Goal: Task Accomplishment & Management: Complete application form

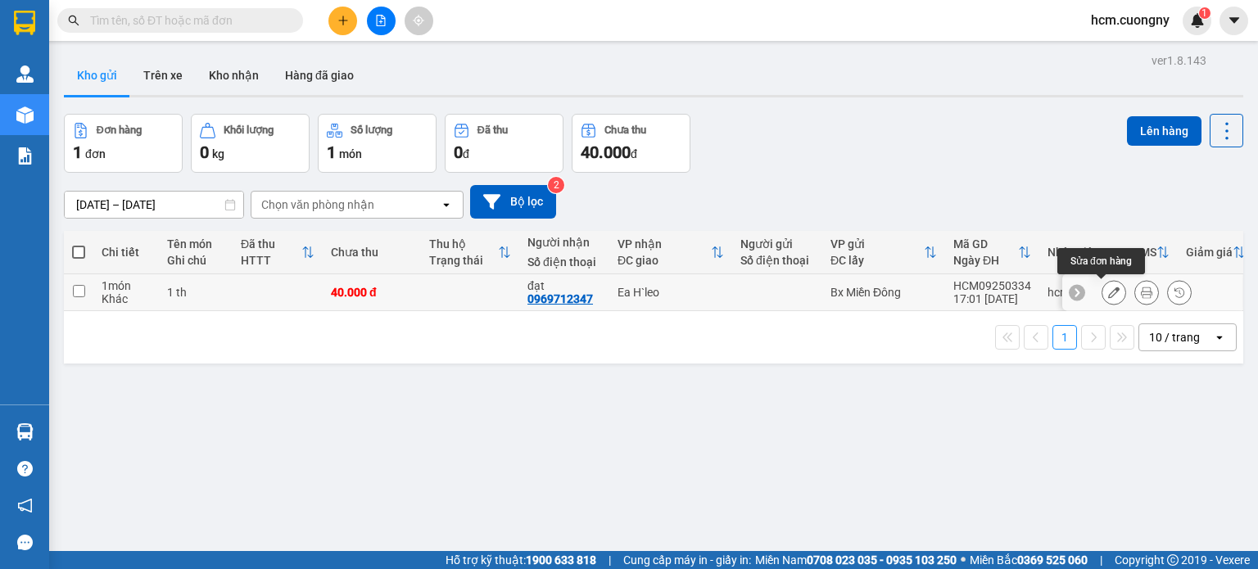
click at [1103, 292] on button at bounding box center [1114, 293] width 23 height 29
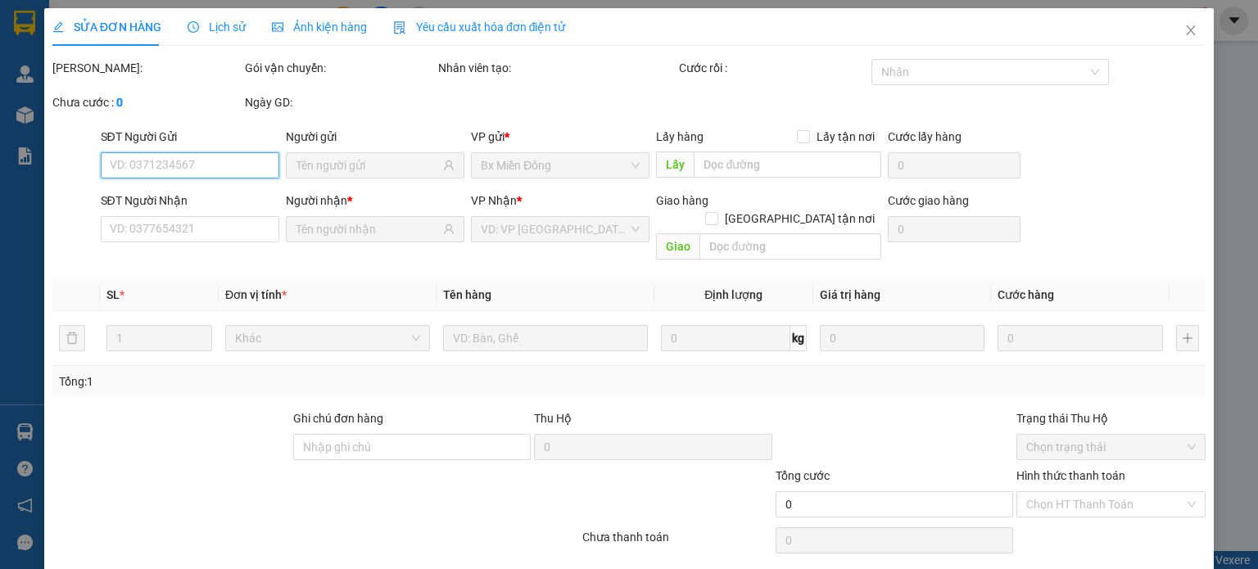
type input "0969712347"
type input "40.000"
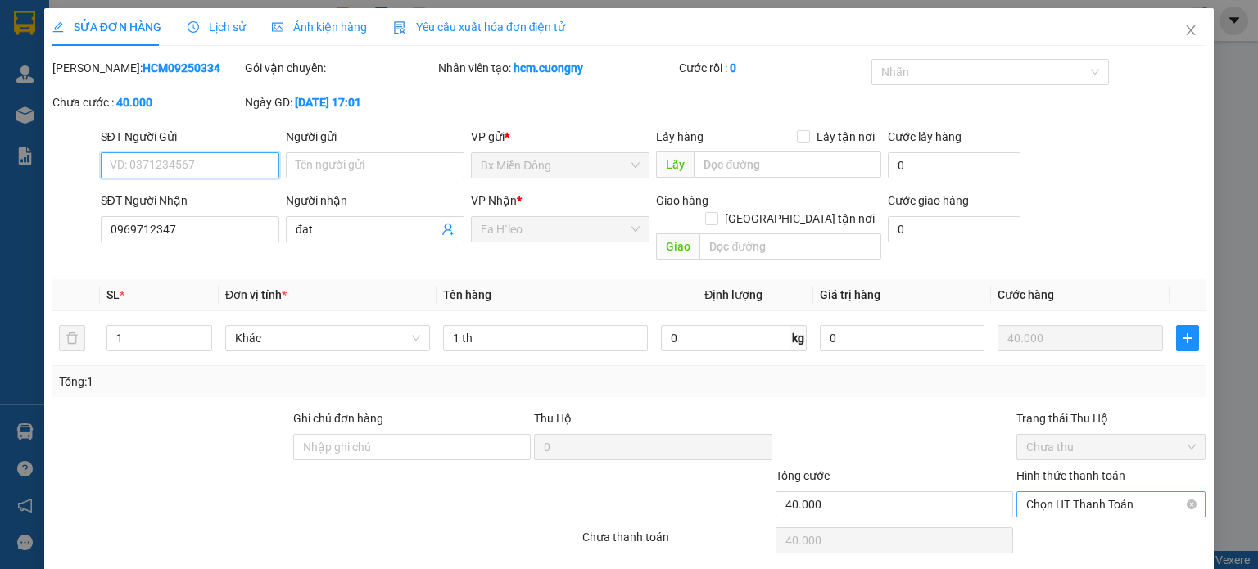
click at [1042, 492] on span "Chọn HT Thanh Toán" at bounding box center [1112, 504] width 170 height 25
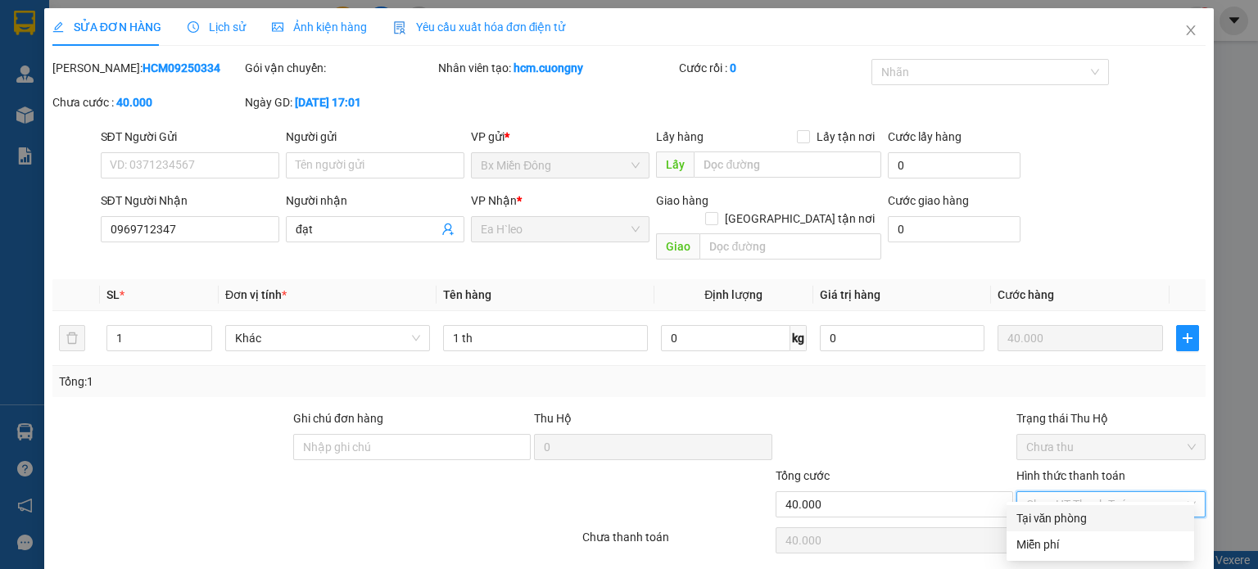
click at [1030, 517] on div "Tại văn phòng" at bounding box center [1101, 519] width 168 height 18
type input "0"
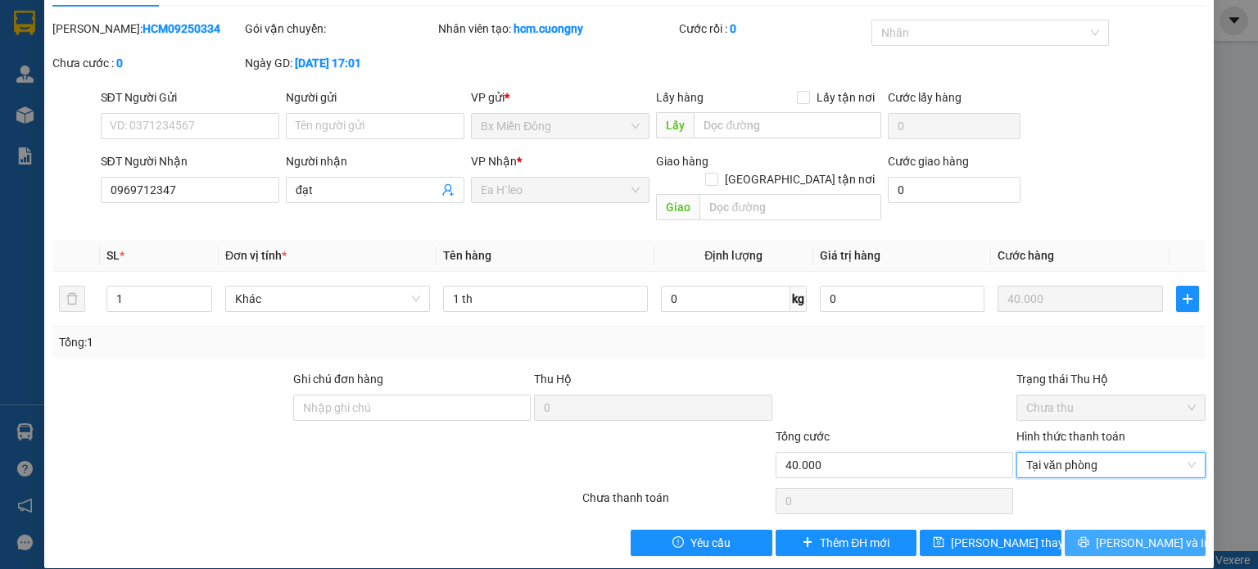
click at [1131, 534] on span "[PERSON_NAME] và In" at bounding box center [1153, 543] width 115 height 18
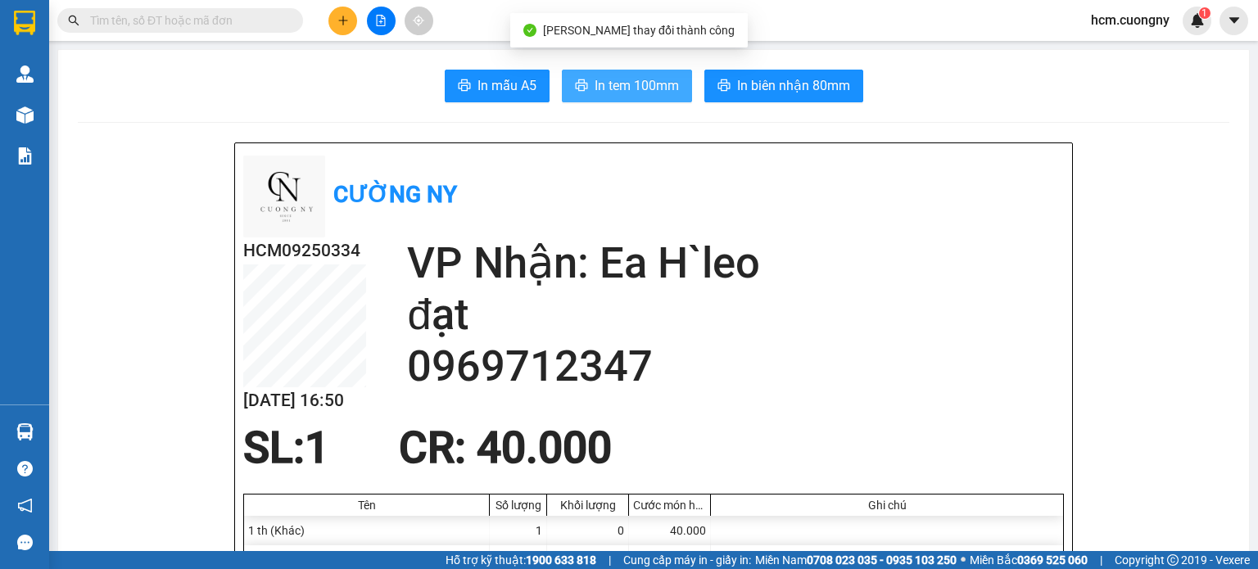
click at [610, 80] on span "In tem 100mm" at bounding box center [637, 85] width 84 height 20
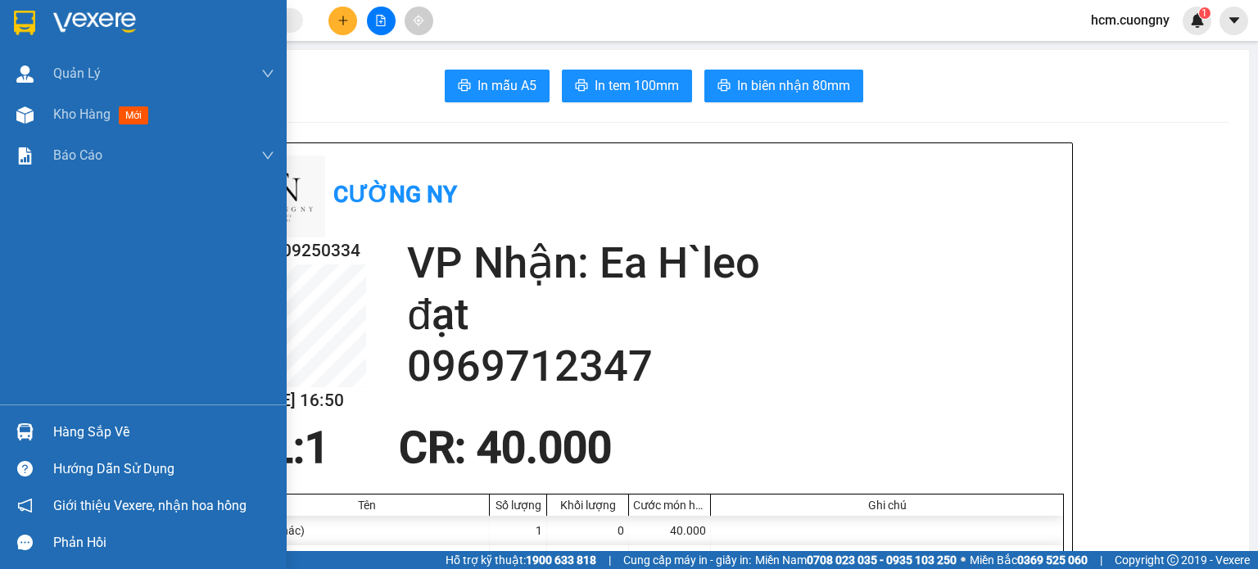
click at [26, 19] on img at bounding box center [24, 23] width 21 height 25
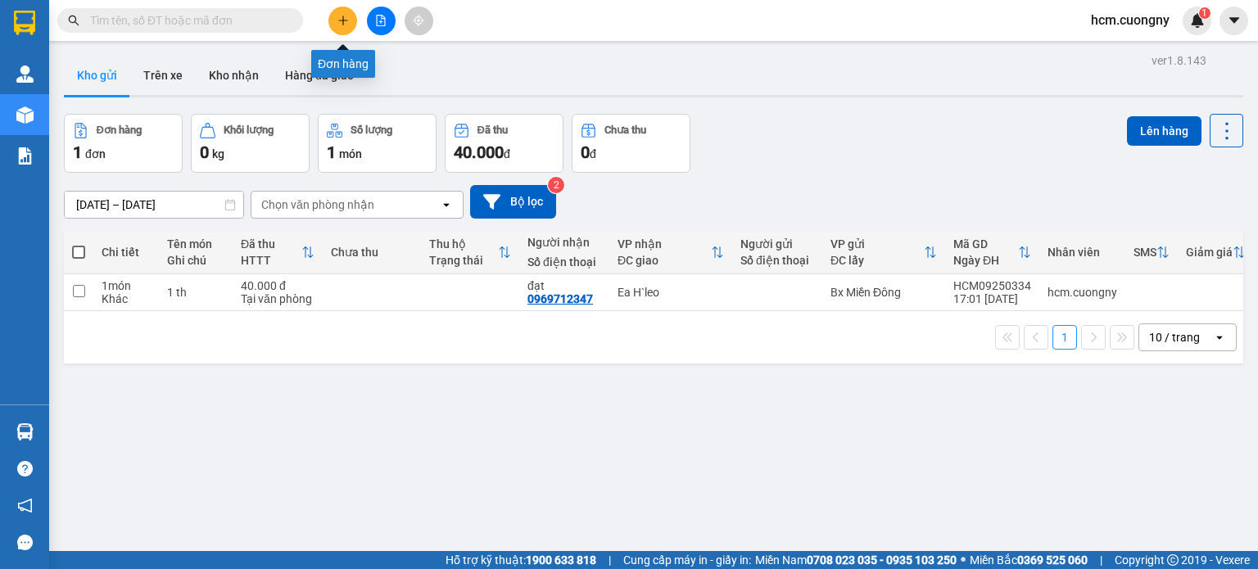
click at [338, 24] on icon "plus" at bounding box center [343, 20] width 11 height 11
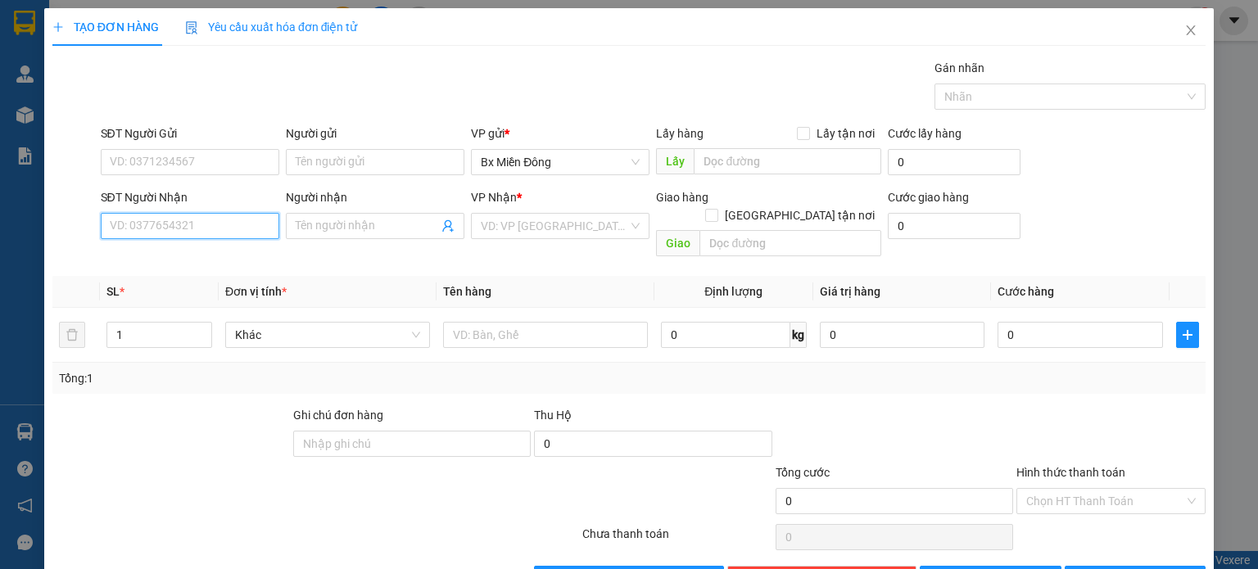
click at [183, 219] on input "SĐT Người Nhận" at bounding box center [190, 226] width 179 height 26
click at [169, 230] on input "SĐT Người Nhận" at bounding box center [190, 226] width 179 height 26
click at [164, 230] on input "SĐT Người Nhận" at bounding box center [190, 226] width 179 height 26
click at [142, 229] on input "SĐT Người Nhận" at bounding box center [190, 226] width 179 height 26
type input "0395283280"
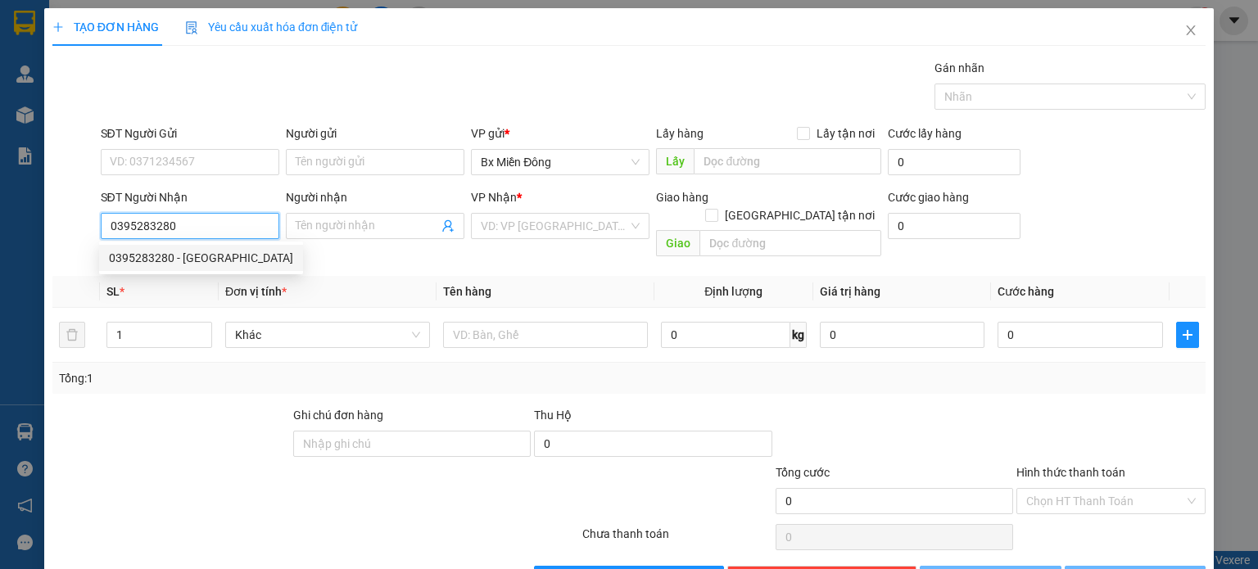
click at [216, 262] on div "0395283280 - TRUNG NGUYÊN" at bounding box center [201, 258] width 184 height 18
type input "TRUNG NGUYÊN"
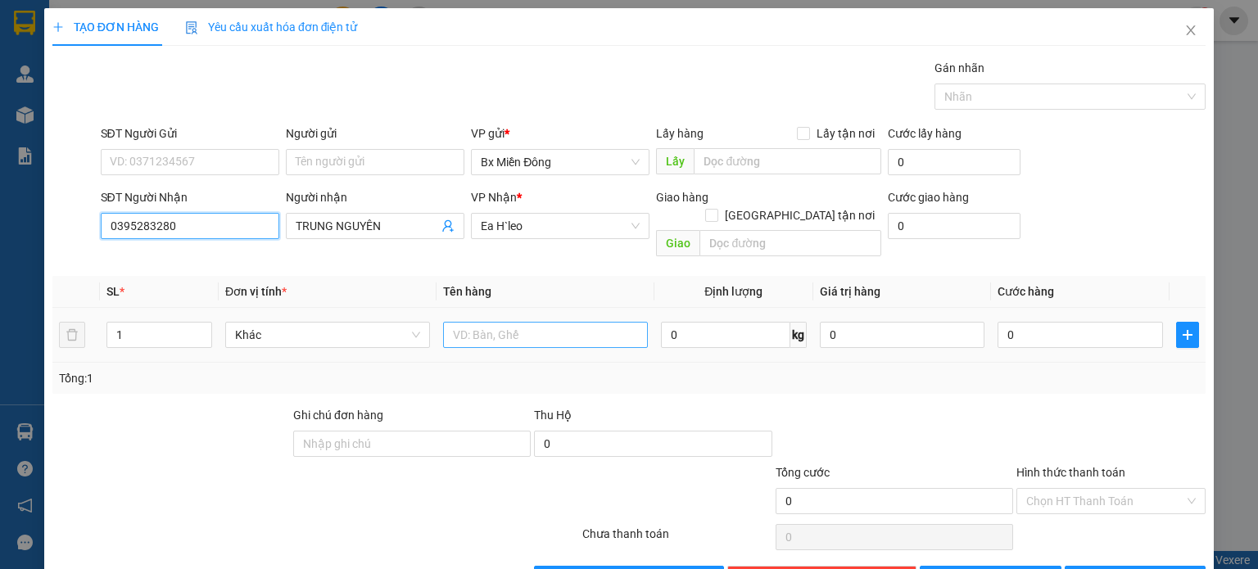
type input "0395283280"
click at [528, 322] on input "text" at bounding box center [545, 335] width 205 height 26
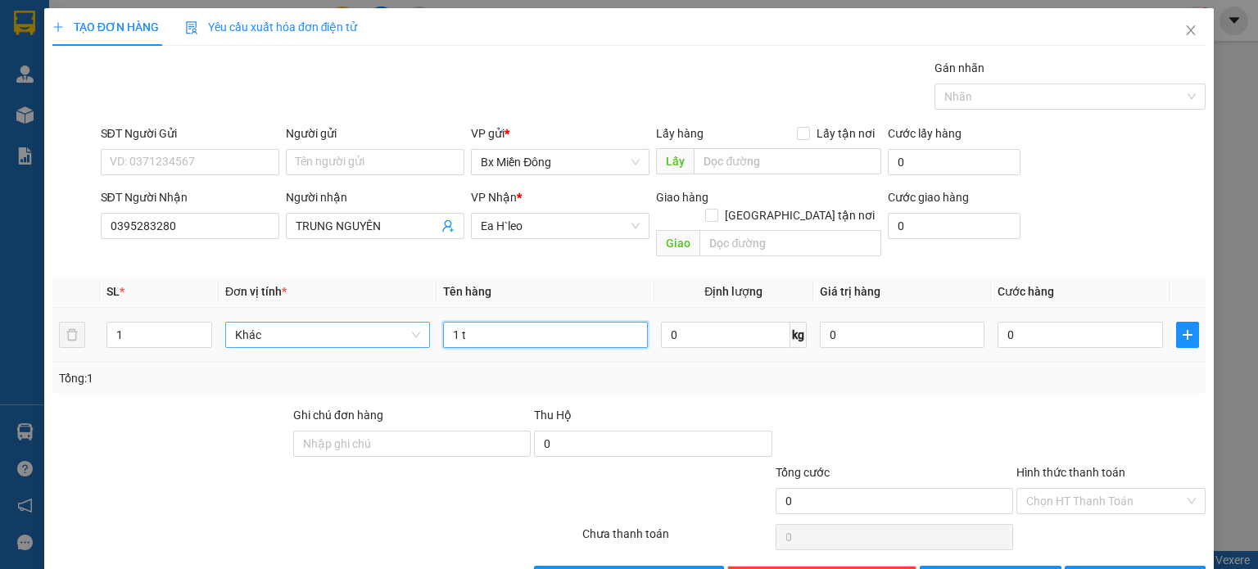
drag, startPoint x: 528, startPoint y: 320, endPoint x: 384, endPoint y: 329, distance: 144.5
click at [391, 329] on tr "1 Khác 1 t 0 kg 0 0" at bounding box center [628, 335] width 1153 height 55
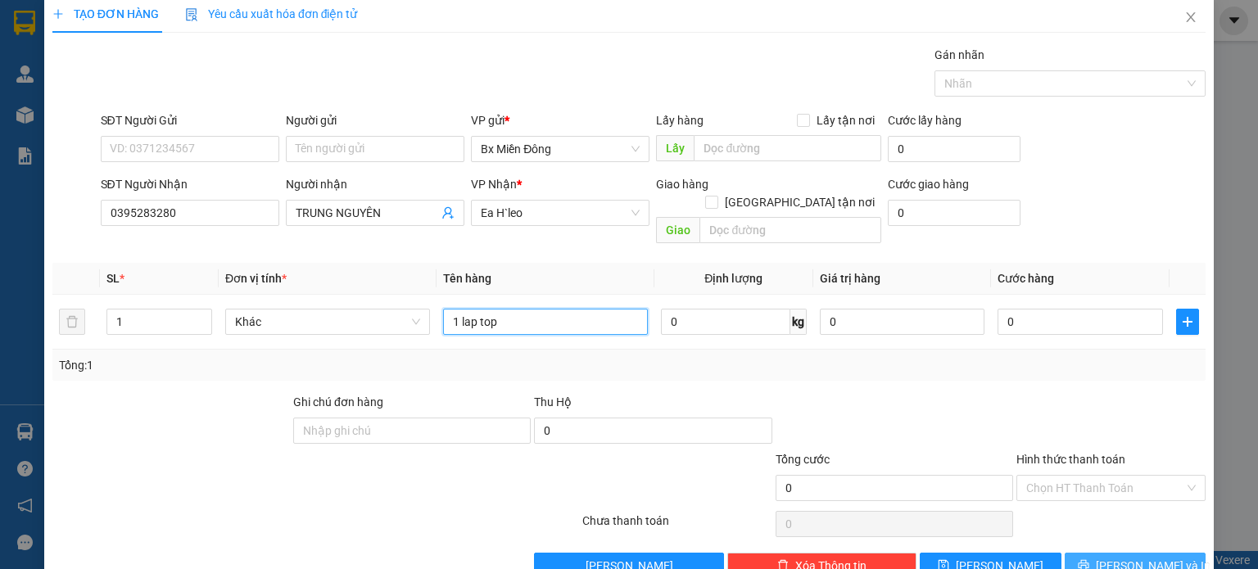
scroll to position [35, 0]
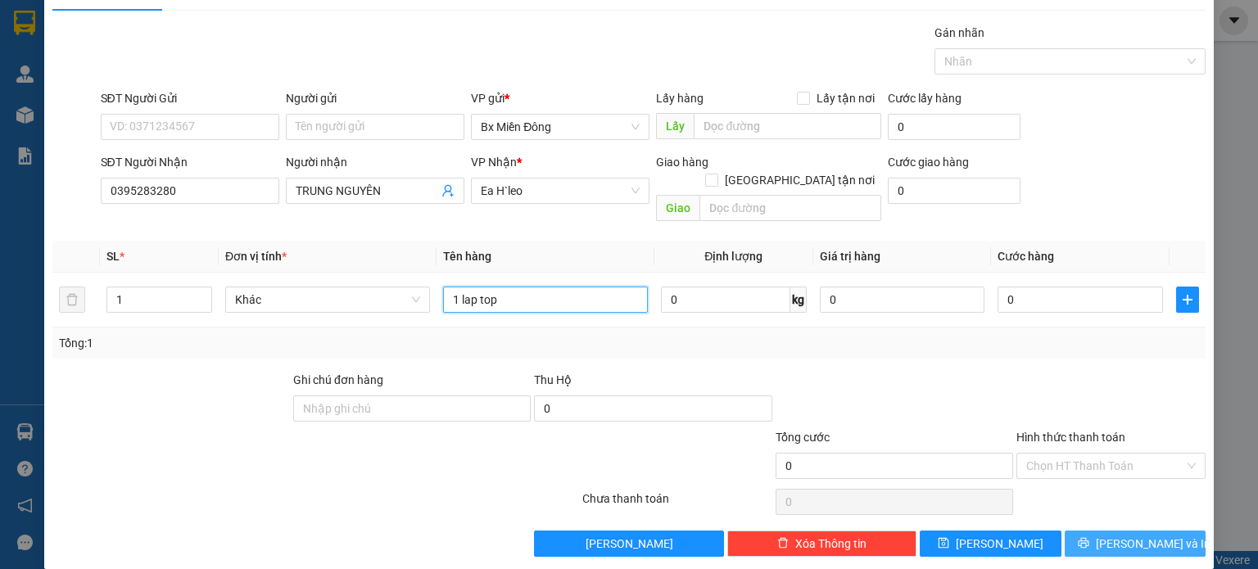
type input "1 lap top"
click at [1104, 531] on button "[PERSON_NAME] và In" at bounding box center [1136, 544] width 142 height 26
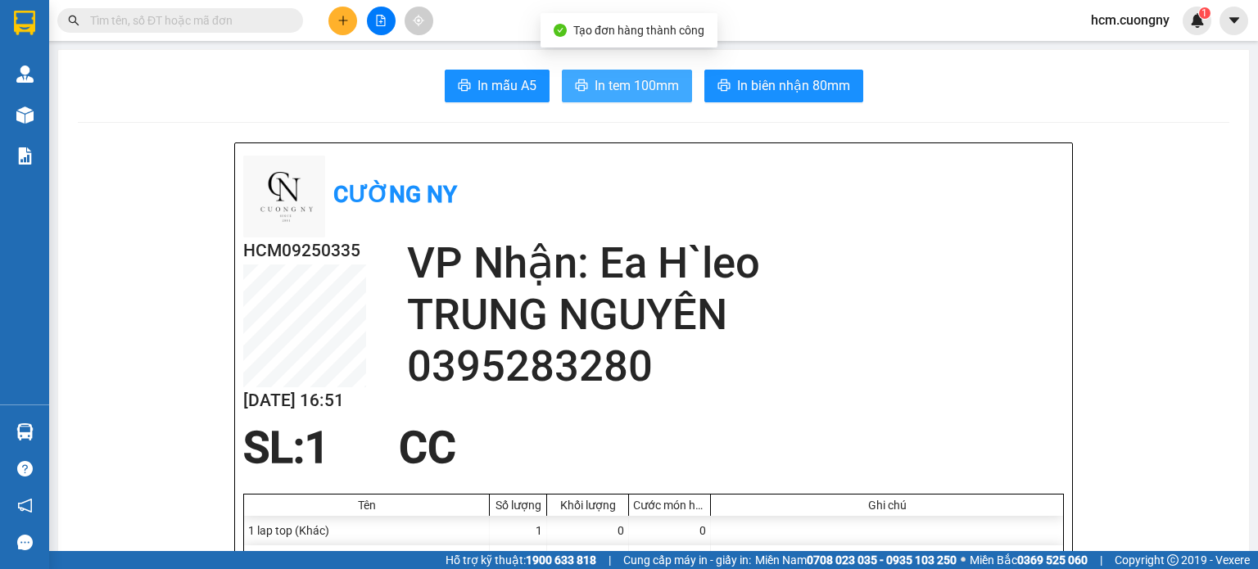
click at [641, 85] on span "In tem 100mm" at bounding box center [637, 85] width 84 height 20
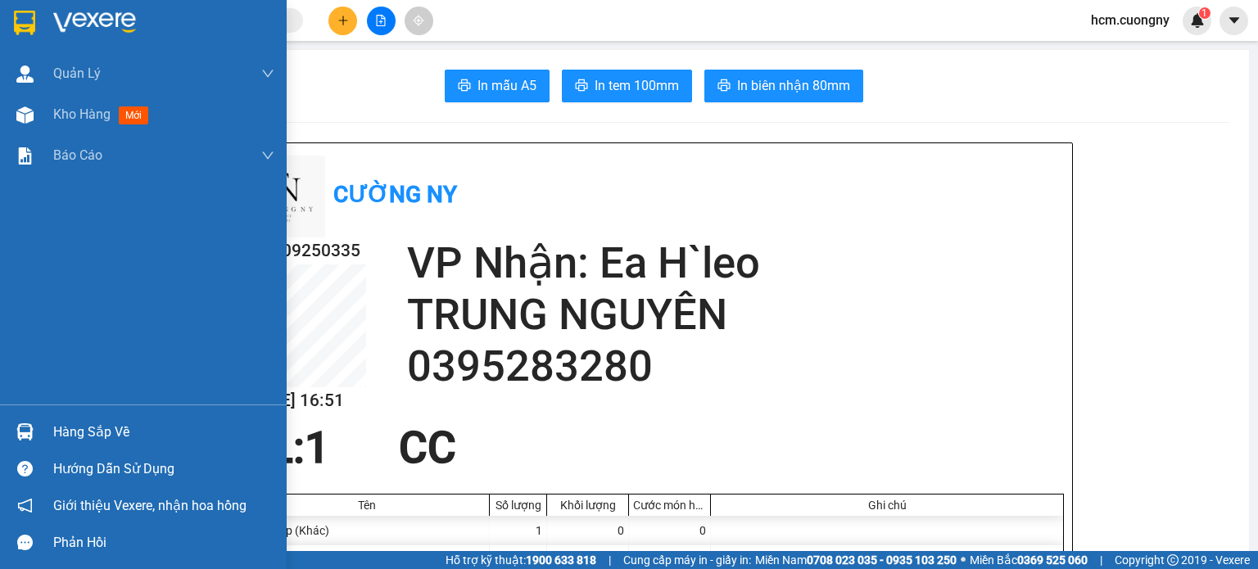
click at [33, 28] on img at bounding box center [24, 23] width 21 height 25
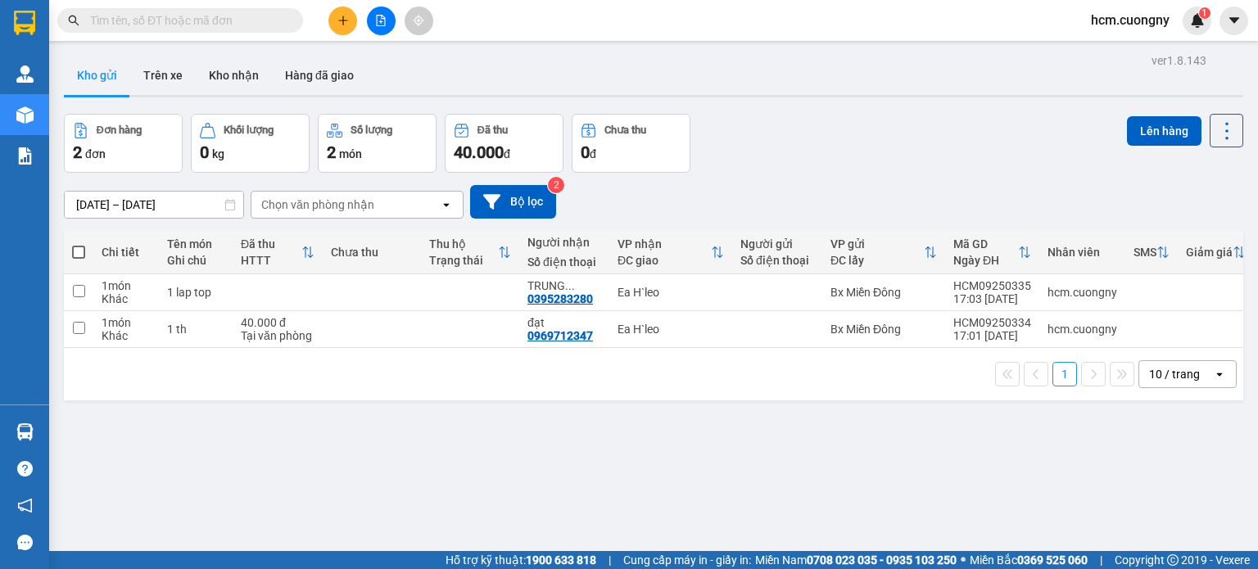
click at [339, 27] on button at bounding box center [343, 21] width 29 height 29
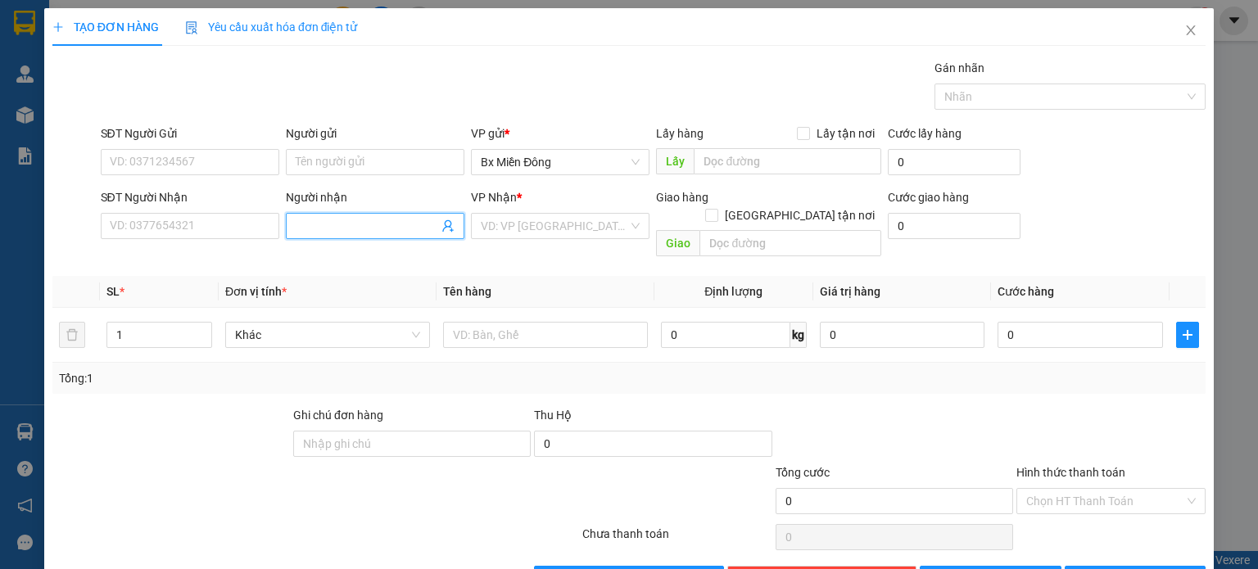
click at [303, 224] on input "Người nhận" at bounding box center [367, 226] width 143 height 18
type input "tin heo"
click at [598, 219] on input "search" at bounding box center [554, 226] width 147 height 25
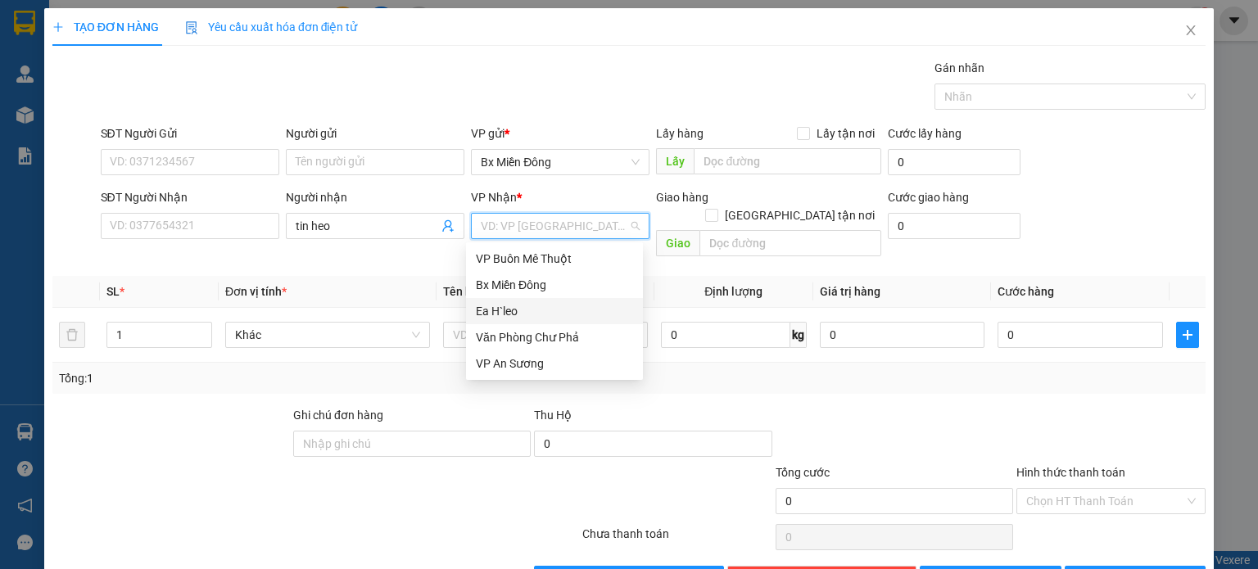
click at [564, 310] on div "Ea H`leo" at bounding box center [554, 311] width 157 height 18
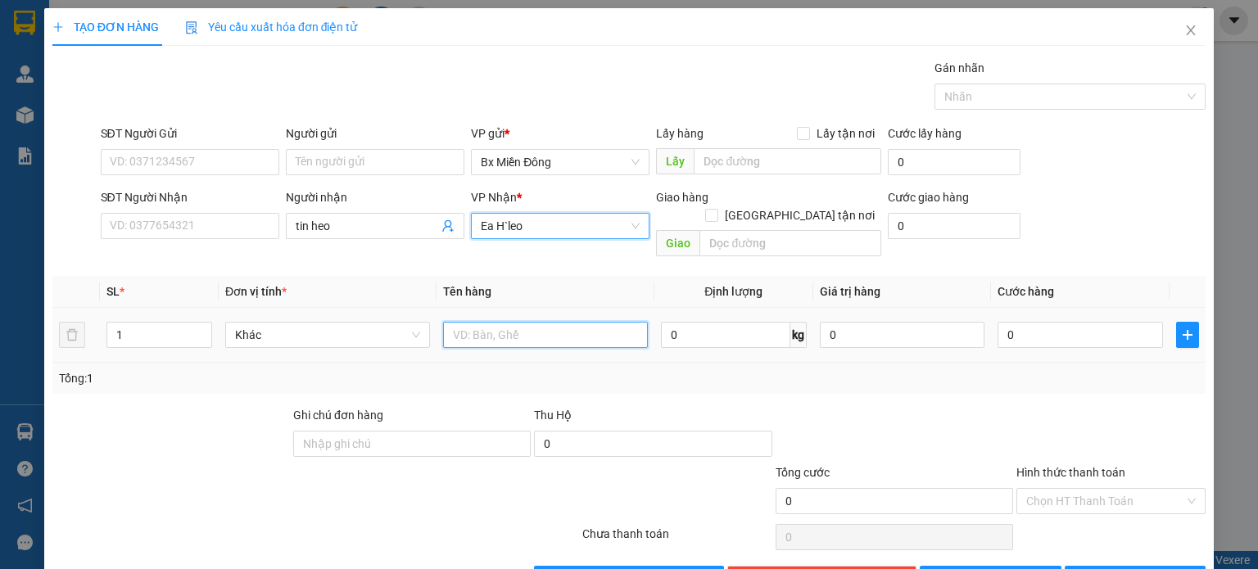
click at [535, 324] on input "text" at bounding box center [545, 335] width 205 height 26
type input "2 thùng"
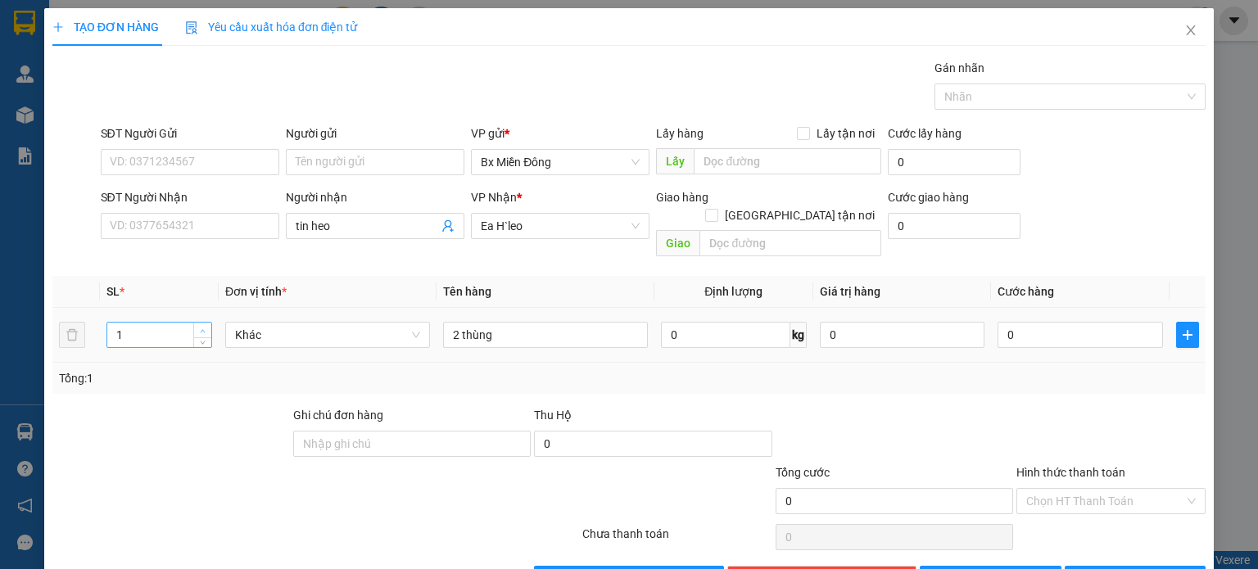
type input "2"
click at [198, 326] on span "up" at bounding box center [203, 331] width 10 height 10
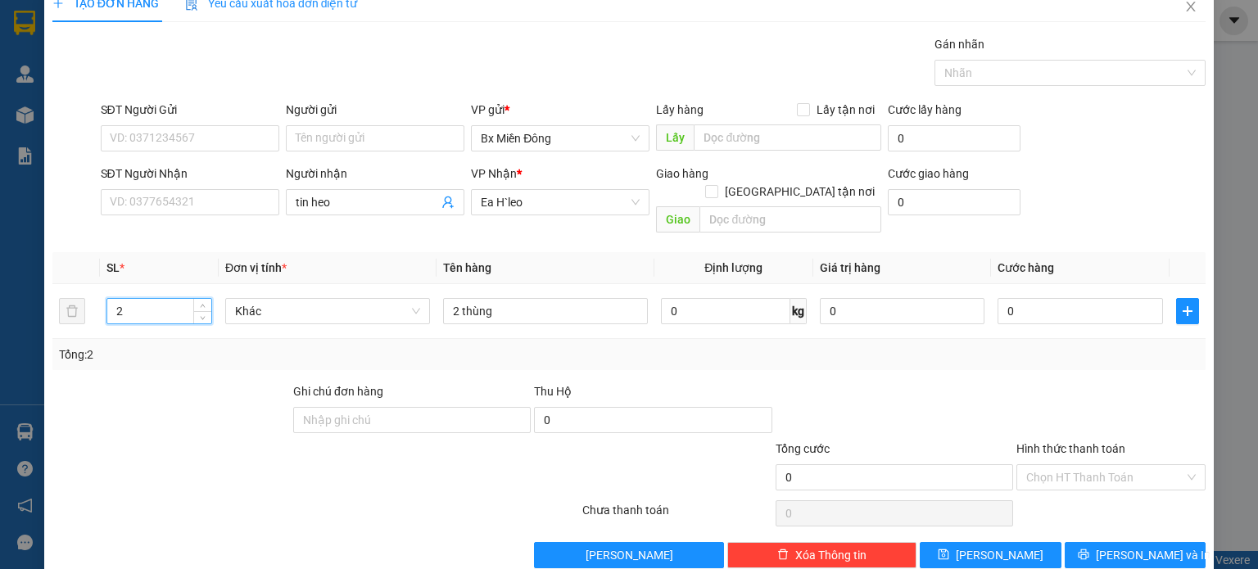
scroll to position [35, 0]
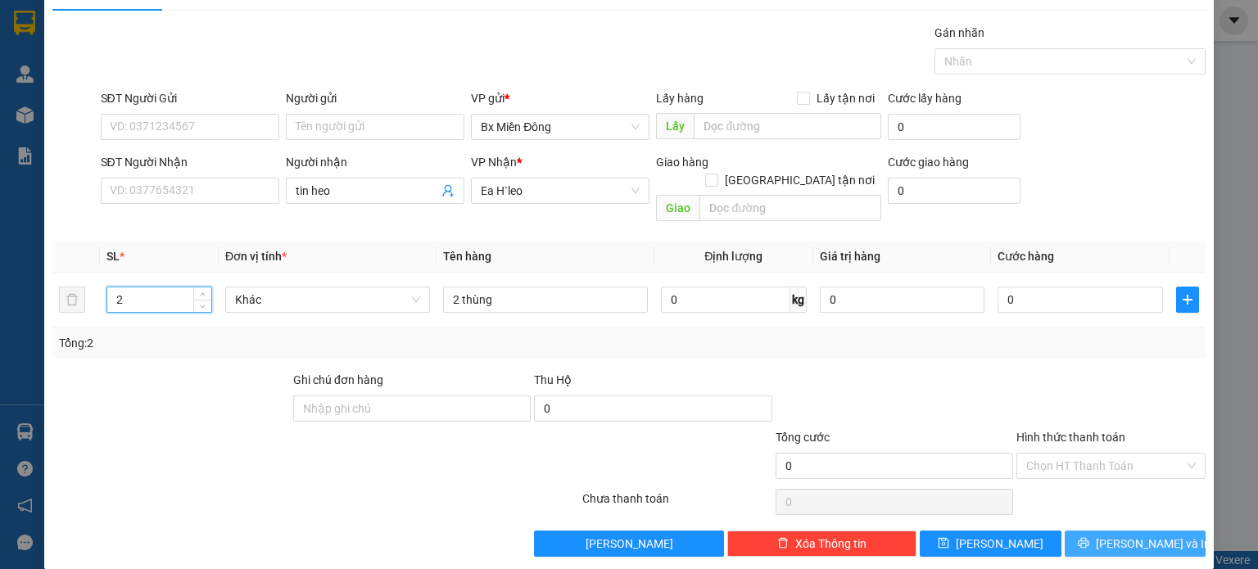
click at [1151, 535] on span "[PERSON_NAME] và In" at bounding box center [1153, 544] width 115 height 18
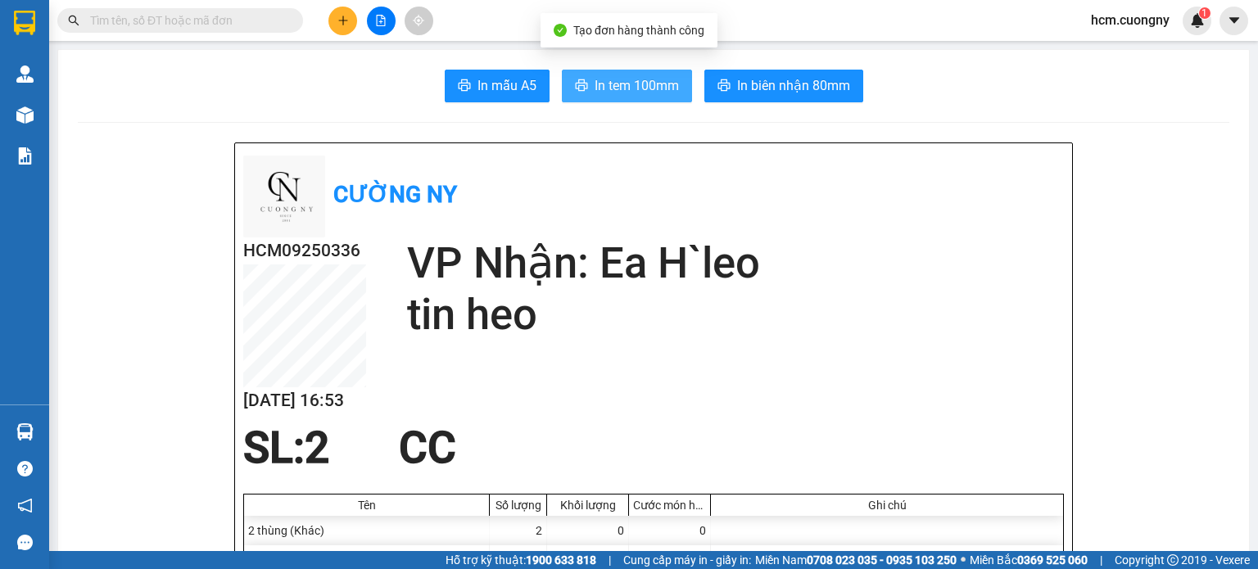
click at [610, 94] on span "In tem 100mm" at bounding box center [637, 85] width 84 height 20
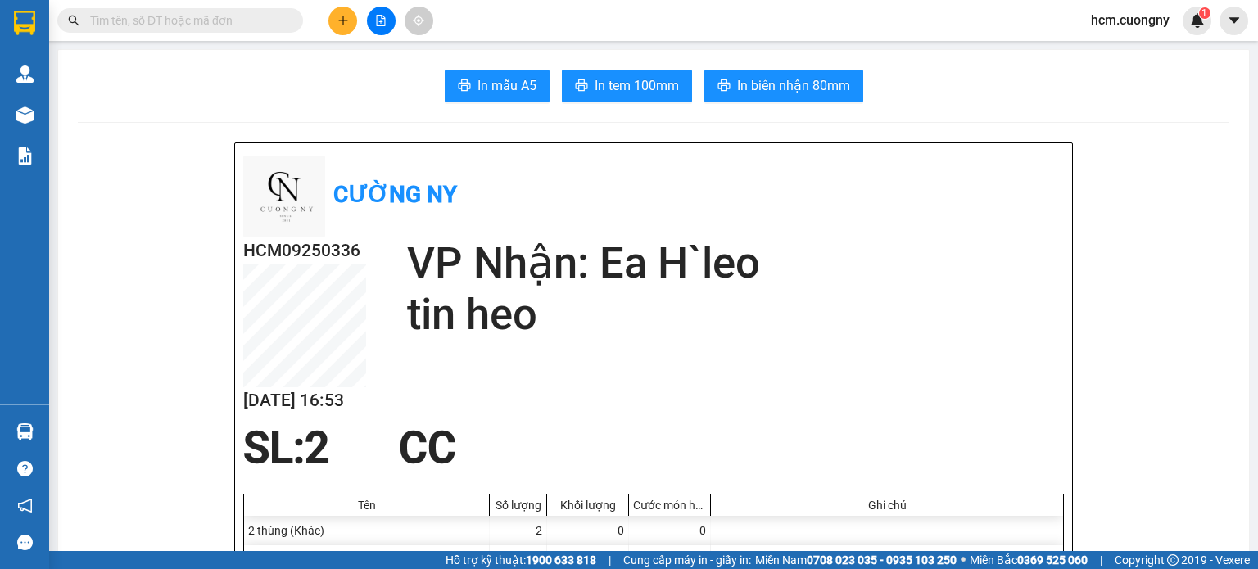
click at [329, 13] on button at bounding box center [343, 21] width 29 height 29
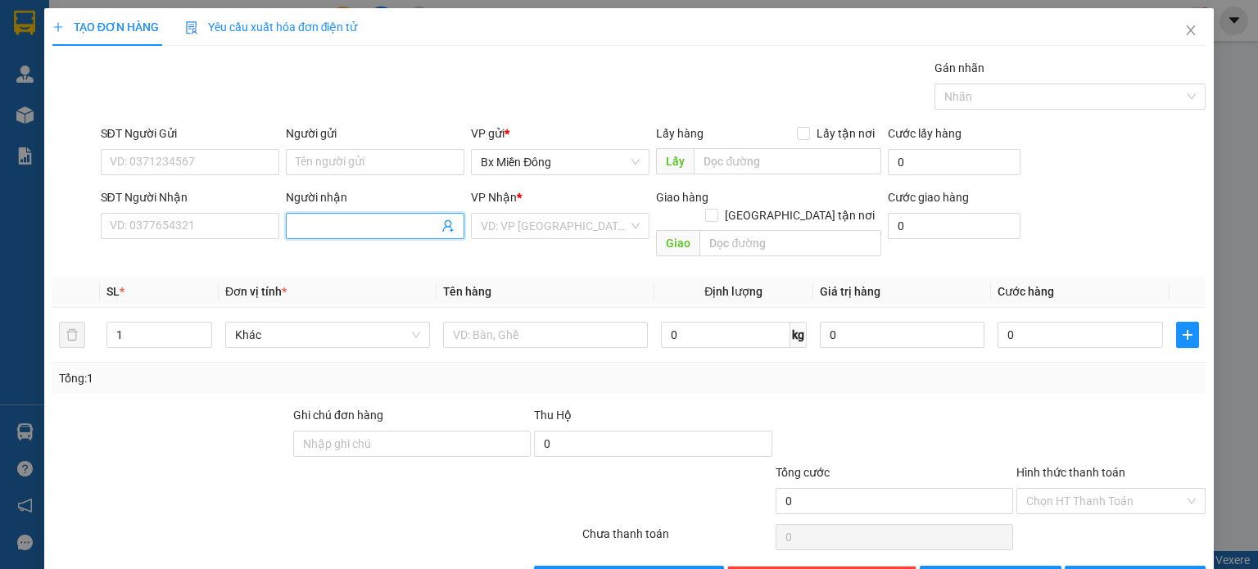
click at [329, 225] on input "Người nhận" at bounding box center [367, 226] width 143 height 18
type input "[PERSON_NAME]"
click at [534, 253] on div "Transit Pickup Surcharge Ids Transit Deliver Surcharge Ids Transit Deliver Surc…" at bounding box center [628, 325] width 1153 height 533
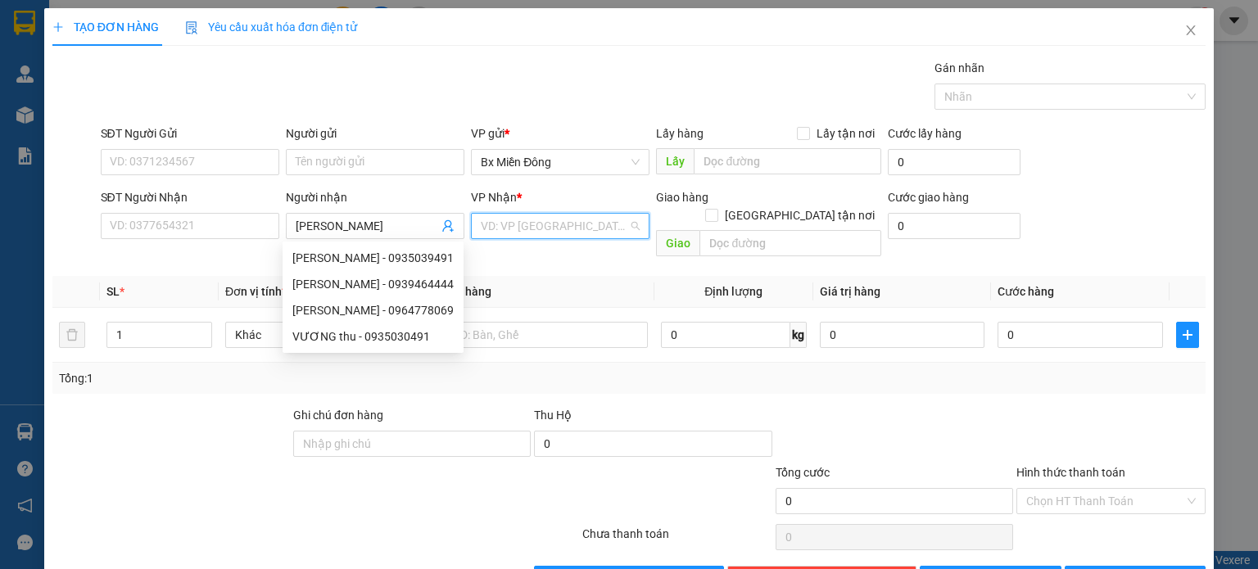
click at [547, 230] on input "search" at bounding box center [554, 226] width 147 height 25
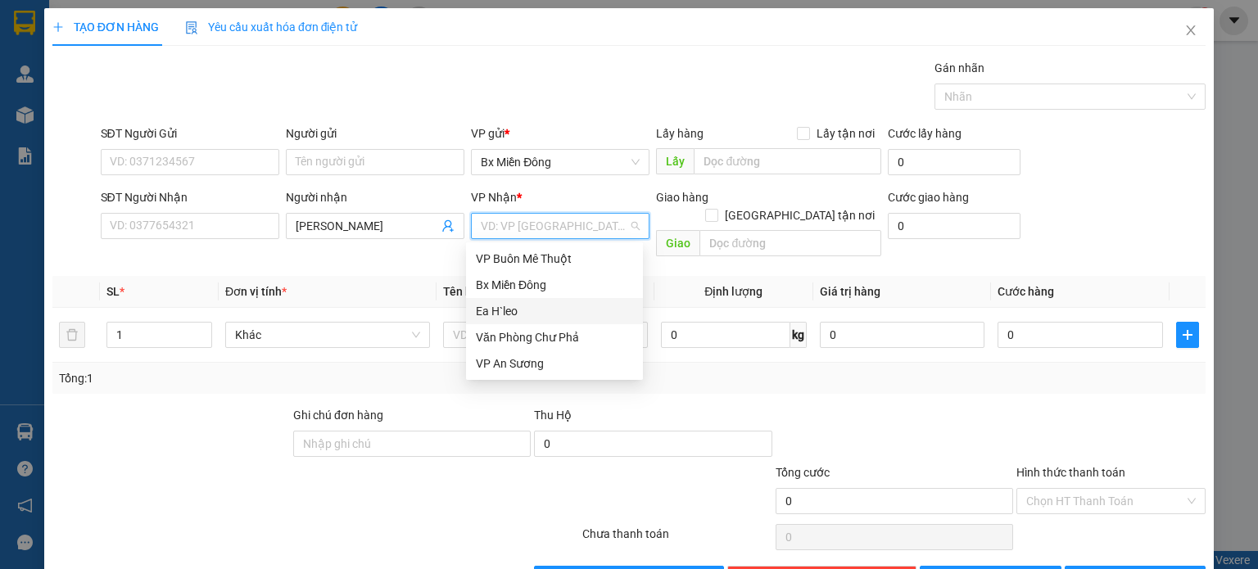
click at [519, 314] on div "Ea H`leo" at bounding box center [554, 311] width 157 height 18
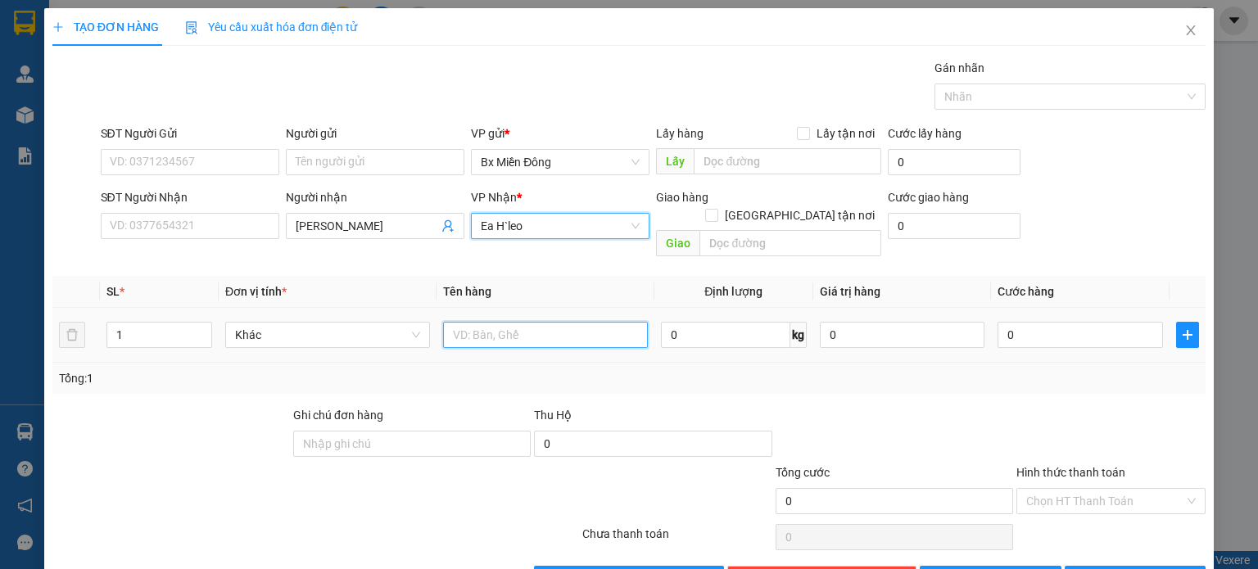
click at [516, 322] on input "text" at bounding box center [545, 335] width 205 height 26
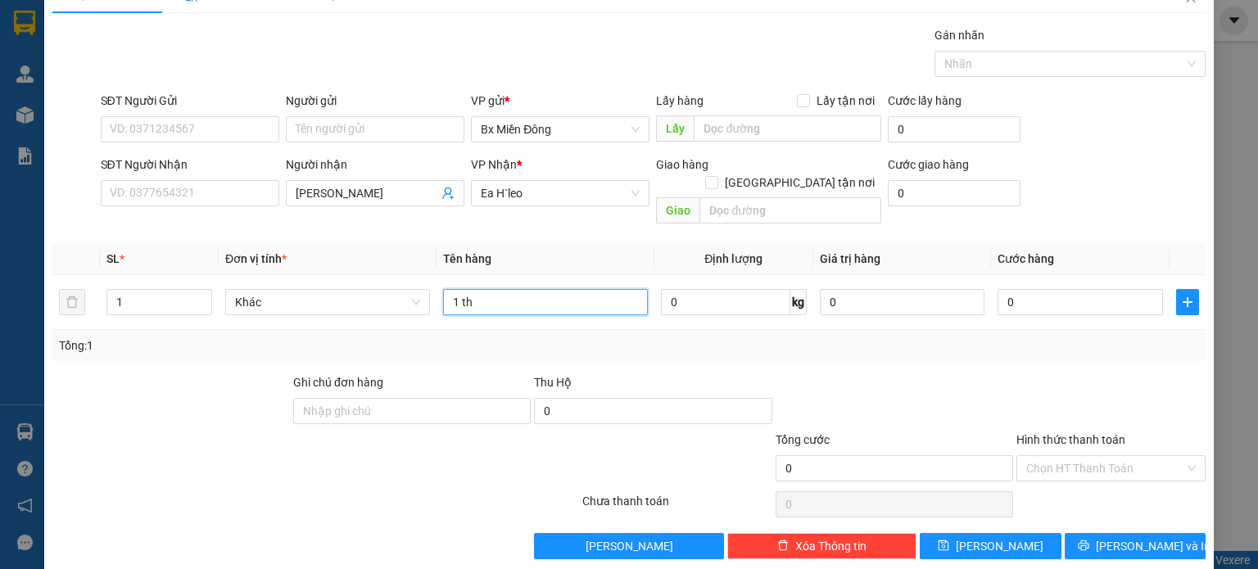
scroll to position [35, 0]
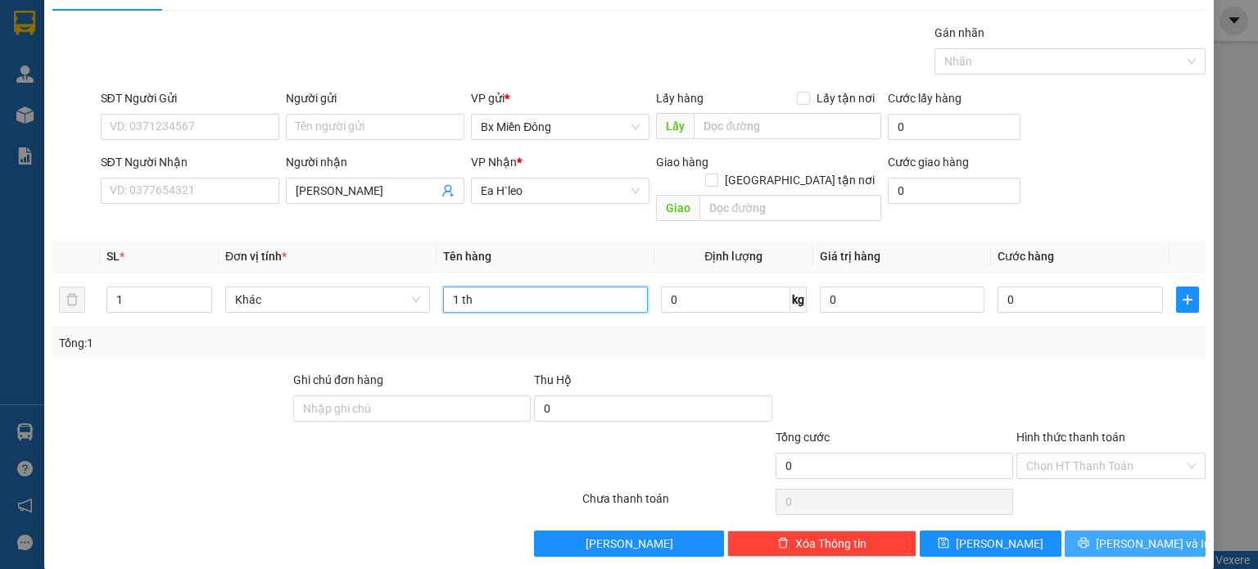
type input "1 th"
click at [1127, 535] on span "[PERSON_NAME] và In" at bounding box center [1153, 544] width 115 height 18
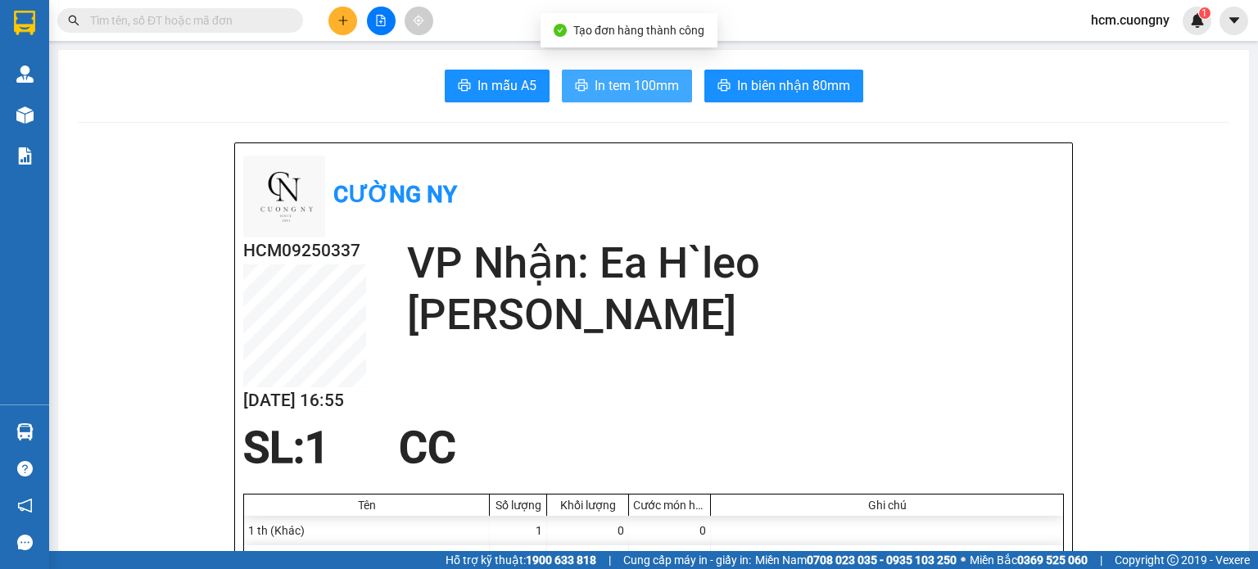
click at [647, 86] on span "In tem 100mm" at bounding box center [637, 85] width 84 height 20
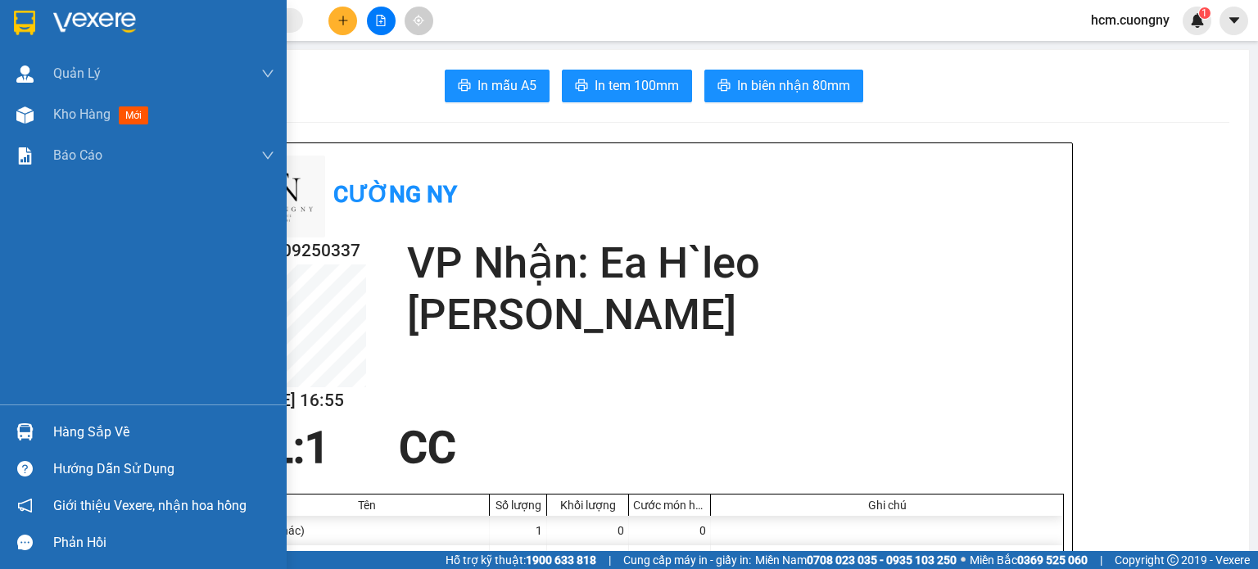
click at [21, 20] on img at bounding box center [24, 23] width 21 height 25
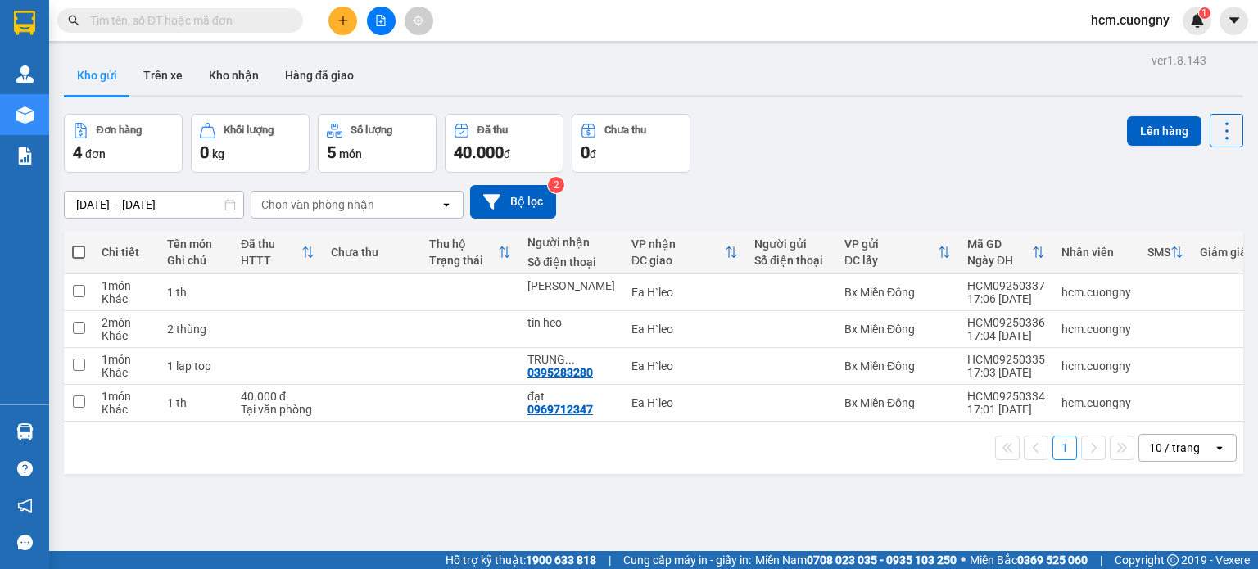
click at [1170, 197] on div "[DATE] – [DATE] Press the down arrow key to interact with the calendar and sele…" at bounding box center [654, 202] width 1180 height 34
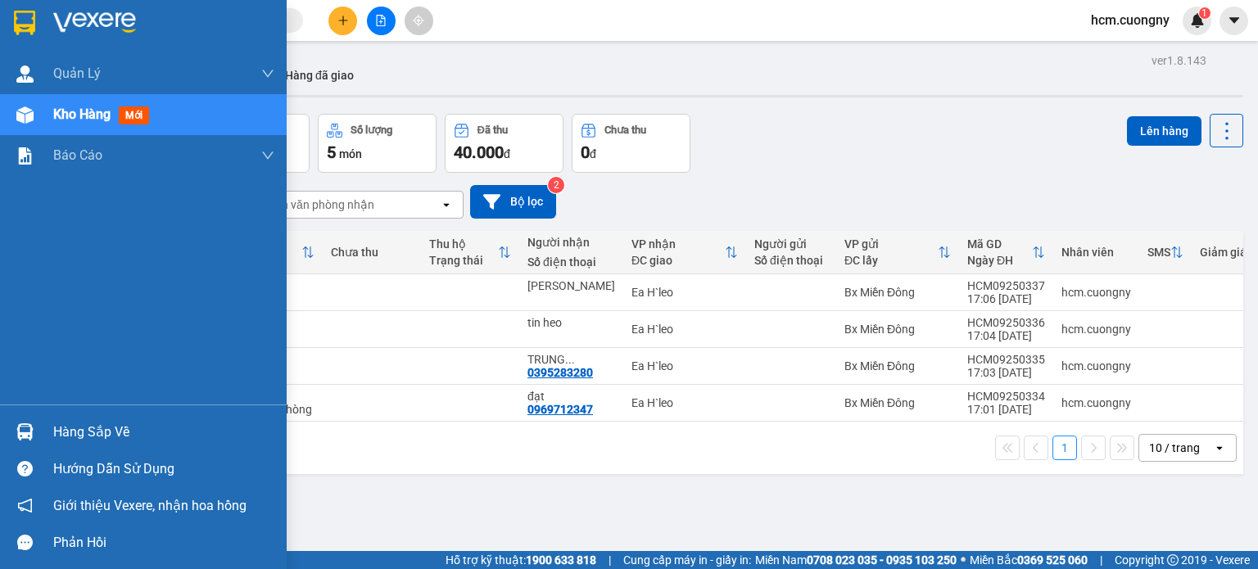
click at [7, 22] on div at bounding box center [143, 26] width 287 height 53
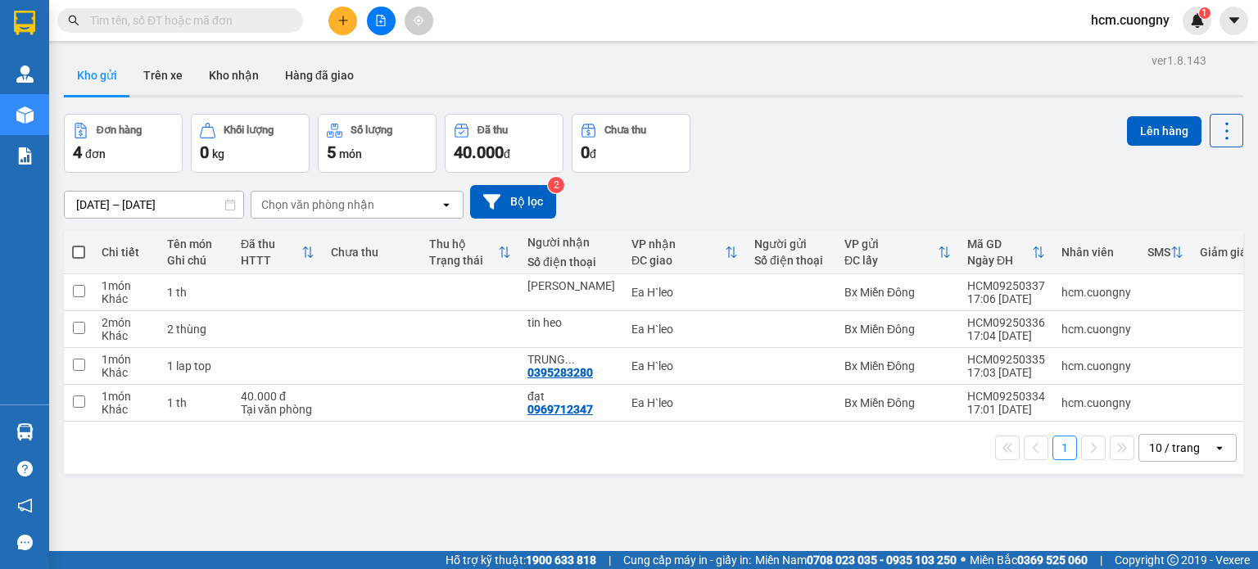
click at [387, 16] on button at bounding box center [381, 21] width 29 height 29
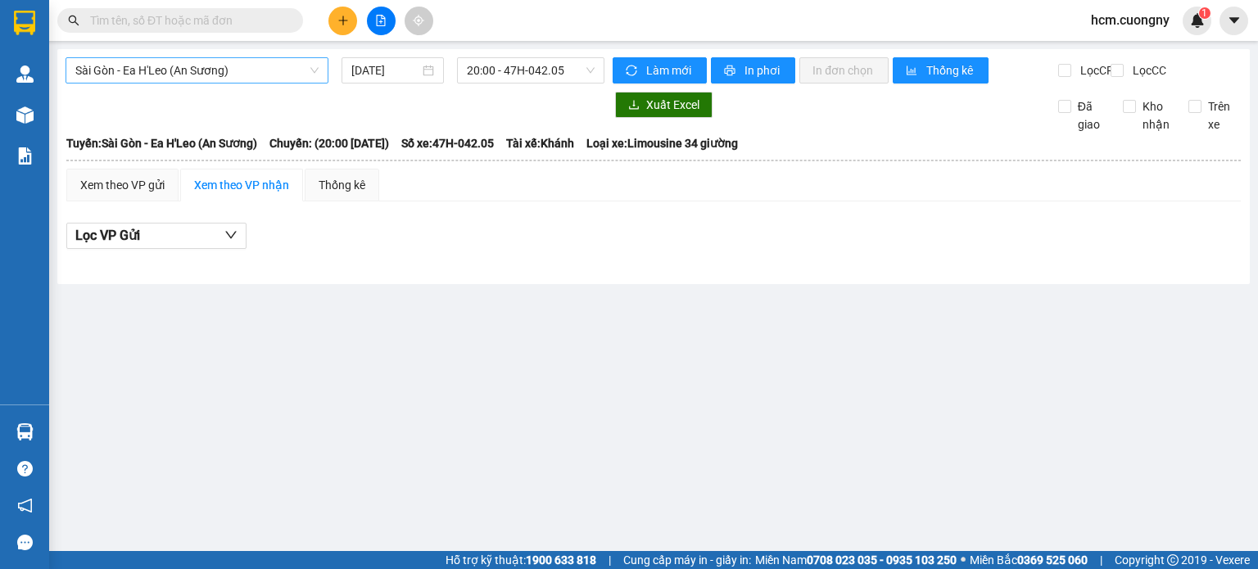
click at [213, 65] on span "Sài Gòn - Ea H'Leo (An Sương)" at bounding box center [196, 70] width 243 height 25
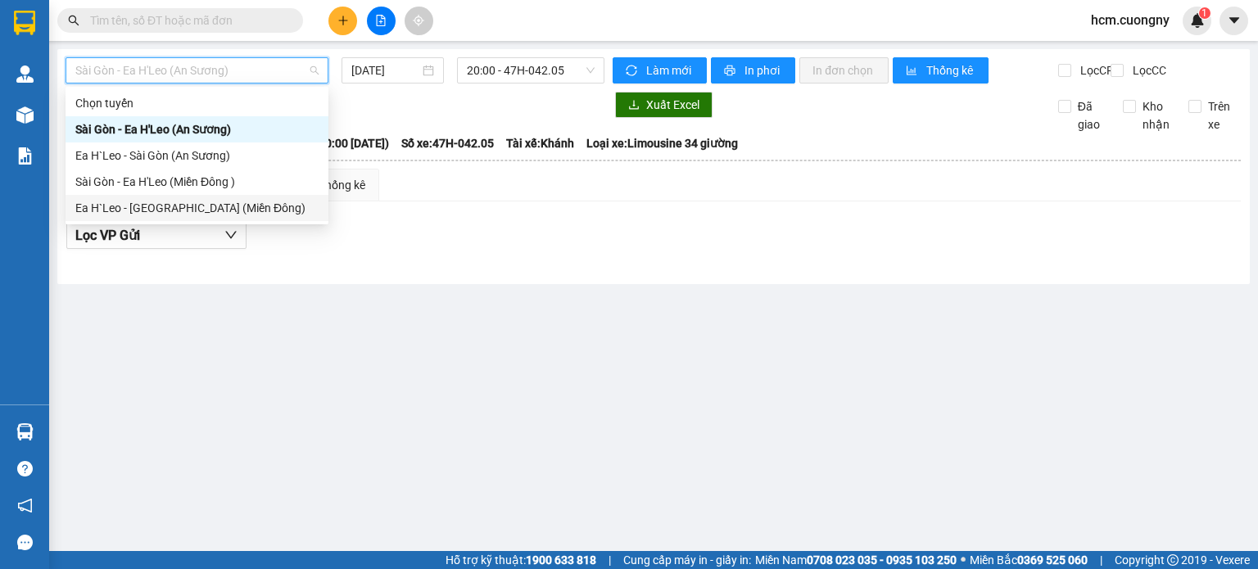
click at [161, 211] on div "Ea H`Leo - Sài Gòn (Miền Đông)" at bounding box center [196, 208] width 243 height 18
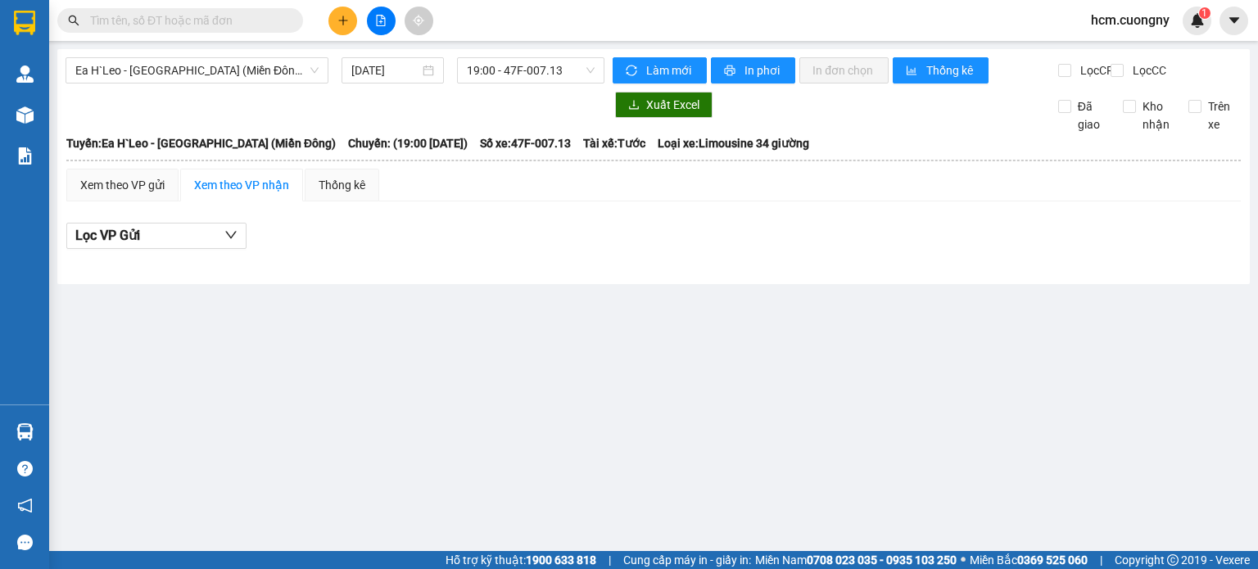
click at [370, 84] on div "Ea H`Leo - Sài Gòn (Miền Đông) 11/09/2025 19:00 - 47F-007.13" at bounding box center [335, 70] width 539 height 26
click at [375, 70] on input "[DATE]" at bounding box center [384, 70] width 67 height 18
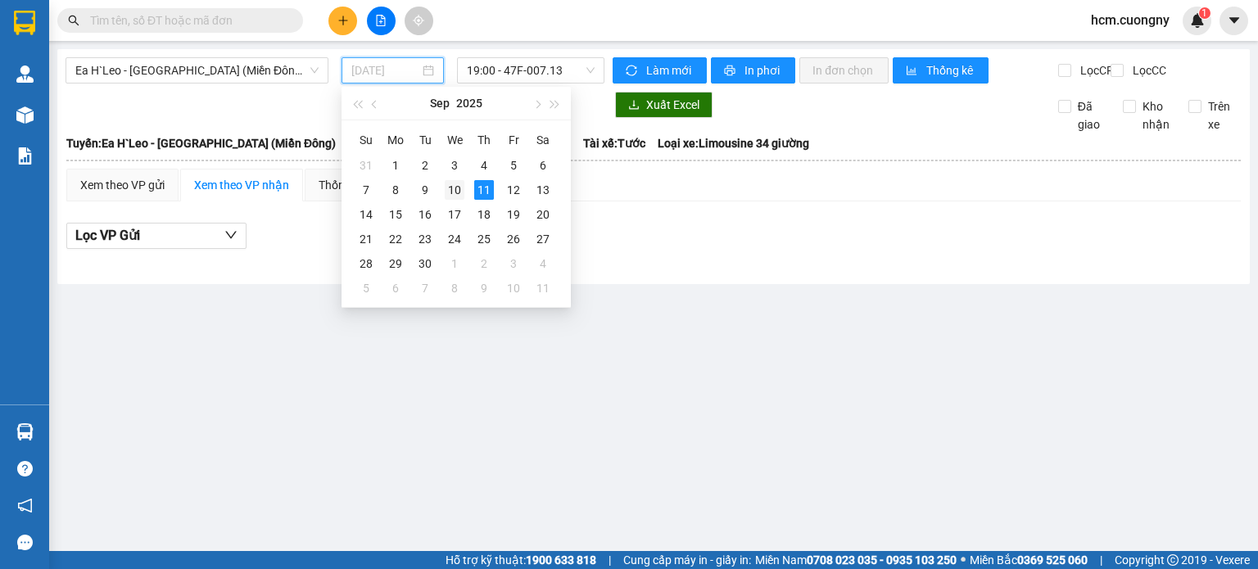
click at [462, 194] on div "10" at bounding box center [455, 190] width 20 height 20
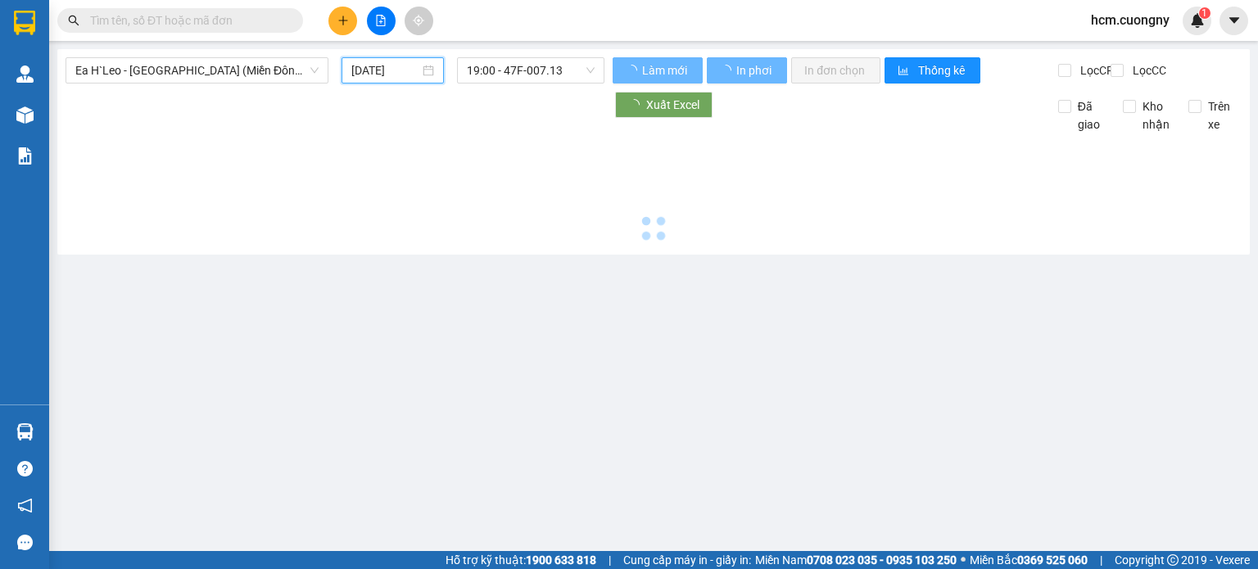
type input "10/09/2025"
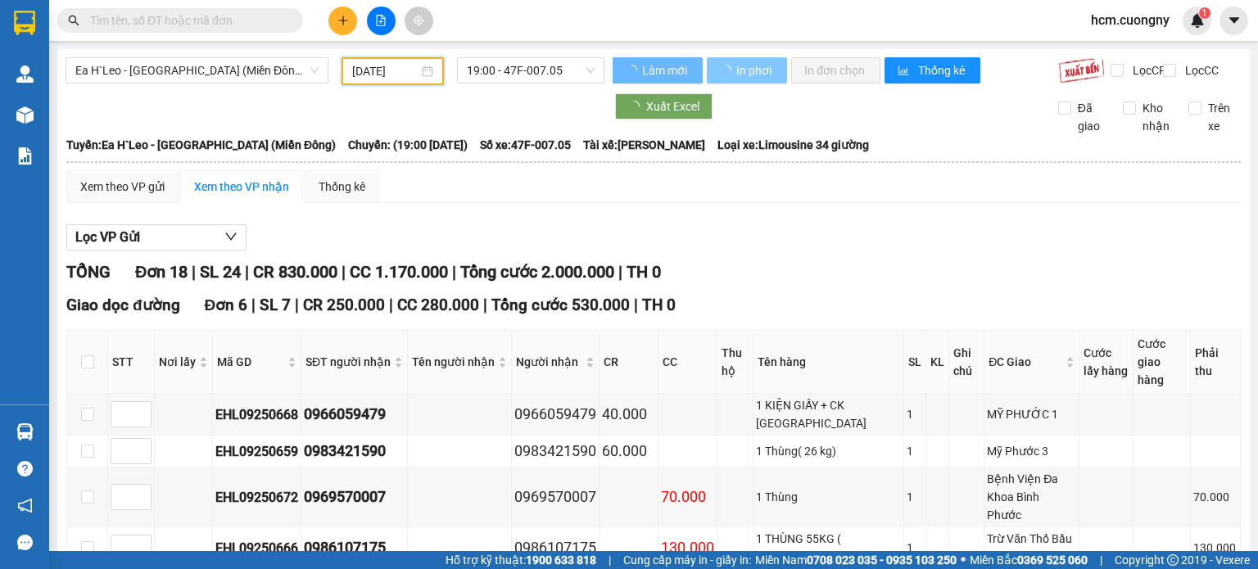
click at [757, 64] on span "In phơi" at bounding box center [755, 70] width 38 height 18
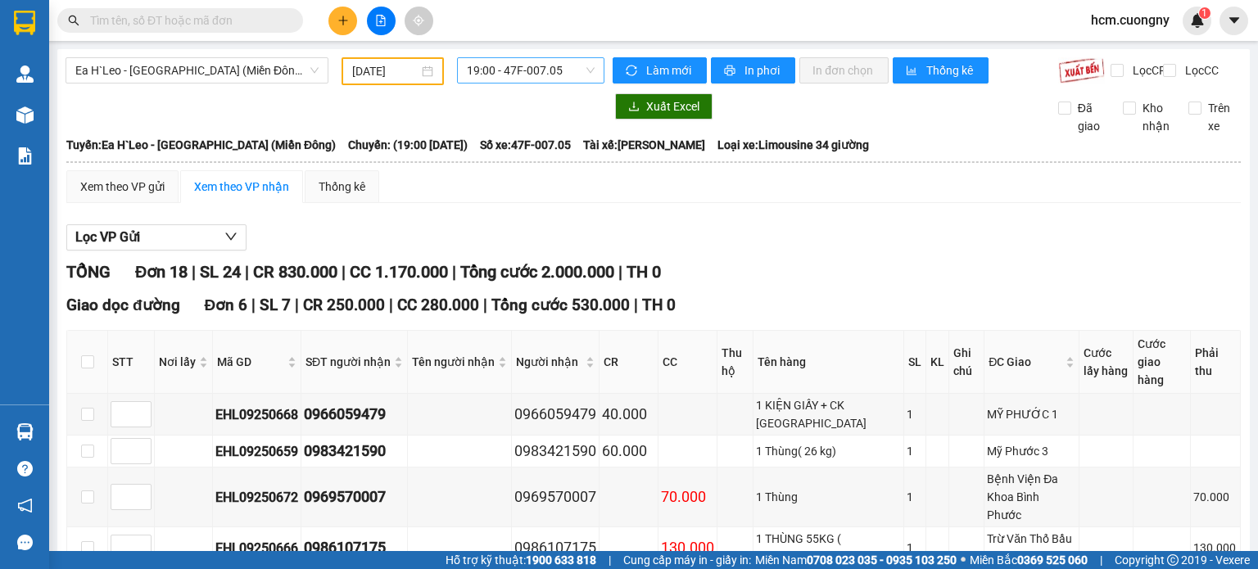
click at [498, 71] on span "19:00 - 47F-007.05" at bounding box center [531, 70] width 129 height 25
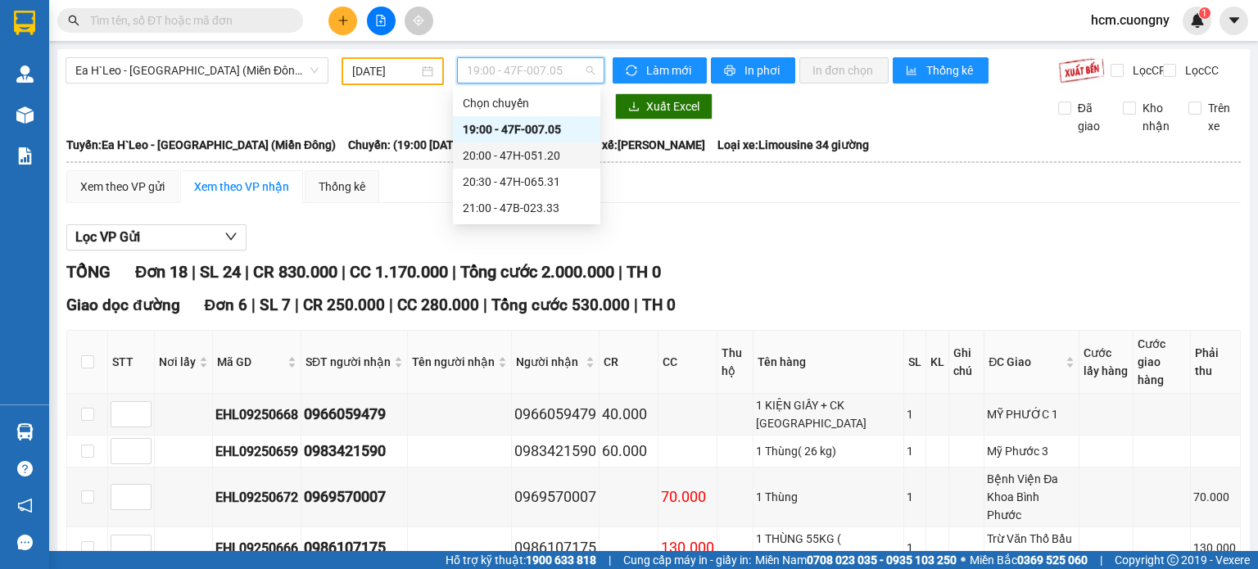
click at [507, 150] on div "20:00 - 47H-051.20" at bounding box center [527, 156] width 128 height 18
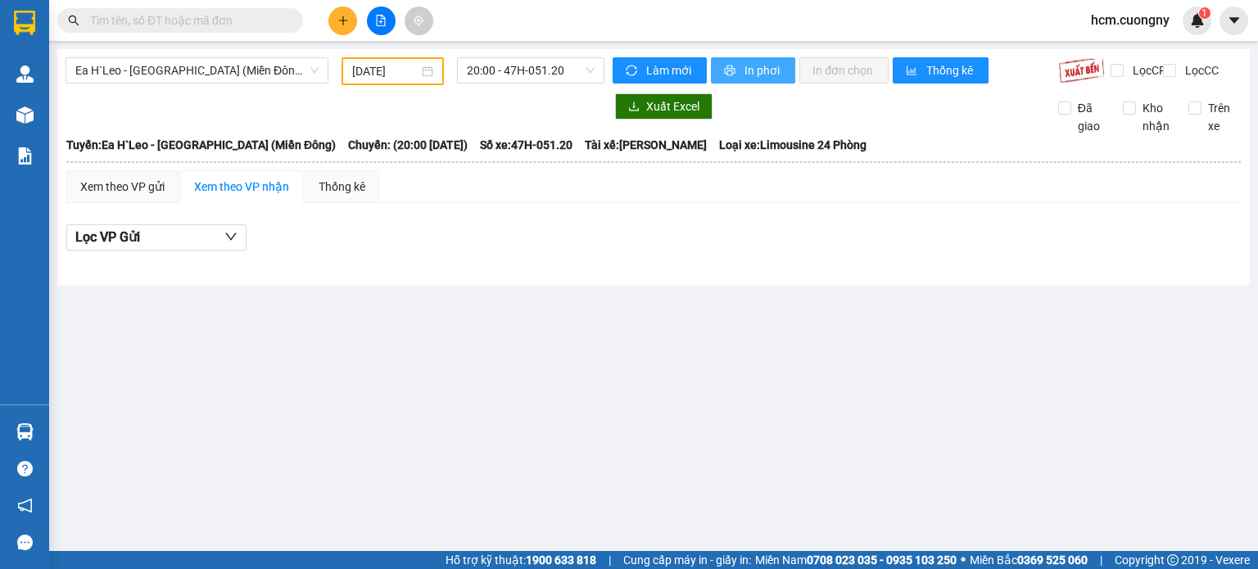
click at [755, 66] on span "In phơi" at bounding box center [764, 70] width 38 height 18
click at [557, 66] on span "20:00 - 47H-051.20" at bounding box center [531, 70] width 129 height 25
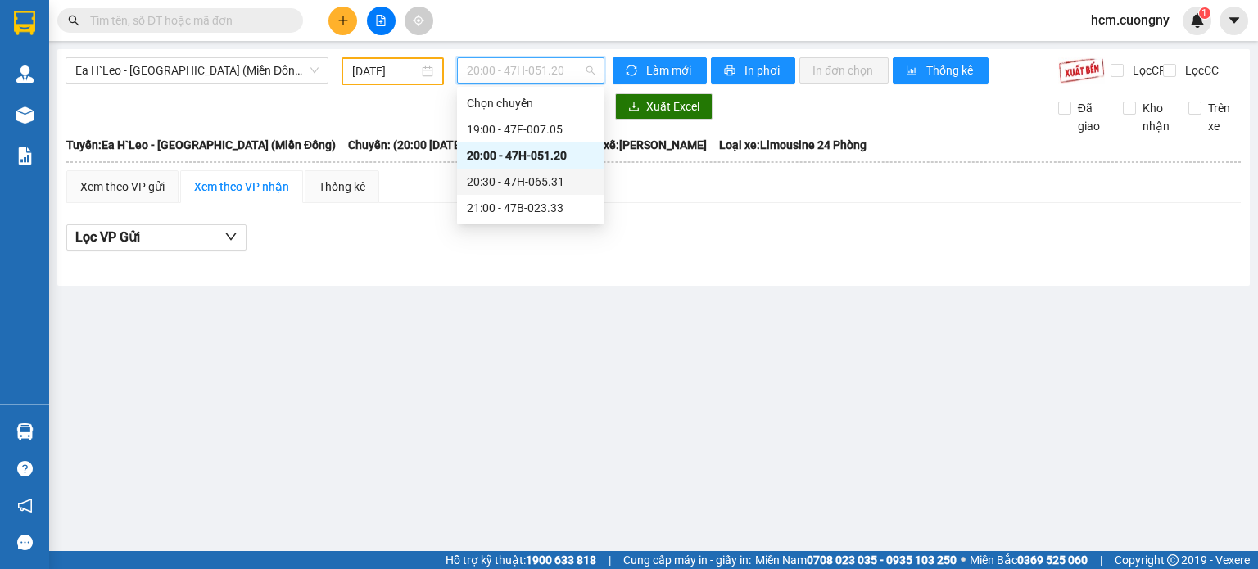
click at [543, 175] on div "20:30 - 47H-065.31" at bounding box center [531, 182] width 128 height 18
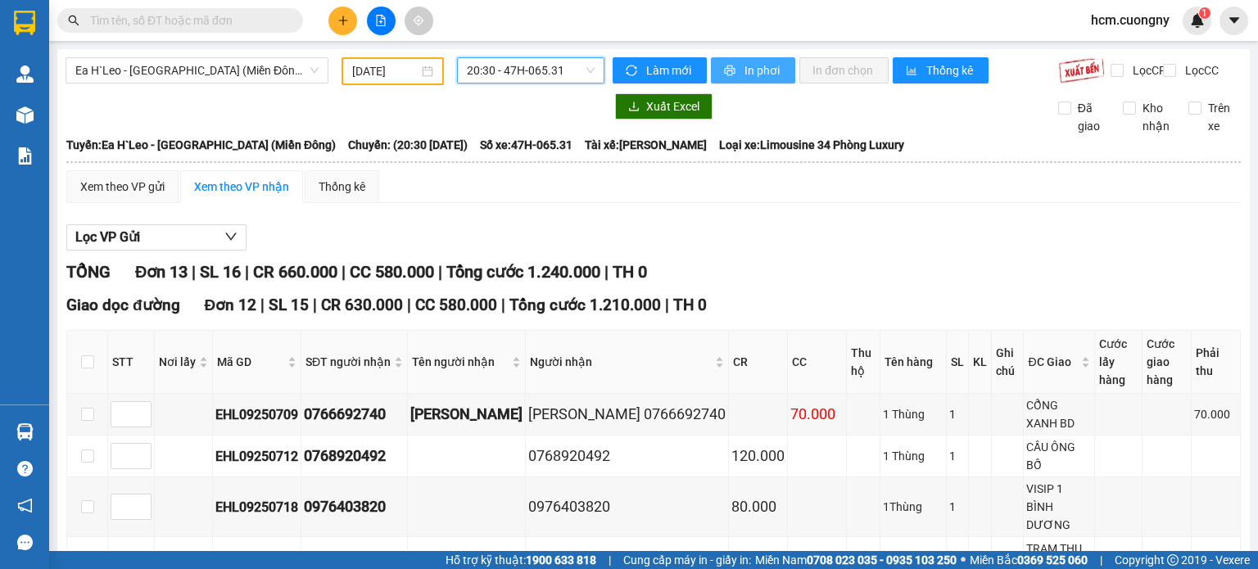
click at [753, 69] on span "In phơi" at bounding box center [764, 70] width 38 height 18
click at [515, 75] on span "20:30 - 47H-065.31" at bounding box center [531, 70] width 129 height 25
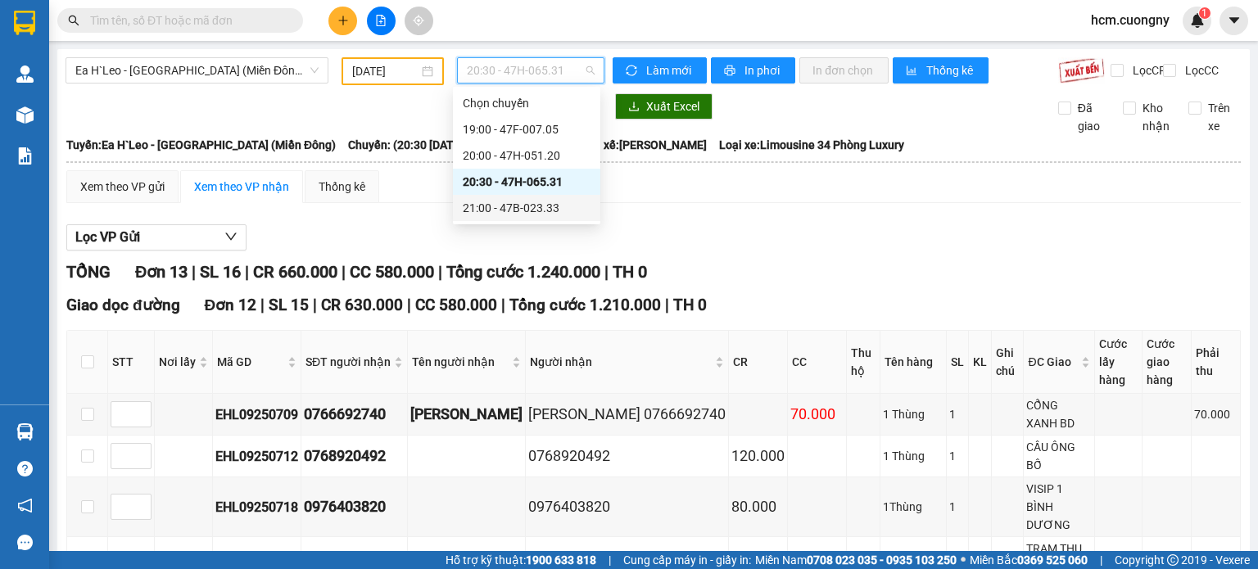
click at [504, 215] on div "21:00 - 47B-023.33" at bounding box center [527, 208] width 128 height 18
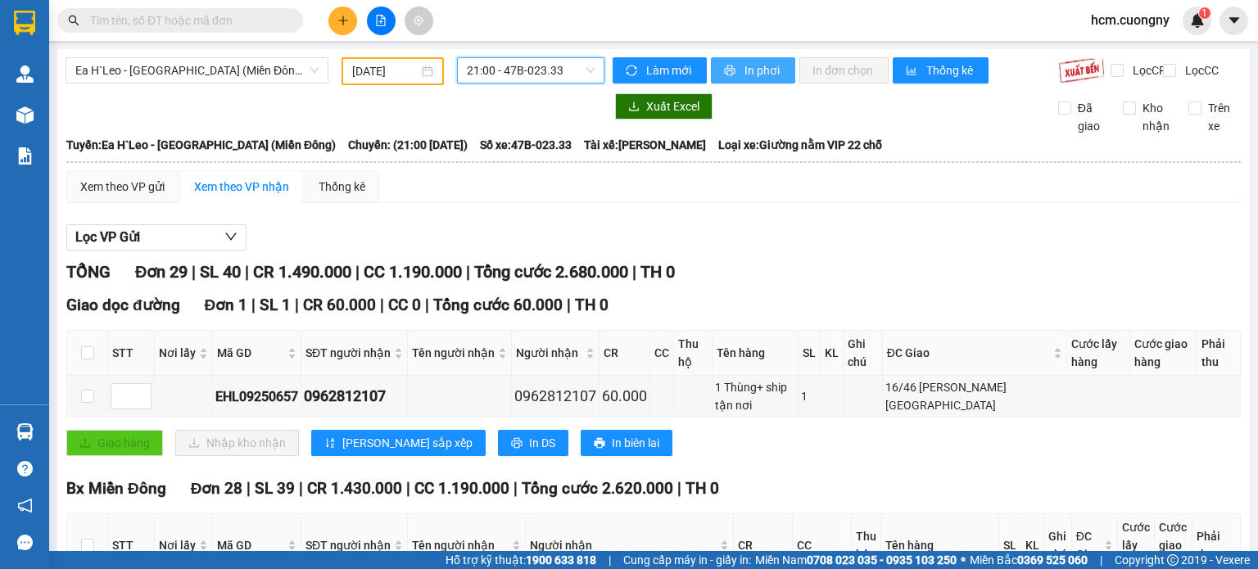
click at [735, 71] on button "In phơi" at bounding box center [753, 70] width 84 height 26
click at [505, 79] on span "21:00 - 47B-023.33" at bounding box center [531, 70] width 129 height 25
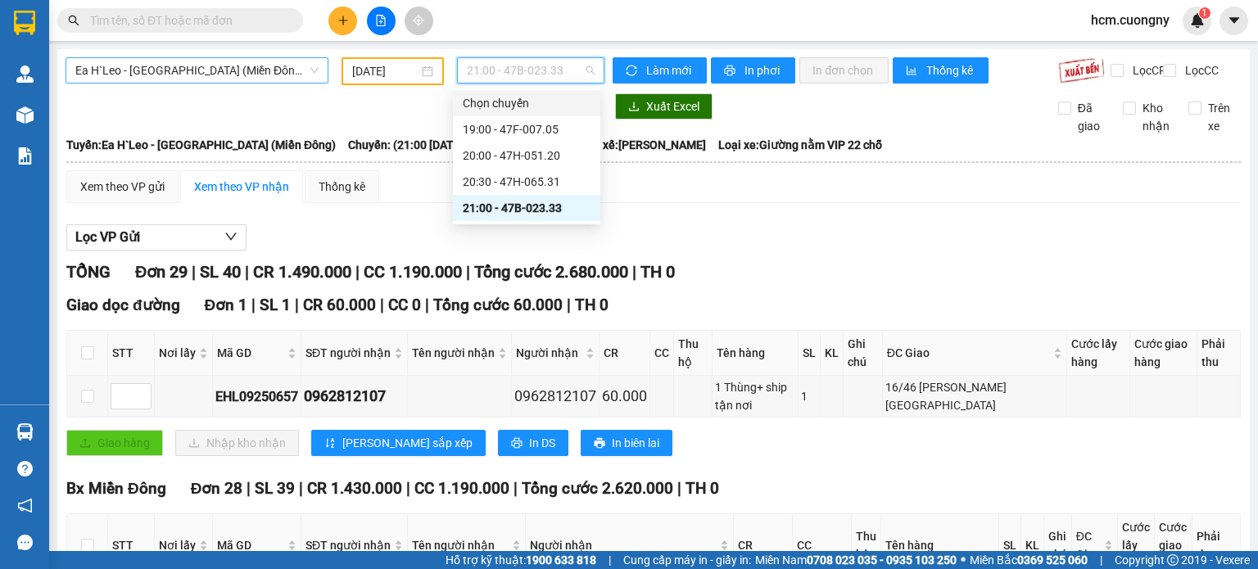
click at [213, 73] on span "Ea H`Leo - Sài Gòn (Miền Đông)" at bounding box center [196, 70] width 243 height 25
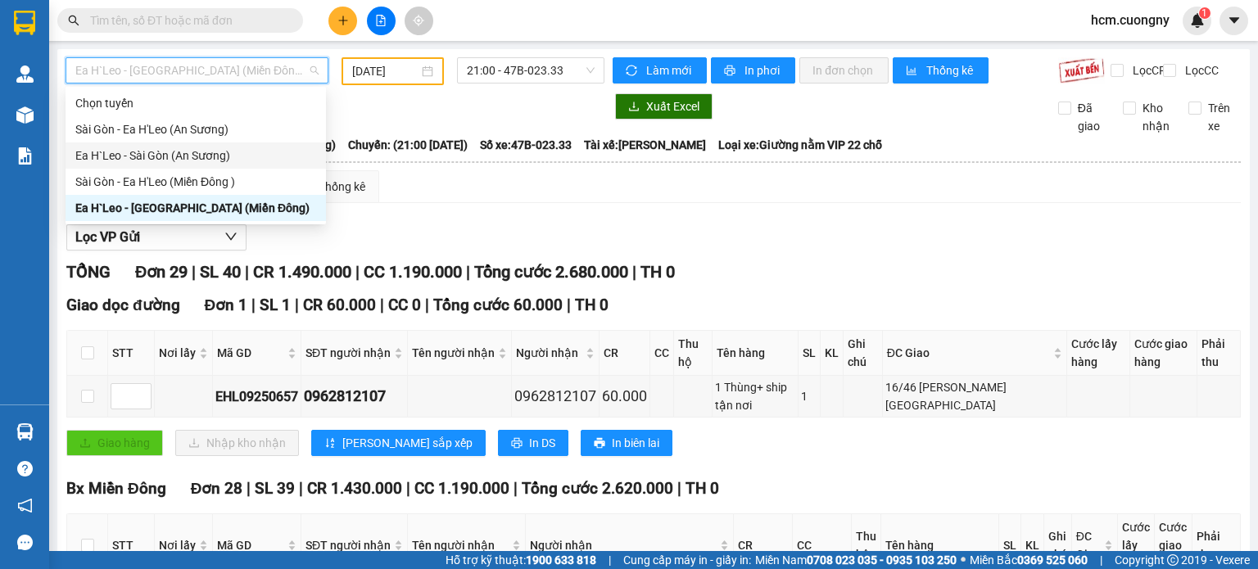
click at [178, 157] on div "Ea H`Leo - Sài Gòn (An Sương)" at bounding box center [195, 156] width 241 height 18
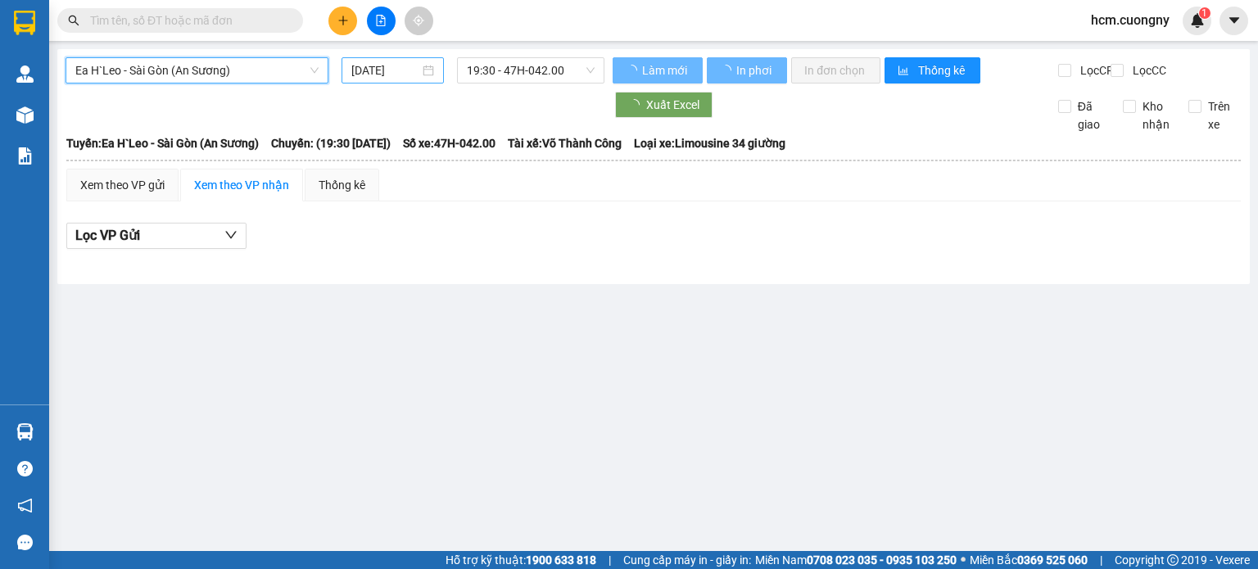
click at [370, 76] on input "[DATE]" at bounding box center [384, 70] width 67 height 18
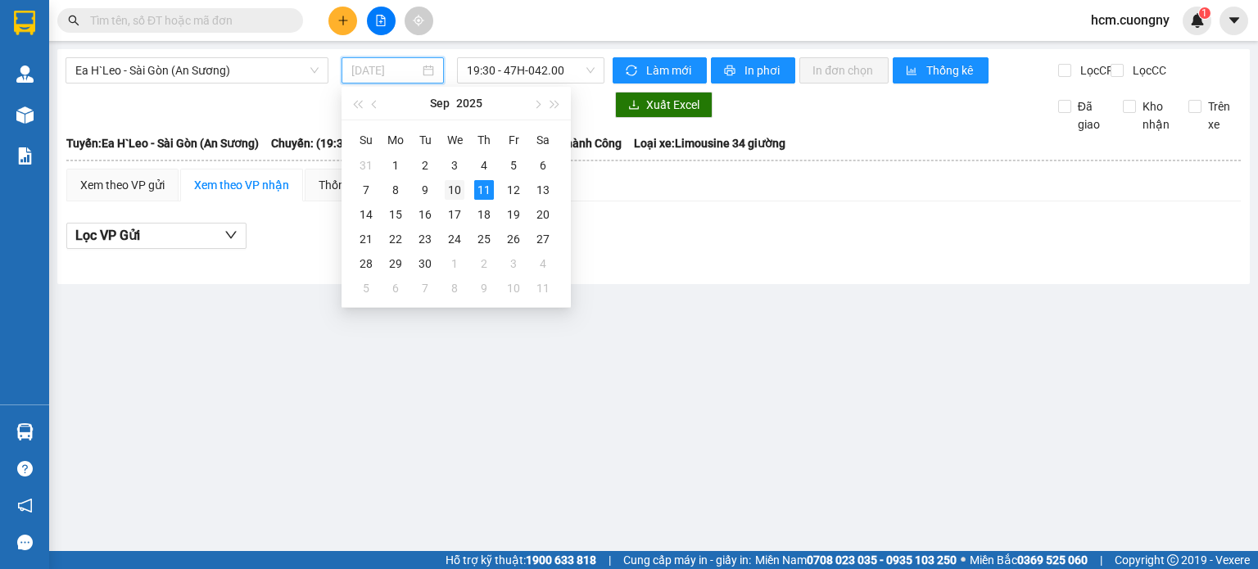
click at [454, 190] on div "10" at bounding box center [455, 190] width 20 height 20
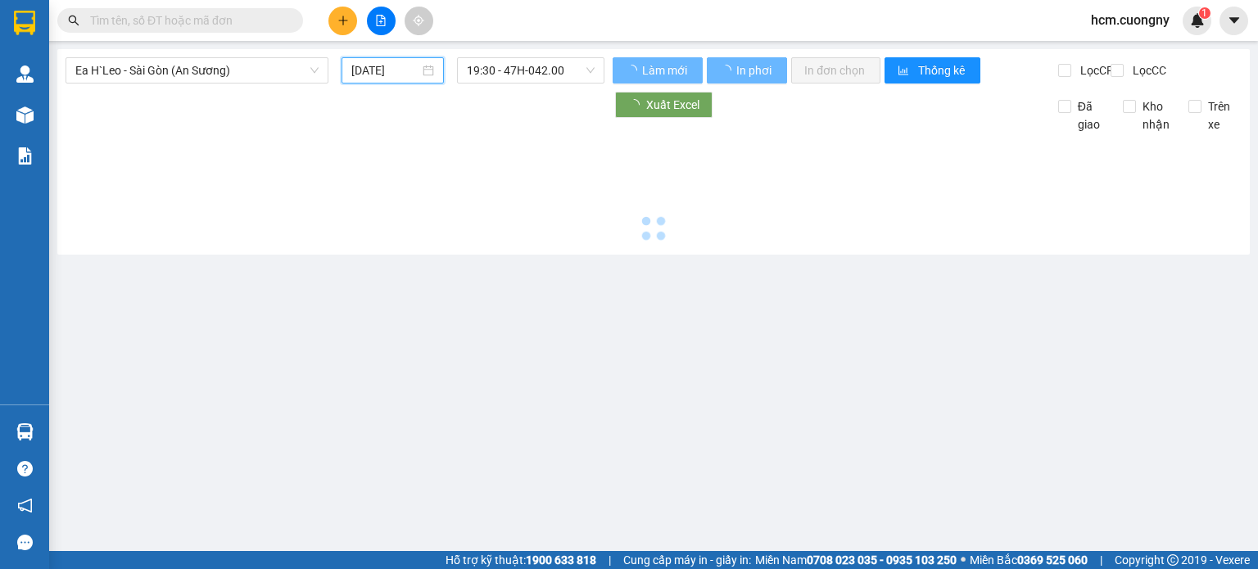
type input "10/09/2025"
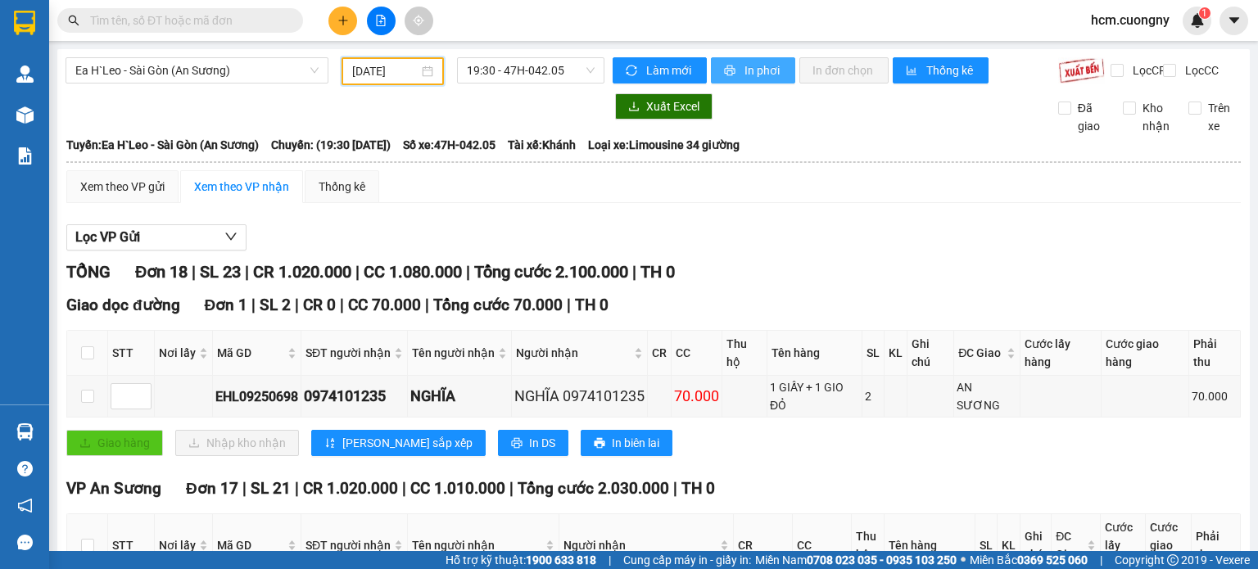
click at [752, 70] on span "In phơi" at bounding box center [764, 70] width 38 height 18
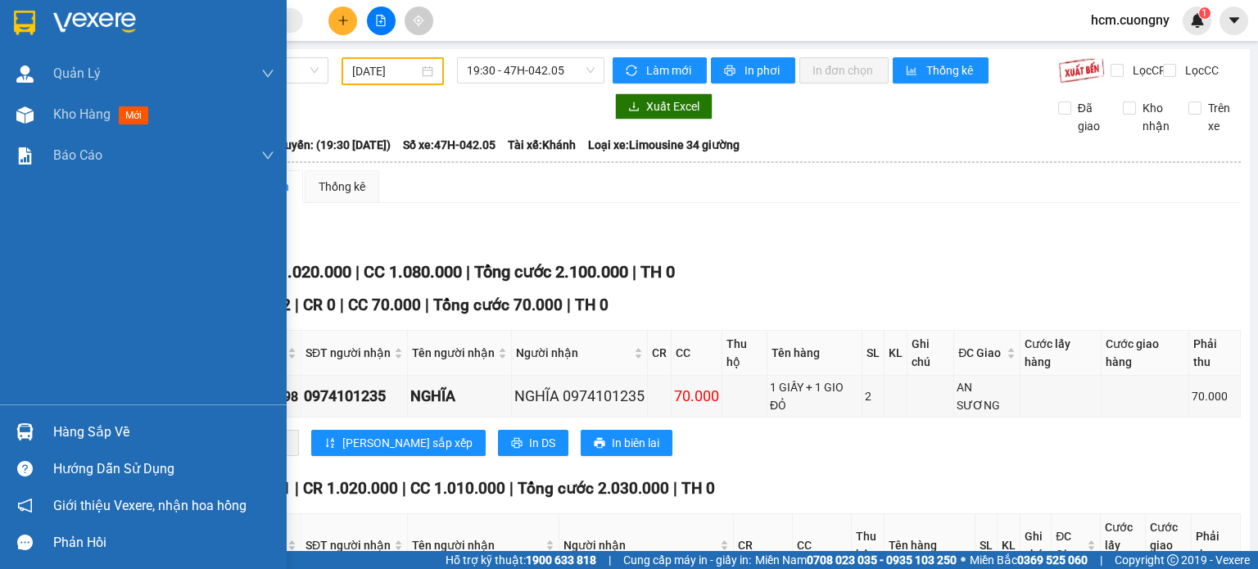
click at [25, 22] on img at bounding box center [24, 23] width 21 height 25
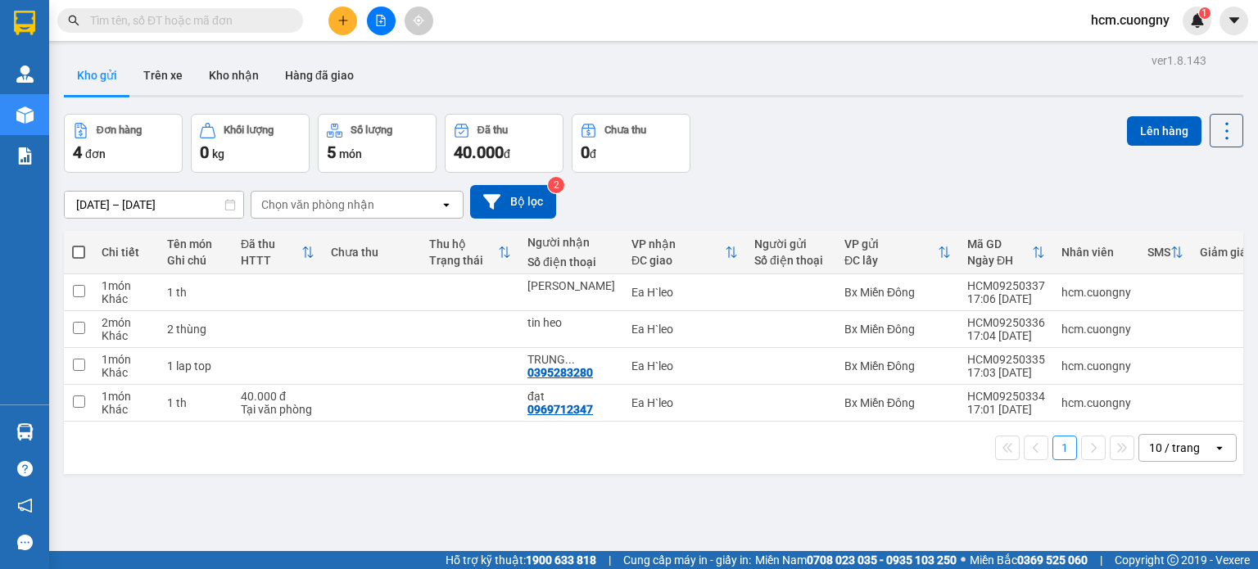
drag, startPoint x: 1170, startPoint y: 183, endPoint x: 1008, endPoint y: 161, distance: 162.9
click at [1170, 183] on div "[DATE] – [DATE] Press the down arrow key to interact with the calendar and sele…" at bounding box center [654, 202] width 1180 height 58
drag, startPoint x: 1162, startPoint y: 211, endPoint x: 1126, endPoint y: 211, distance: 35.2
click at [1162, 211] on div "[DATE] – [DATE] Press the down arrow key to interact with the calendar and sele…" at bounding box center [654, 202] width 1180 height 34
click at [338, 21] on icon "plus" at bounding box center [343, 20] width 11 height 11
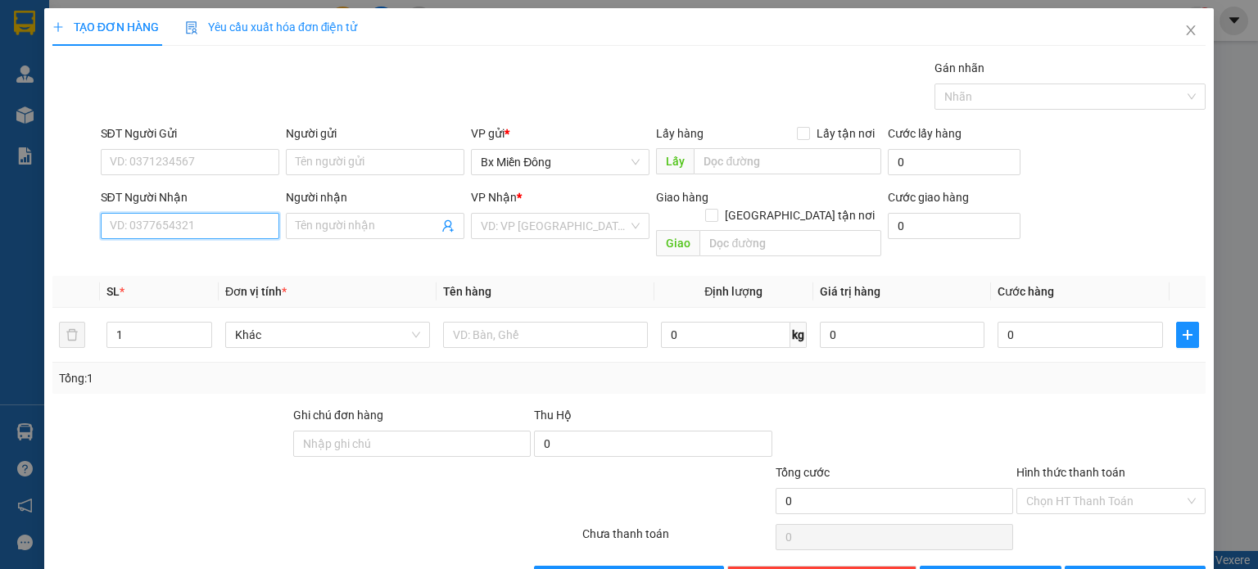
click at [211, 224] on input "SĐT Người Nhận" at bounding box center [190, 226] width 179 height 26
paste input "0977932240"
type input "0977932240"
drag, startPoint x: 1126, startPoint y: 175, endPoint x: 1116, endPoint y: 174, distance: 10.0
click at [1126, 175] on div "SĐT Người Gửi VD: 0371234567 Người gửi Tên người gửi VP gửi * Bx Miền Đông Lấy…" at bounding box center [653, 153] width 1113 height 57
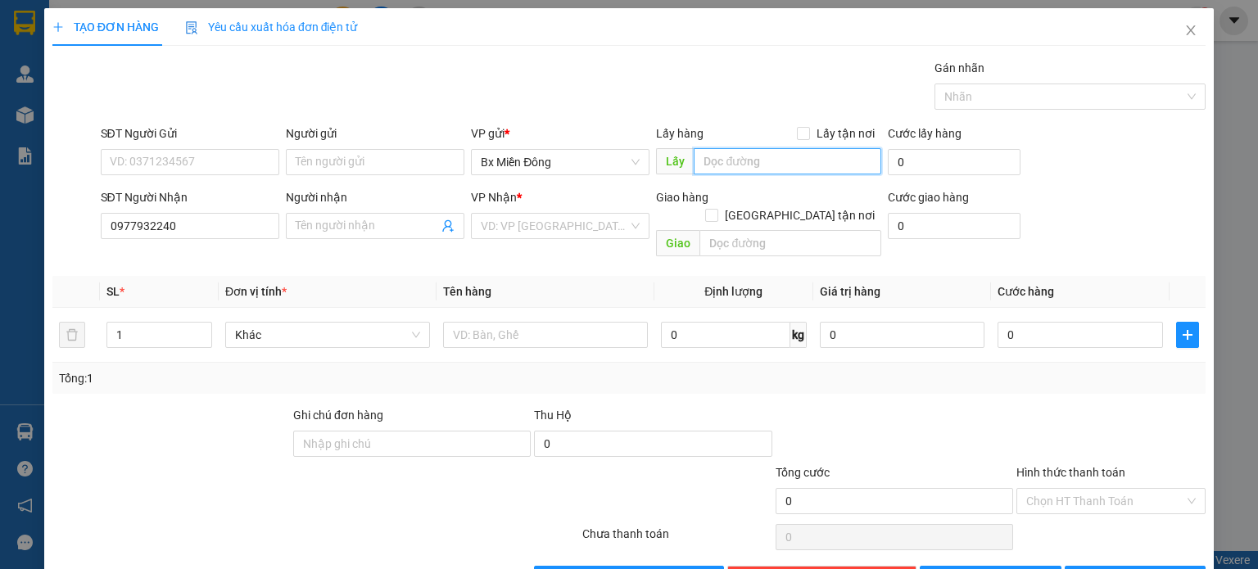
click at [739, 160] on input "text" at bounding box center [788, 161] width 188 height 26
paste input "bàu bàng"
type input "bàu bàng"
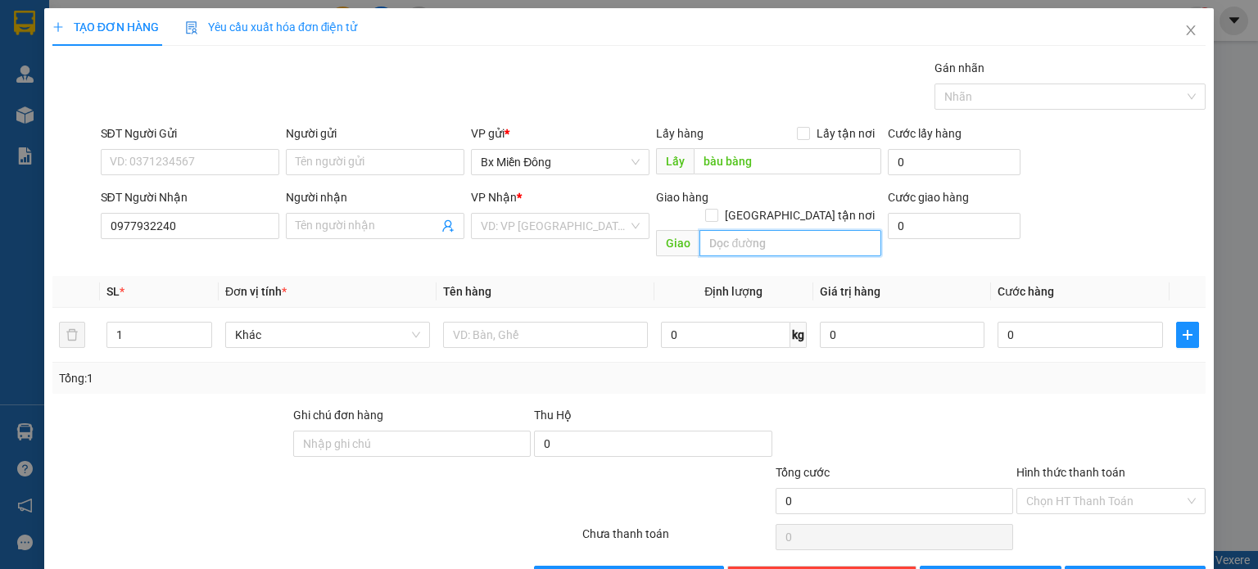
click at [726, 230] on input "text" at bounding box center [791, 243] width 182 height 26
drag, startPoint x: 1157, startPoint y: 198, endPoint x: 963, endPoint y: 202, distance: 193.4
click at [1157, 197] on div "SĐT Người Nhận 0977932240 Người nhận Tên người nhận VP Nhận * VD: VP Sài Gòn Gi…" at bounding box center [653, 225] width 1113 height 75
click at [728, 231] on input "text" at bounding box center [791, 243] width 182 height 26
paste input "nhà xe"
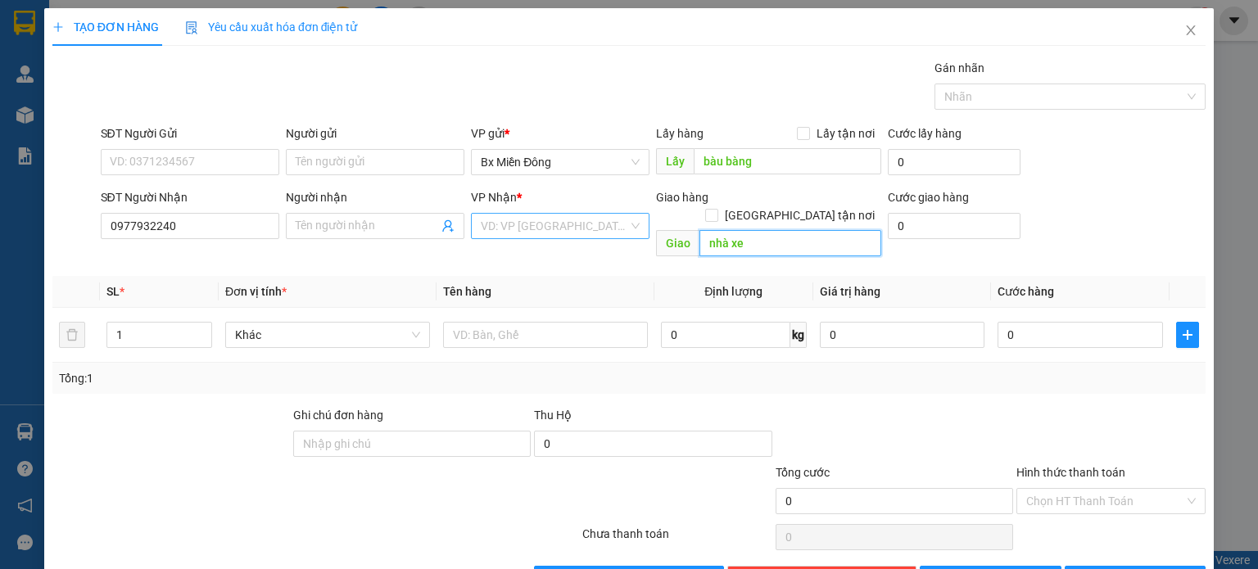
type input "nhà xe"
click at [557, 227] on input "search" at bounding box center [554, 226] width 147 height 25
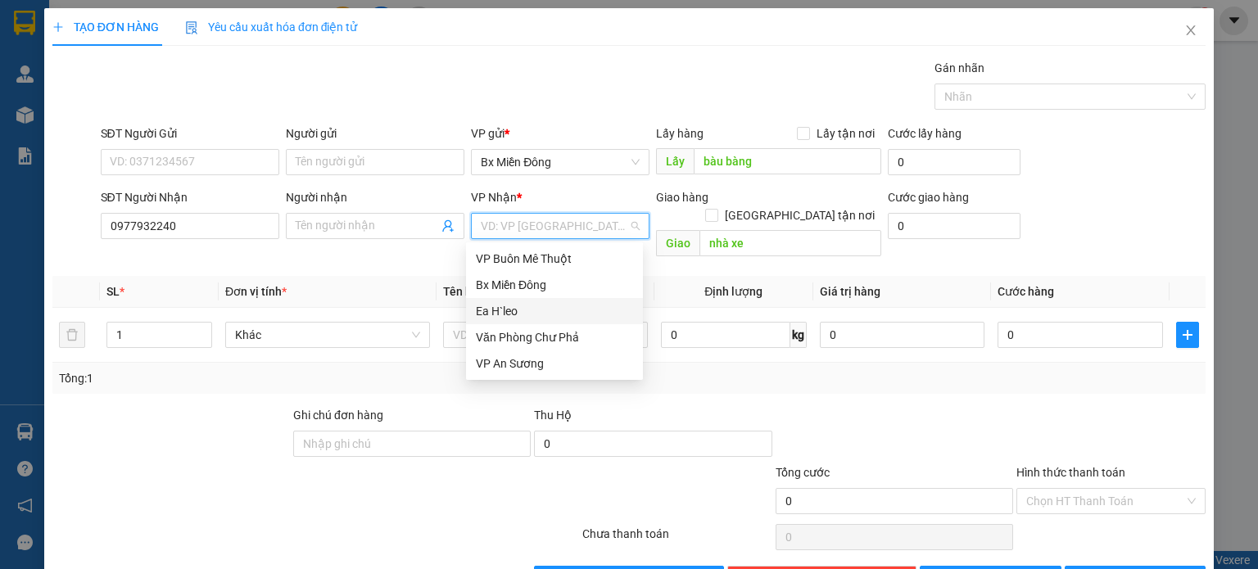
click at [535, 306] on div "Ea H`leo" at bounding box center [554, 311] width 157 height 18
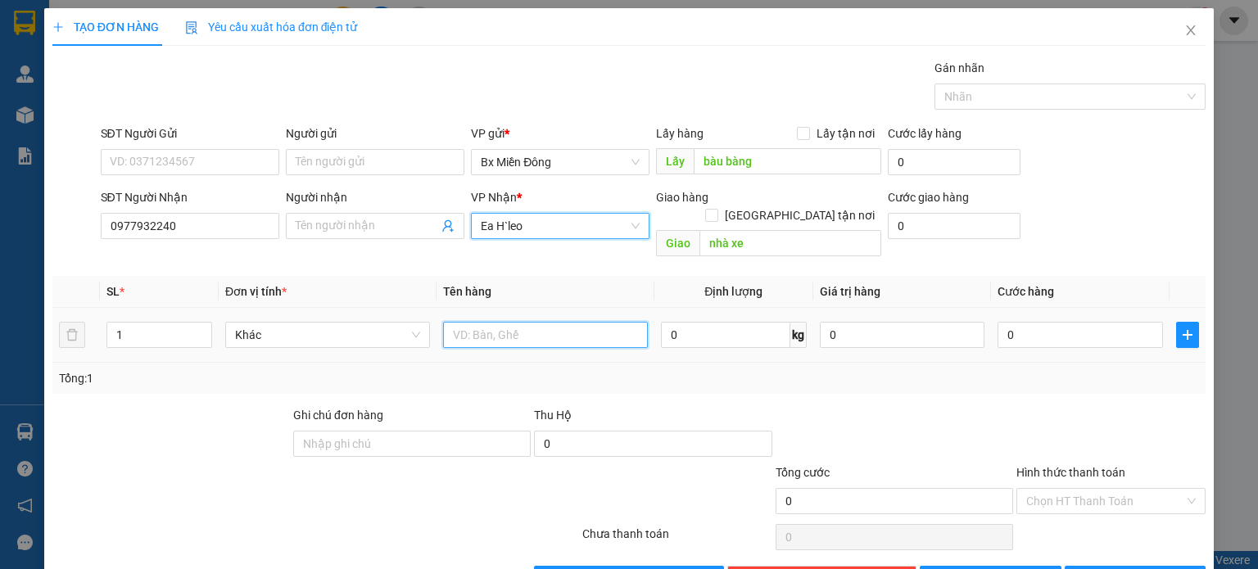
click at [486, 322] on input "text" at bounding box center [545, 335] width 205 height 26
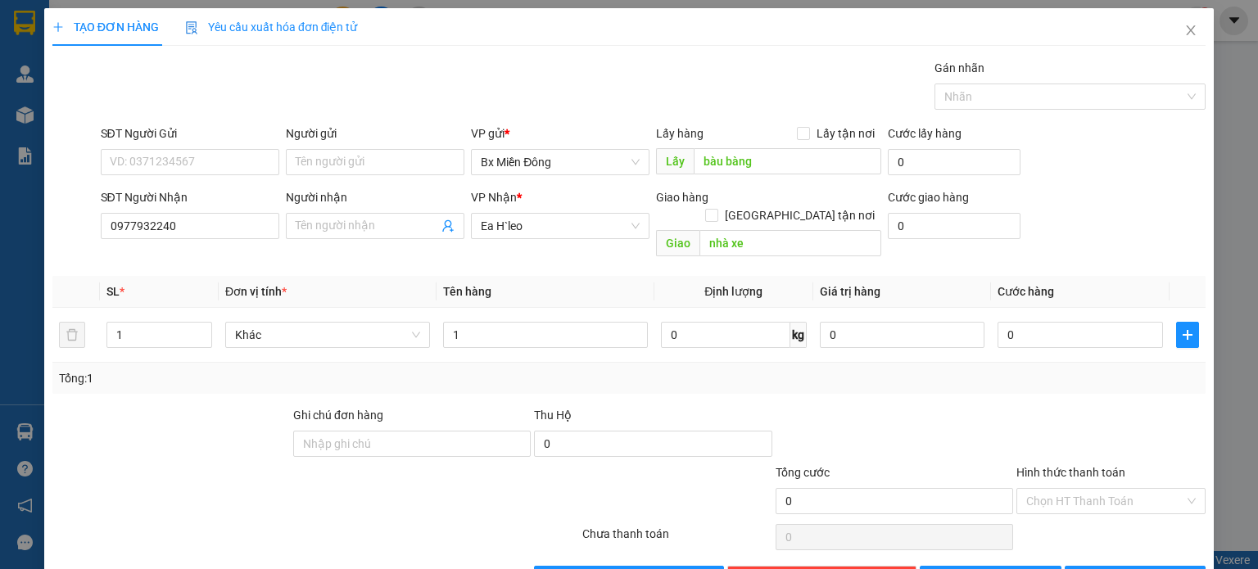
drag, startPoint x: 1140, startPoint y: 233, endPoint x: 1130, endPoint y: 237, distance: 11.1
click at [1140, 234] on div "SĐT Người Nhận 0977932240 Người nhận Tên người nhận VP Nhận * Ea H`leo Giao hàn…" at bounding box center [653, 225] width 1113 height 75
click at [553, 319] on div "1" at bounding box center [545, 335] width 205 height 33
click at [551, 322] on input "1" at bounding box center [545, 335] width 205 height 26
drag, startPoint x: 550, startPoint y: 317, endPoint x: 211, endPoint y: 301, distance: 338.7
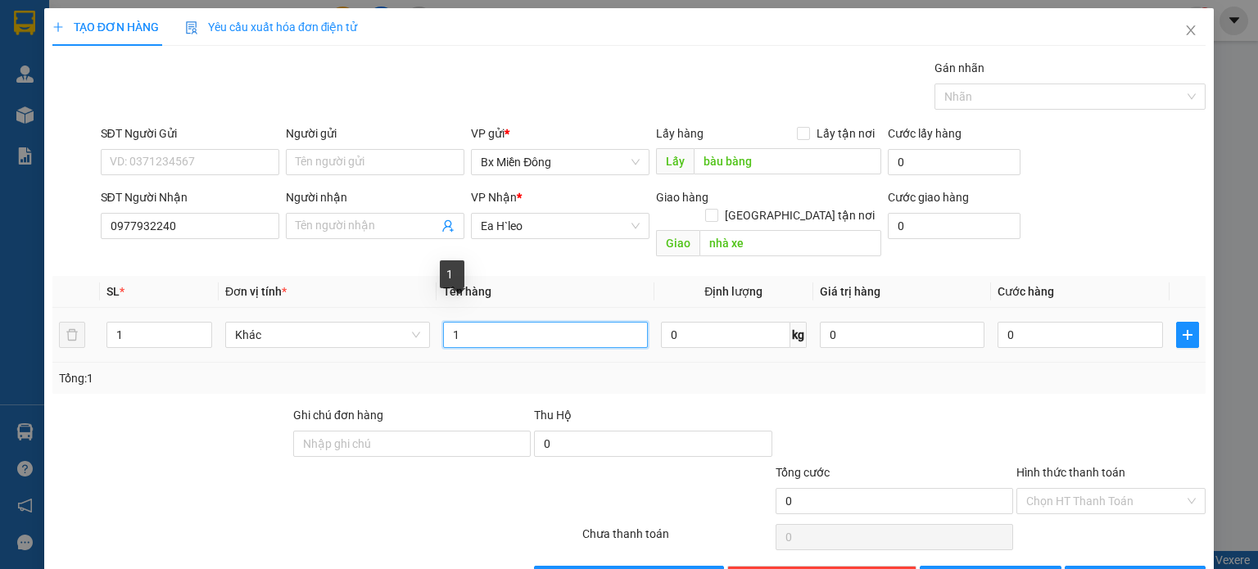
click at [213, 308] on tr "1 Khác 1 0 kg 0 0" at bounding box center [628, 335] width 1153 height 55
paste input "tập hồ sơ"
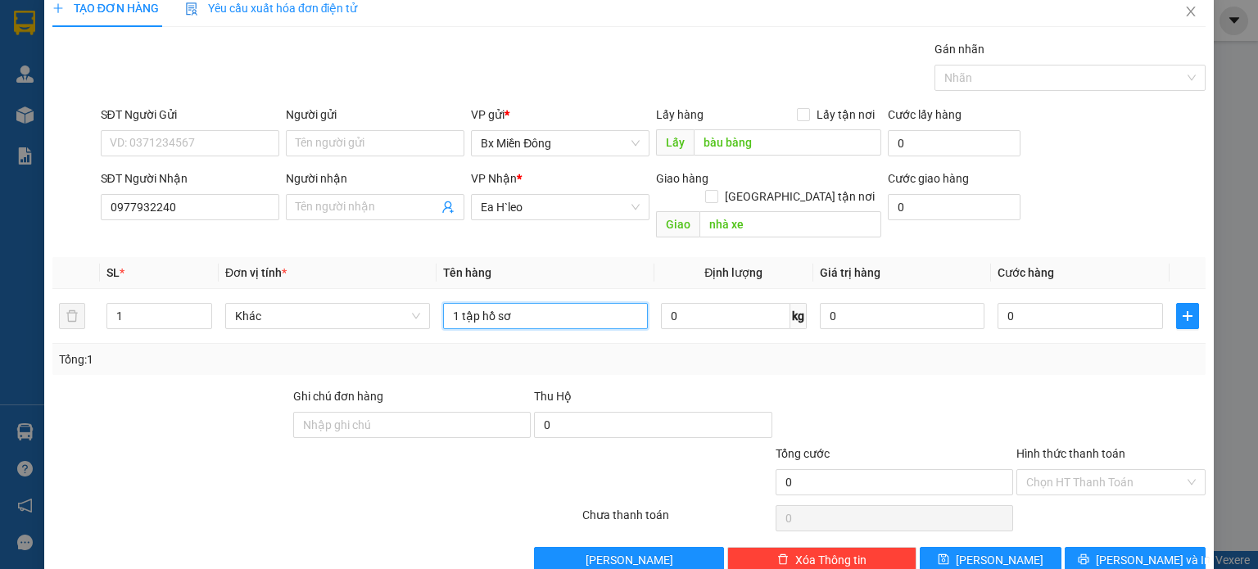
scroll to position [35, 0]
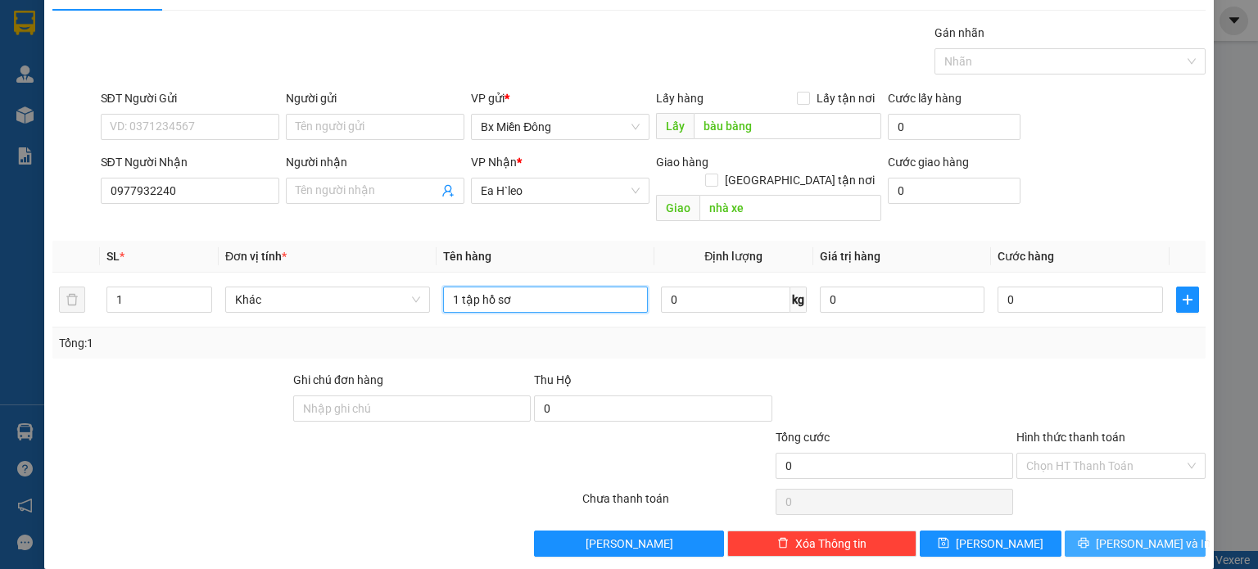
type input "1 tập hồ sơ"
click at [1125, 535] on span "[PERSON_NAME] và In" at bounding box center [1153, 544] width 115 height 18
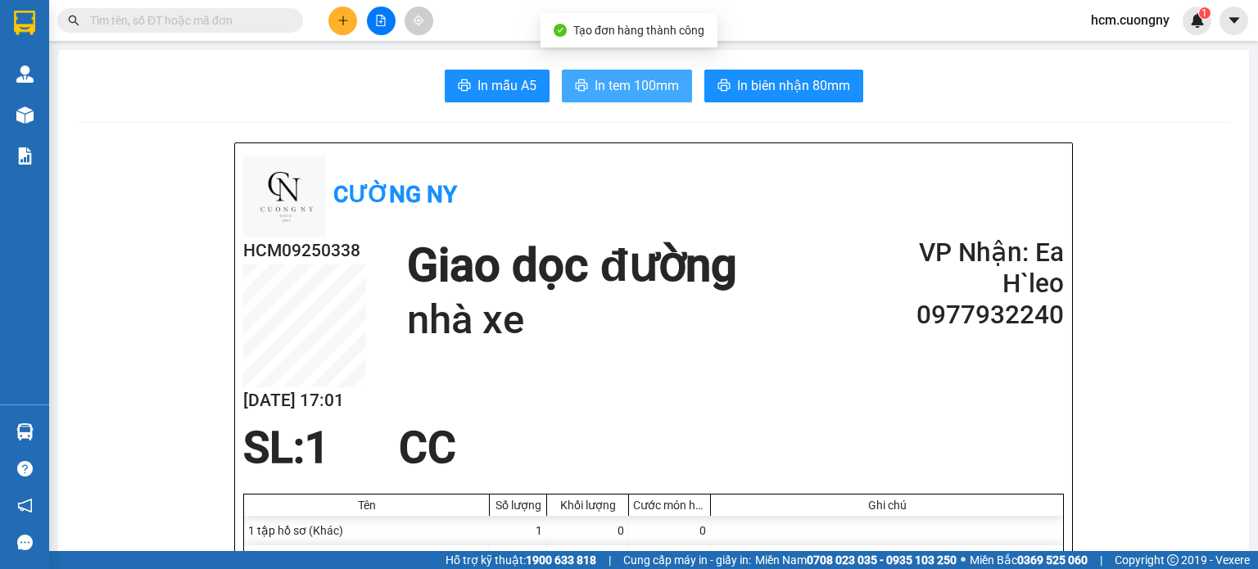
click at [617, 84] on span "In tem 100mm" at bounding box center [637, 85] width 84 height 20
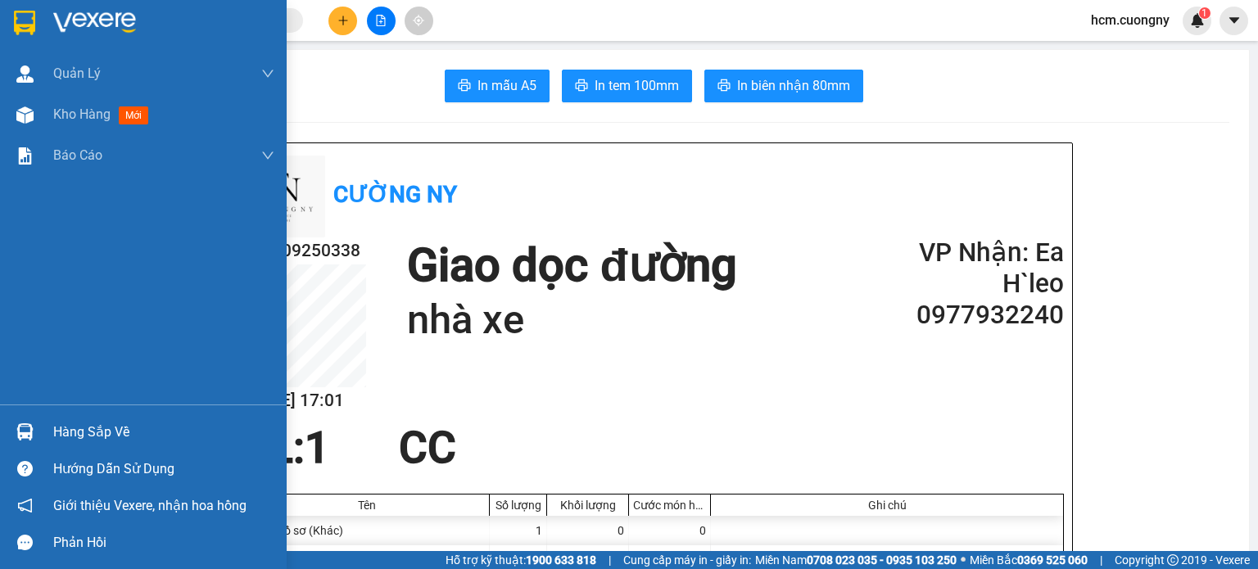
click at [29, 31] on img at bounding box center [24, 23] width 21 height 25
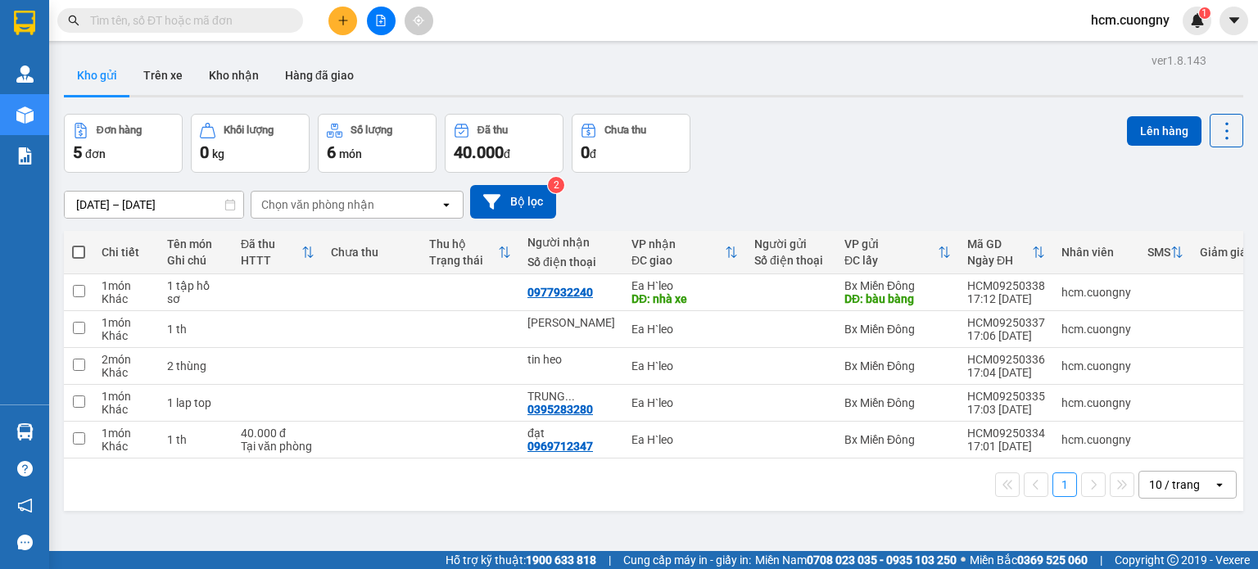
drag, startPoint x: 1167, startPoint y: 174, endPoint x: 1149, endPoint y: 173, distance: 17.3
click at [1167, 174] on div "[DATE] – [DATE] Press the down arrow key to interact with the calendar and sele…" at bounding box center [654, 202] width 1180 height 58
click at [344, 15] on icon "plus" at bounding box center [343, 20] width 11 height 11
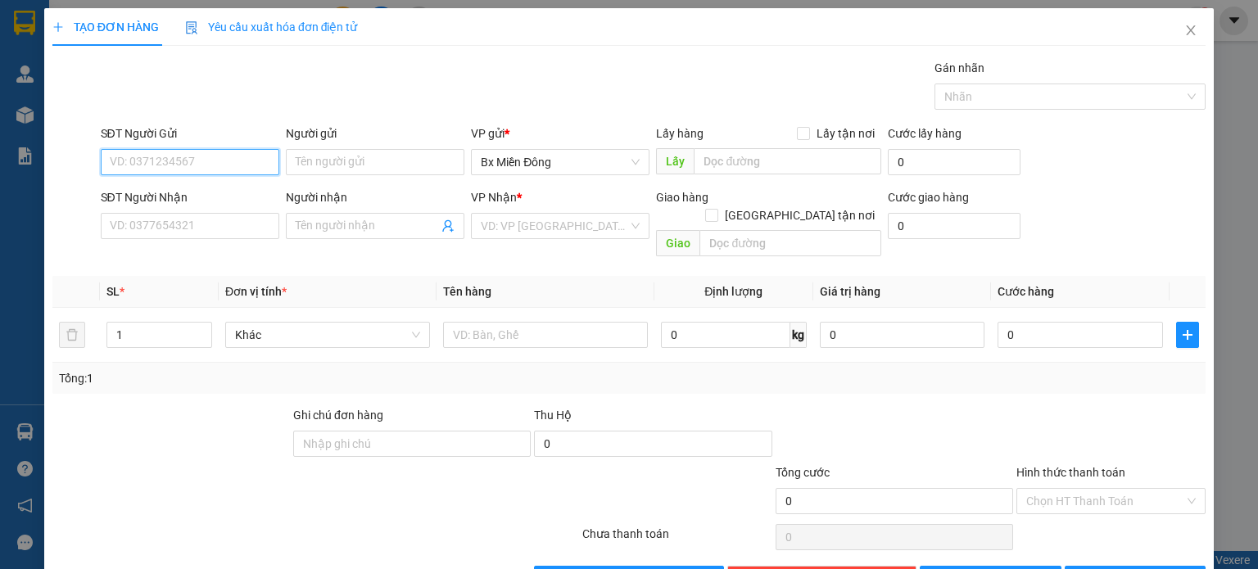
paste input "0818060520"
type input "0818060520"
click at [1163, 180] on div "SĐT Người Gửi 0818060520 Người gửi Tên người gửi VP gửi * Bx Miền Đông Lấy hàn…" at bounding box center [653, 153] width 1113 height 57
click at [804, 173] on input "text" at bounding box center [788, 161] width 188 height 26
paste input "ngã tư sở sao"
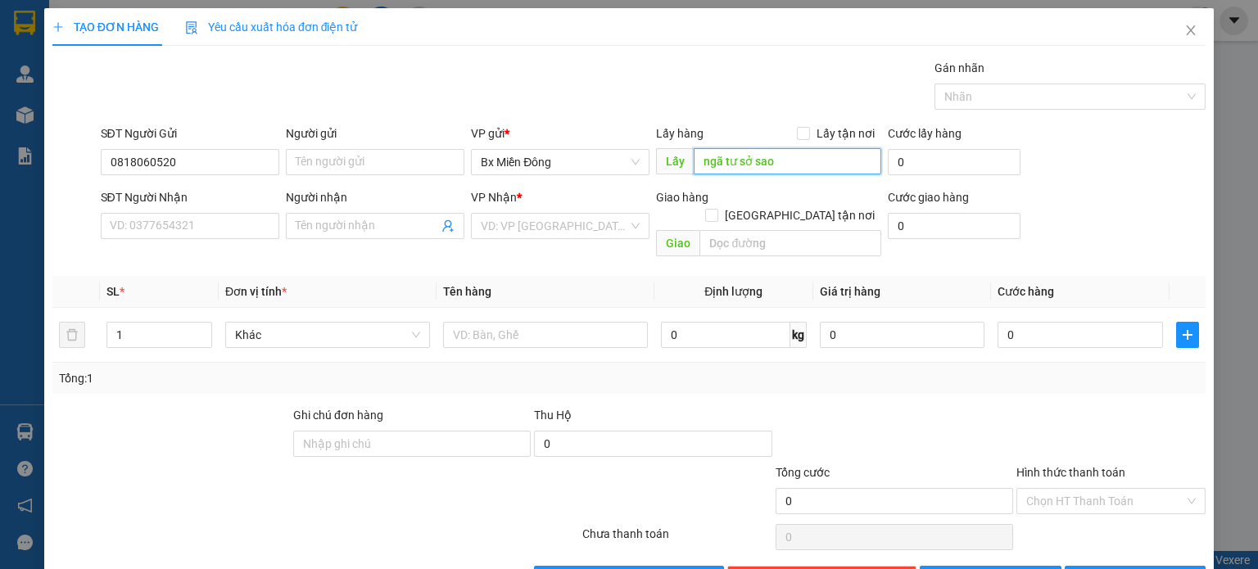
type input "ngã tư sở sao"
click at [1176, 166] on div "SĐT Người Gửi 0818060520 Người gửi Tên người gửi VP gửi * Bx Miền Đông Lấy hàn…" at bounding box center [653, 153] width 1113 height 57
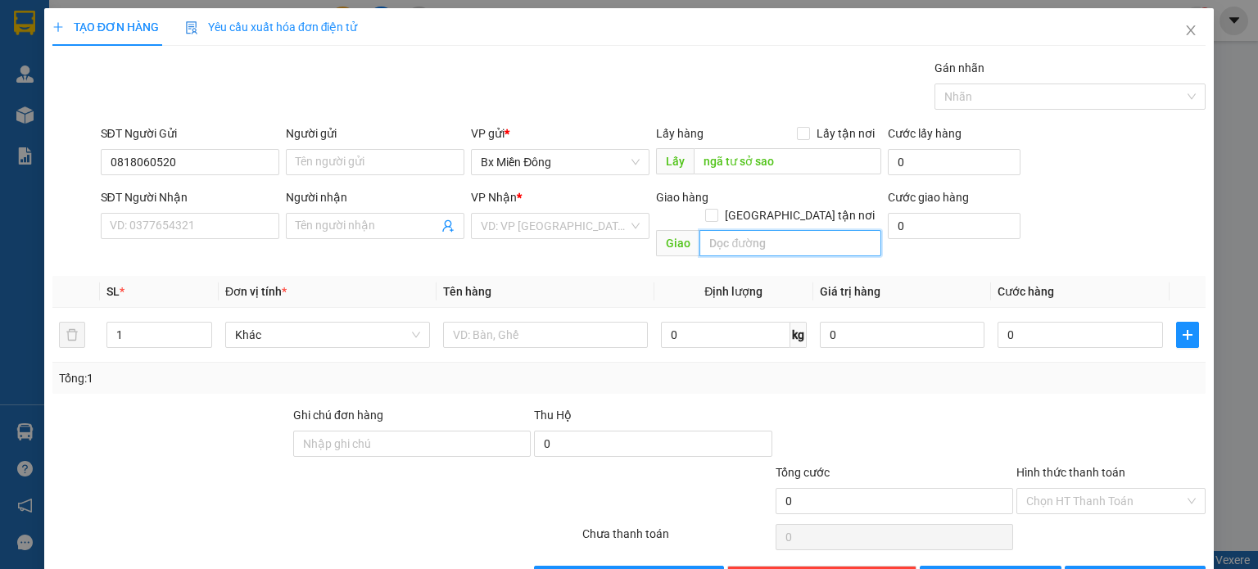
click at [762, 231] on input "text" at bounding box center [791, 243] width 182 height 26
paste input "vp bmt"
type input "vp bmt"
click at [595, 218] on input "search" at bounding box center [554, 226] width 147 height 25
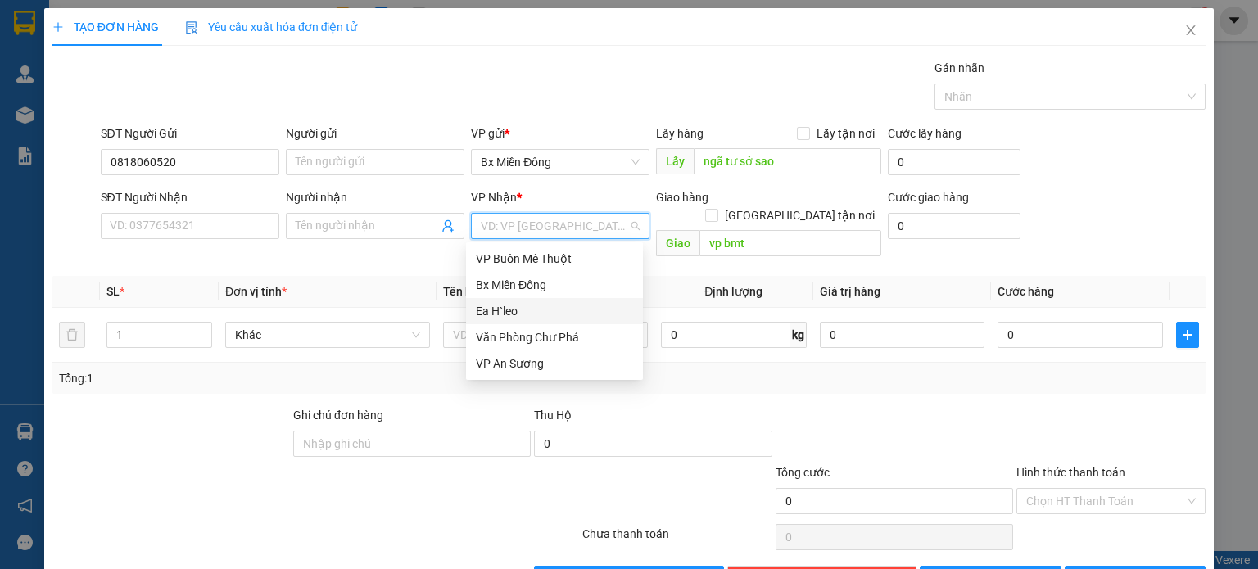
click at [551, 309] on div "Ea H`leo" at bounding box center [554, 311] width 157 height 18
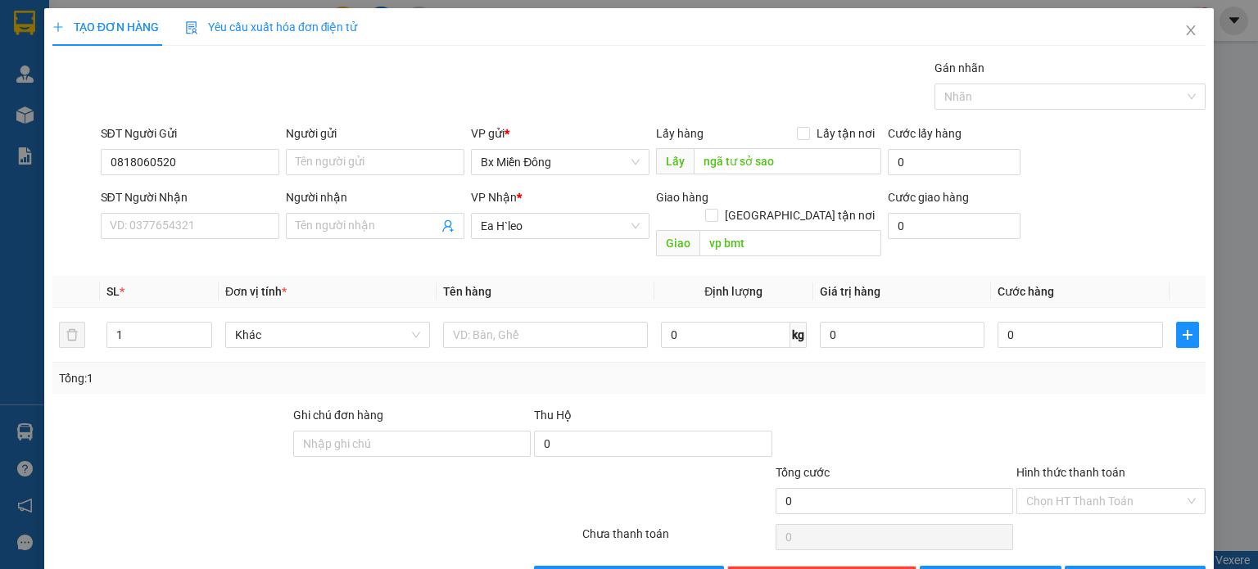
click at [1147, 217] on div "SĐT Người Nhận VD: 0377654321 Người nhận Tên người nhận VP Nhận * Ea H`leo Giao…" at bounding box center [653, 225] width 1113 height 75
click at [508, 322] on input "text" at bounding box center [545, 335] width 205 height 26
paste input "1 thùng tem dán"
click at [1140, 226] on div "SĐT Người Nhận VD: 0377654321 Người nhận Tên người nhận VP Nhận * Ea H`leo Giao…" at bounding box center [653, 225] width 1113 height 75
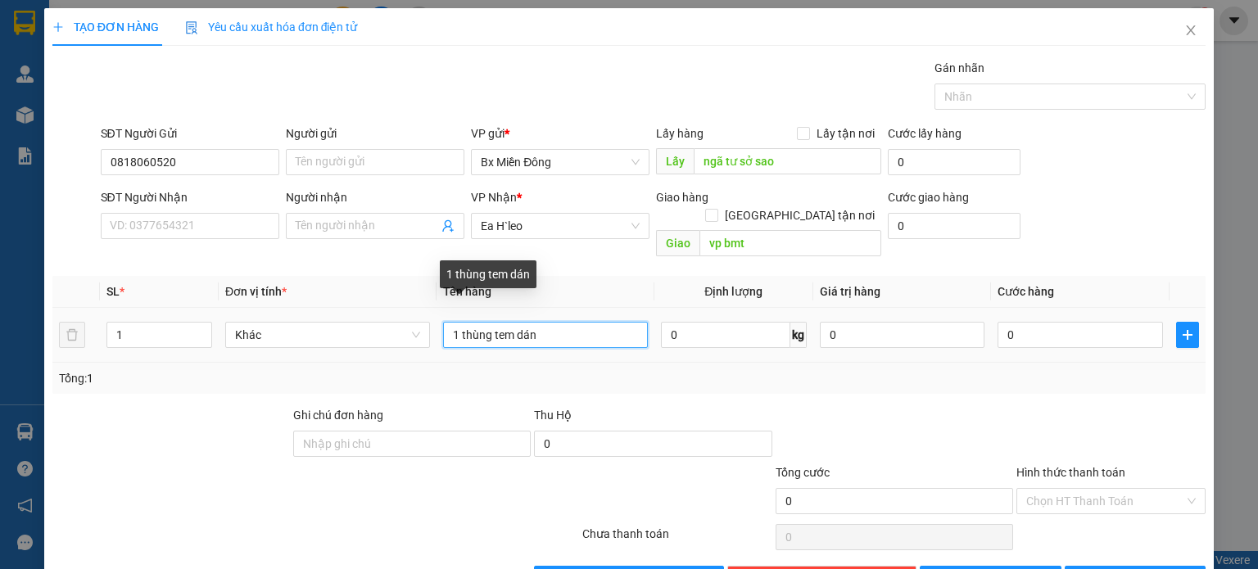
click at [596, 322] on input "1 thùng tem dán" at bounding box center [545, 335] width 205 height 26
paste input "gọi trước 20p"
type input "1 thùng tem dán gọi trước 20p"
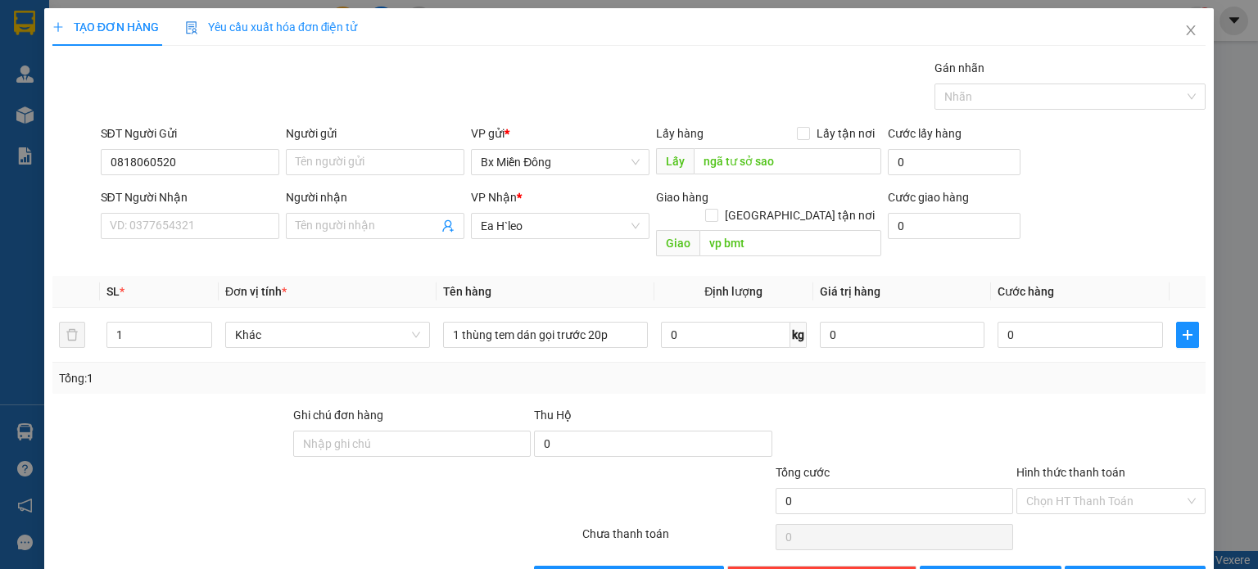
click at [1151, 233] on div "SĐT Người Nhận VD: 0377654321 Người nhận Tên người nhận VP Nhận * Ea H`leo Giao…" at bounding box center [653, 225] width 1113 height 75
click at [567, 230] on span "Ea H`leo" at bounding box center [560, 226] width 159 height 25
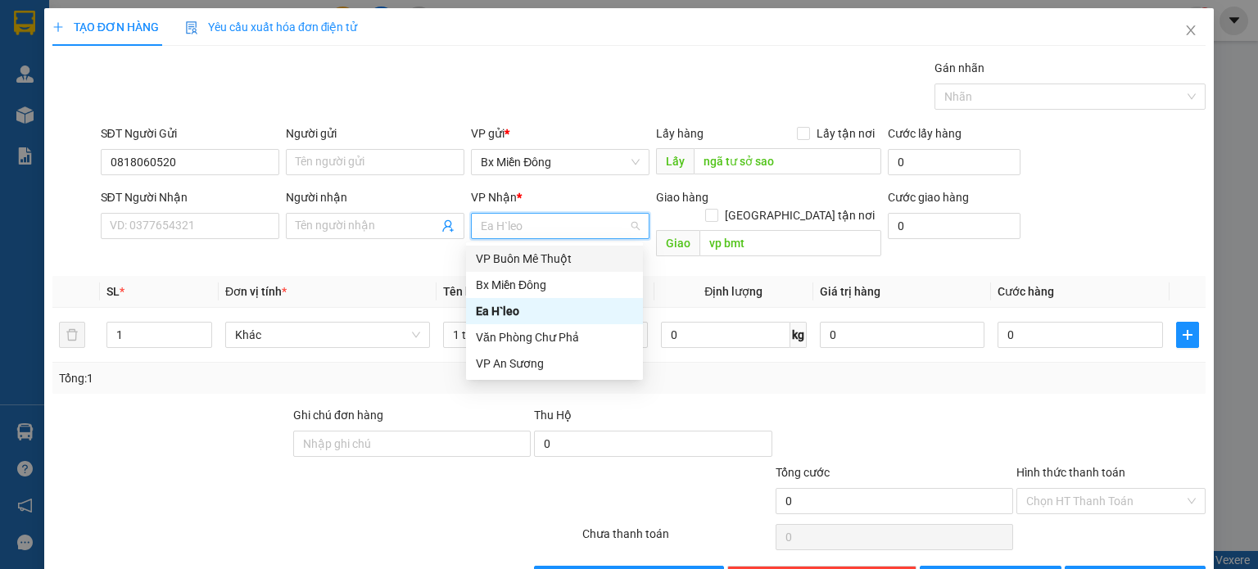
click at [541, 258] on div "VP Buôn Mê Thuột" at bounding box center [554, 259] width 157 height 18
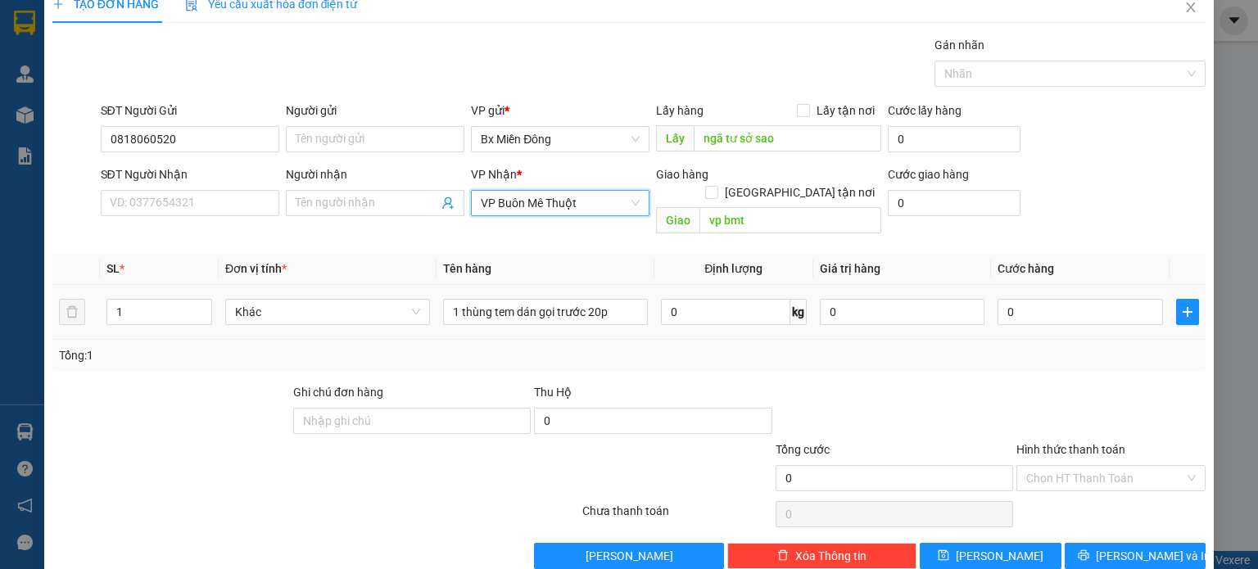
scroll to position [35, 0]
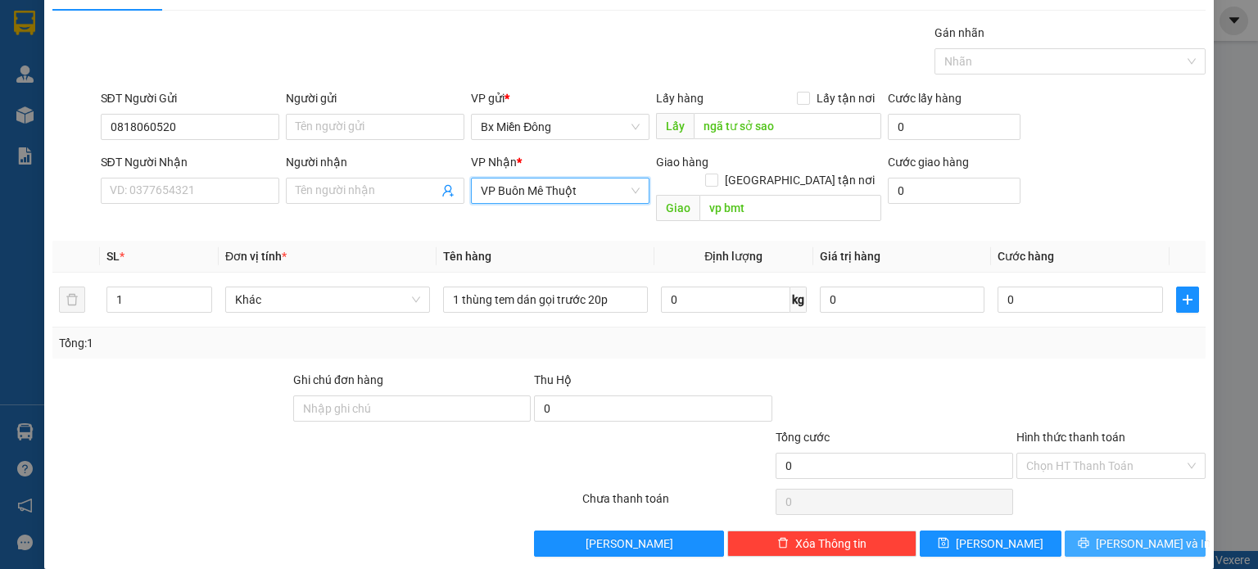
click at [1129, 535] on span "[PERSON_NAME] và In" at bounding box center [1153, 544] width 115 height 18
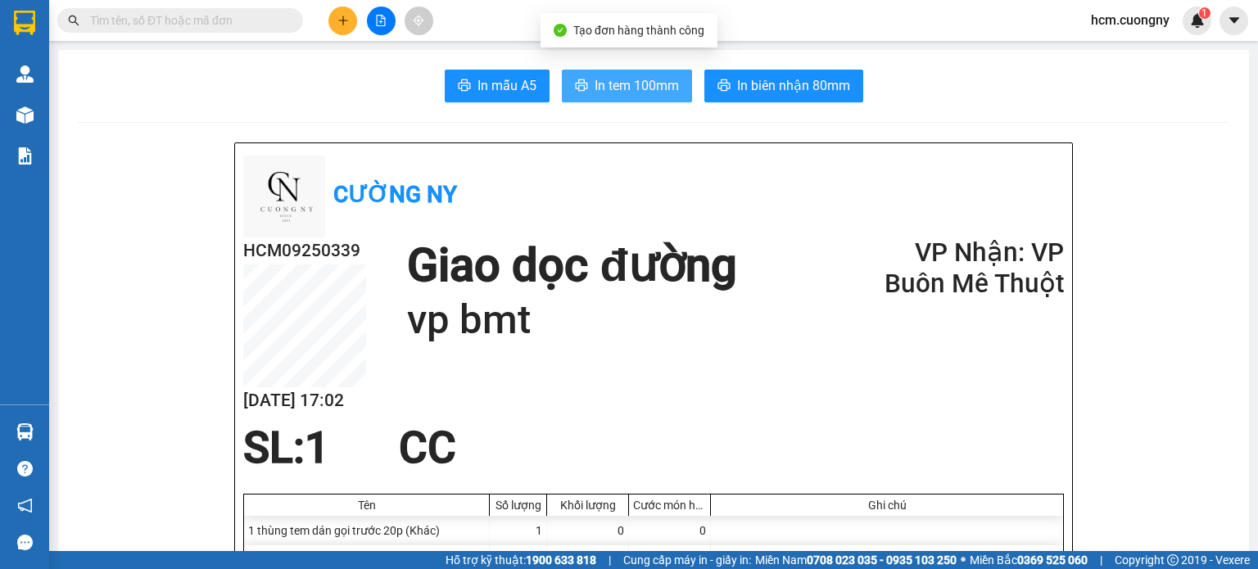
click at [625, 78] on span "In tem 100mm" at bounding box center [637, 85] width 84 height 20
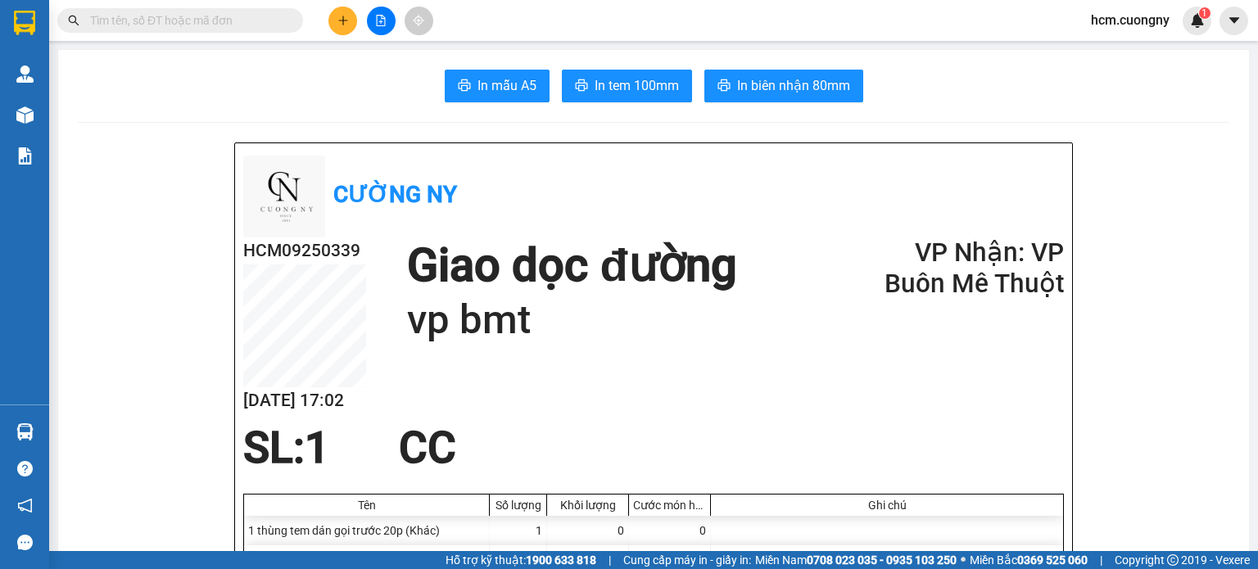
drag, startPoint x: 1210, startPoint y: 252, endPoint x: 1066, endPoint y: 217, distance: 148.2
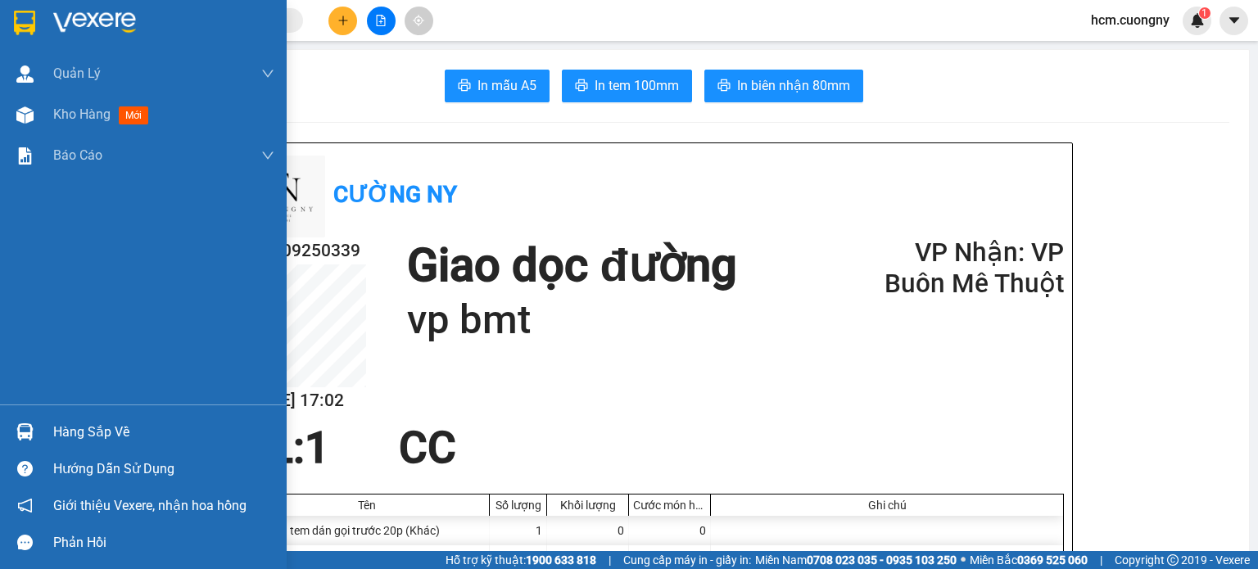
click at [23, 28] on img at bounding box center [24, 23] width 21 height 25
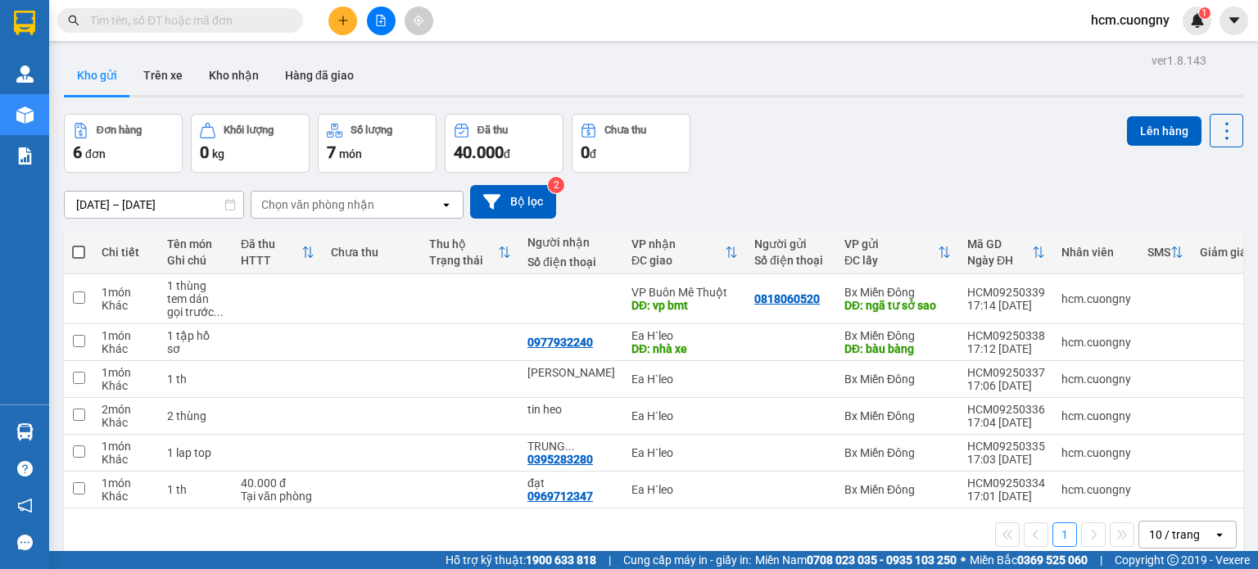
click at [1192, 234] on th "Giảm giá" at bounding box center [1230, 252] width 76 height 43
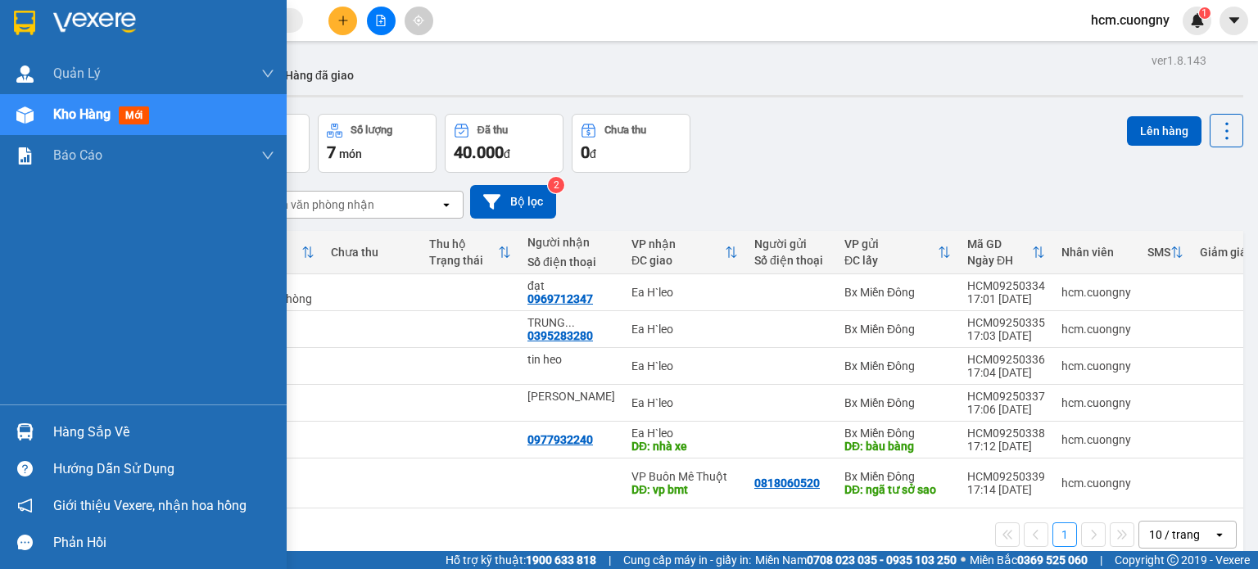
click at [9, 13] on div at bounding box center [143, 26] width 287 height 53
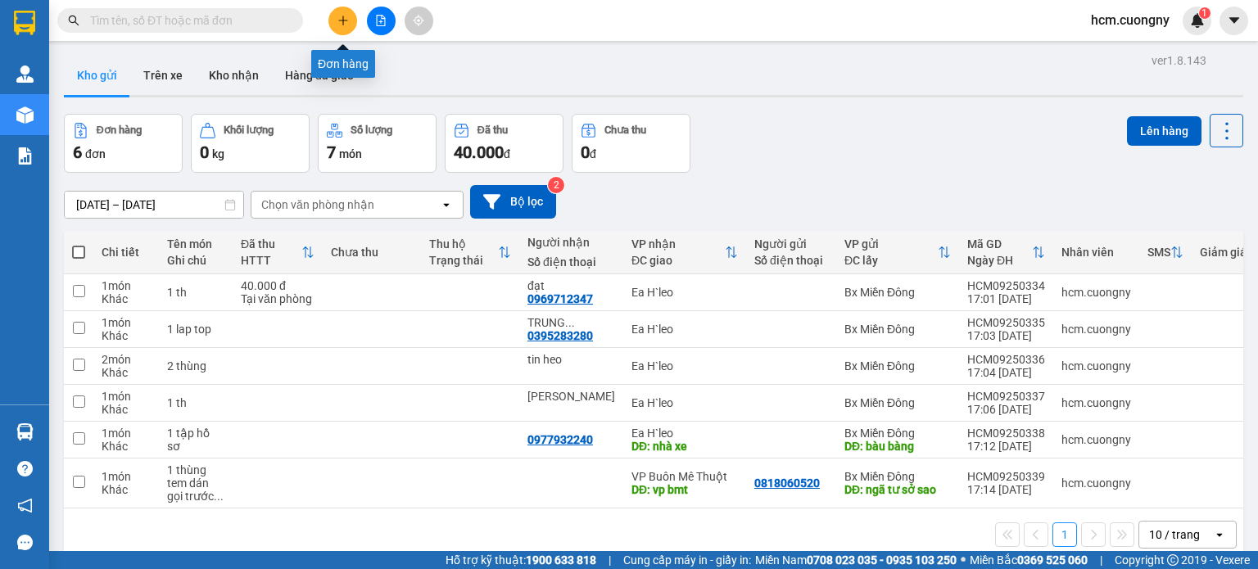
click at [341, 19] on icon "plus" at bounding box center [343, 20] width 11 height 11
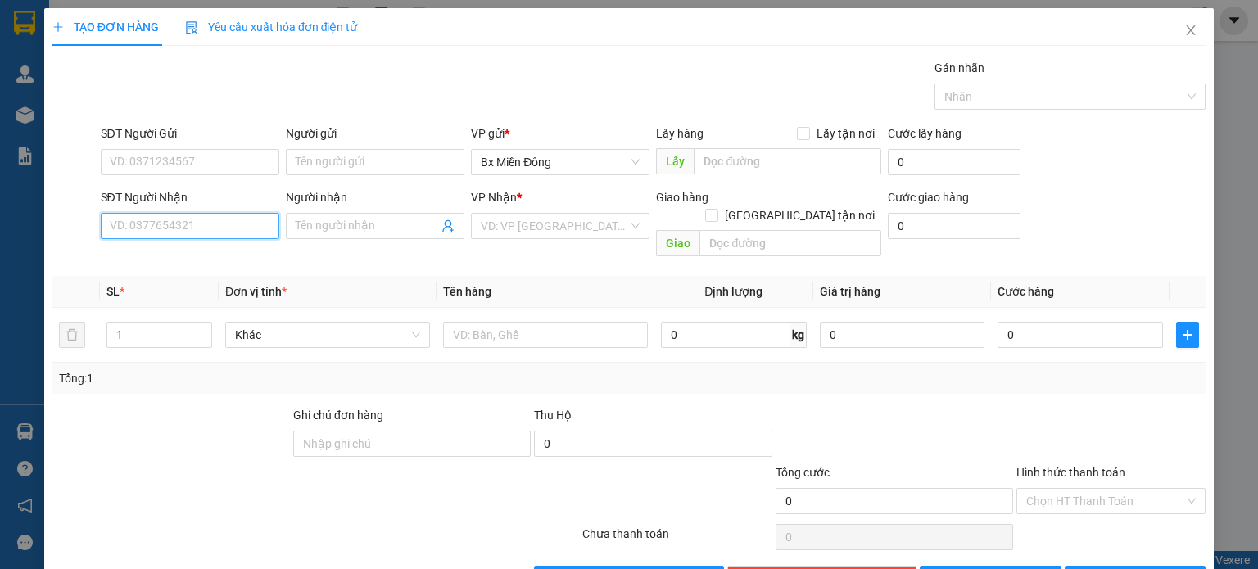
drag, startPoint x: 156, startPoint y: 222, endPoint x: 150, endPoint y: 208, distance: 15.1
click at [157, 222] on input "SĐT Người Nhận" at bounding box center [190, 226] width 179 height 26
type input "0975277174"
click at [171, 249] on div "0975277174 - thiên phát" at bounding box center [187, 258] width 157 height 18
type input "thiên phát"
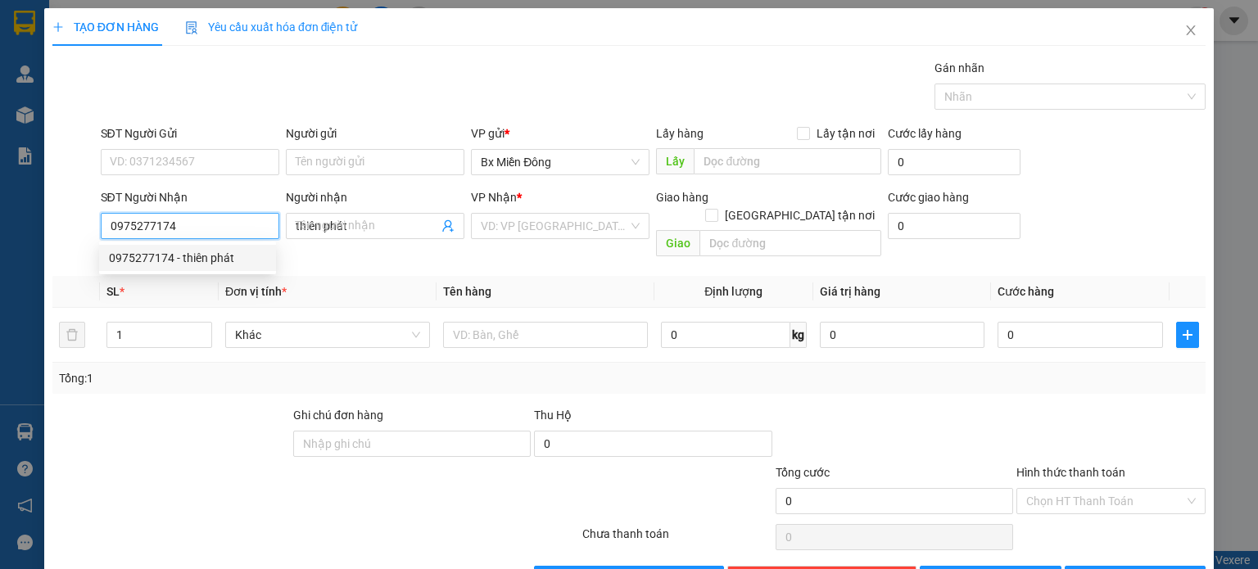
type input "nhà xe"
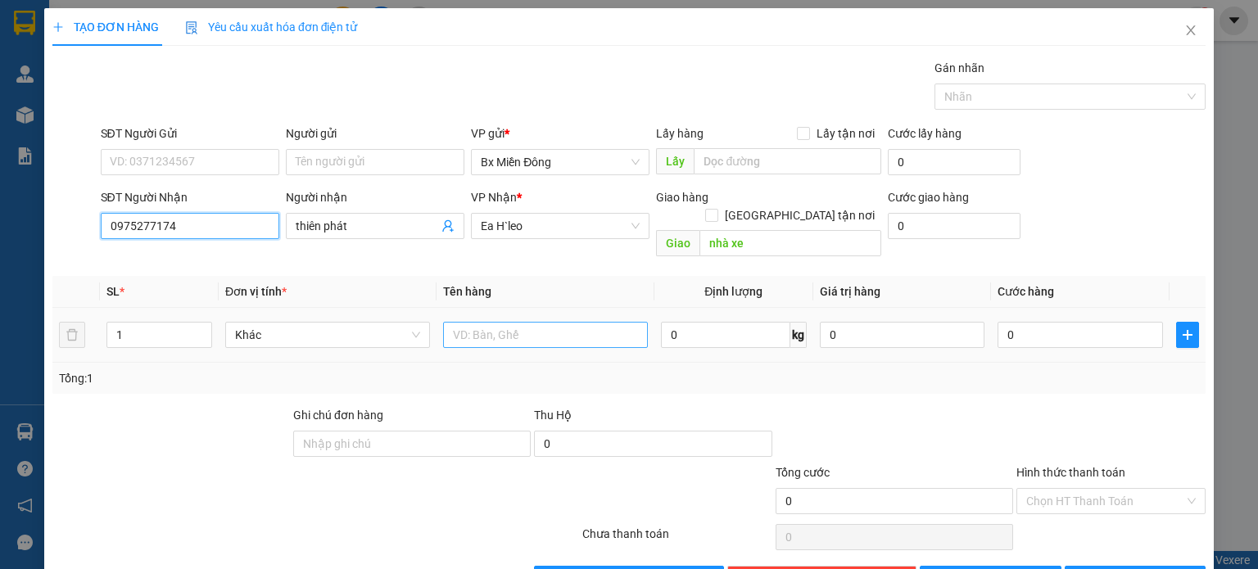
type input "0975277174"
click at [505, 325] on input "text" at bounding box center [545, 335] width 205 height 26
type input "1 hộp"
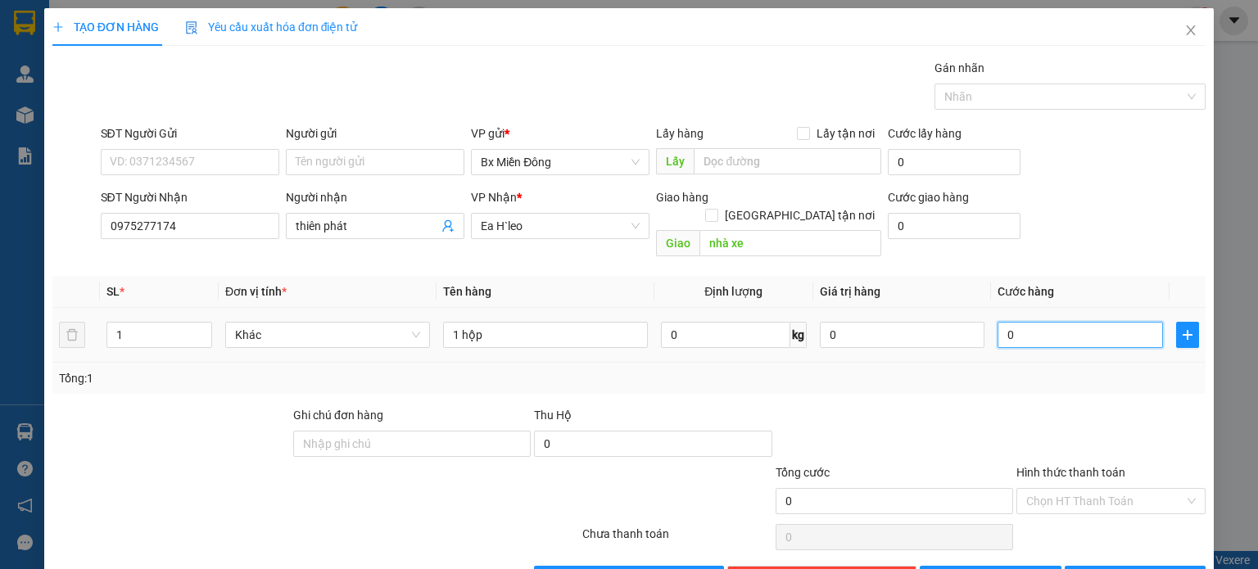
click at [1024, 322] on input "0" at bounding box center [1080, 335] width 165 height 26
type input "4"
type input "40"
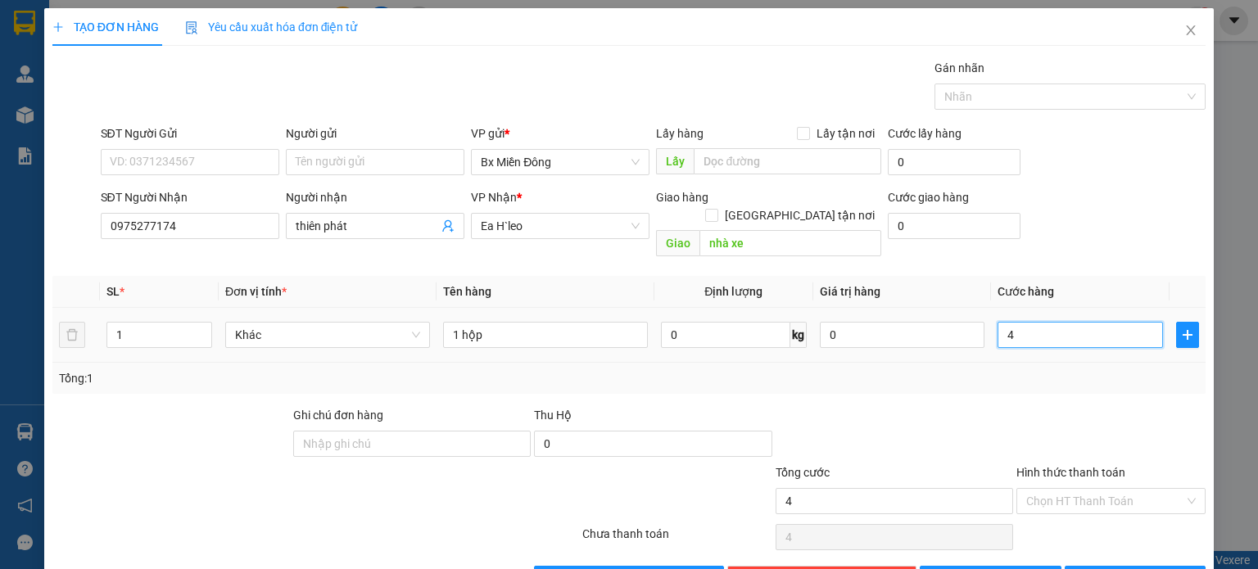
type input "40"
type input "400"
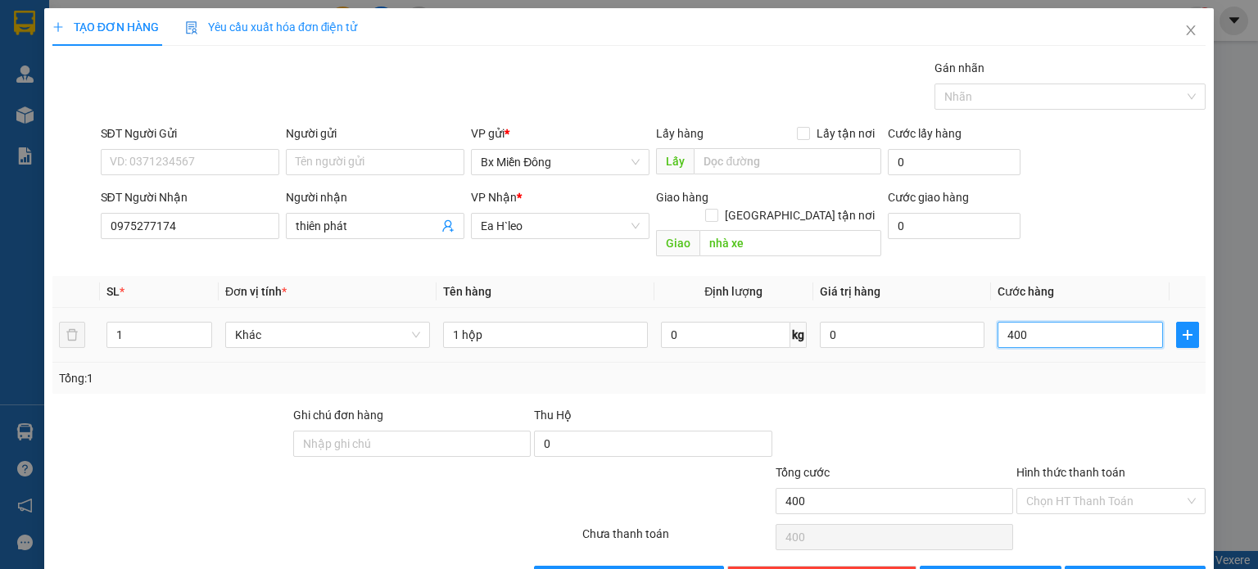
type input "4.000"
type input "40.000"
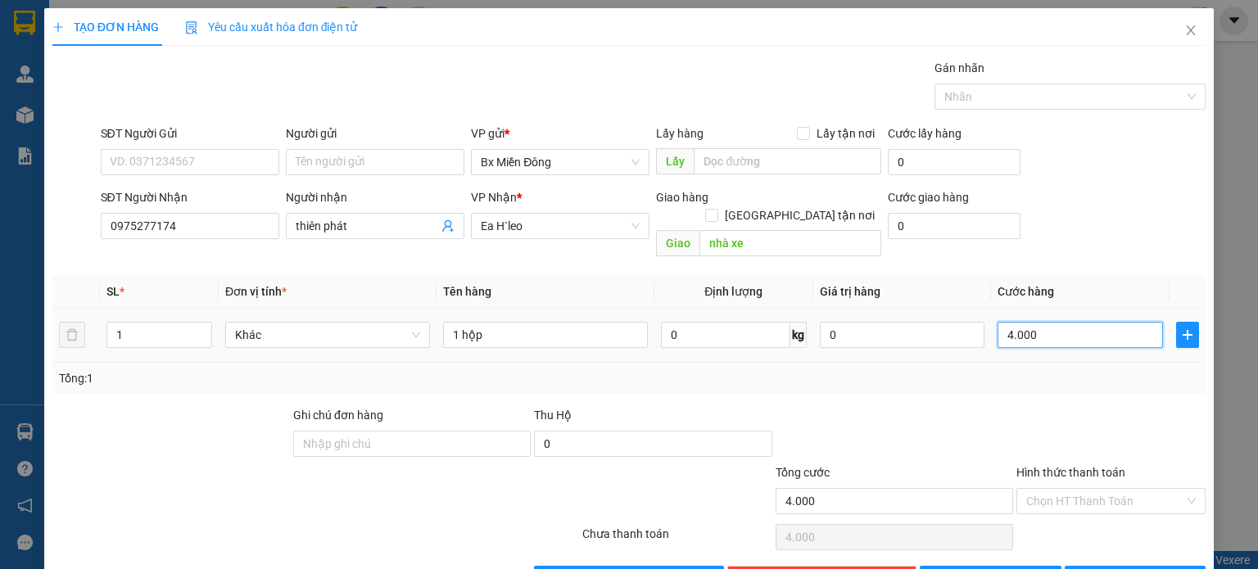
type input "40.000"
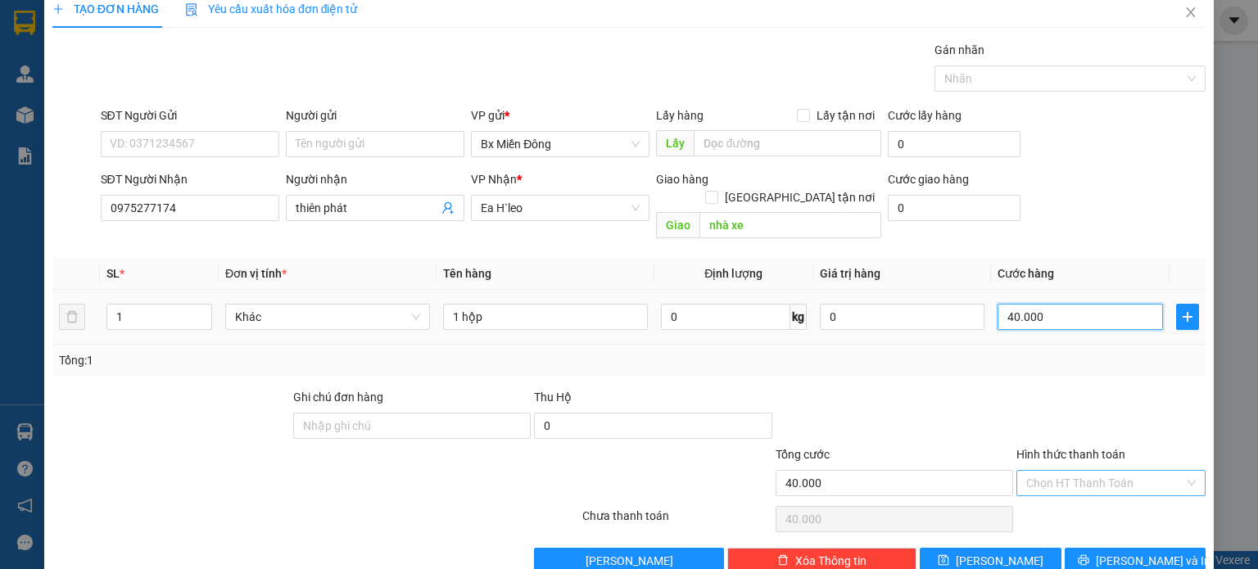
scroll to position [35, 0]
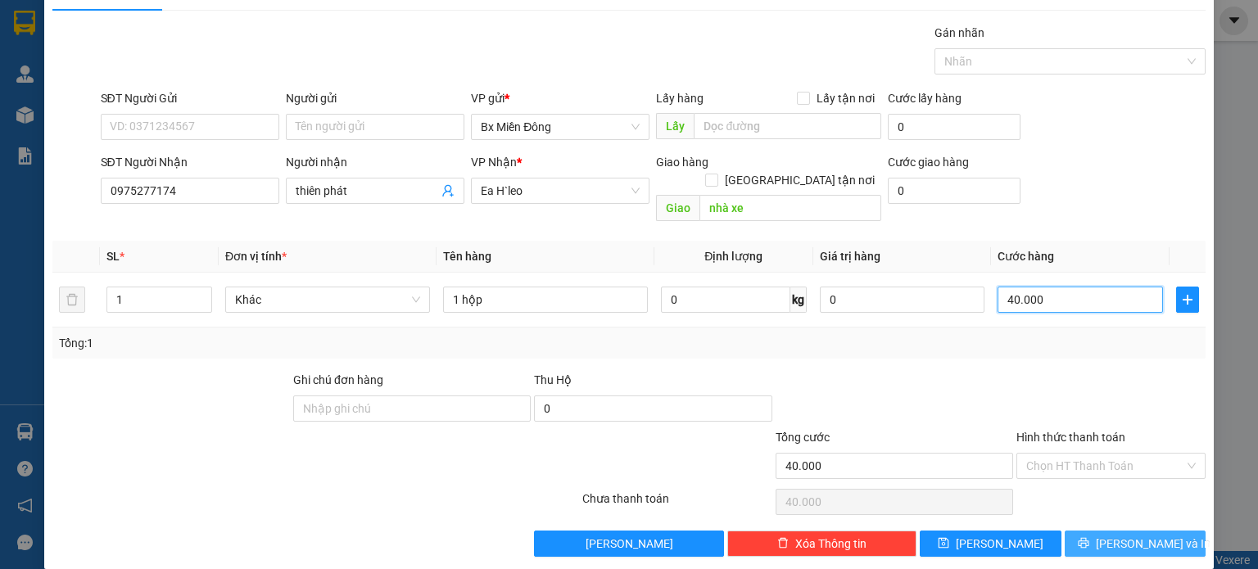
type input "40.000"
click at [1144, 535] on span "[PERSON_NAME] và In" at bounding box center [1153, 544] width 115 height 18
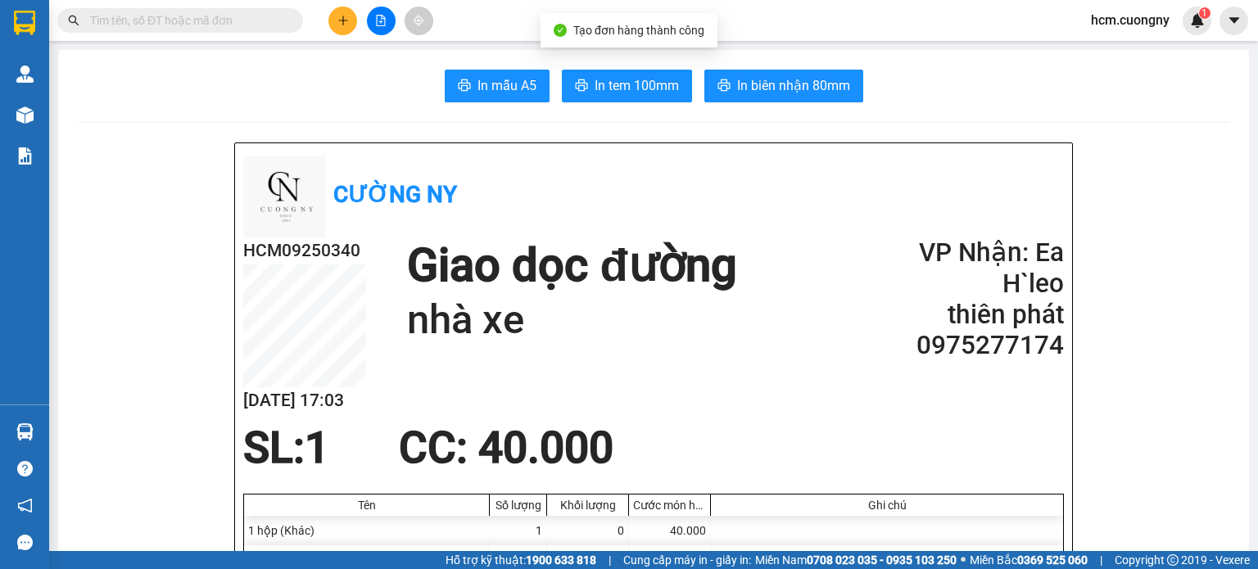
click at [621, 100] on button "In tem 100mm" at bounding box center [627, 86] width 130 height 33
click at [338, 18] on icon "plus" at bounding box center [343, 20] width 11 height 11
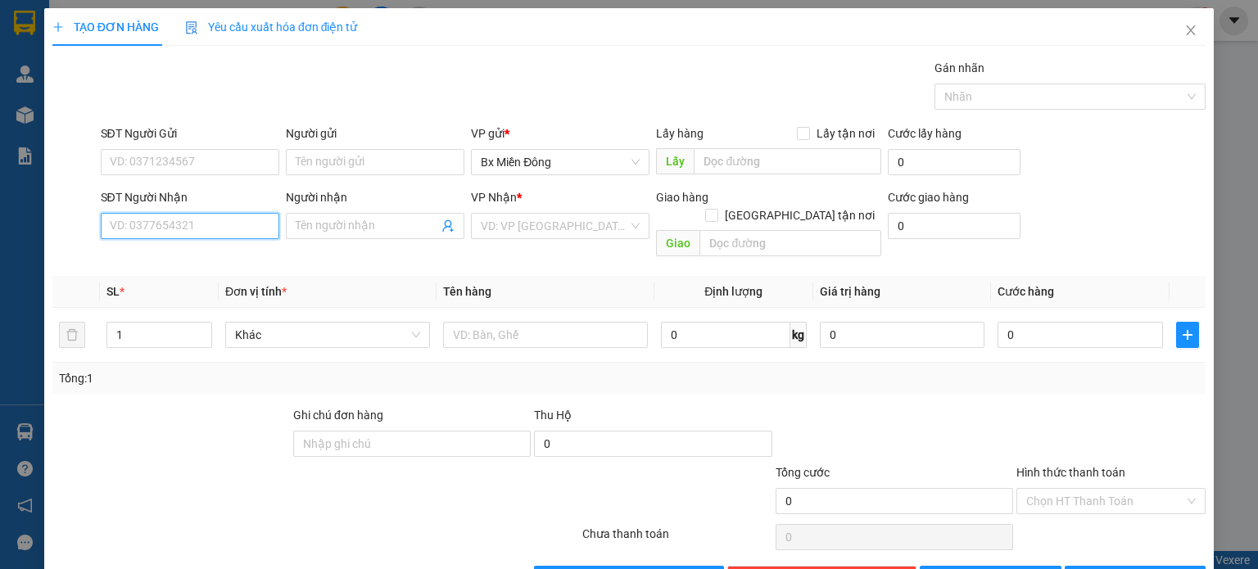
click at [171, 235] on input "SĐT Người Nhận" at bounding box center [190, 226] width 179 height 26
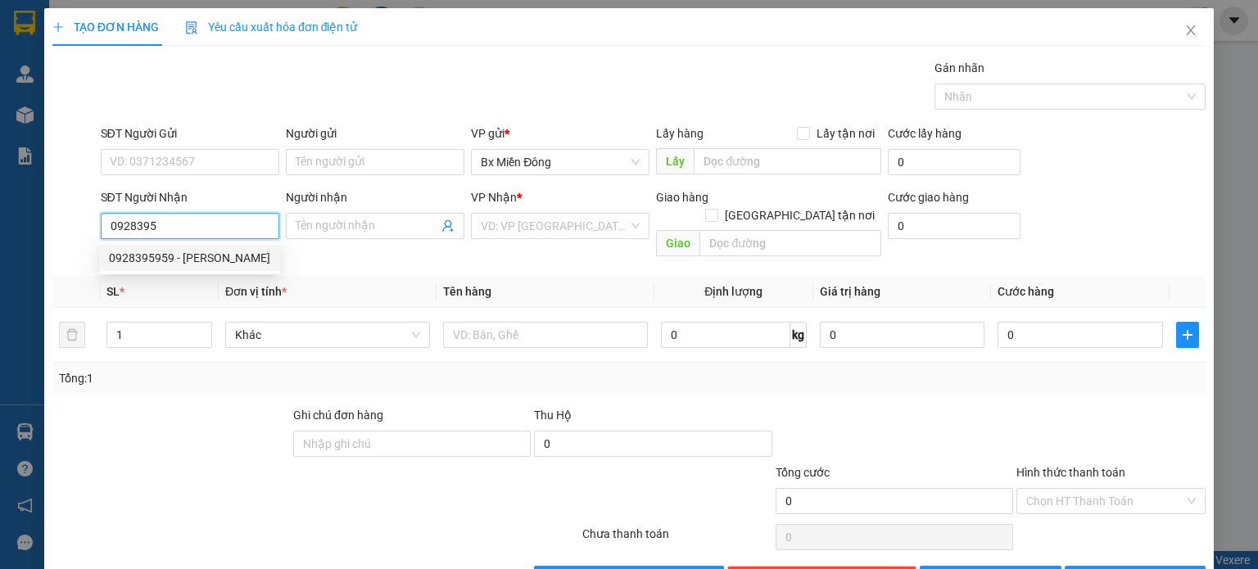
click at [147, 257] on div "0928395959 - phạm hiếu" at bounding box center [189, 258] width 161 height 18
type input "0928395959"
type input "[PERSON_NAME]"
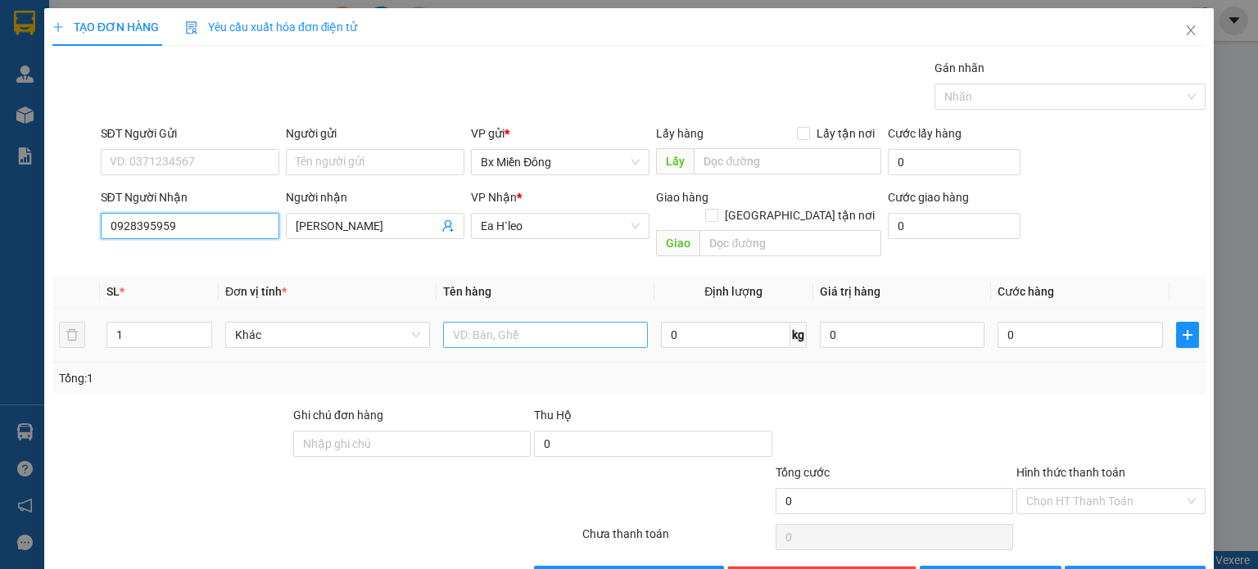
type input "0928395959"
click at [485, 322] on input "text" at bounding box center [545, 335] width 205 height 26
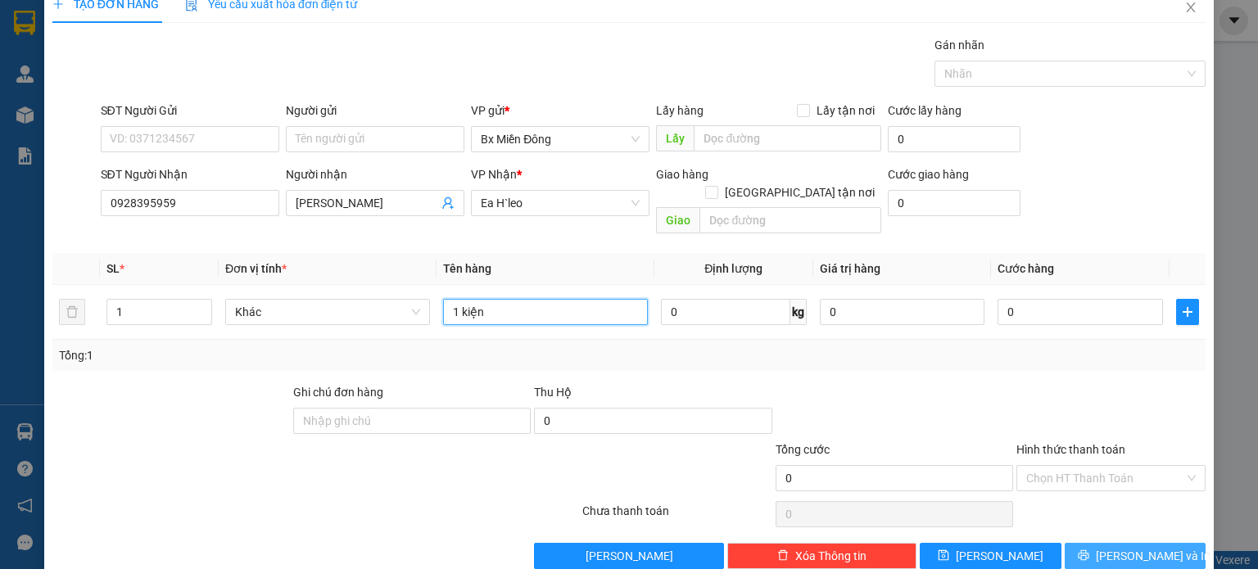
scroll to position [35, 0]
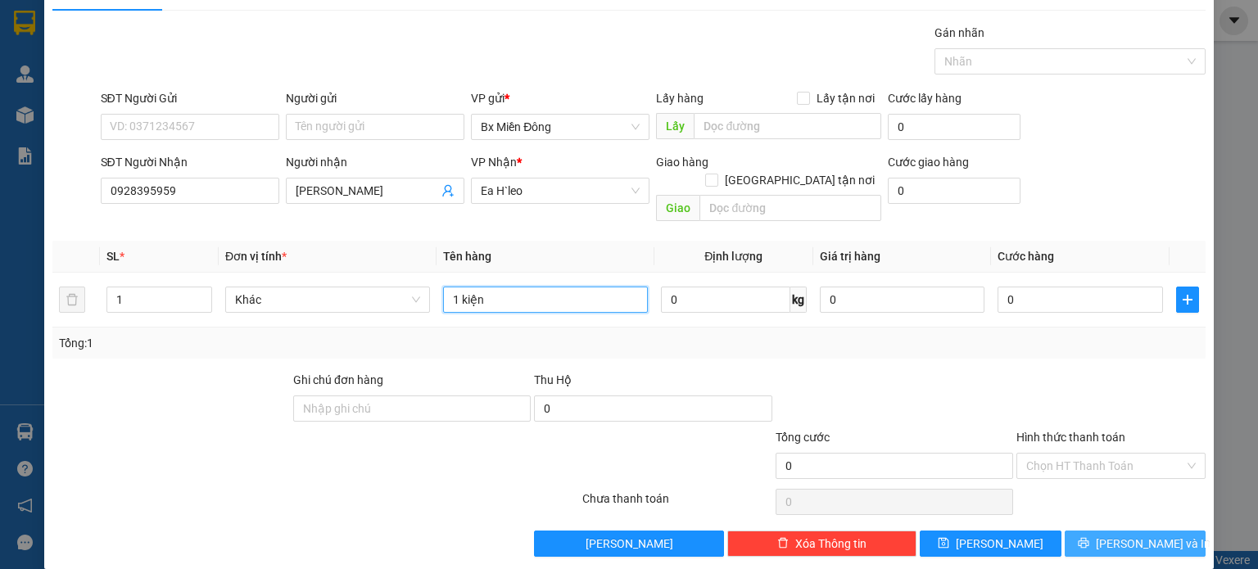
type input "1 kiện"
click at [1132, 535] on span "[PERSON_NAME] và In" at bounding box center [1153, 544] width 115 height 18
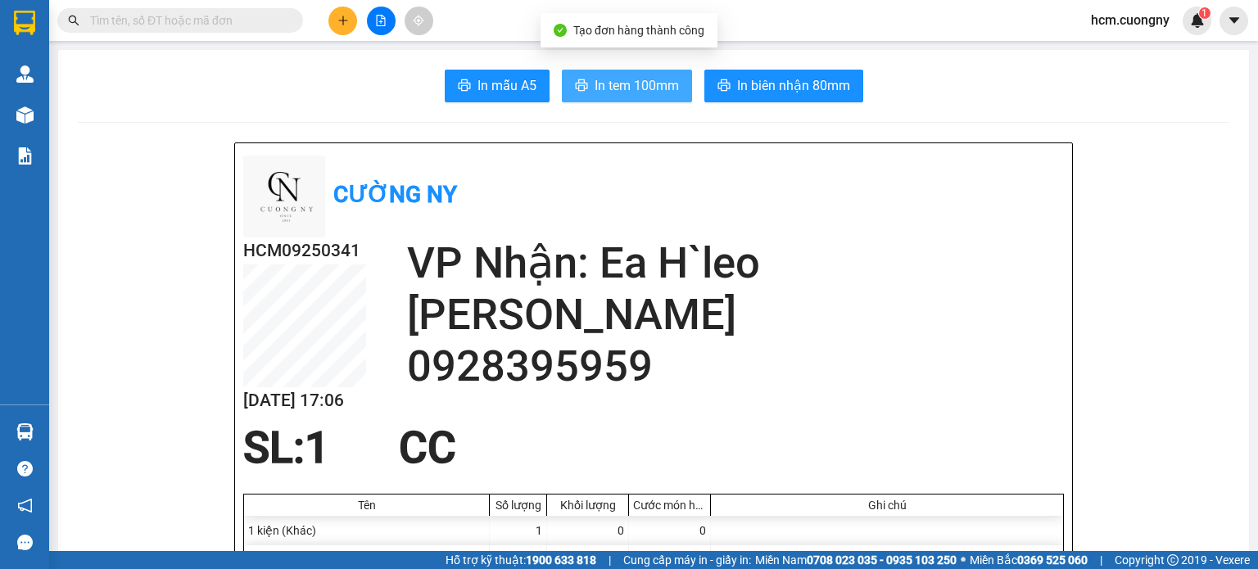
click at [595, 84] on span "In tem 100mm" at bounding box center [637, 85] width 84 height 20
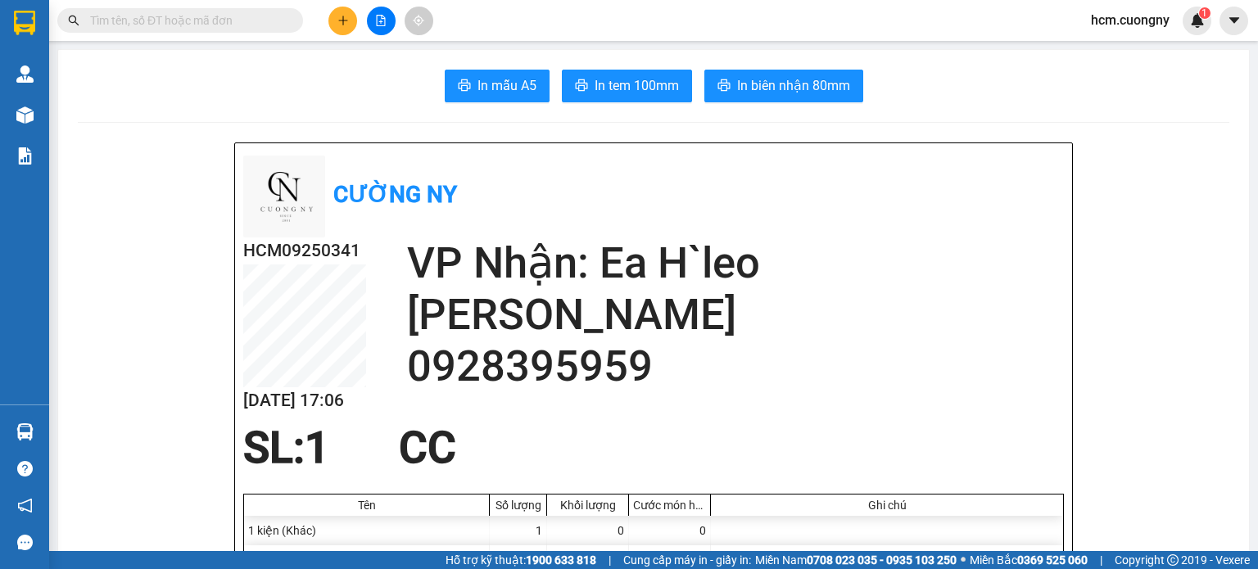
click at [349, 22] on button at bounding box center [343, 21] width 29 height 29
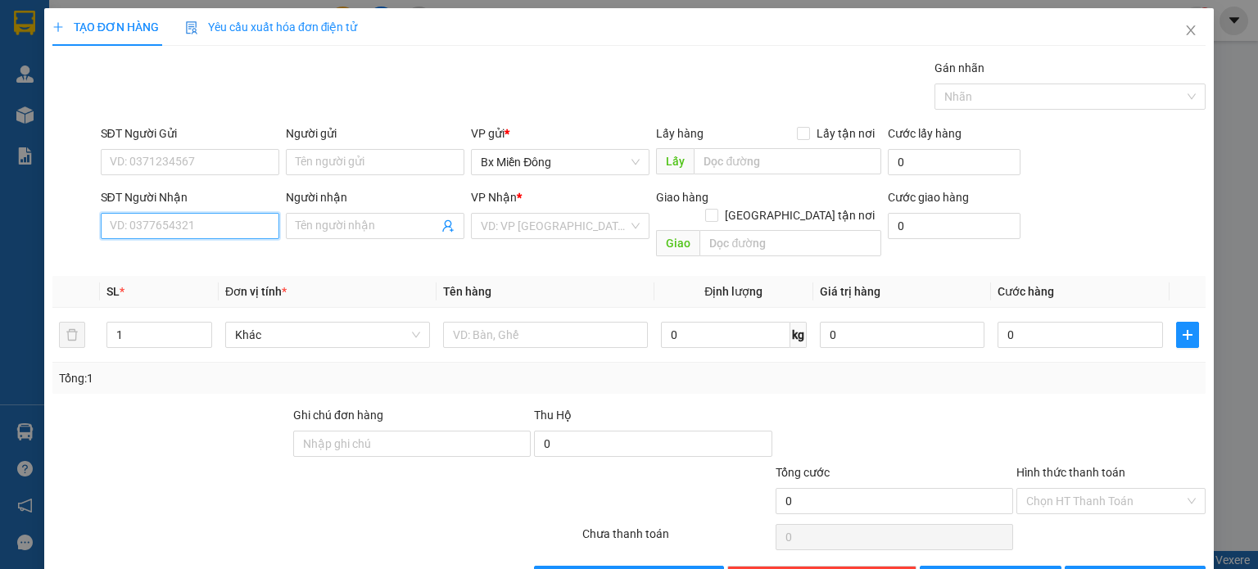
click at [221, 226] on input "SĐT Người Nhận" at bounding box center [190, 226] width 179 height 26
type input "0963300383"
click at [214, 262] on div "0963300383 - anh bình" at bounding box center [187, 258] width 157 height 18
type input "anh bình"
type input "0963300383"
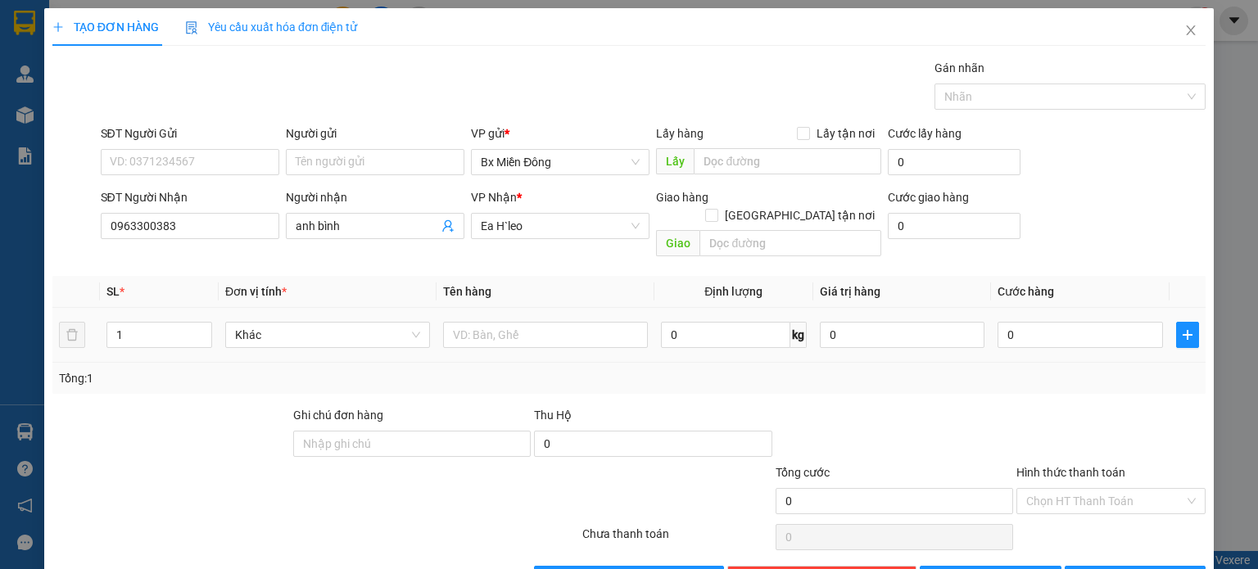
click at [488, 330] on div at bounding box center [545, 335] width 205 height 33
click at [507, 324] on input "text" at bounding box center [545, 335] width 205 height 26
type input "5 th trắng"
click at [202, 326] on span "up" at bounding box center [203, 331] width 10 height 10
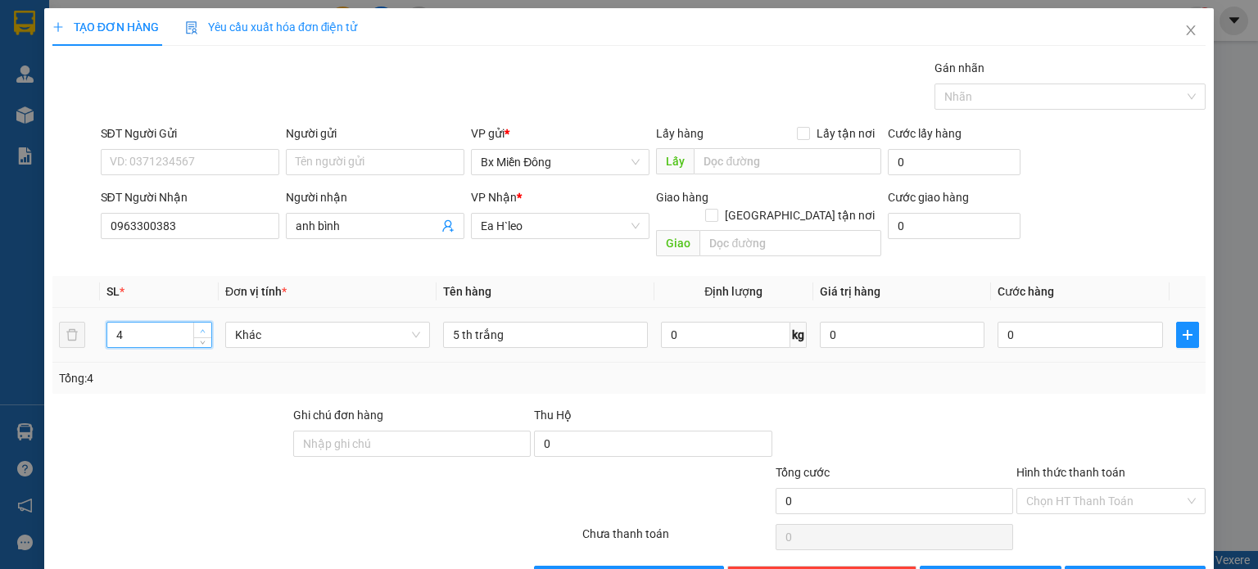
click at [202, 326] on span "up" at bounding box center [203, 331] width 10 height 10
type input "5"
click at [202, 326] on span "up" at bounding box center [203, 331] width 10 height 10
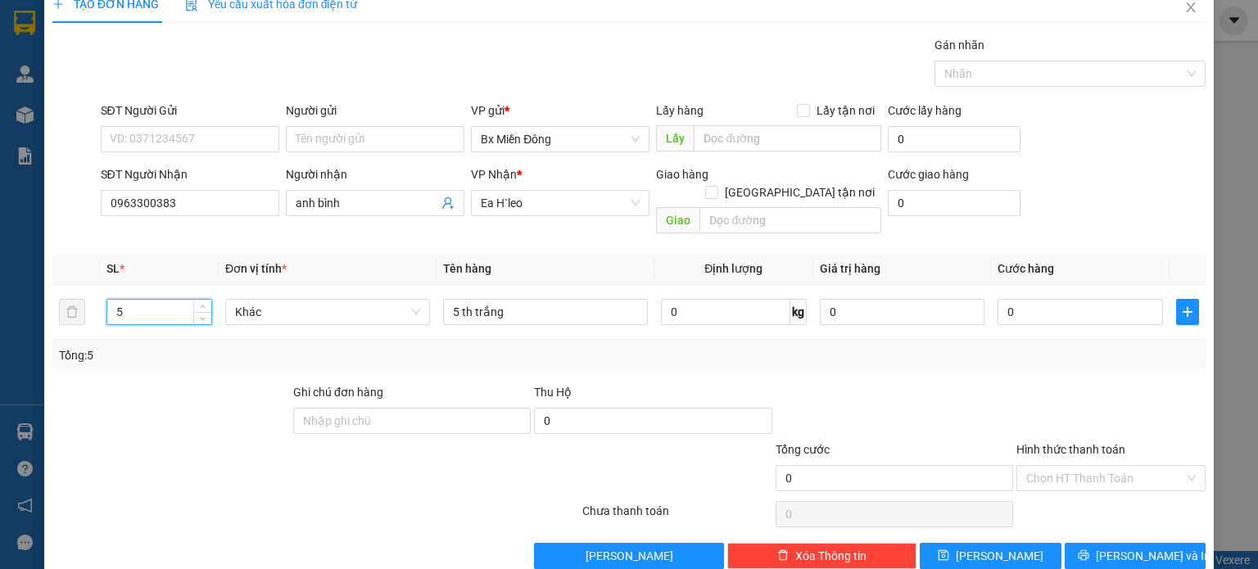
scroll to position [35, 0]
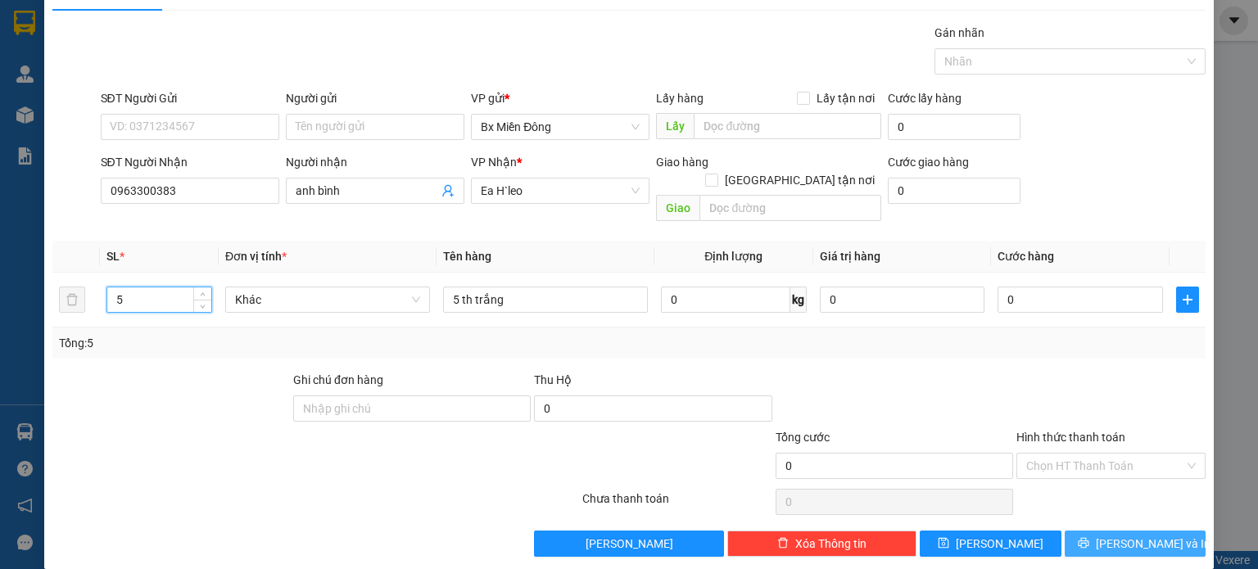
click at [1156, 531] on button "[PERSON_NAME] và In" at bounding box center [1136, 544] width 142 height 26
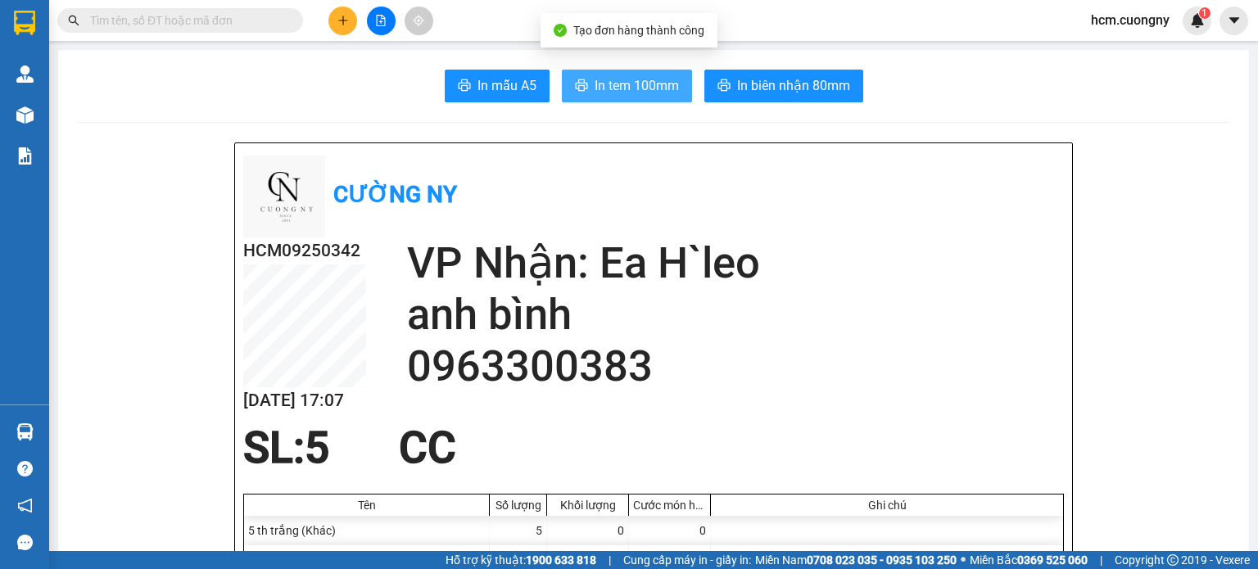
click at [595, 84] on span "In tem 100mm" at bounding box center [637, 85] width 84 height 20
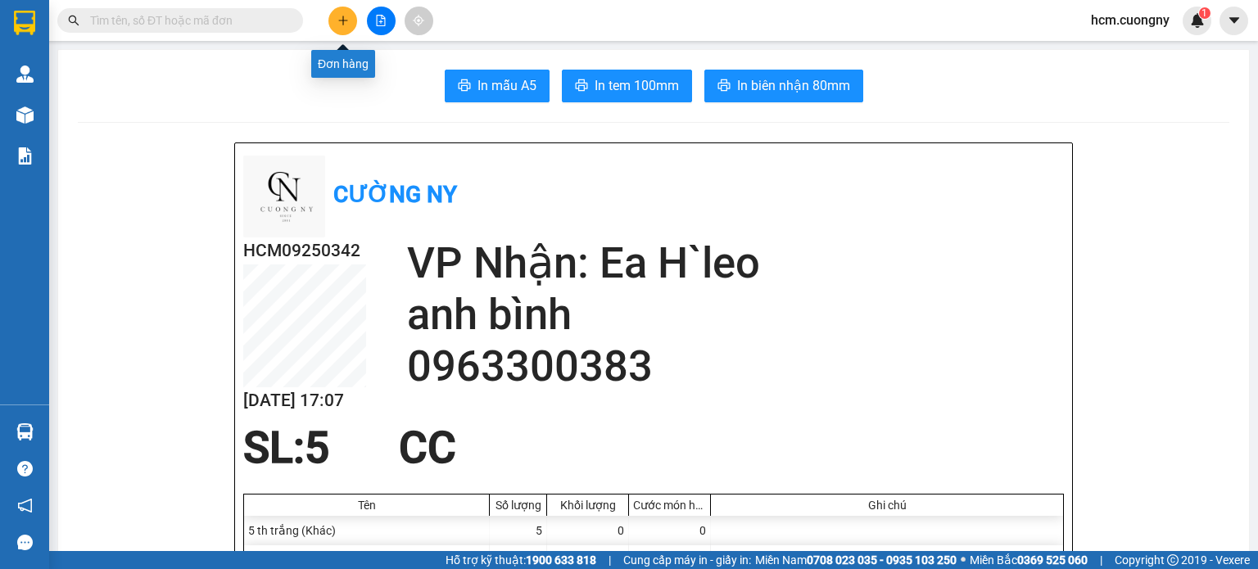
click at [339, 16] on icon "plus" at bounding box center [343, 20] width 11 height 11
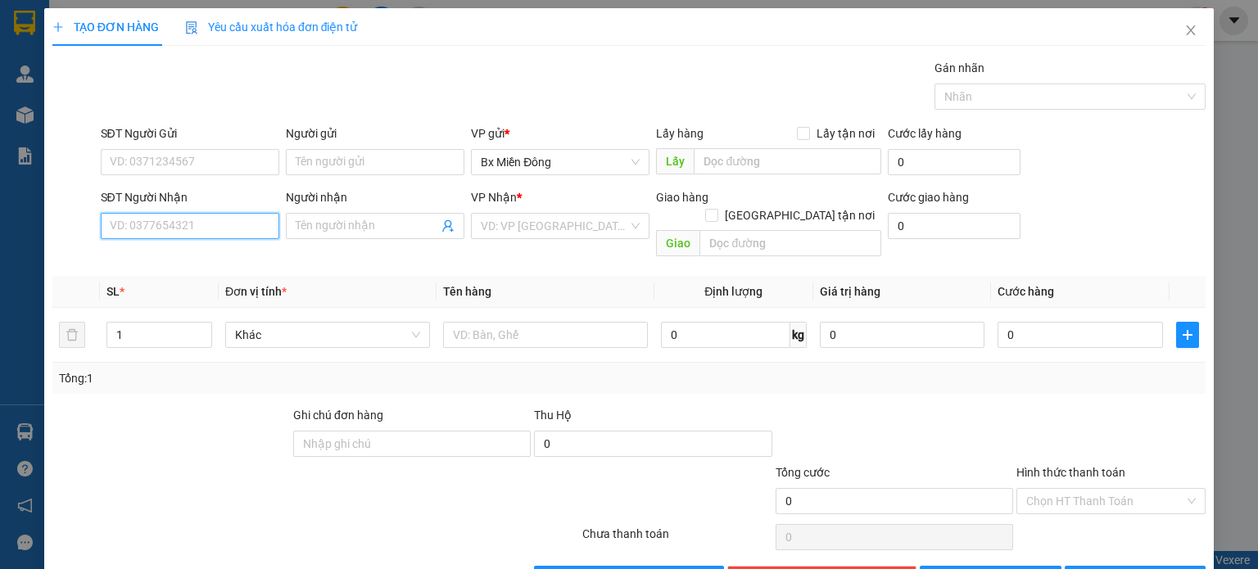
click at [207, 227] on input "SĐT Người Nhận" at bounding box center [190, 226] width 179 height 26
click at [156, 224] on input "0343" at bounding box center [190, 226] width 179 height 26
click at [164, 261] on div "0343348488 - anh tùng" at bounding box center [189, 258] width 161 height 18
type input "0343348488"
type input "[PERSON_NAME]"
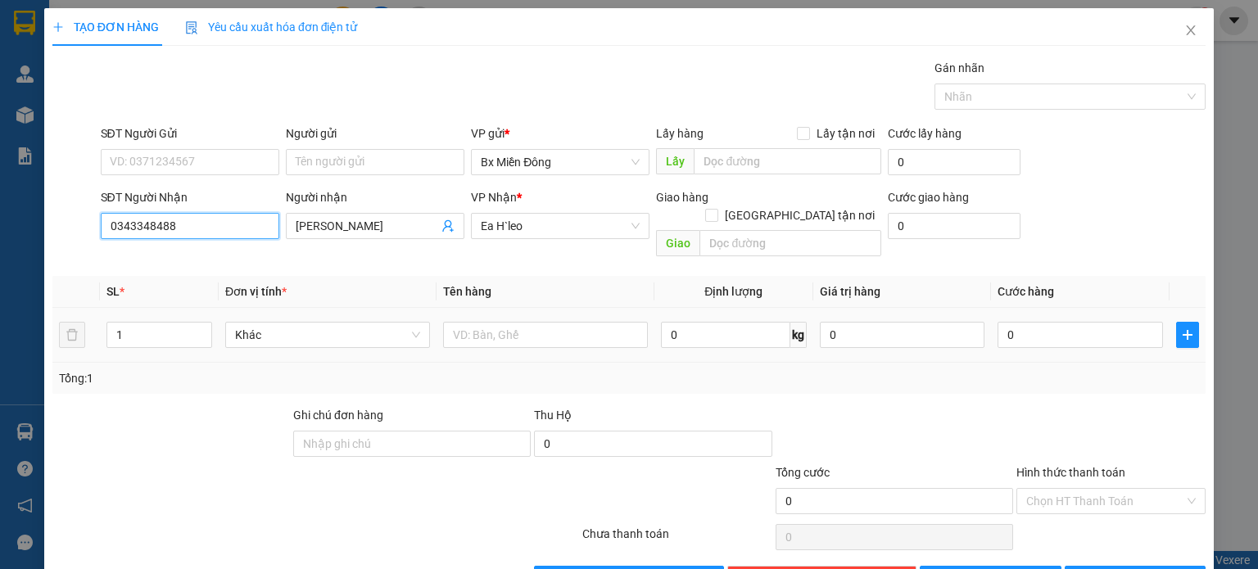
type input "0343348488"
click at [492, 308] on td at bounding box center [546, 335] width 218 height 55
click at [492, 322] on input "text" at bounding box center [545, 335] width 205 height 26
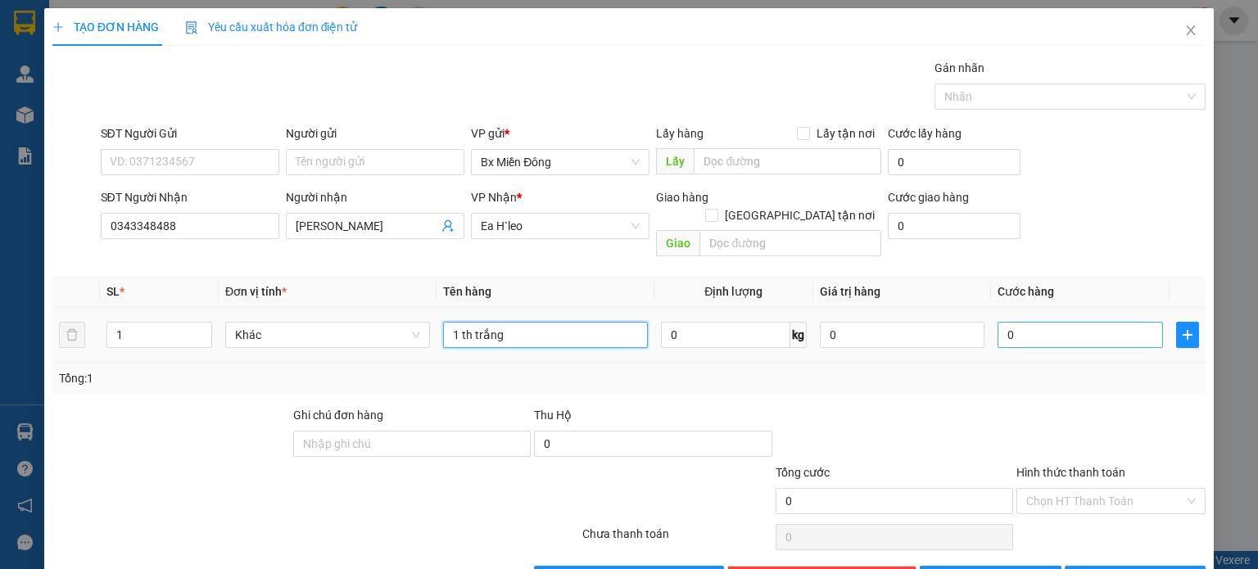
type input "1 th trắng"
click at [1049, 322] on input "0" at bounding box center [1080, 335] width 165 height 26
type input "6"
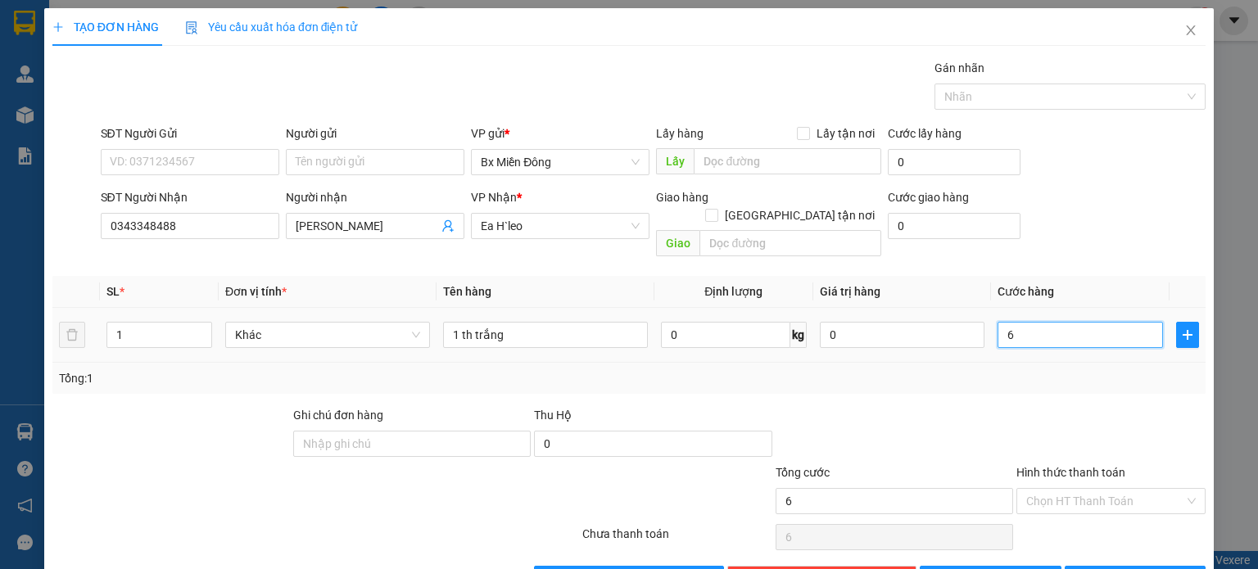
type input "60"
type input "600"
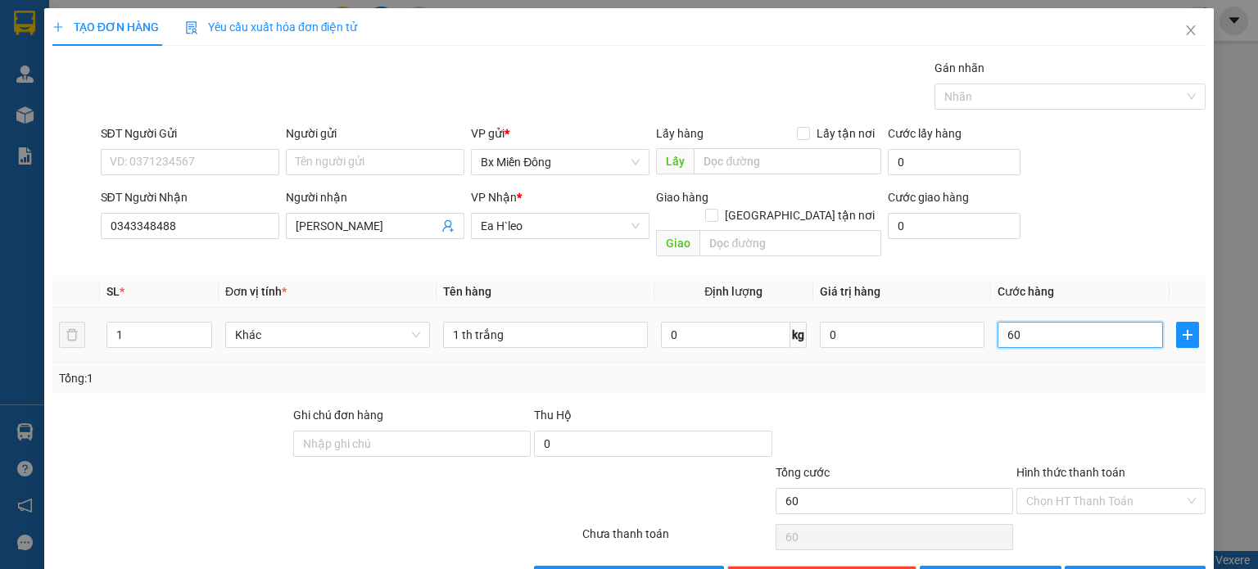
type input "600"
type input "6.000"
type input "60.000"
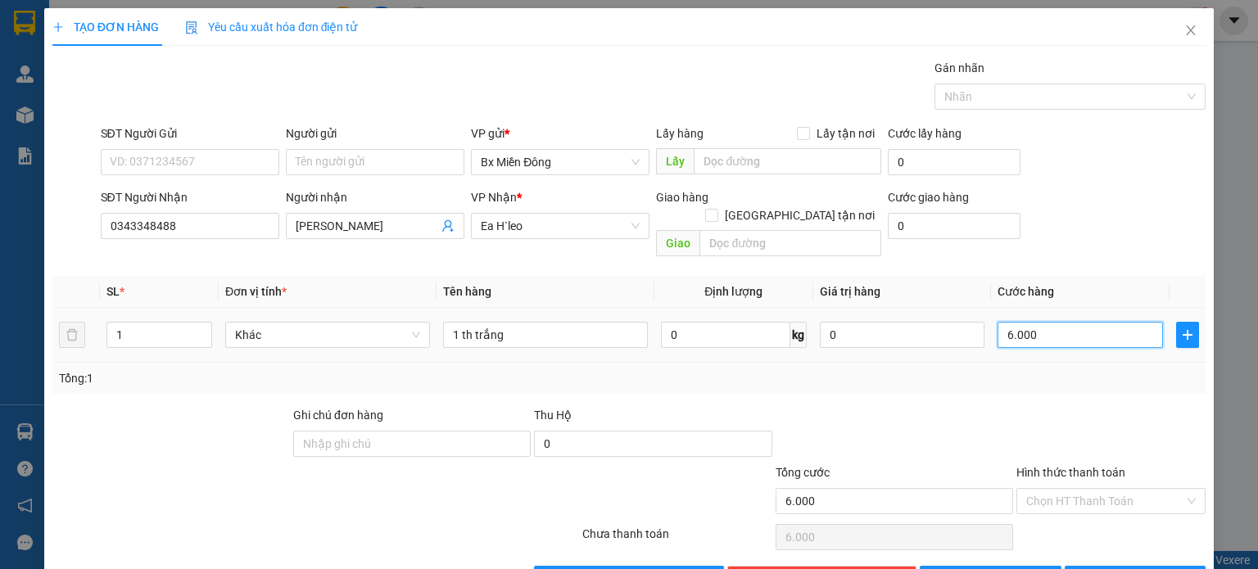
type input "60.000"
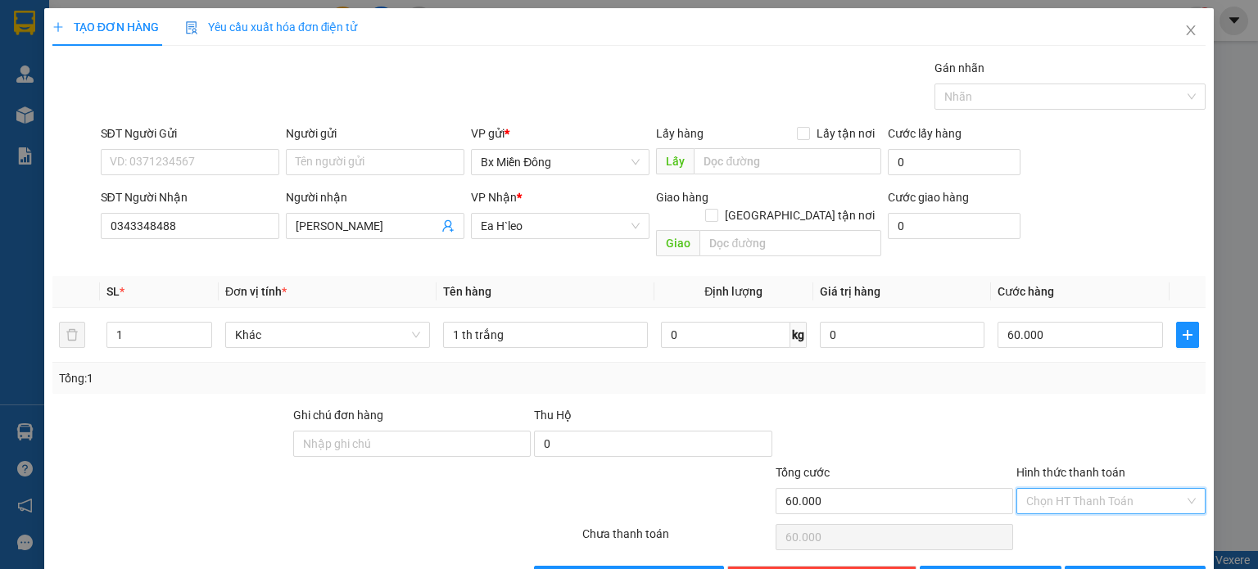
click at [1070, 489] on input "Hình thức thanh toán" at bounding box center [1106, 501] width 158 height 25
click at [1060, 520] on div "Tại văn phòng" at bounding box center [1101, 514] width 168 height 18
type input "0"
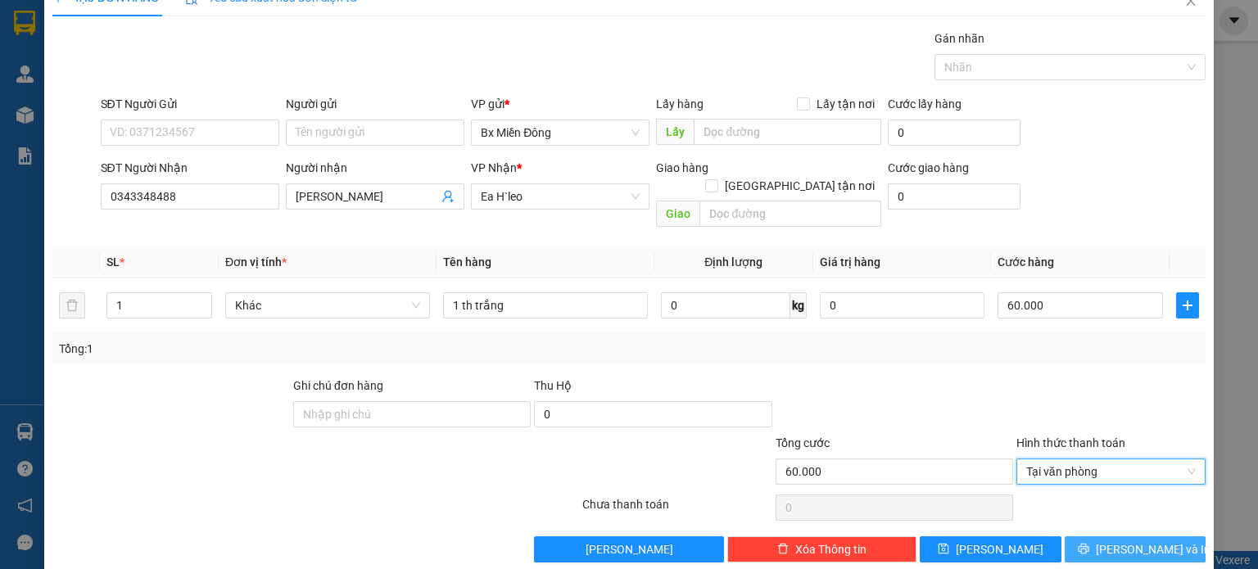
scroll to position [35, 0]
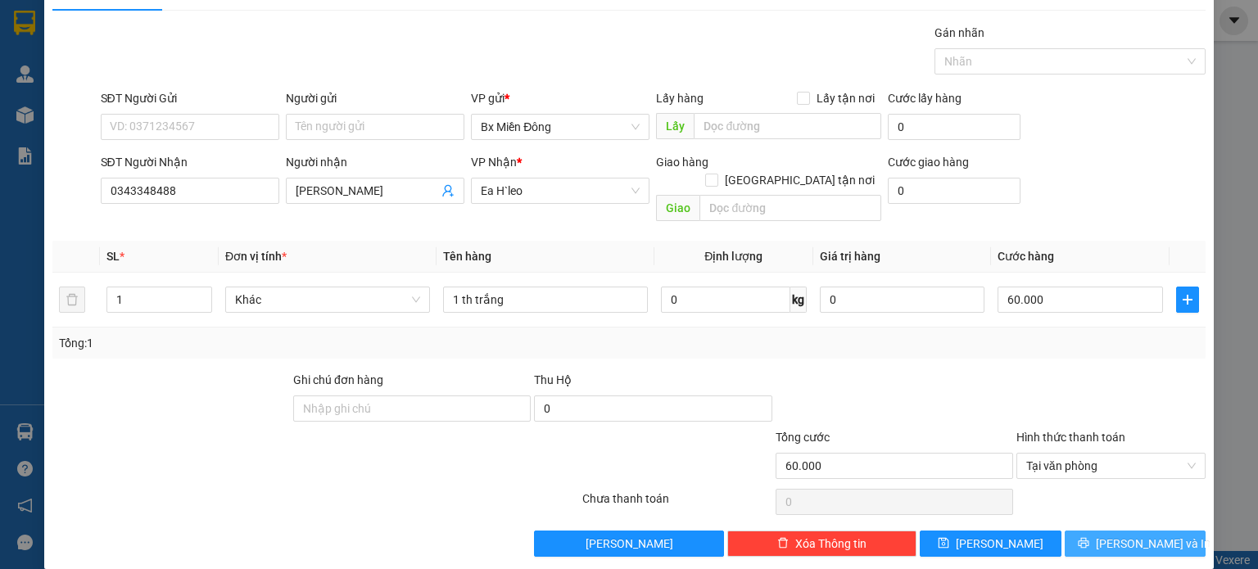
click at [1118, 535] on span "[PERSON_NAME] và In" at bounding box center [1153, 544] width 115 height 18
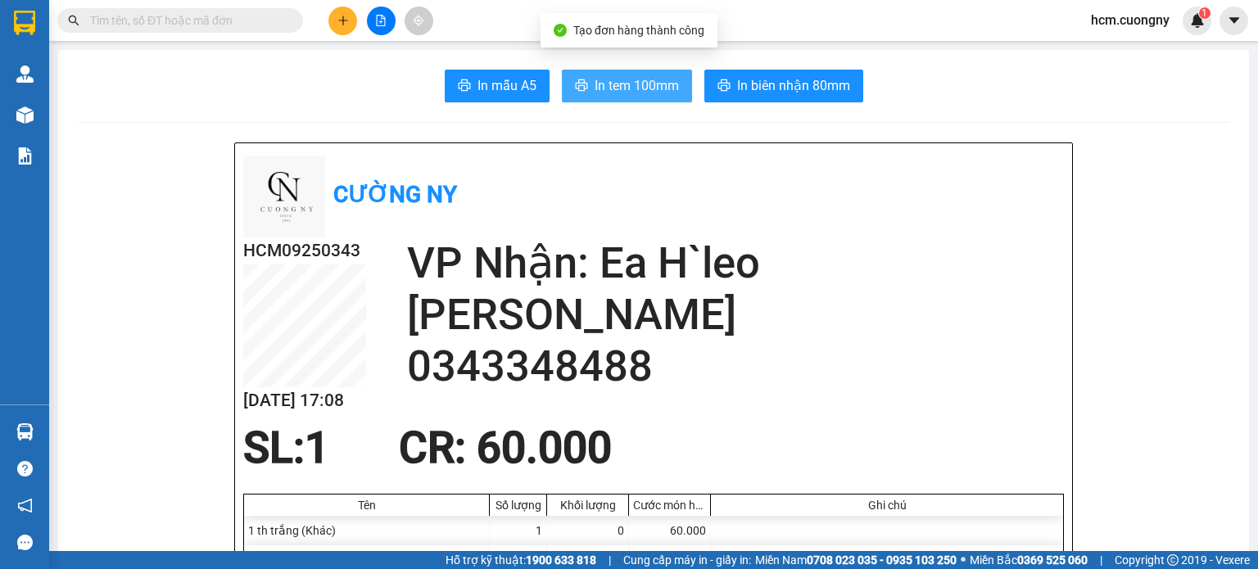
click at [581, 91] on icon "printer" at bounding box center [581, 85] width 13 height 13
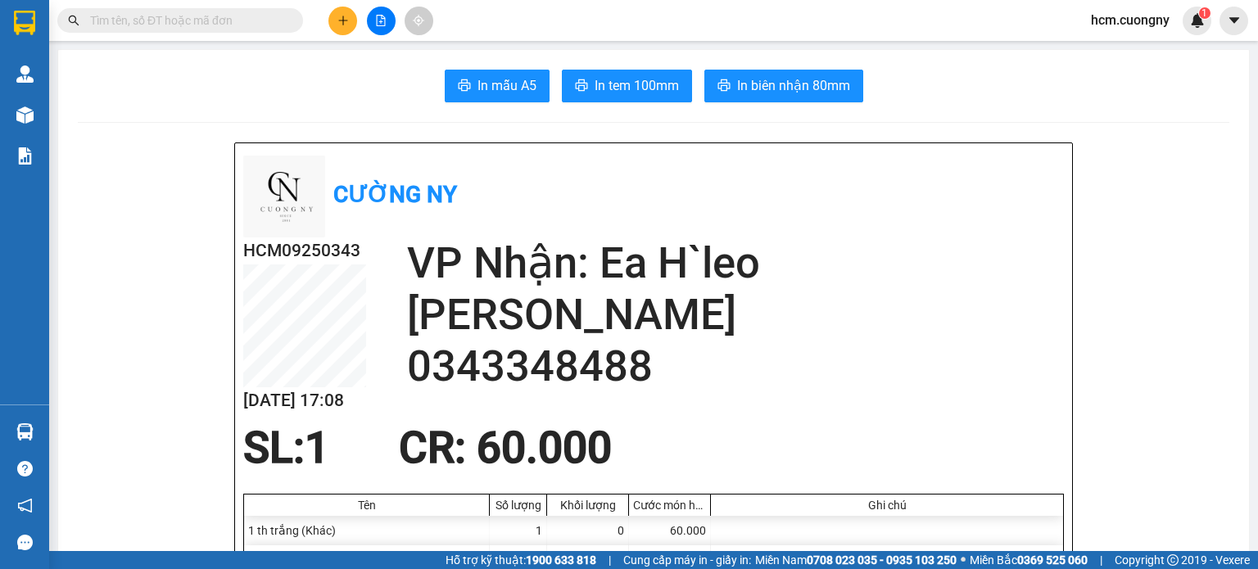
click at [318, 2] on div "Kết quả tìm kiếm ( 0 ) Bộ lọc No Data hcm.cuongny 1" at bounding box center [629, 20] width 1258 height 41
click at [335, 20] on button at bounding box center [343, 21] width 29 height 29
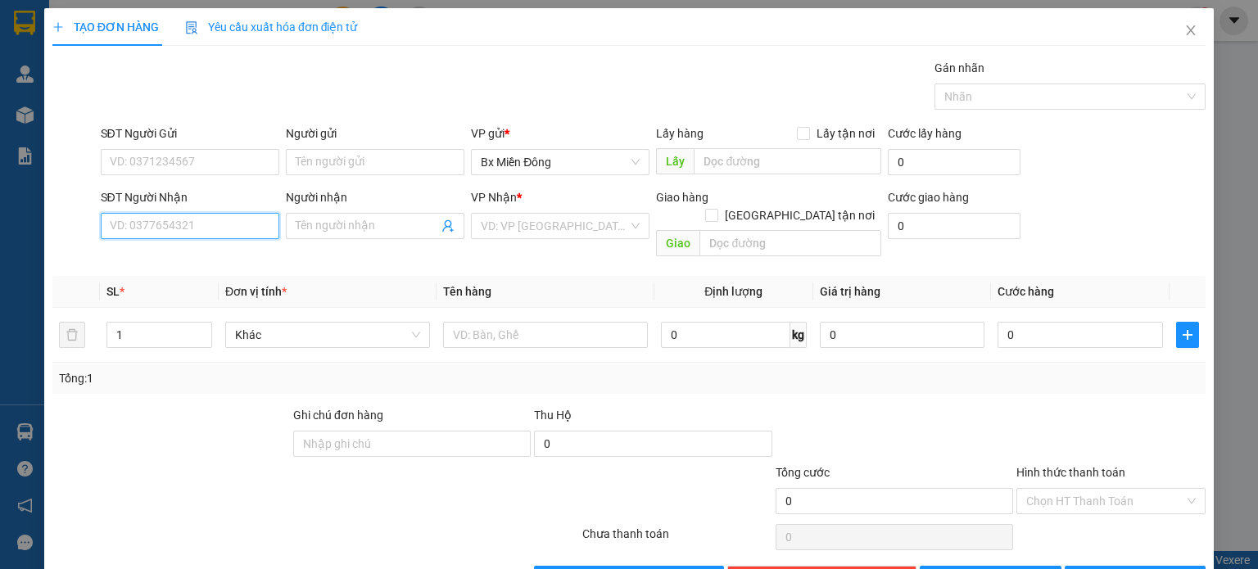
click at [169, 220] on input "SĐT Người Nhận" at bounding box center [190, 226] width 179 height 26
click at [142, 221] on input "SĐT Người Nhận" at bounding box center [190, 226] width 179 height 26
click at [157, 261] on div "0934598652" at bounding box center [187, 258] width 157 height 18
type input "0934598652"
type input "ủy ban chư bô"
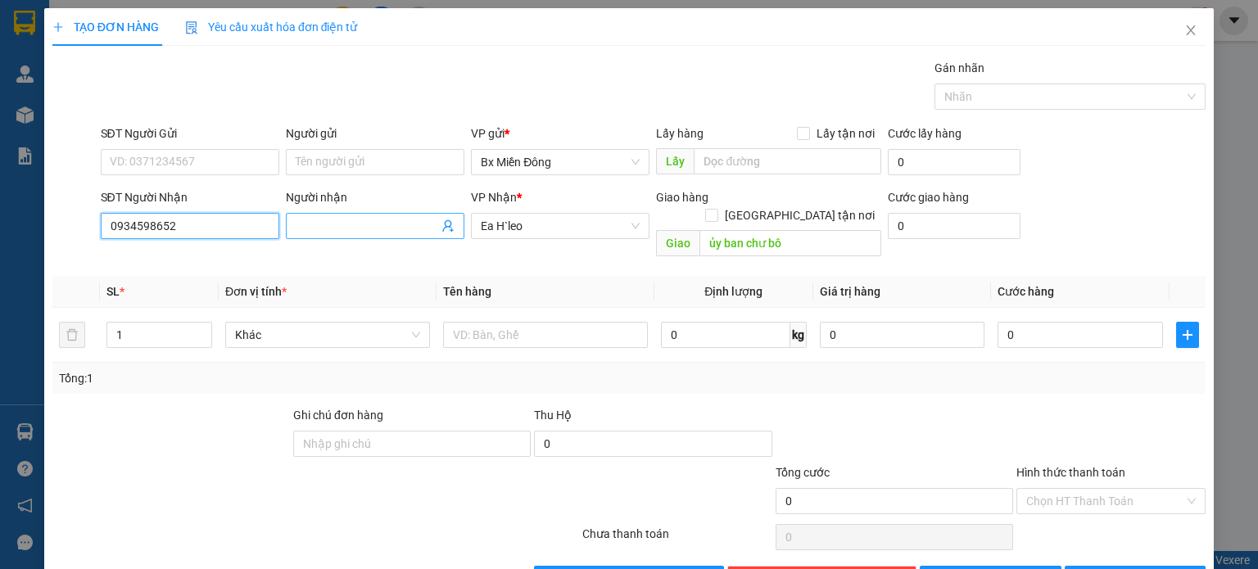
type input "0934598652"
click at [365, 225] on input "Người nhận" at bounding box center [367, 226] width 143 height 18
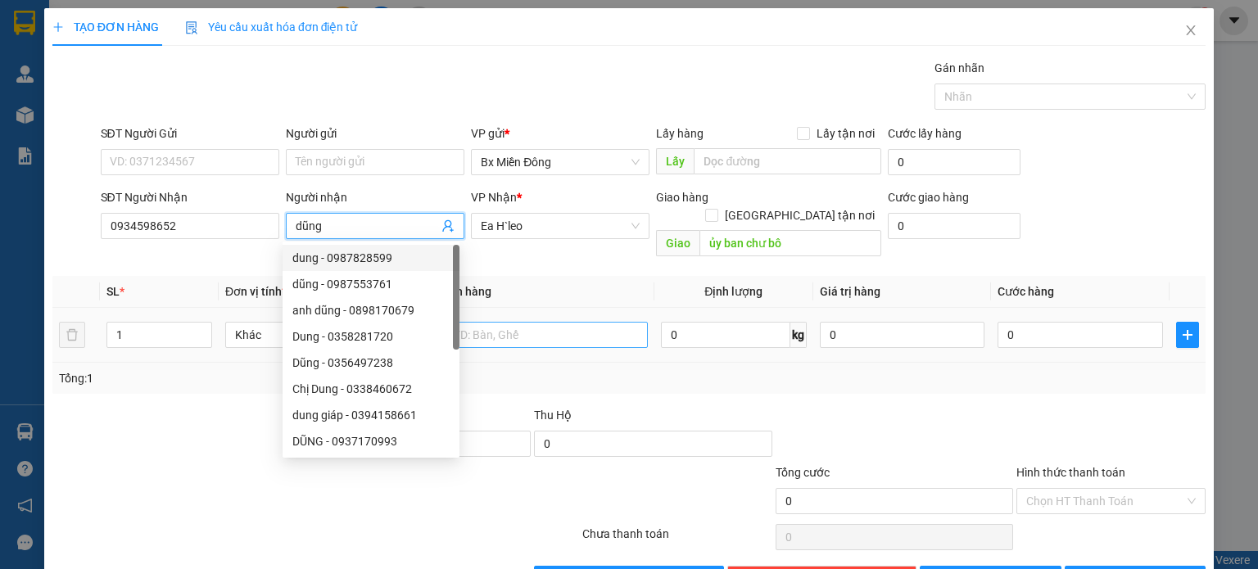
type input "dũng"
click at [509, 322] on input "text" at bounding box center [545, 335] width 205 height 26
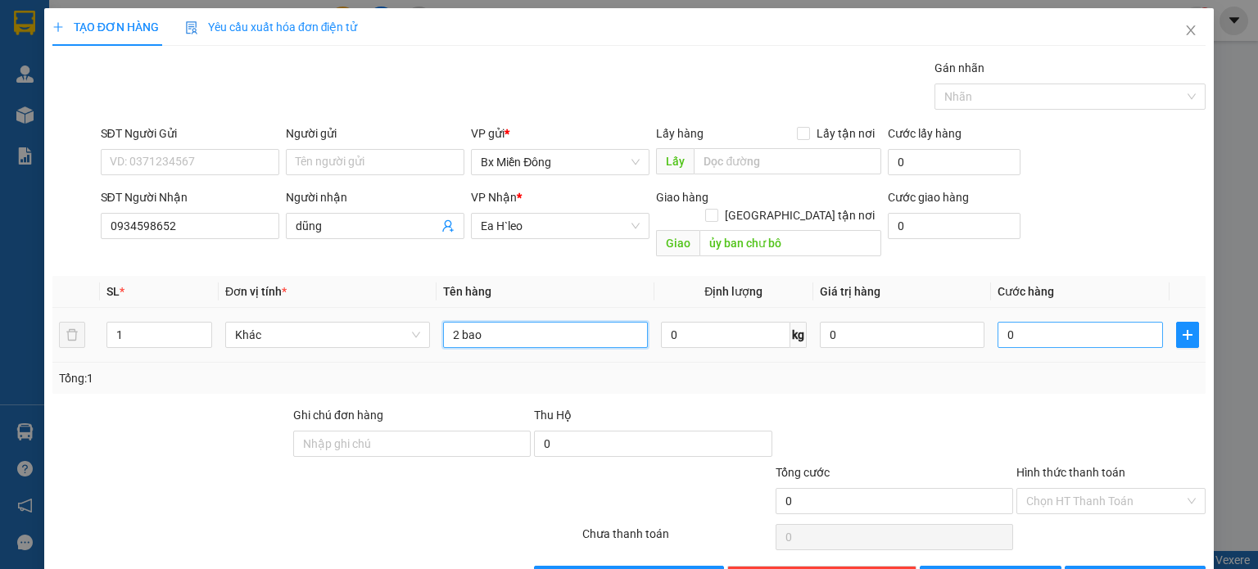
type input "2 bao"
click at [1058, 322] on input "0" at bounding box center [1080, 335] width 165 height 26
type input "1"
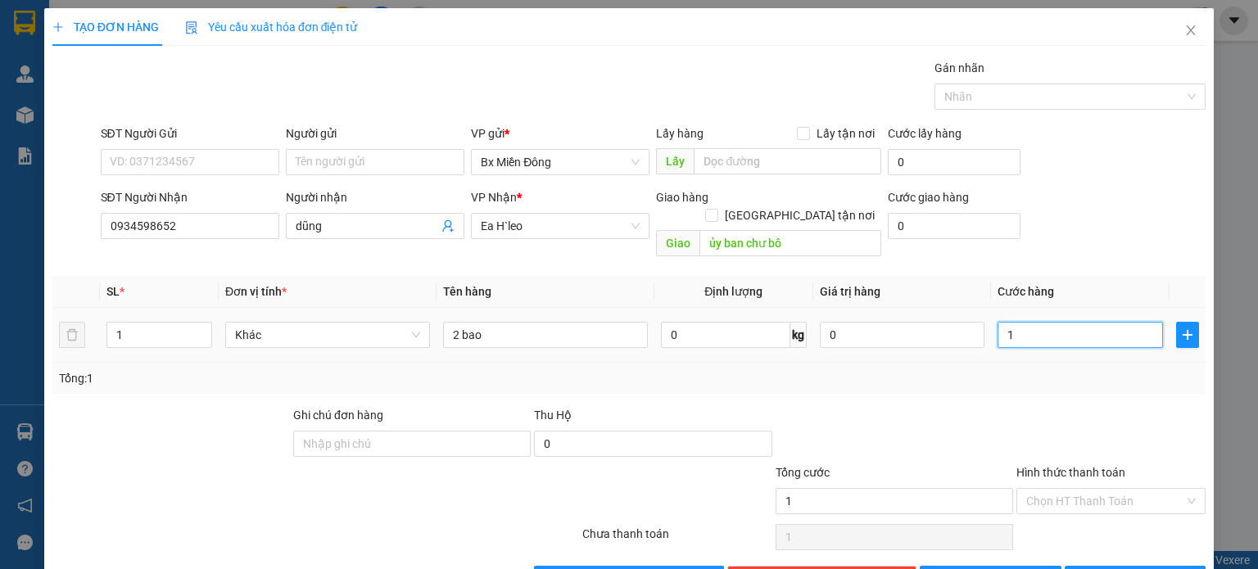
type input "16"
type input "160"
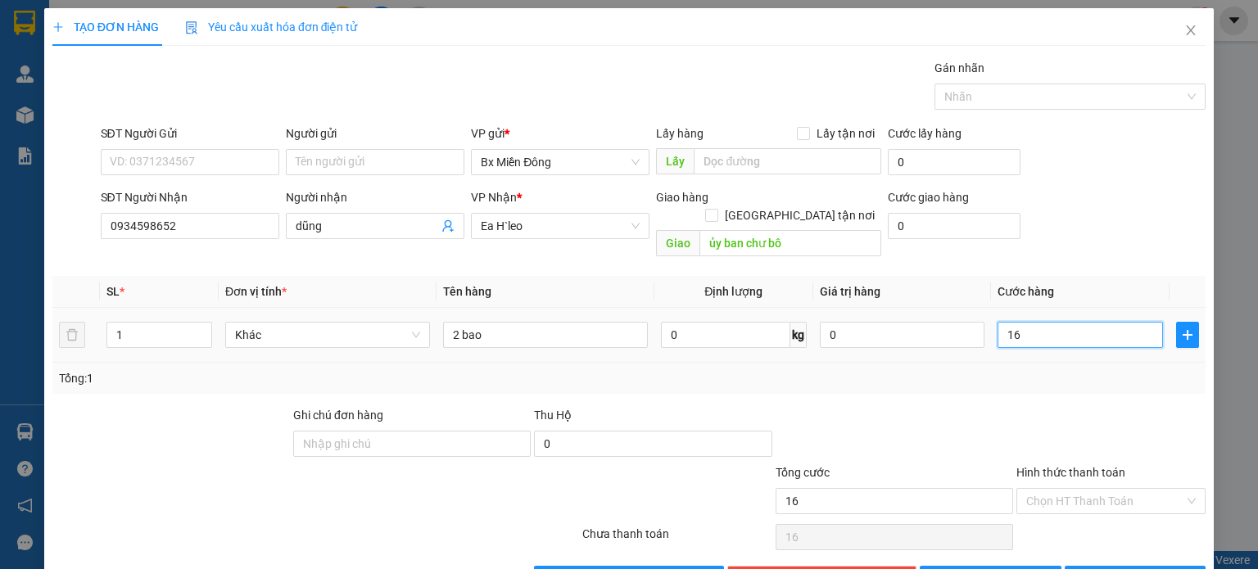
type input "160"
type input "1.600"
type input "16.000"
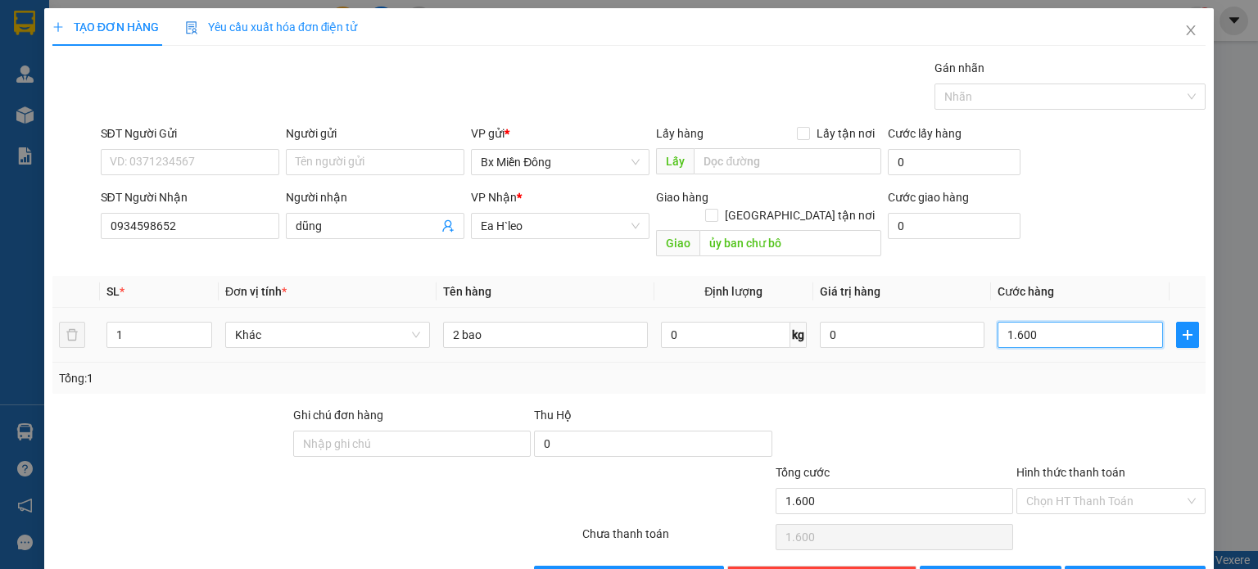
type input "16.000"
type input "160.000"
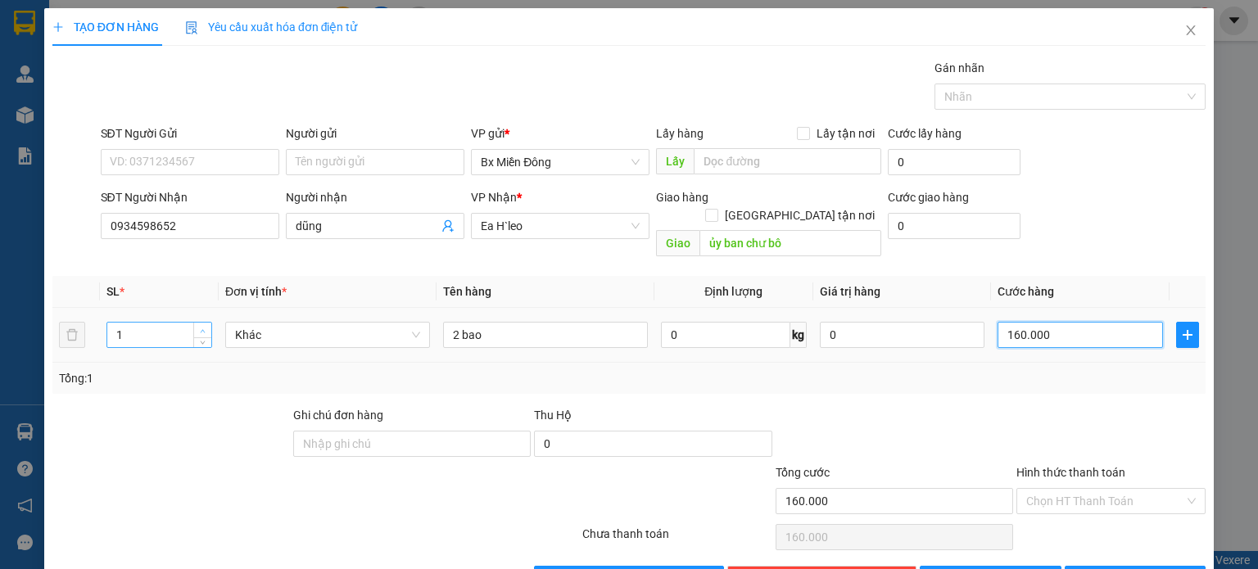
type input "160.000"
click at [196, 323] on span "Increase Value" at bounding box center [202, 330] width 18 height 15
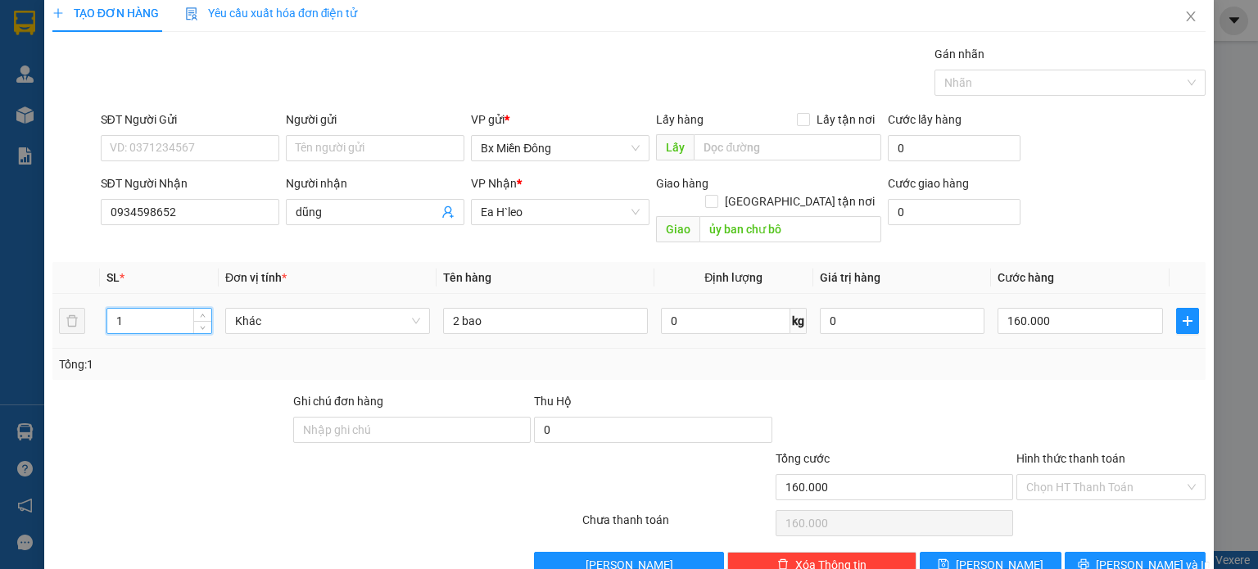
scroll to position [35, 0]
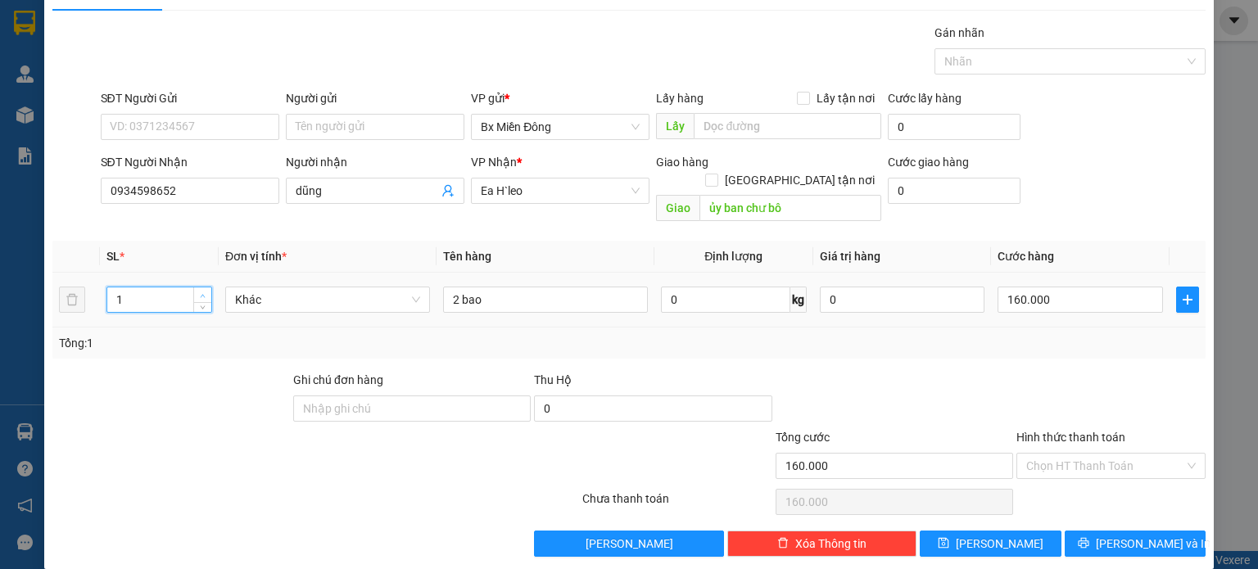
type input "2"
click at [206, 291] on span "up" at bounding box center [203, 296] width 10 height 10
click at [1128, 535] on span "[PERSON_NAME] và In" at bounding box center [1153, 544] width 115 height 18
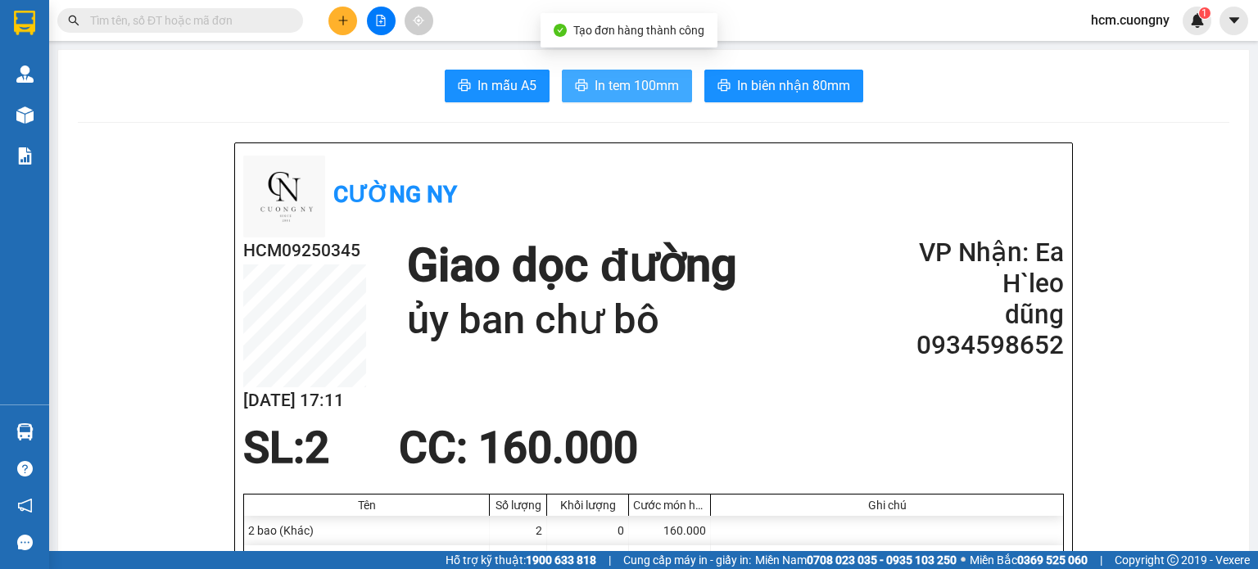
click at [615, 88] on span "In tem 100mm" at bounding box center [637, 85] width 84 height 20
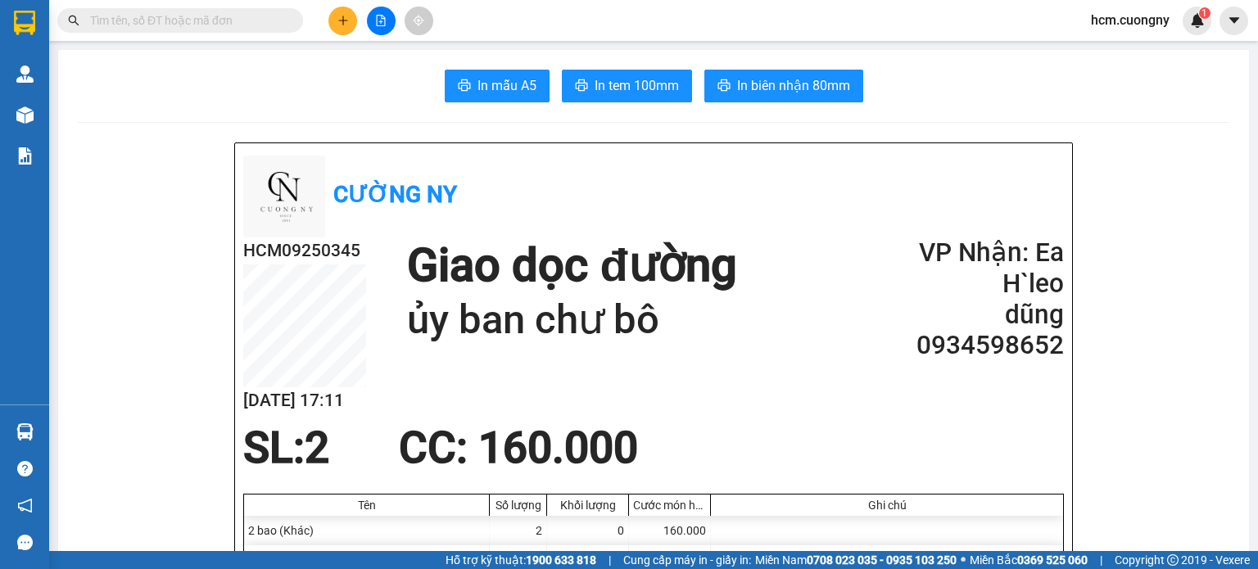
click at [347, 16] on icon "plus" at bounding box center [343, 20] width 11 height 11
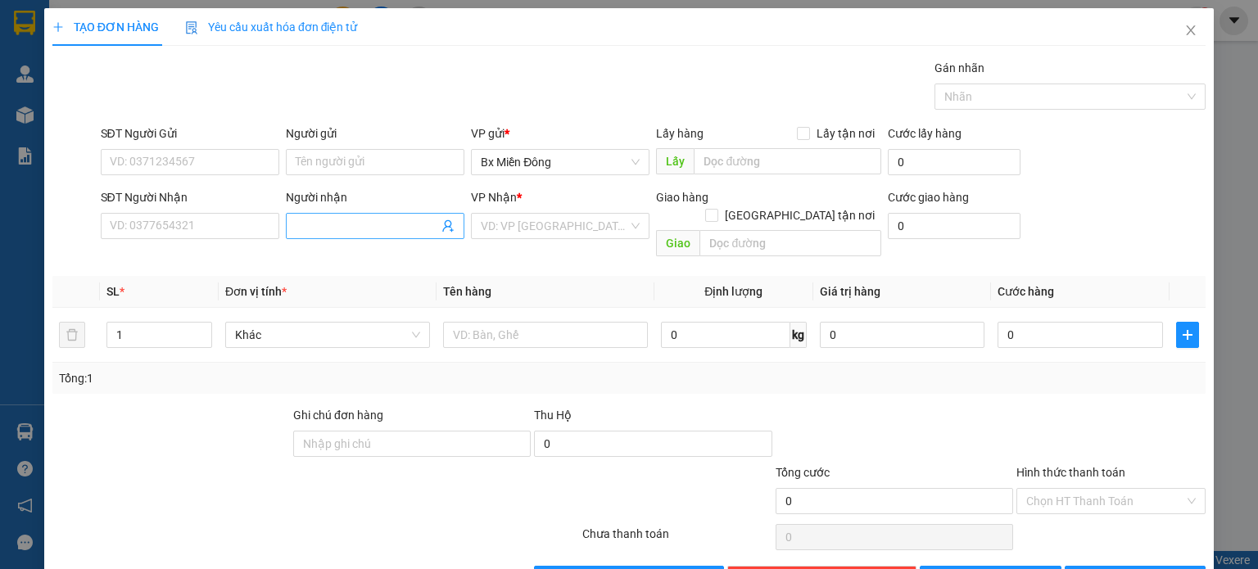
click at [330, 236] on span at bounding box center [375, 226] width 179 height 26
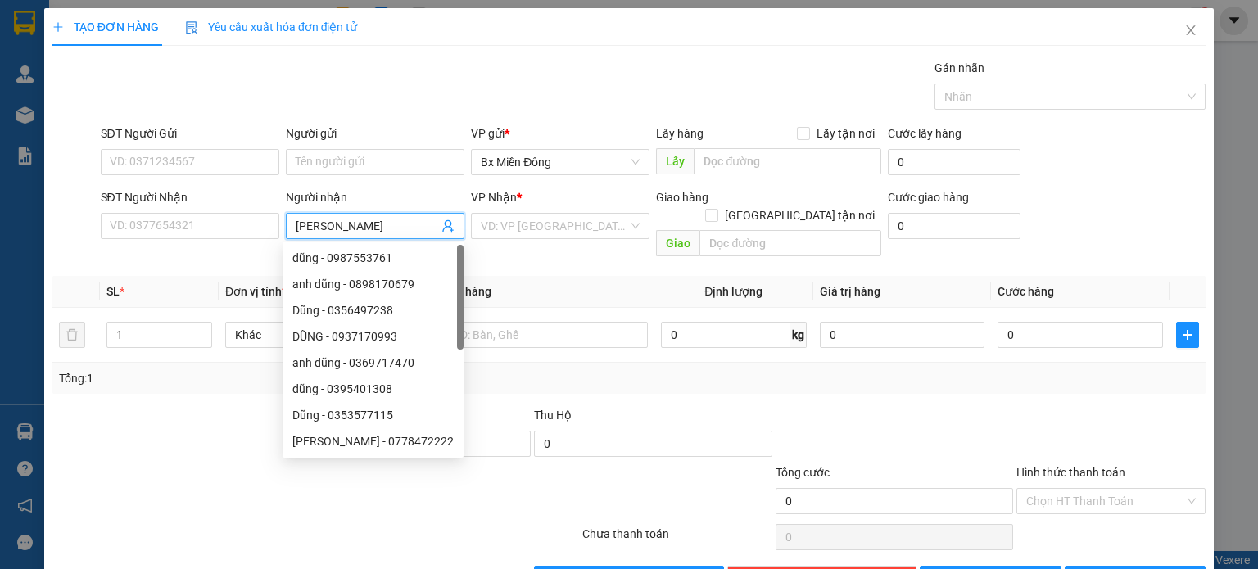
type input "ngọc phụng"
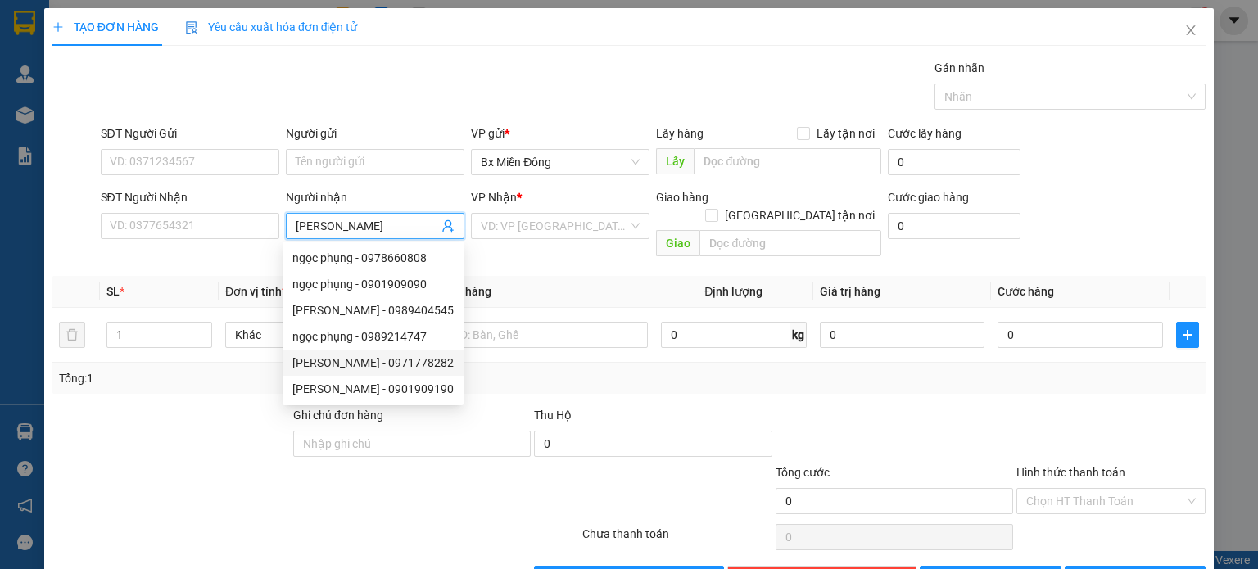
click at [397, 360] on div "Yammaha Ngọc Phụng - 0971778282" at bounding box center [372, 363] width 161 height 18
type input "0971778282"
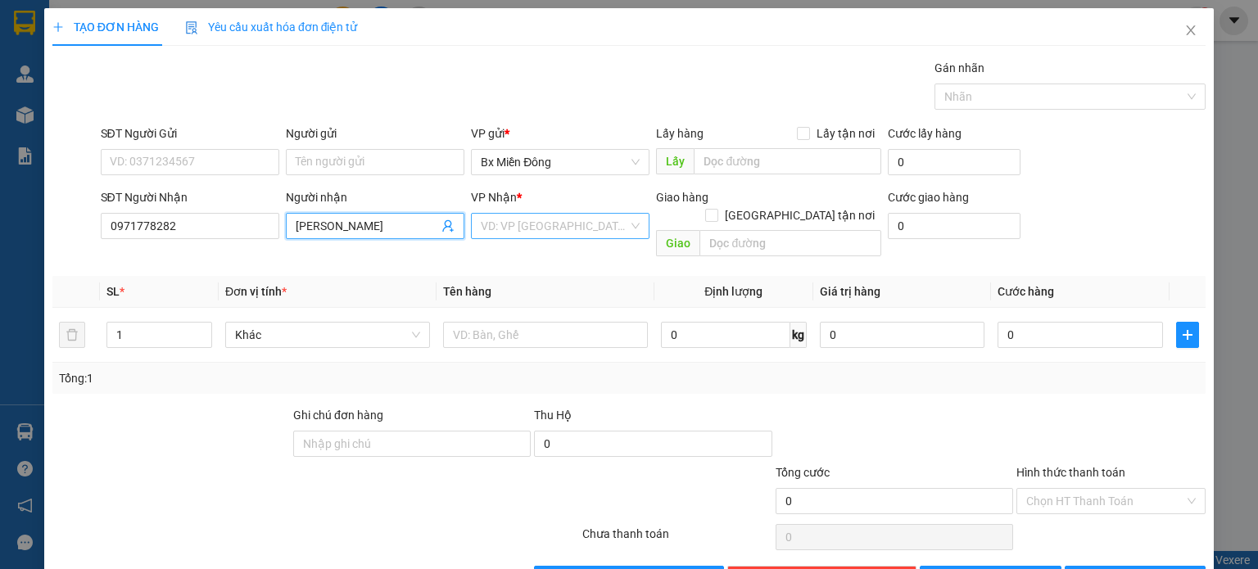
type input "Yammaha Ngọc Phụng"
click at [499, 214] on input "search" at bounding box center [554, 226] width 147 height 25
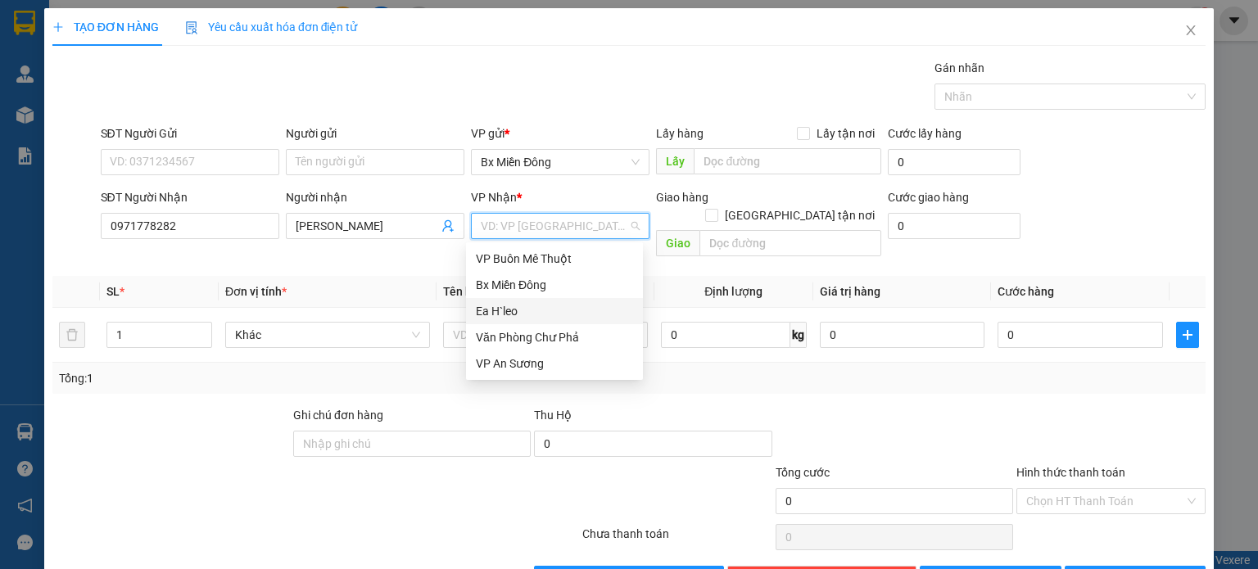
click at [508, 310] on div "Ea H`leo" at bounding box center [554, 311] width 157 height 18
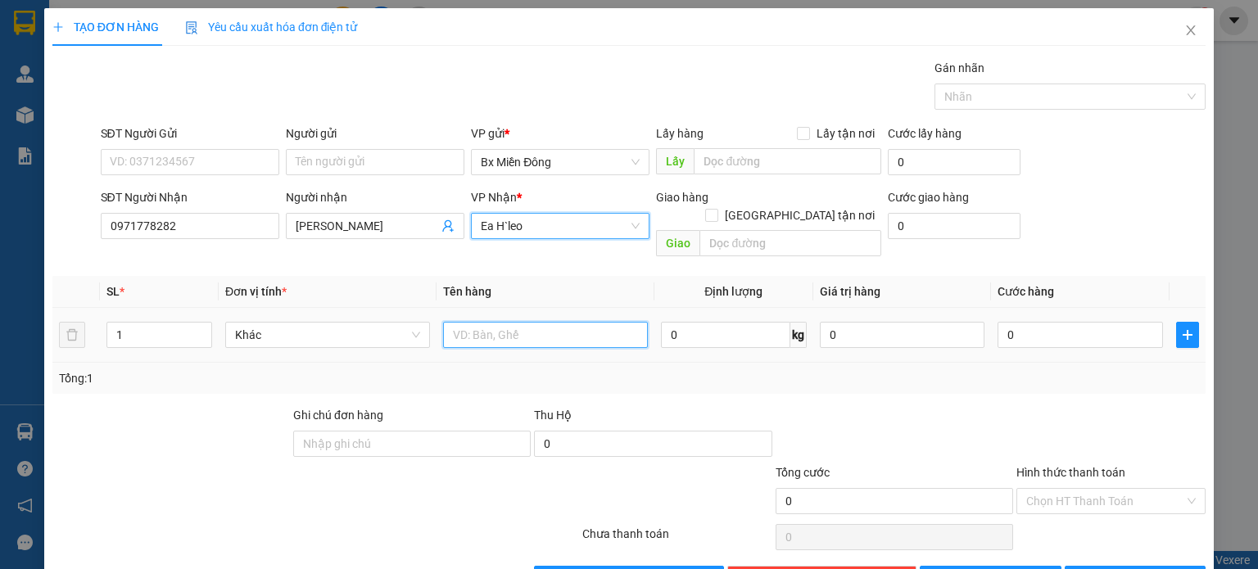
click at [501, 324] on input "text" at bounding box center [545, 335] width 205 height 26
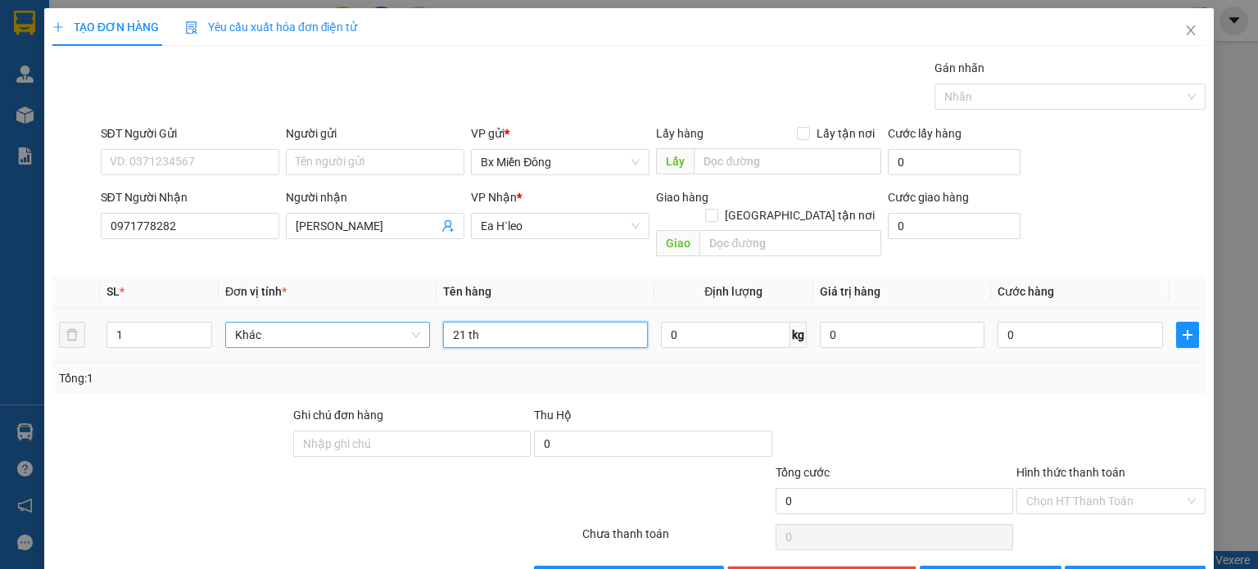
drag, startPoint x: 516, startPoint y: 323, endPoint x: 367, endPoint y: 324, distance: 149.1
click at [367, 324] on tr "1 Khác 21 th 0 kg 0 0" at bounding box center [628, 335] width 1153 height 55
drag, startPoint x: 492, startPoint y: 314, endPoint x: 483, endPoint y: 324, distance: 12.8
click at [483, 324] on input "1 thùnd" at bounding box center [545, 335] width 205 height 26
type input "1 thùng"
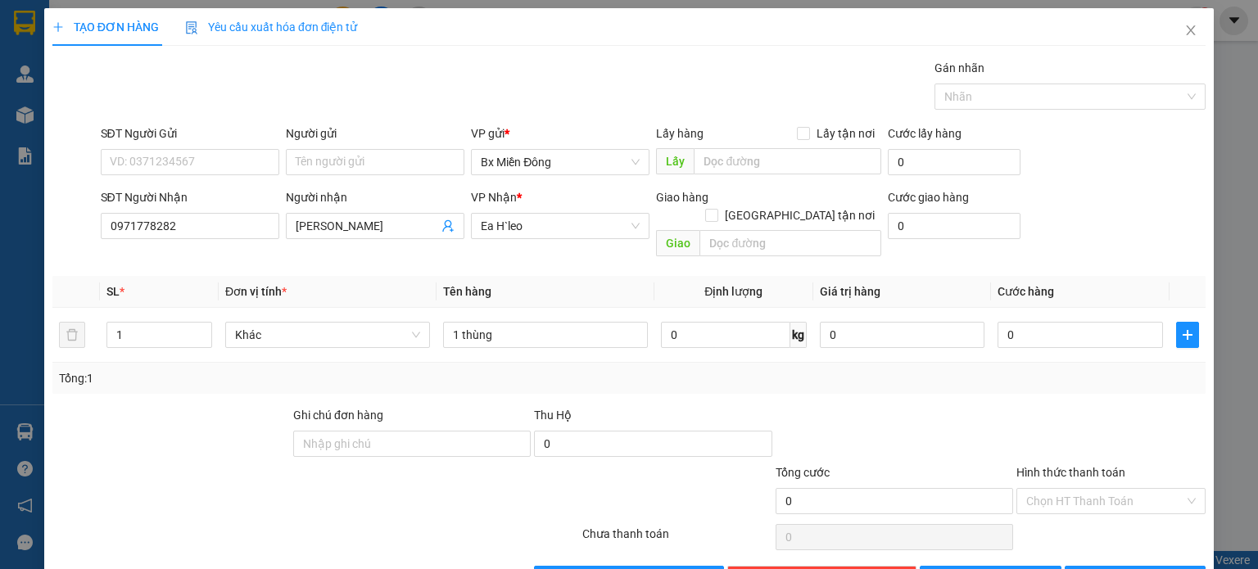
click at [921, 383] on div "Transit Pickup Surcharge Ids Transit Deliver Surcharge Ids Transit Deliver Surc…" at bounding box center [628, 325] width 1153 height 533
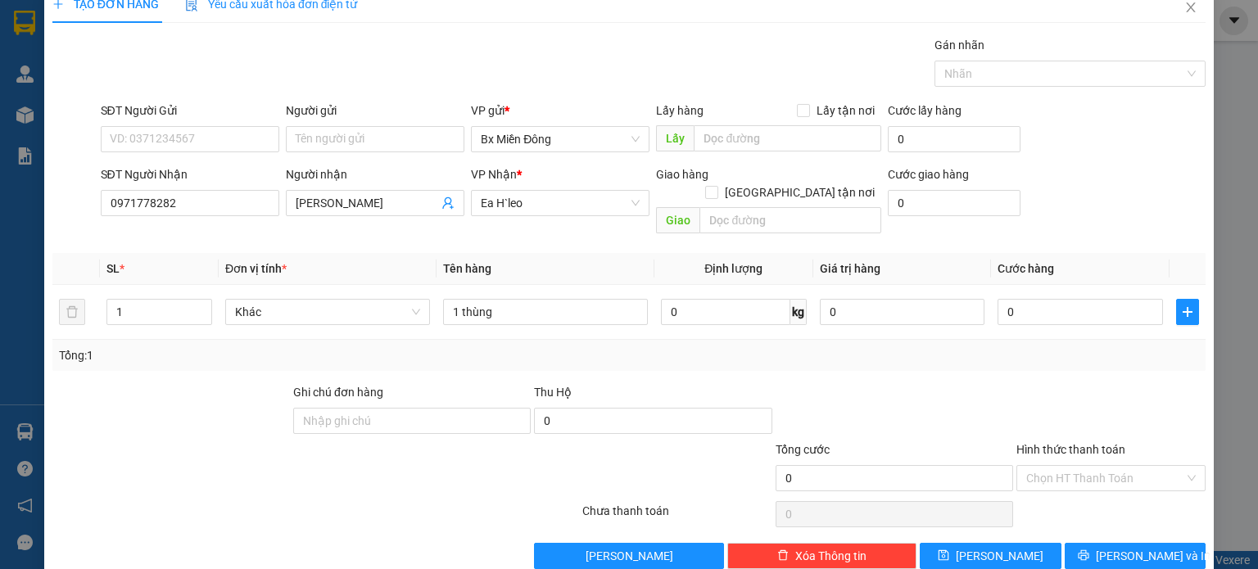
scroll to position [35, 0]
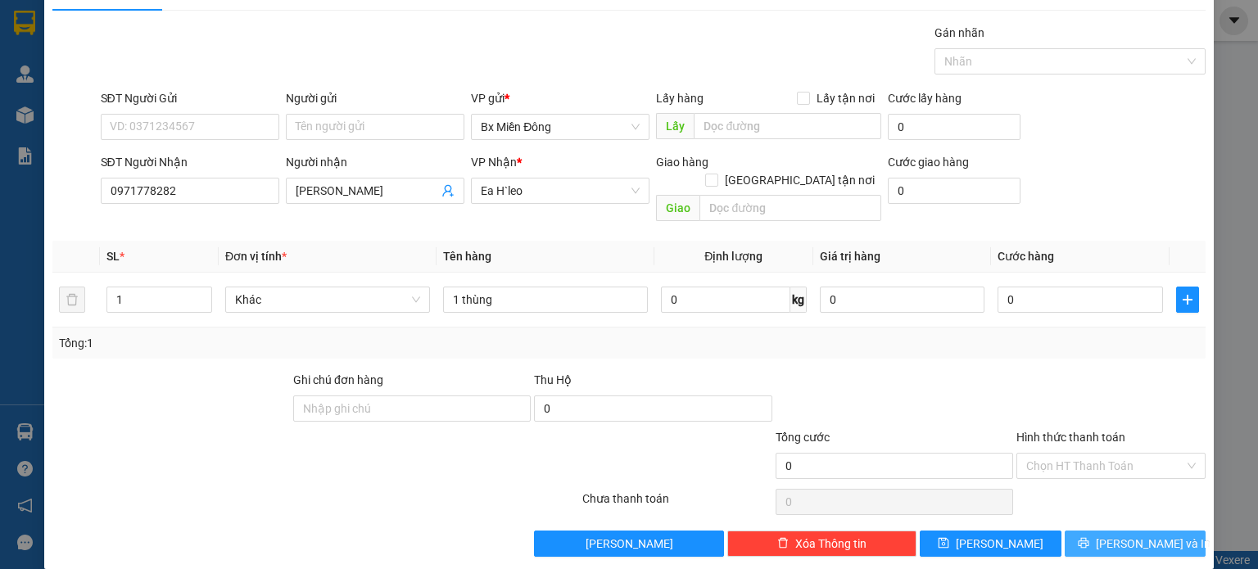
click at [1115, 535] on span "[PERSON_NAME] và In" at bounding box center [1153, 544] width 115 height 18
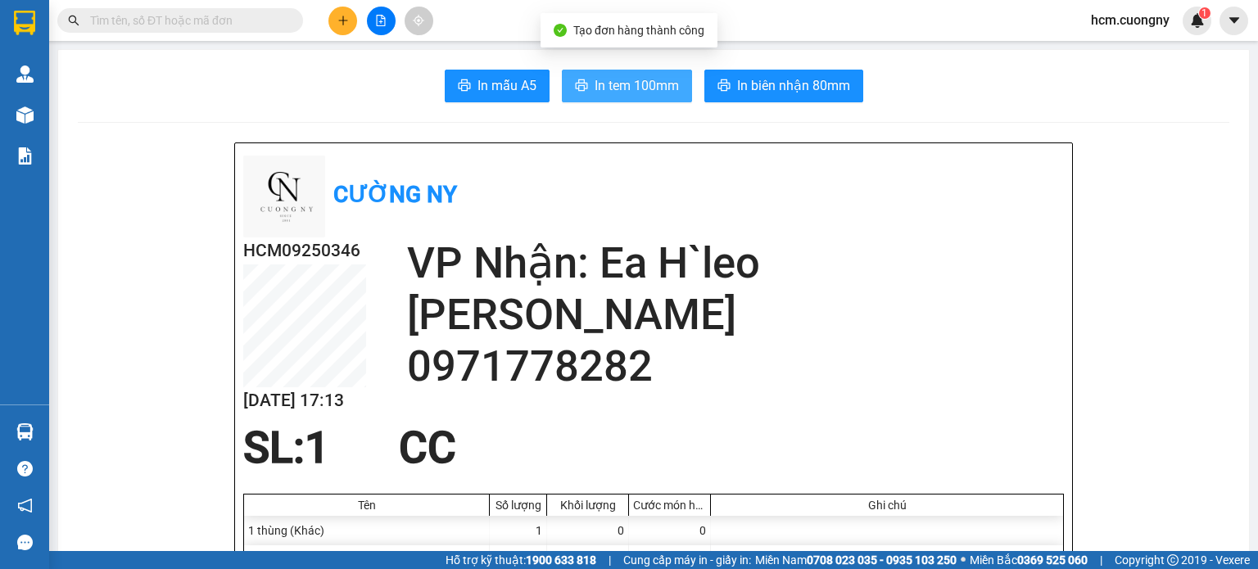
click at [639, 71] on button "In tem 100mm" at bounding box center [627, 86] width 130 height 33
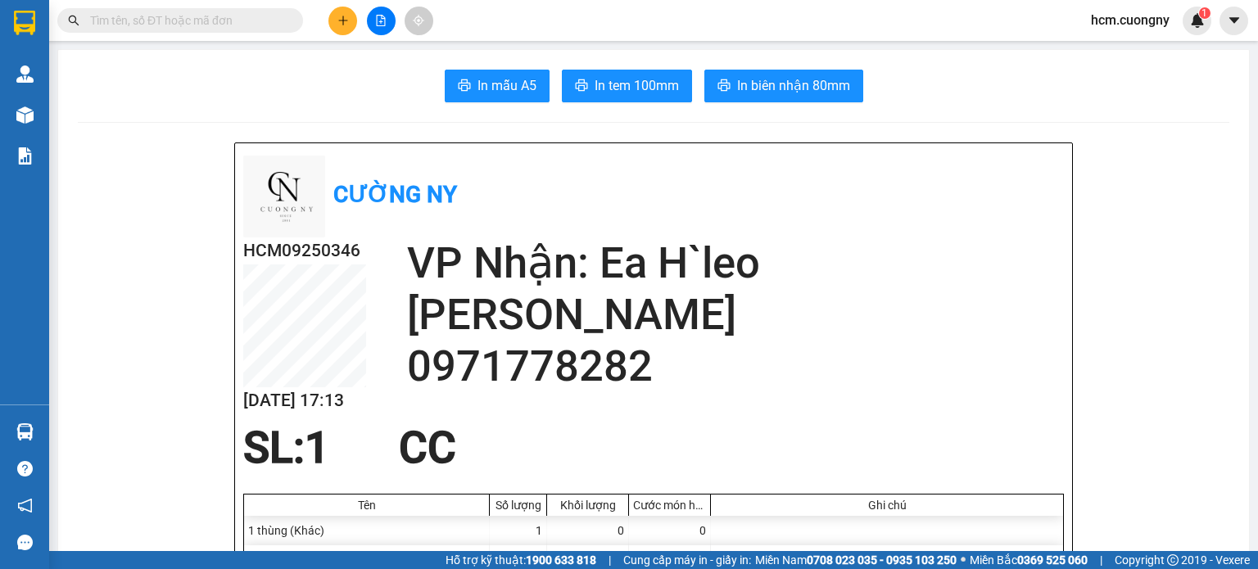
click at [342, 25] on icon "plus" at bounding box center [343, 20] width 11 height 11
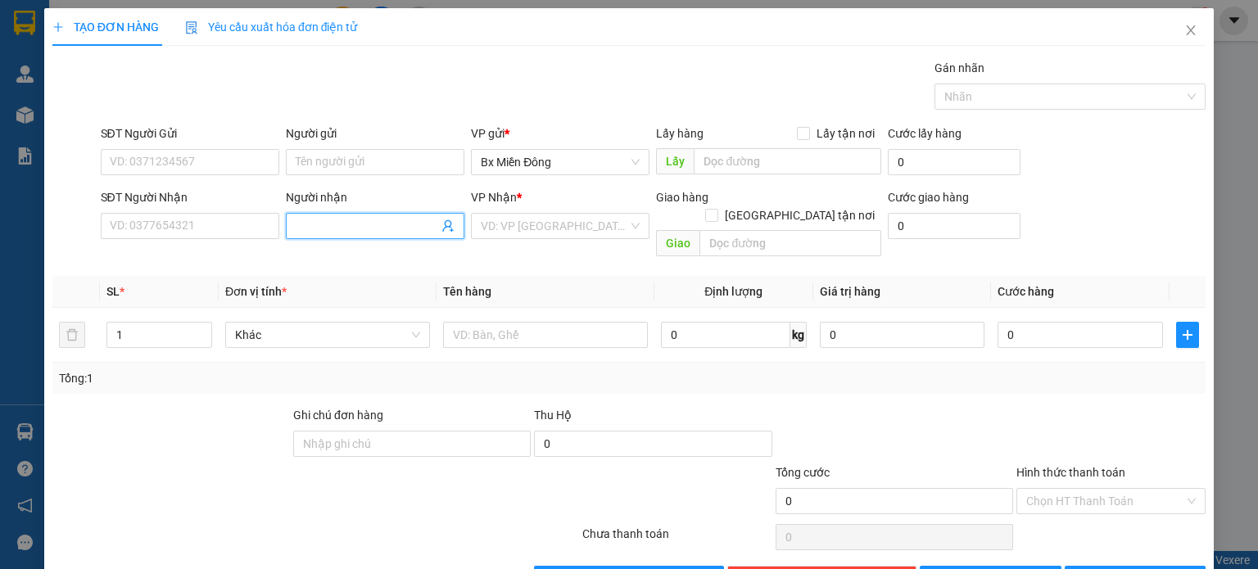
click at [330, 226] on input "Người nhận" at bounding box center [367, 226] width 143 height 18
type input "cô nhiên 82"
click at [528, 223] on input "search" at bounding box center [554, 226] width 147 height 25
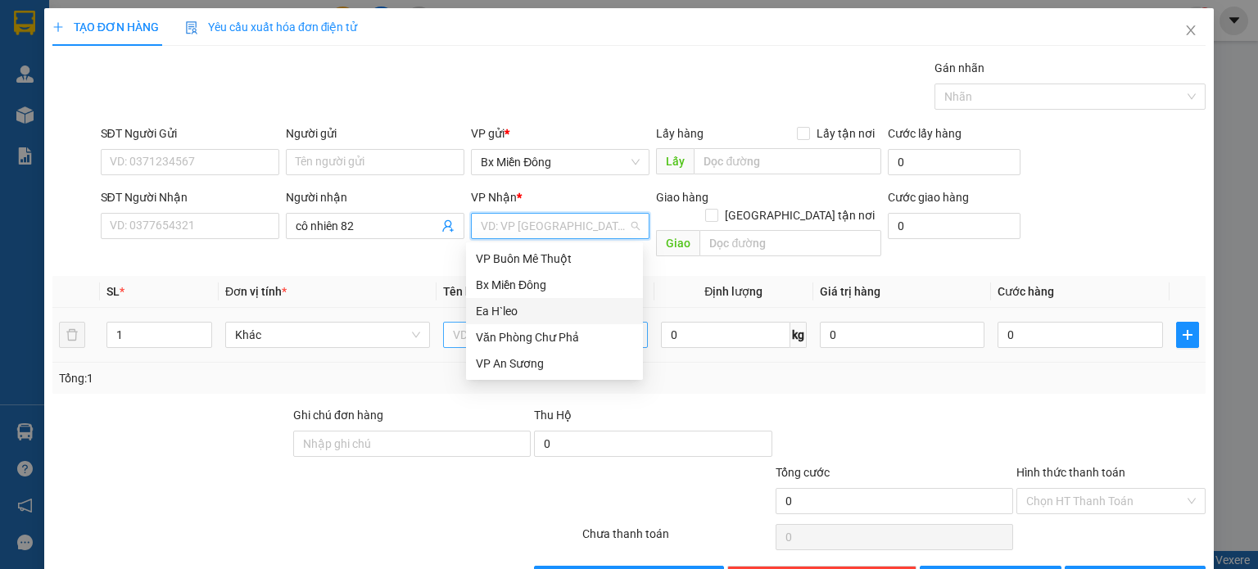
click at [514, 314] on div "Ea H`leo" at bounding box center [554, 311] width 157 height 18
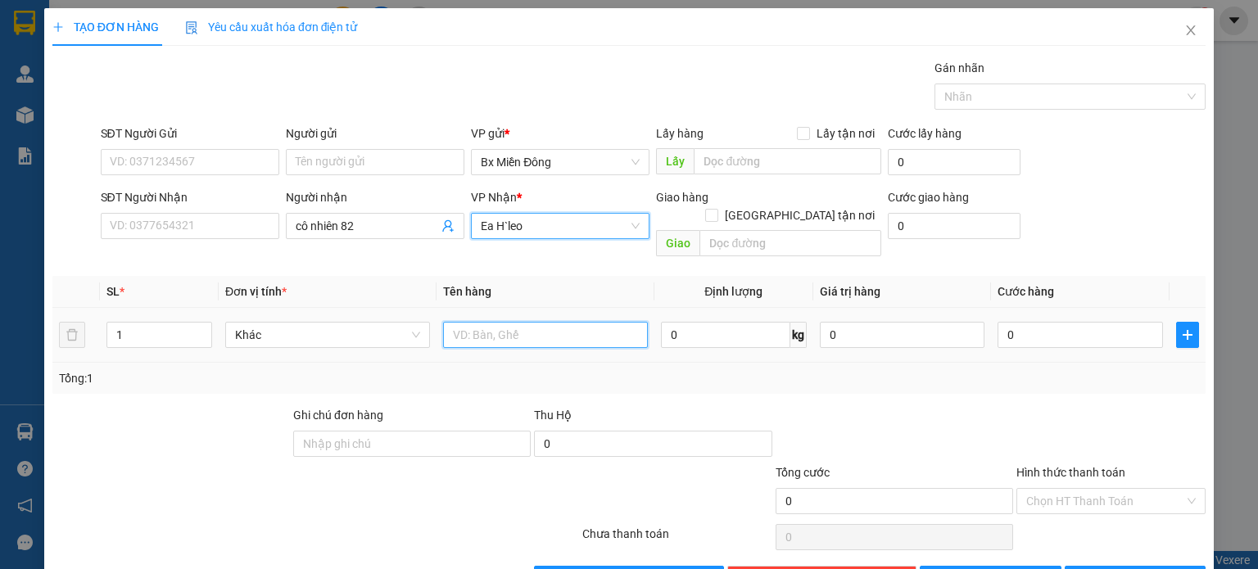
click at [511, 322] on input "text" at bounding box center [545, 335] width 205 height 26
click at [206, 336] on span "down" at bounding box center [203, 341] width 10 height 10
type input "3 bao"
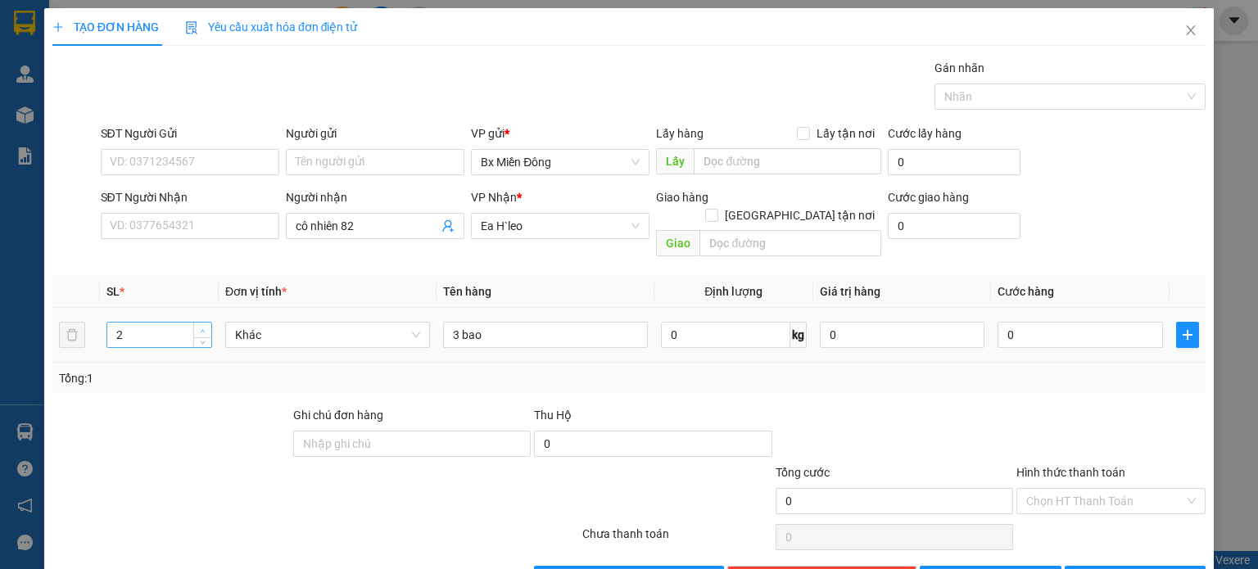
click at [200, 329] on icon "up" at bounding box center [203, 332] width 6 height 6
type input "3"
click at [200, 329] on icon "up" at bounding box center [203, 332] width 6 height 6
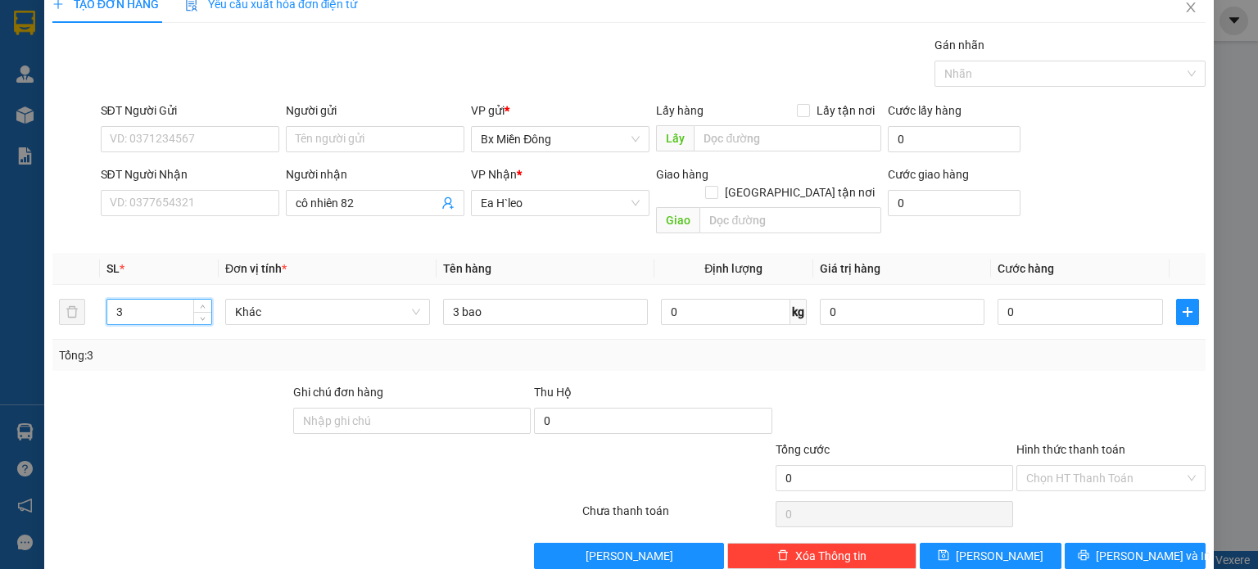
scroll to position [35, 0]
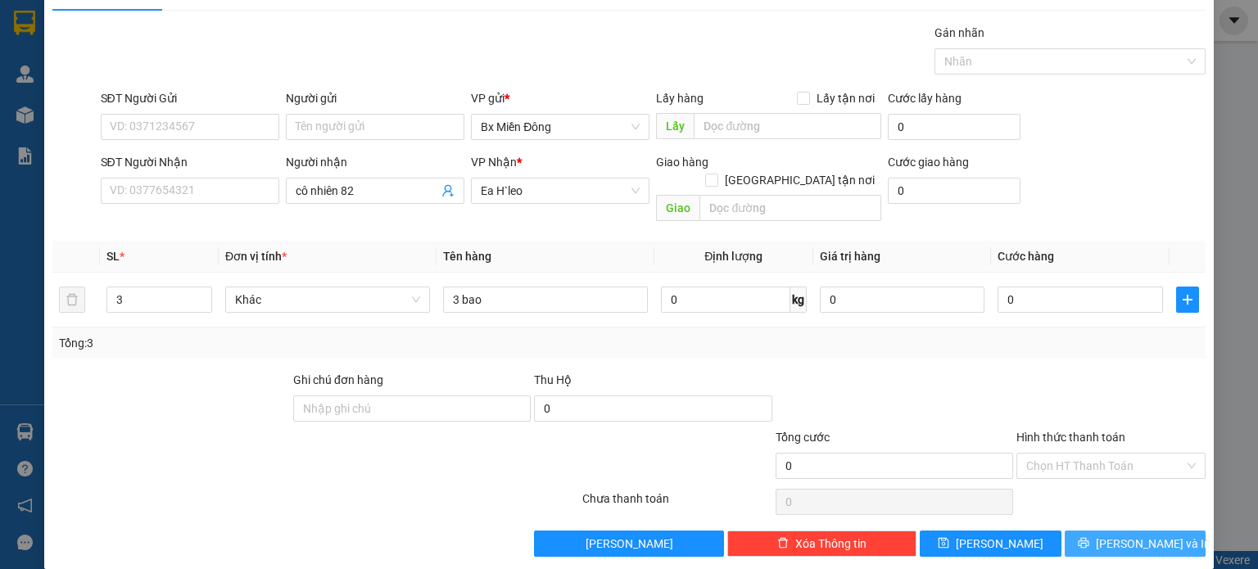
click at [1122, 535] on span "[PERSON_NAME] và In" at bounding box center [1153, 544] width 115 height 18
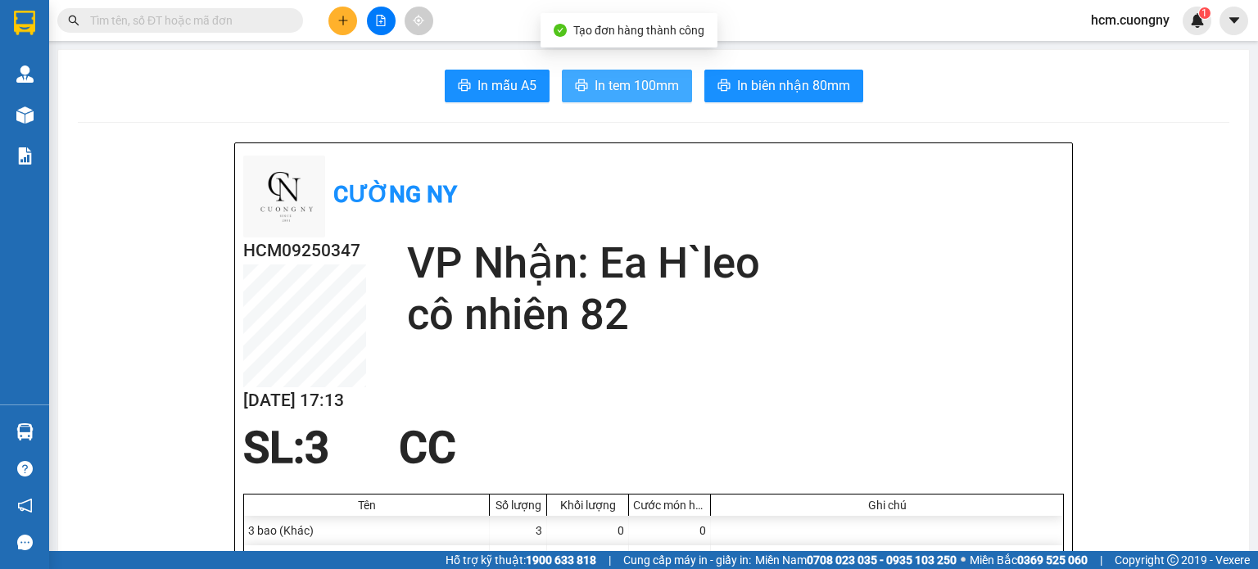
click at [606, 81] on span "In tem 100mm" at bounding box center [637, 85] width 84 height 20
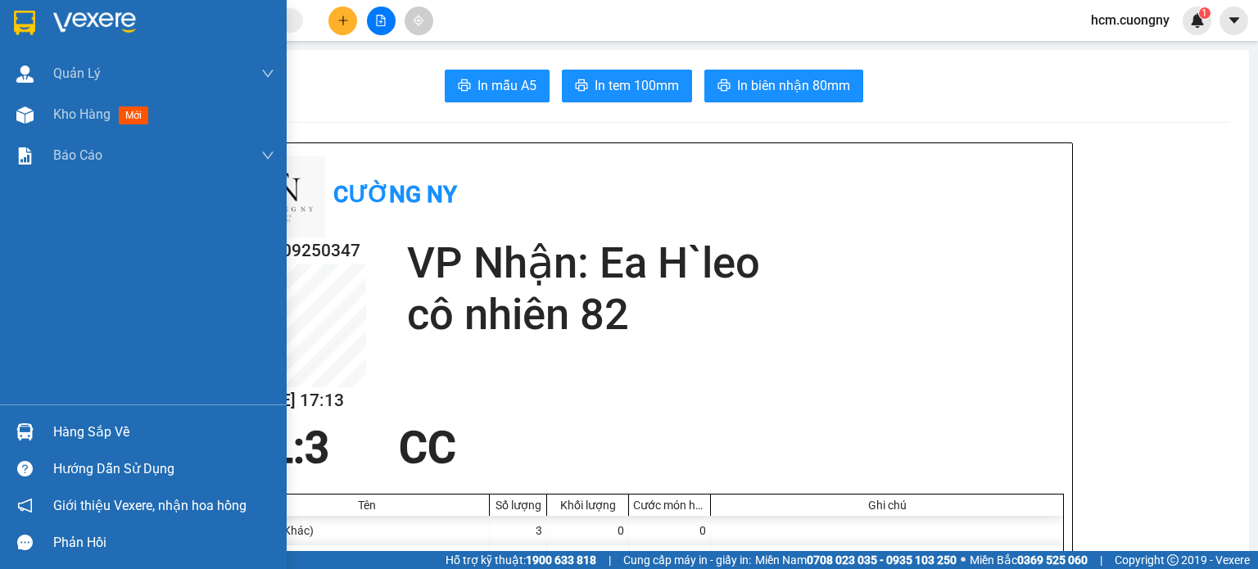
click at [28, 26] on img at bounding box center [24, 23] width 21 height 25
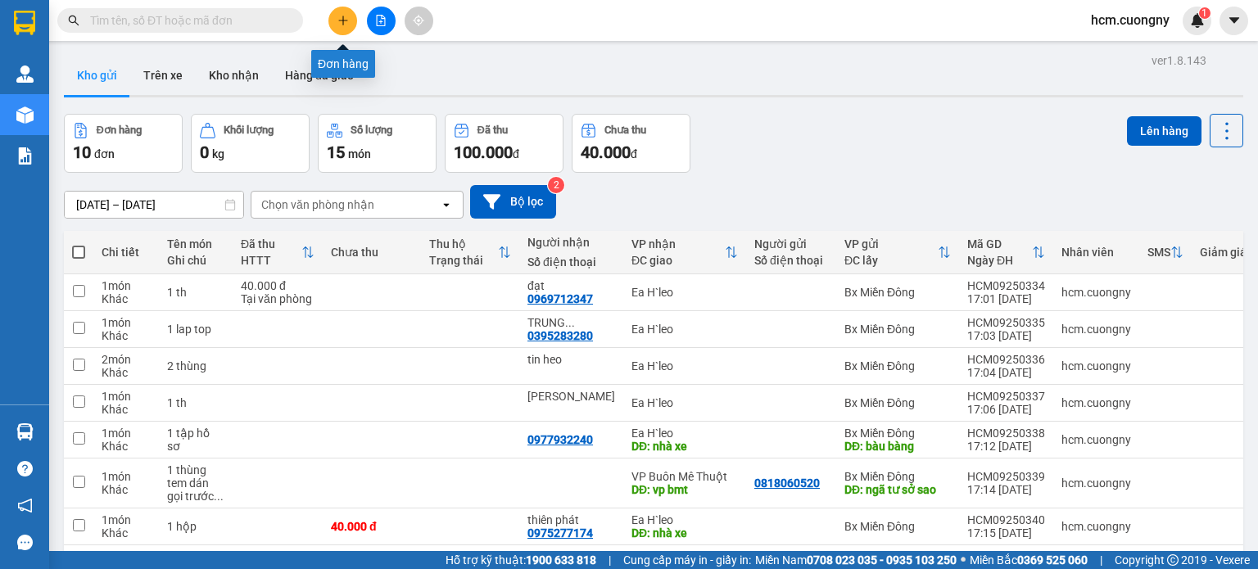
click at [341, 11] on button at bounding box center [343, 21] width 29 height 29
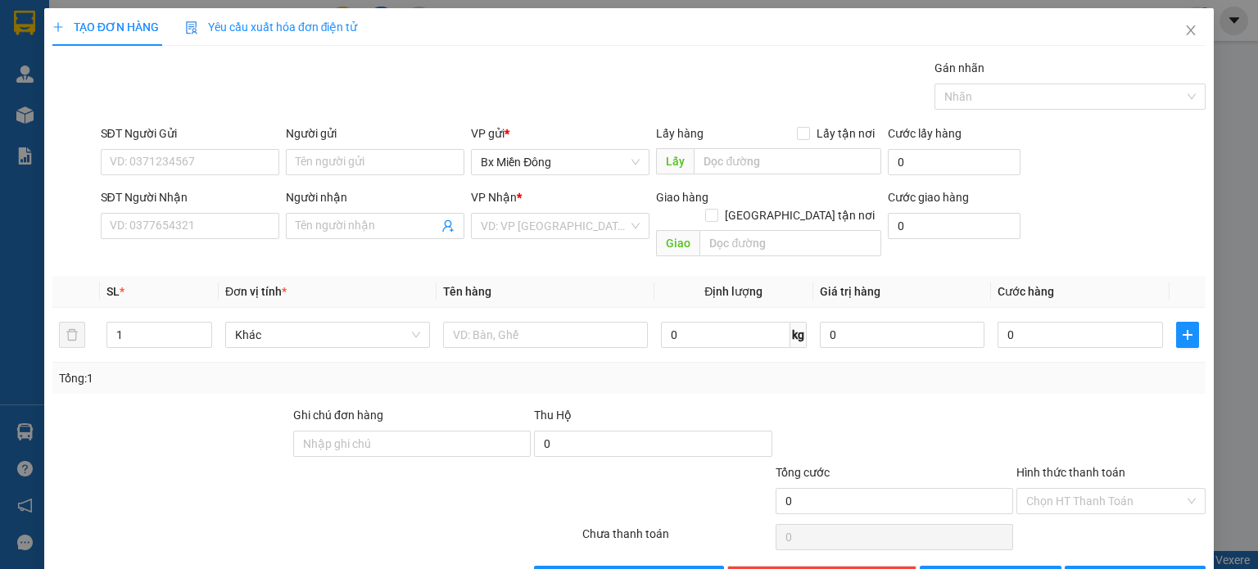
click at [185, 252] on div "Transit Pickup Surcharge Ids Transit Deliver Surcharge Ids Transit Deliver Surc…" at bounding box center [628, 325] width 1153 height 533
click at [187, 233] on input "SĐT Người Nhận" at bounding box center [190, 226] width 179 height 26
type input "0931960169"
click at [347, 222] on input "Người nhận" at bounding box center [367, 226] width 143 height 18
click at [540, 221] on input "search" at bounding box center [554, 226] width 147 height 25
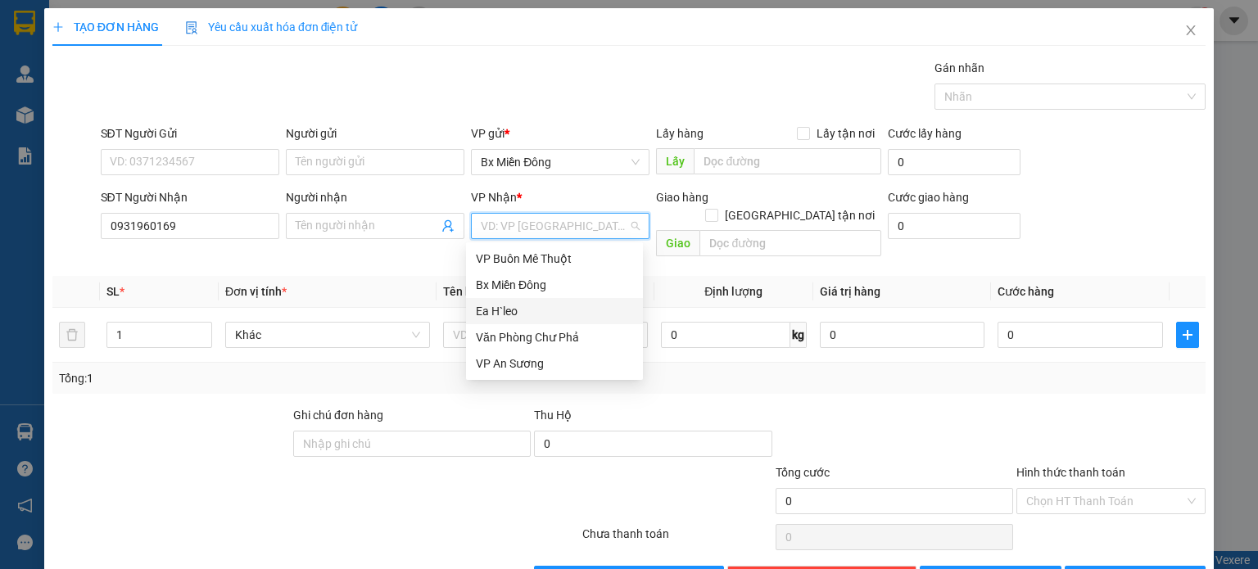
click at [512, 310] on div "Ea H`leo" at bounding box center [554, 311] width 157 height 18
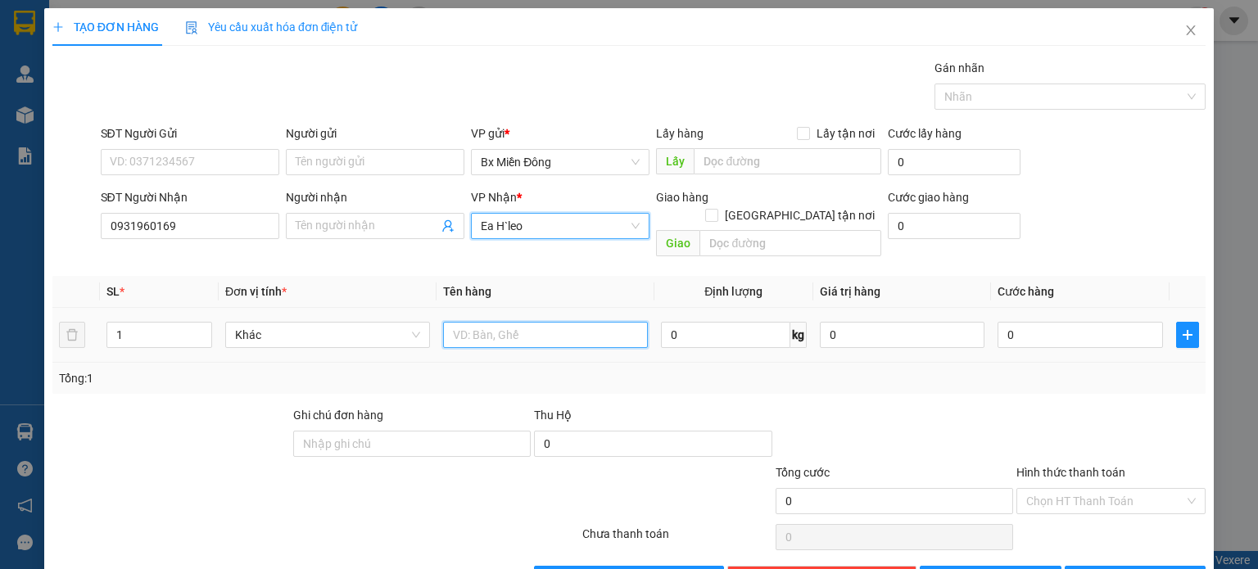
click at [501, 322] on input "text" at bounding box center [545, 335] width 205 height 26
type input "1 th giấy"
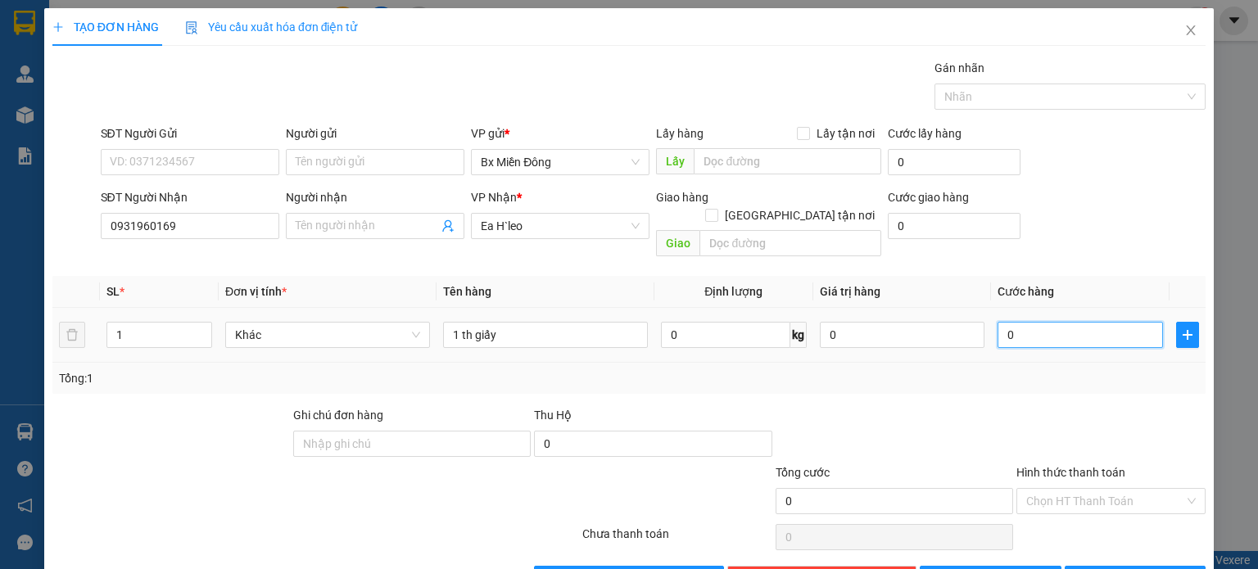
click at [1053, 322] on input "0" at bounding box center [1080, 335] width 165 height 26
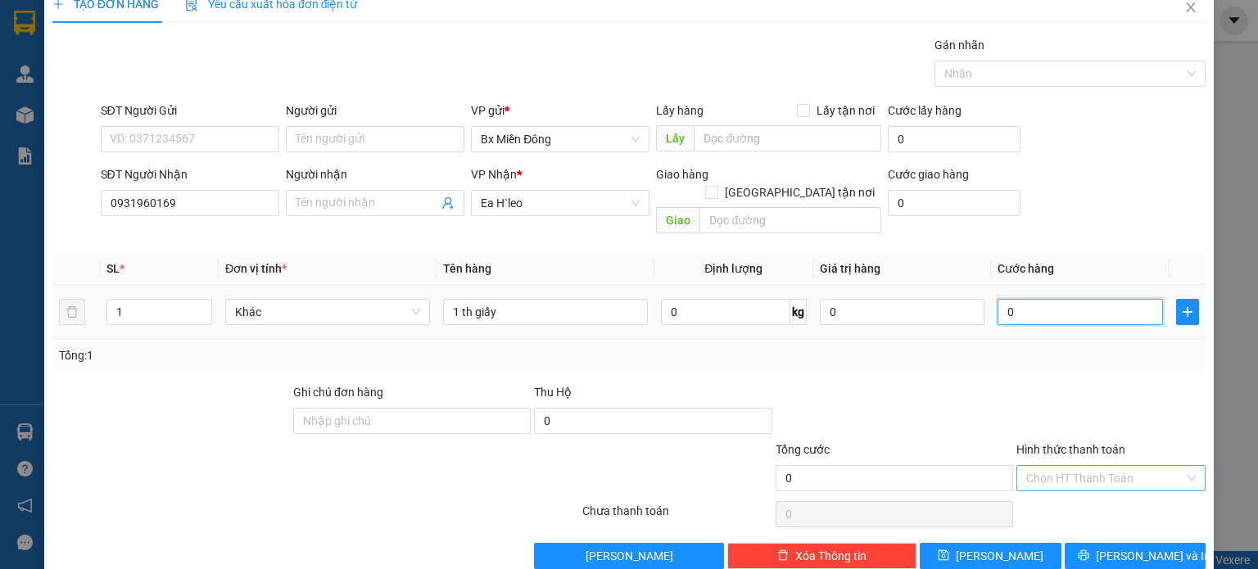
scroll to position [35, 0]
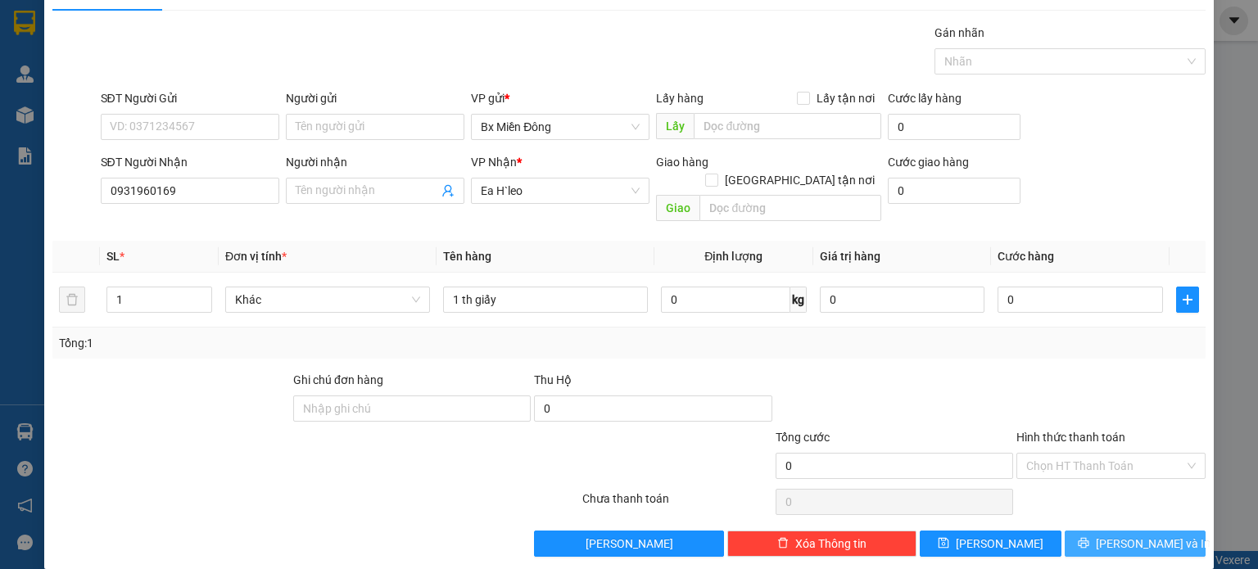
click at [1140, 535] on span "[PERSON_NAME] và In" at bounding box center [1153, 544] width 115 height 18
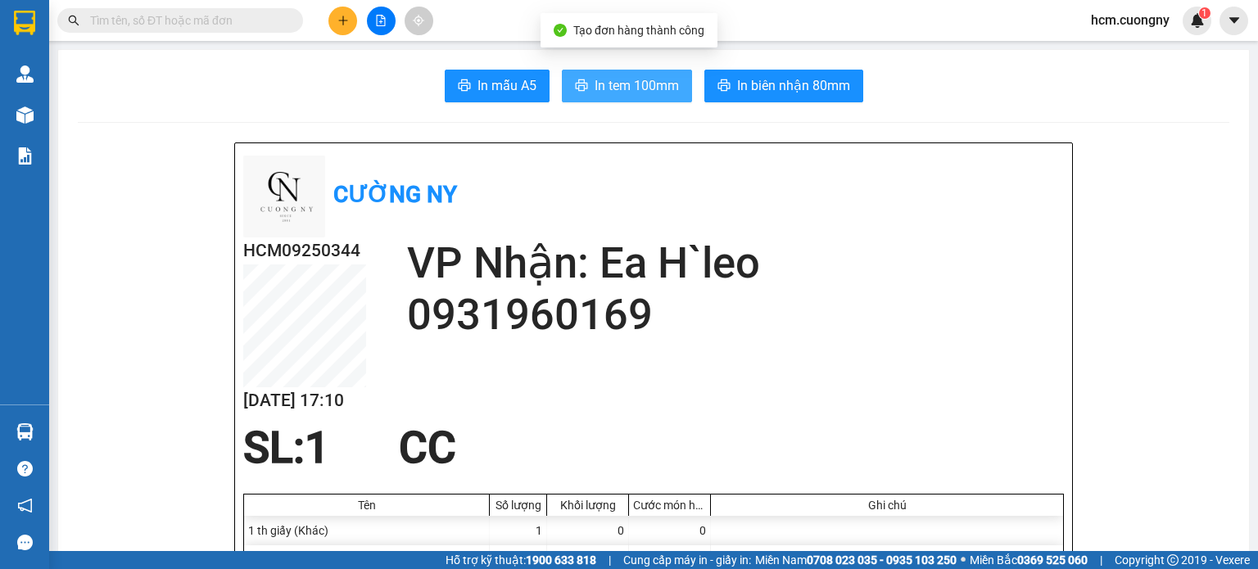
click at [587, 85] on button "In tem 100mm" at bounding box center [627, 86] width 130 height 33
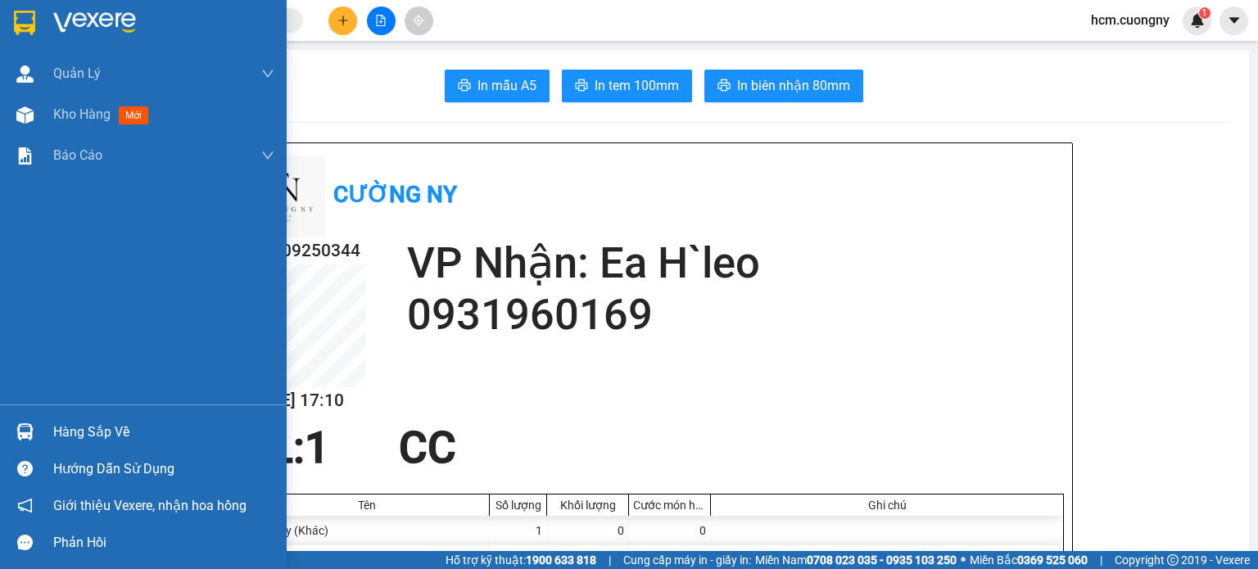
click at [32, 19] on img at bounding box center [24, 23] width 21 height 25
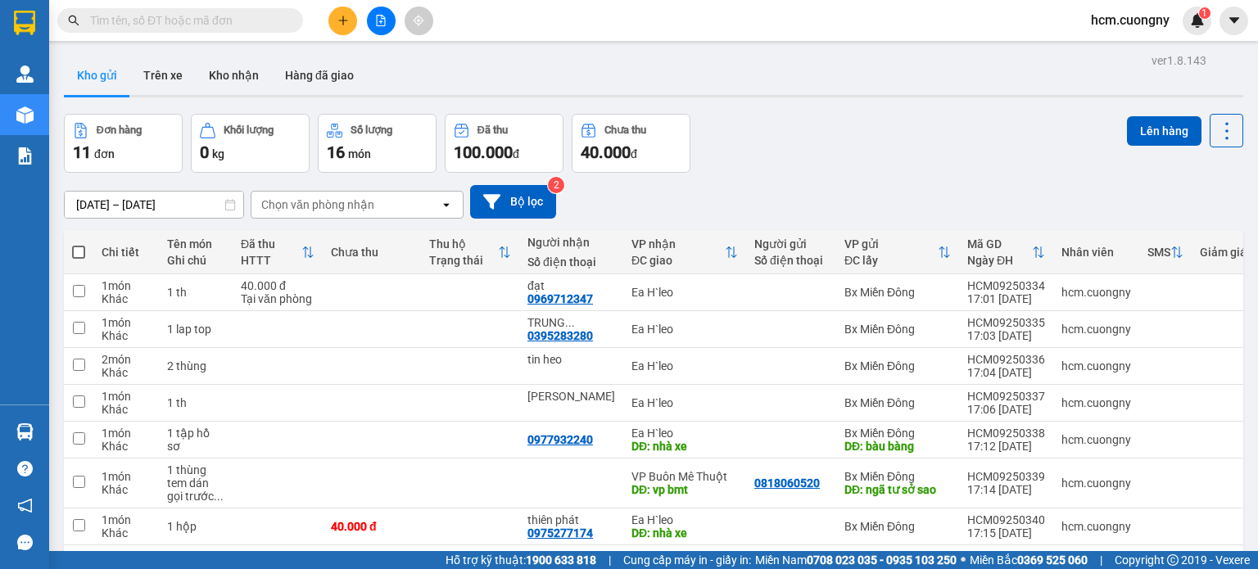
click at [342, 24] on icon "plus" at bounding box center [342, 20] width 1 height 9
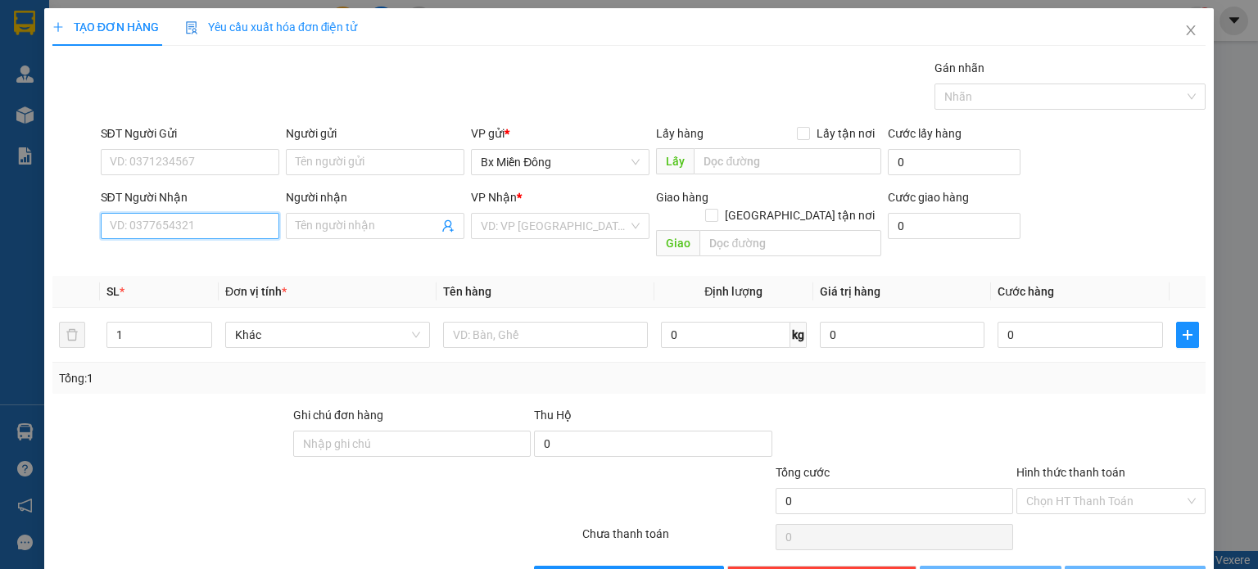
click at [202, 230] on input "SĐT Người Nhận" at bounding box center [190, 226] width 179 height 26
type input "0935857528"
click at [324, 223] on input "Người nhận" at bounding box center [367, 226] width 143 height 18
drag, startPoint x: 363, startPoint y: 226, endPoint x: 241, endPoint y: 228, distance: 122.1
click at [233, 225] on div "SĐT Người Nhận 0935857528 Người nhận 1 hộp cho 1 hộp cho VP Nhận * VD: VP [GEOG…" at bounding box center [653, 225] width 1113 height 75
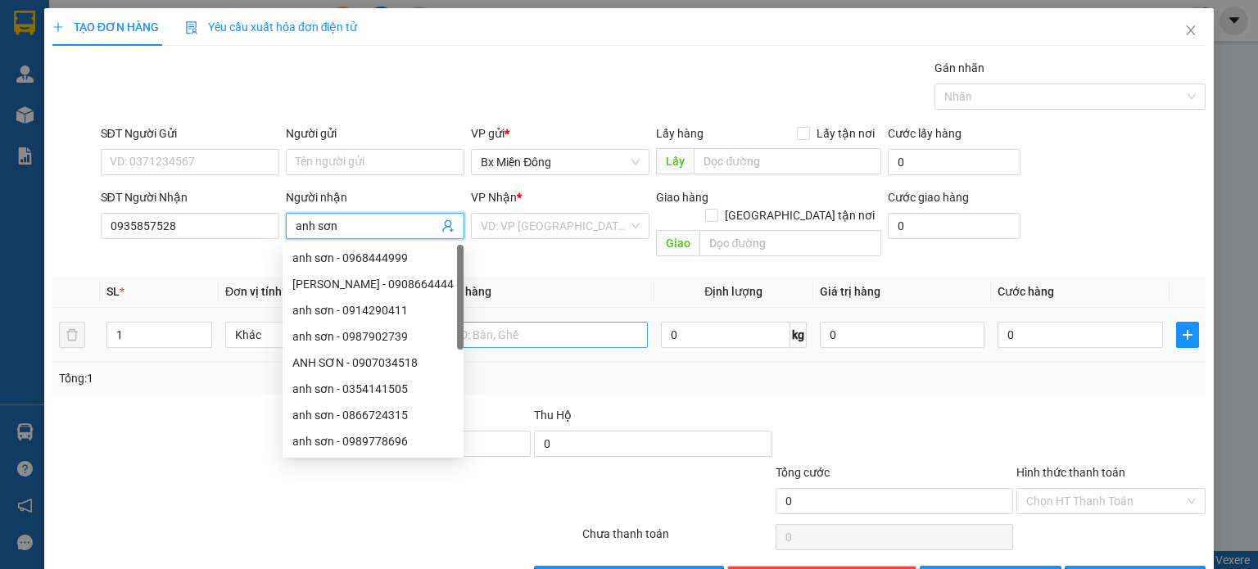
type input "anh sơn"
click at [542, 322] on input "text" at bounding box center [545, 335] width 205 height 26
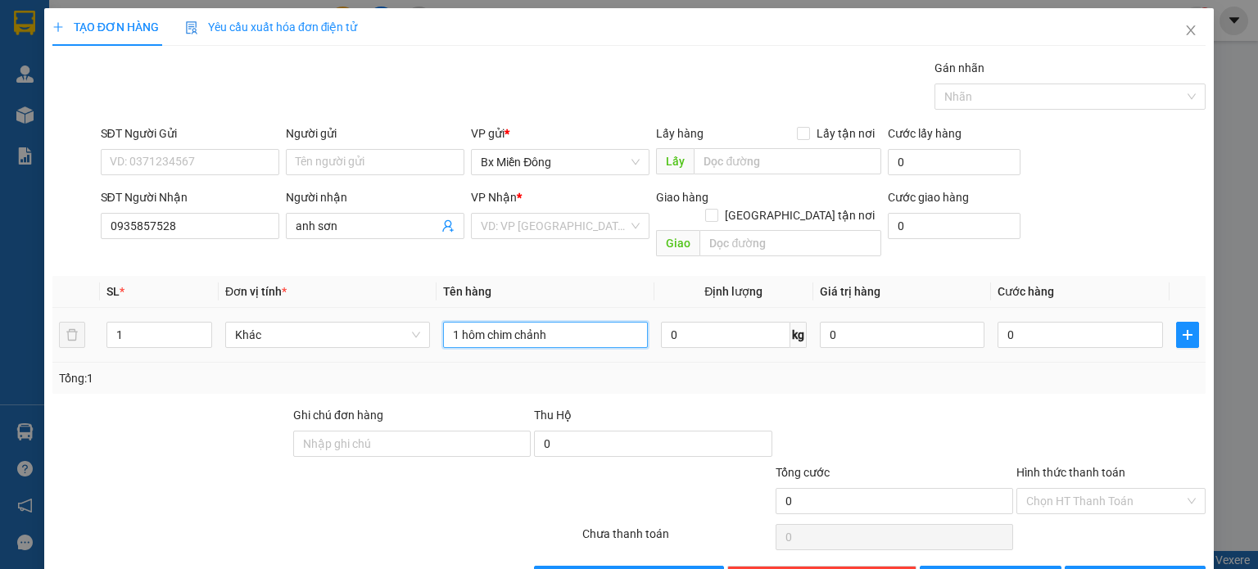
drag, startPoint x: 545, startPoint y: 316, endPoint x: 514, endPoint y: 324, distance: 31.2
click at [514, 324] on input "1 hôm chim chảnh" at bounding box center [545, 335] width 205 height 26
click at [555, 324] on input "1 hôm chim chảnh" at bounding box center [545, 335] width 205 height 26
type input "1 hôm chim chảnh"
click at [560, 340] on td "1 hôm chim chảnh" at bounding box center [546, 335] width 218 height 55
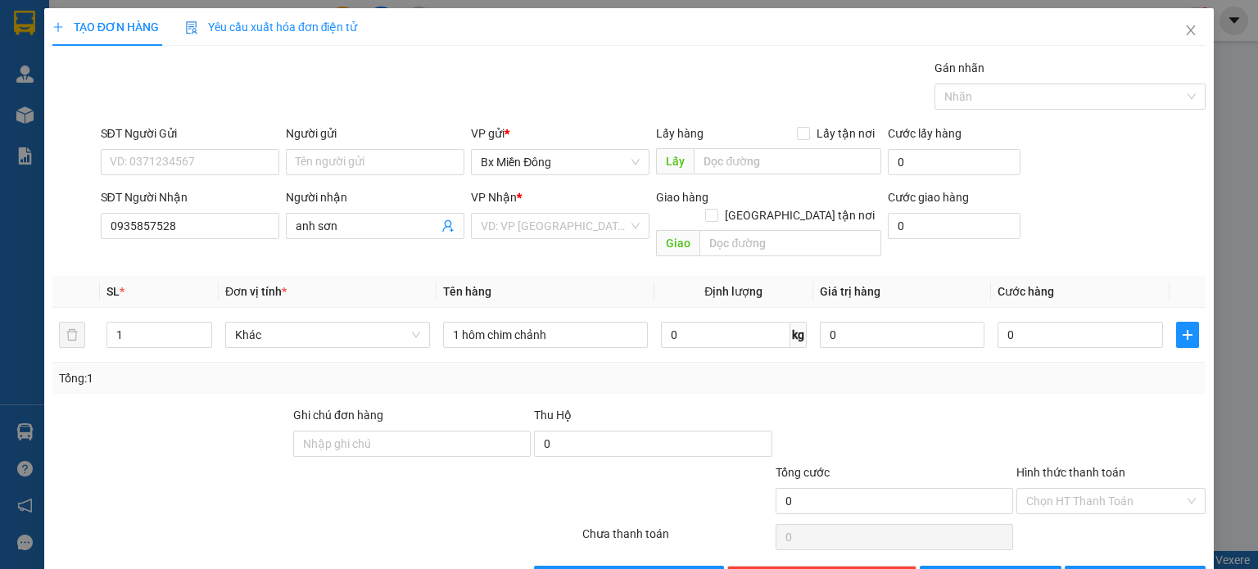
scroll to position [35, 0]
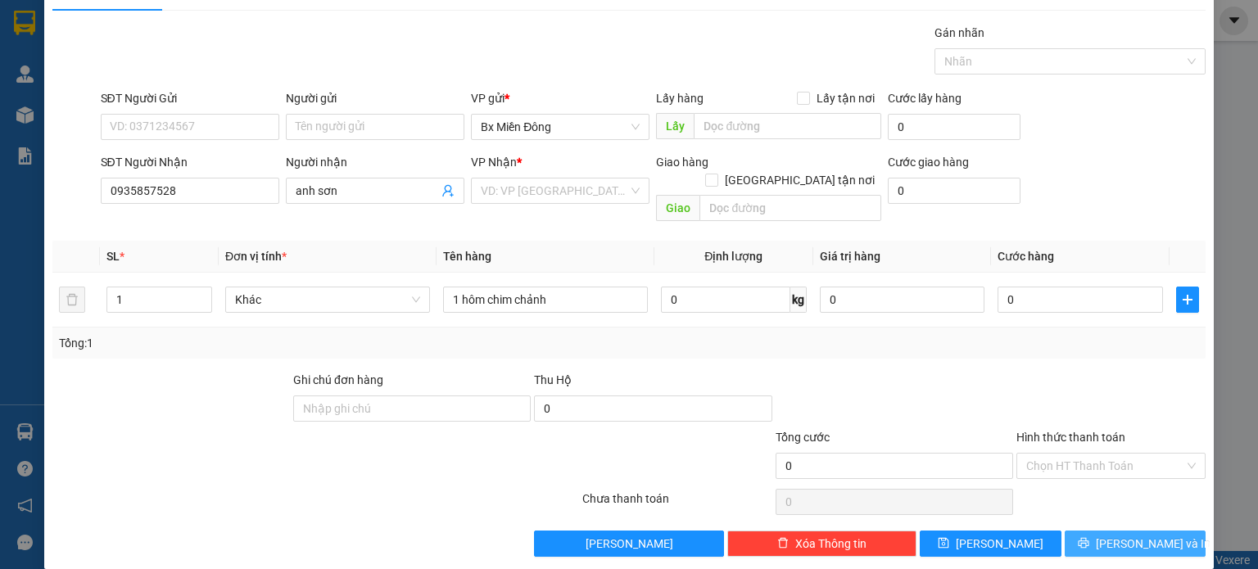
click at [1147, 535] on span "[PERSON_NAME] và In" at bounding box center [1153, 544] width 115 height 18
click at [559, 185] on input "search" at bounding box center [554, 191] width 147 height 25
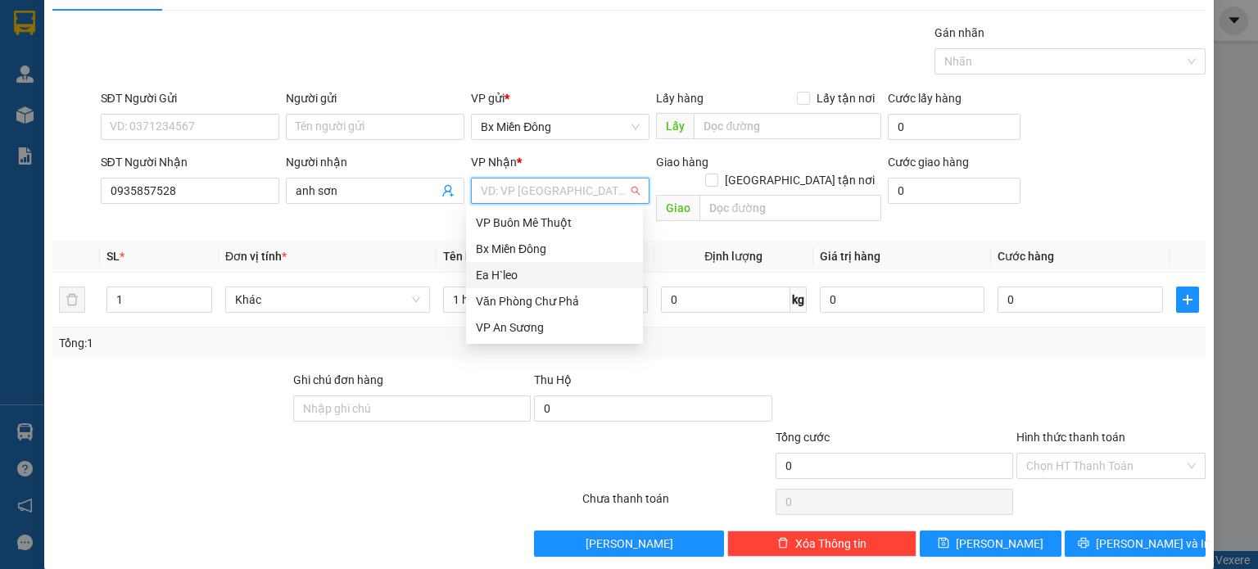
click at [496, 278] on div "Ea H`leo" at bounding box center [554, 275] width 157 height 18
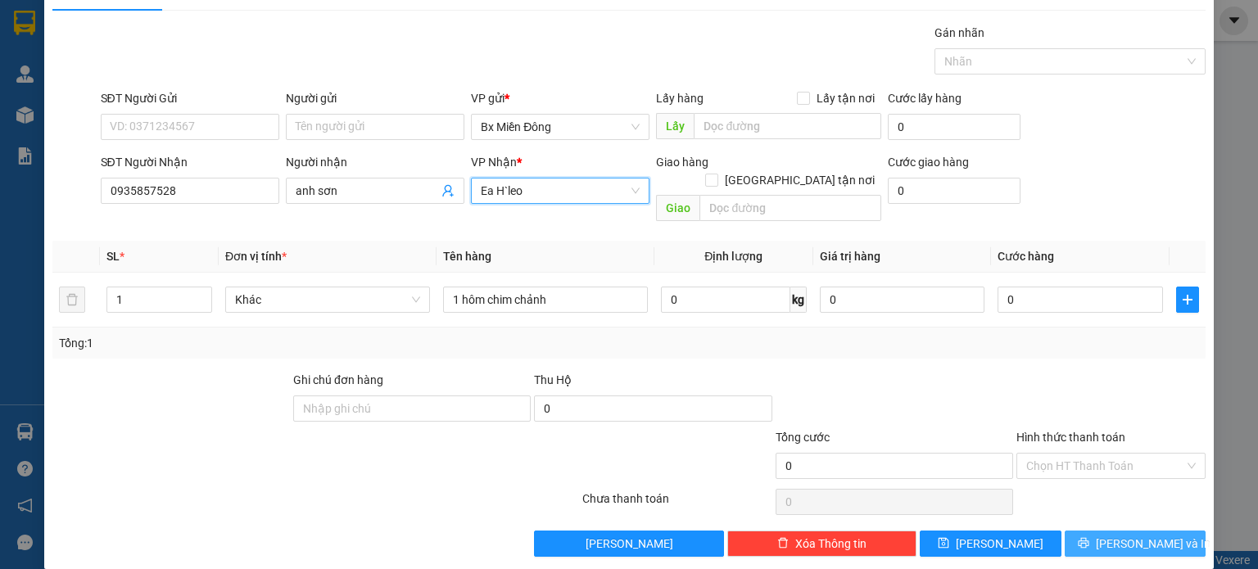
click at [1135, 535] on span "[PERSON_NAME] và In" at bounding box center [1153, 544] width 115 height 18
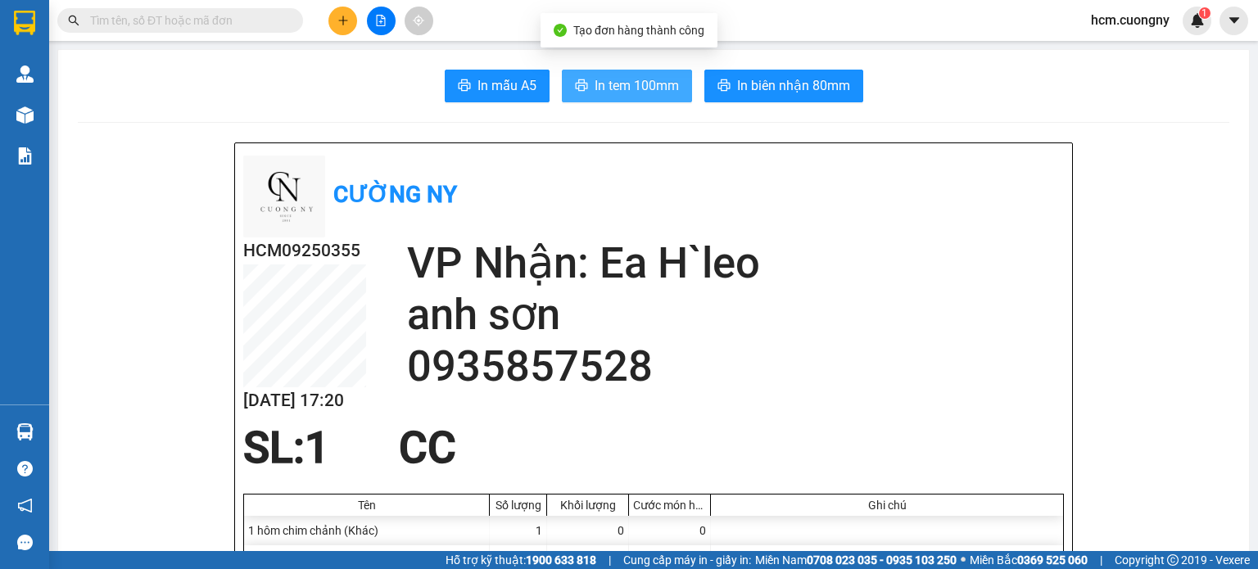
click at [596, 76] on span "In tem 100mm" at bounding box center [637, 85] width 84 height 20
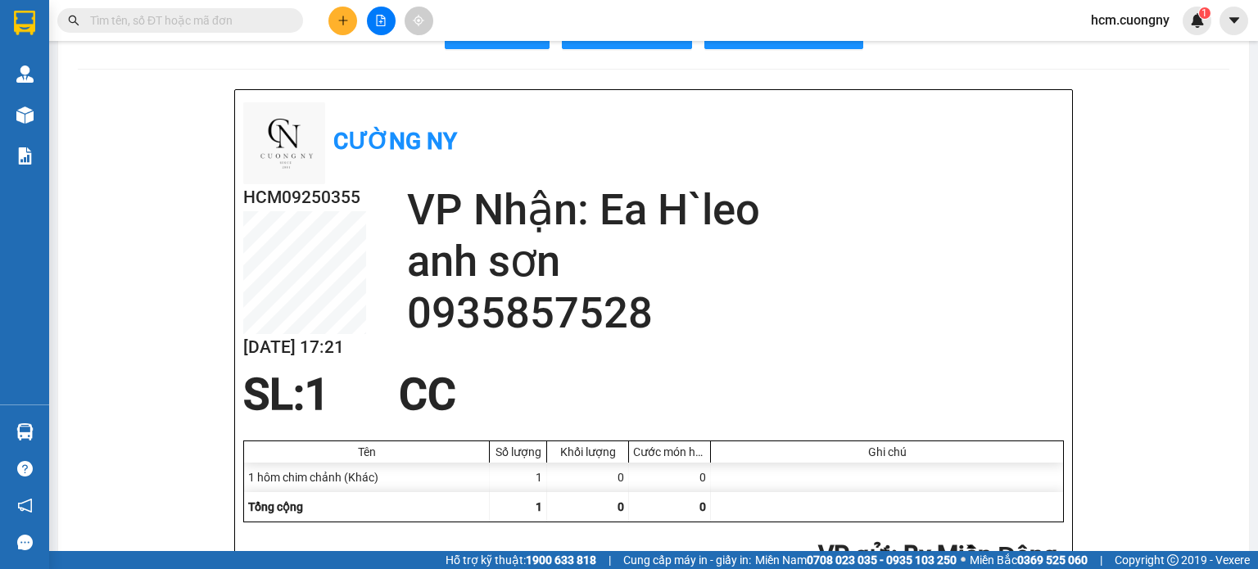
scroll to position [82, 0]
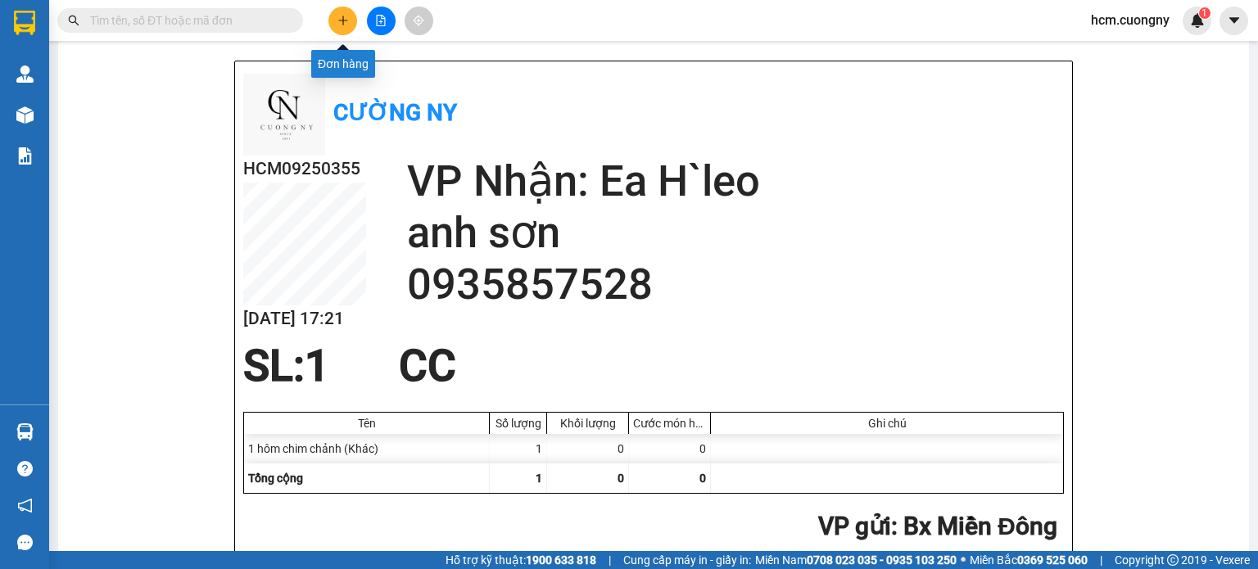
click at [331, 16] on button at bounding box center [343, 21] width 29 height 29
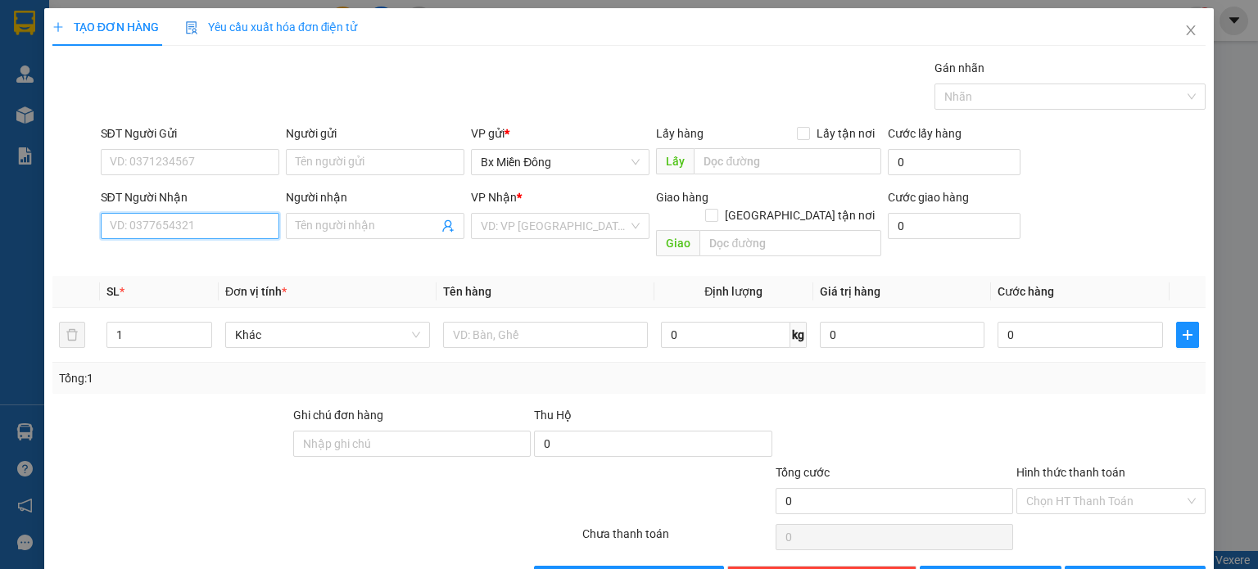
click at [189, 232] on input "SĐT Người Nhận" at bounding box center [190, 226] width 179 height 26
click at [191, 225] on input "SĐT Người Nhận" at bounding box center [190, 226] width 179 height 26
type input "0965858079"
click at [177, 268] on div "0965858079 - hằng" at bounding box center [187, 258] width 177 height 26
type input "hằng"
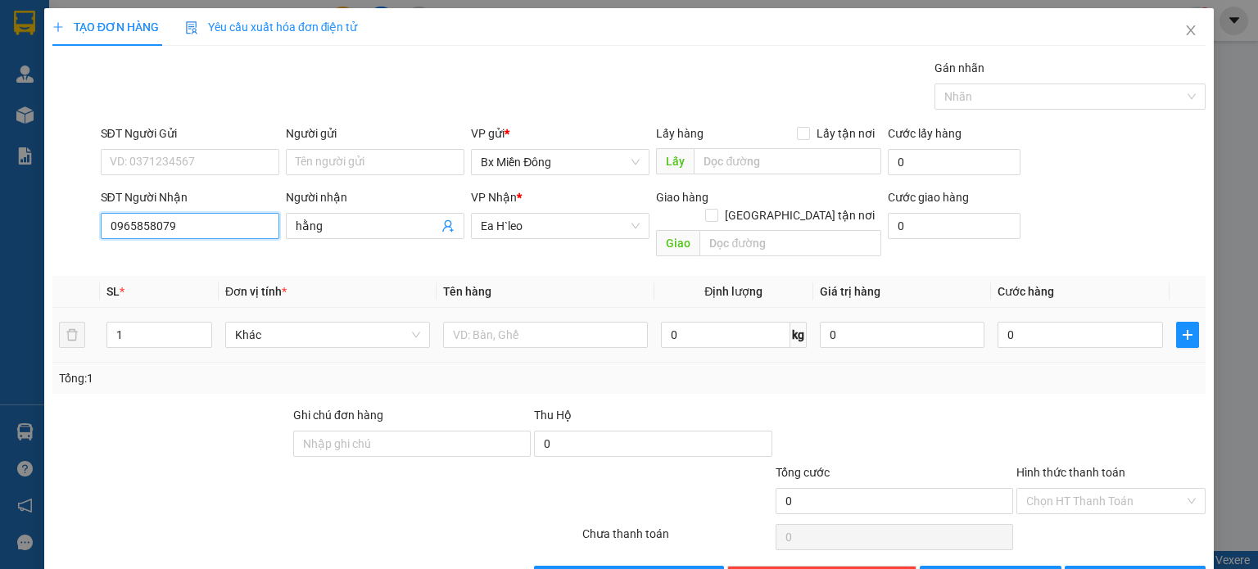
type input "0965858079"
click at [480, 319] on div at bounding box center [545, 335] width 205 height 33
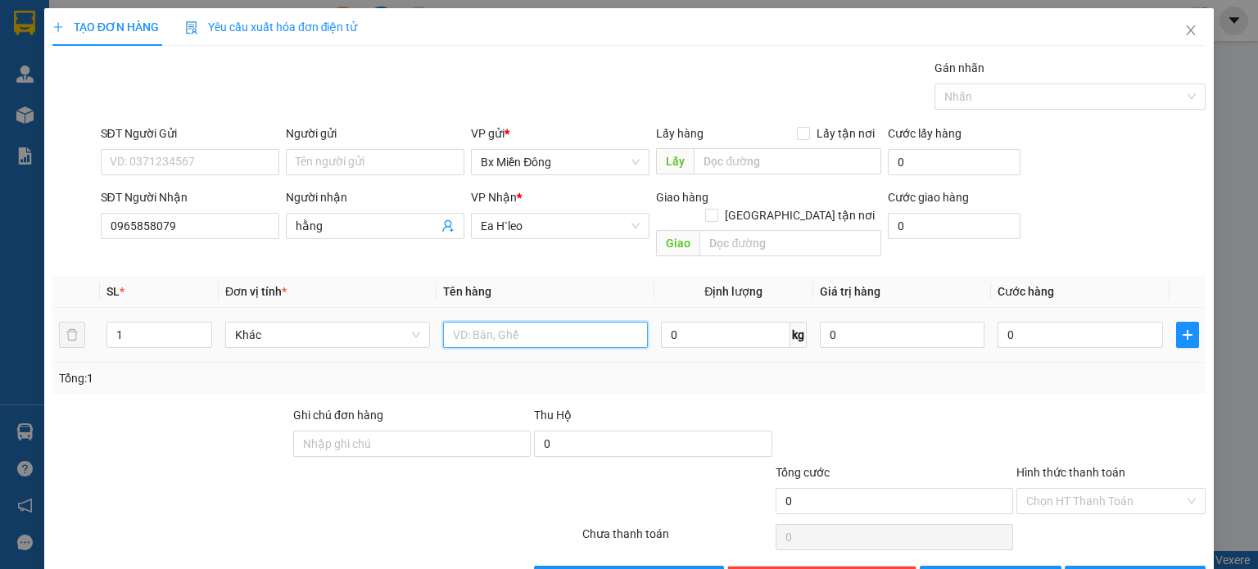
click at [478, 322] on input "text" at bounding box center [545, 335] width 205 height 26
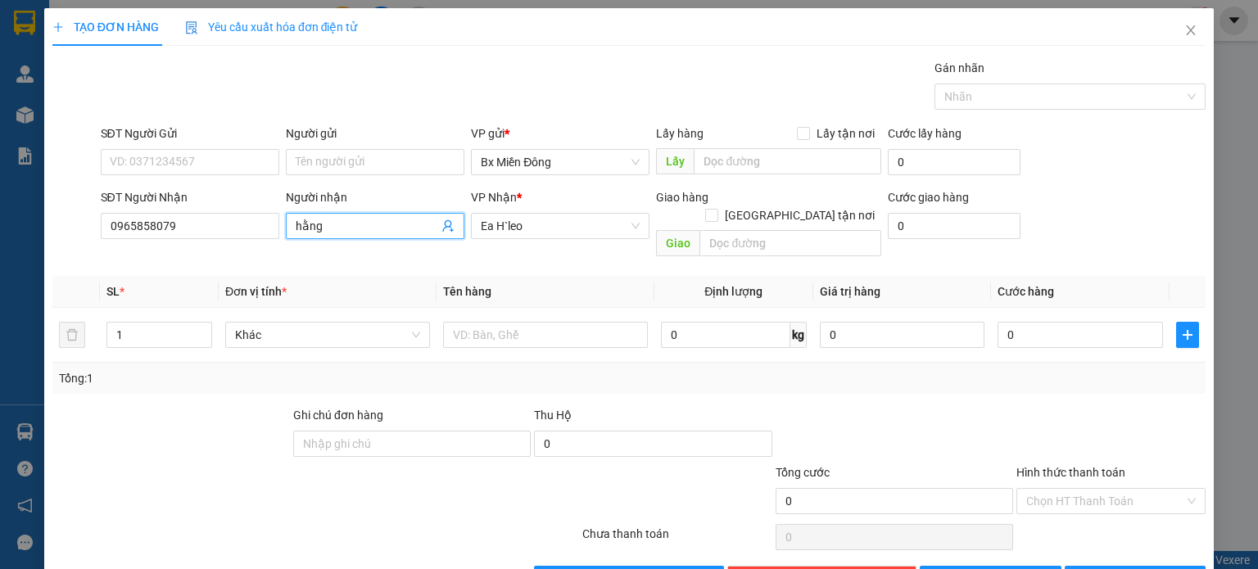
click at [341, 235] on span "hằng" at bounding box center [375, 226] width 179 height 26
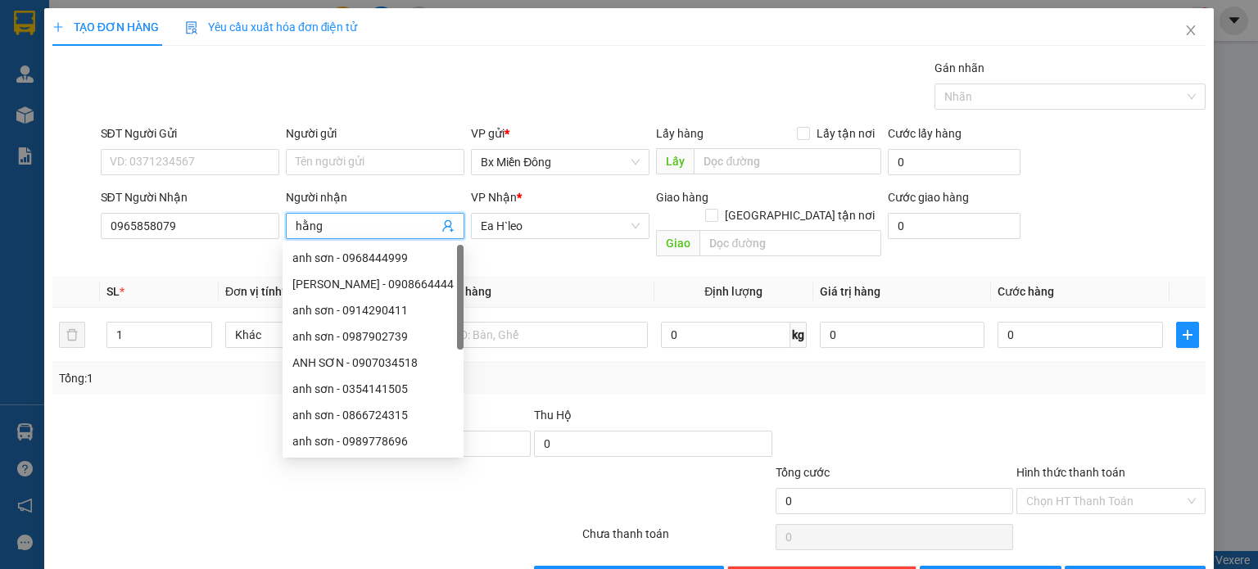
drag, startPoint x: 341, startPoint y: 225, endPoint x: 282, endPoint y: 229, distance: 59.1
click at [283, 229] on div "Người nhận hằng" at bounding box center [375, 225] width 185 height 75
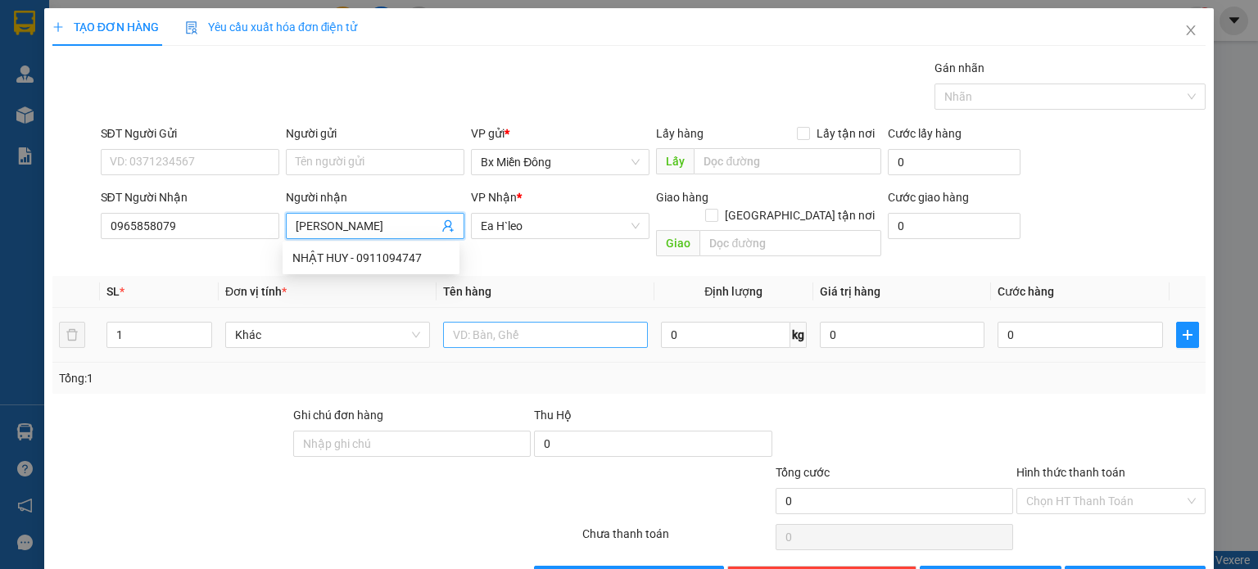
type input "[PERSON_NAME]"
click at [543, 322] on input "text" at bounding box center [545, 335] width 205 height 26
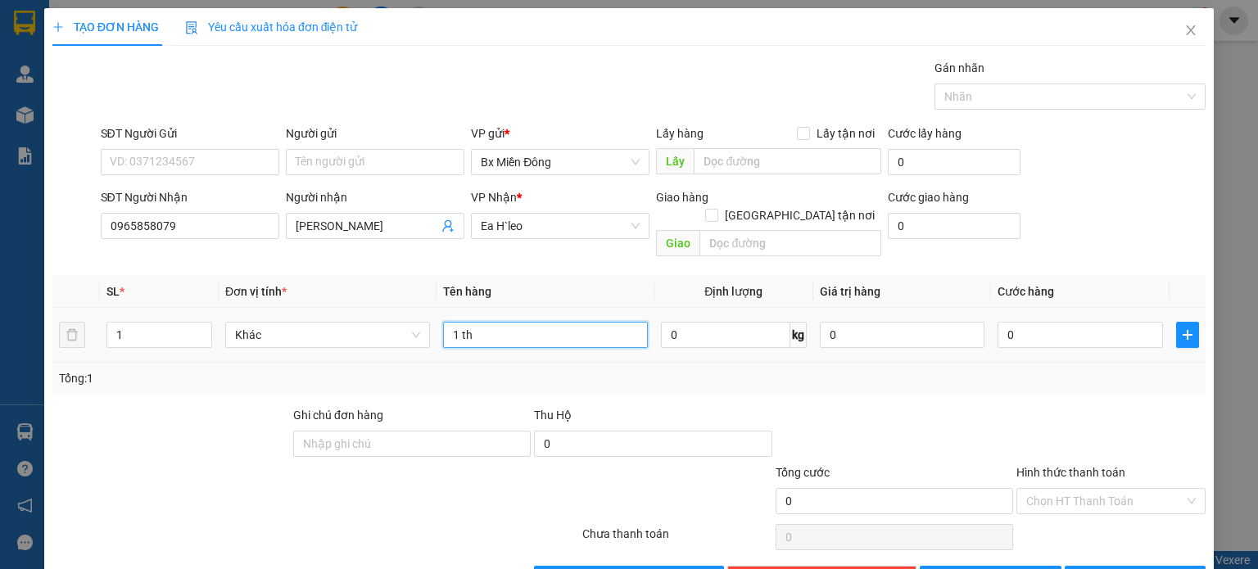
drag, startPoint x: 508, startPoint y: 324, endPoint x: 459, endPoint y: 340, distance: 51.8
click at [459, 340] on td "1 th" at bounding box center [546, 335] width 218 height 55
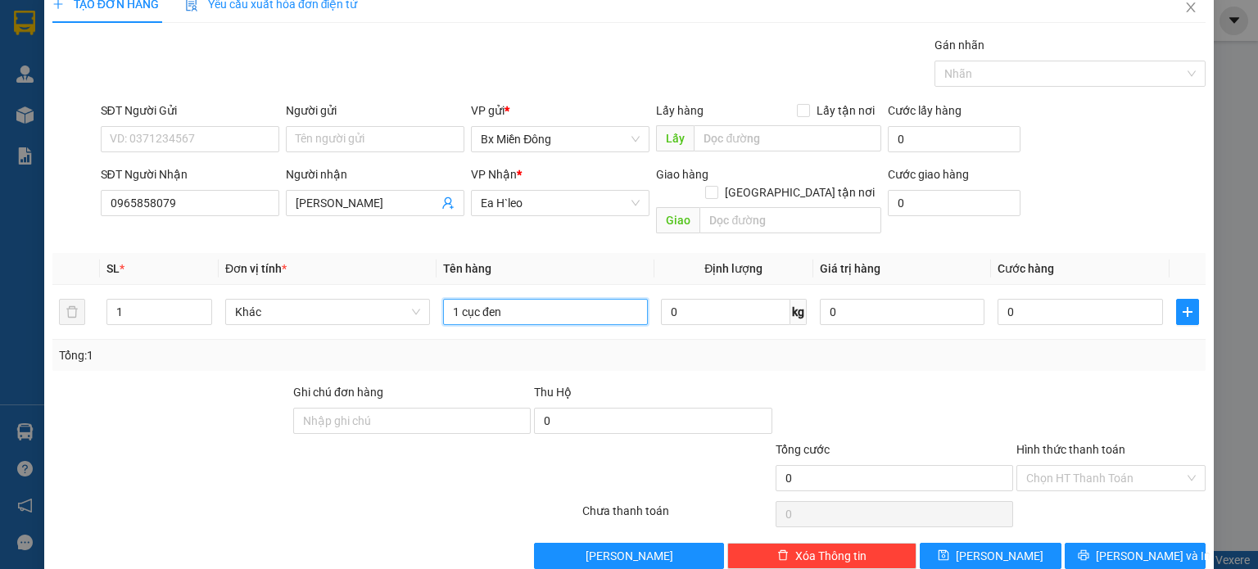
scroll to position [35, 0]
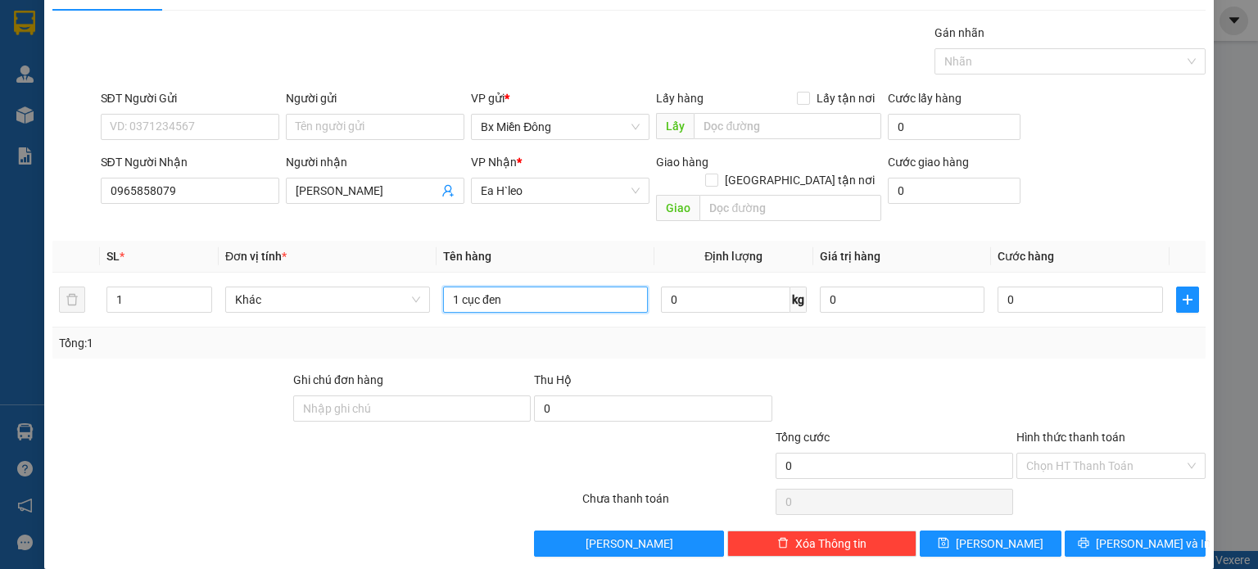
type input "1 cục đen"
click at [1129, 539] on div "TẠO ĐƠN HÀNG Yêu cầu xuất hóa đơn điện tử Transit Pickup Surcharge Ids Transit …" at bounding box center [629, 271] width 1170 height 596
click at [1123, 535] on span "[PERSON_NAME] và In" at bounding box center [1153, 544] width 115 height 18
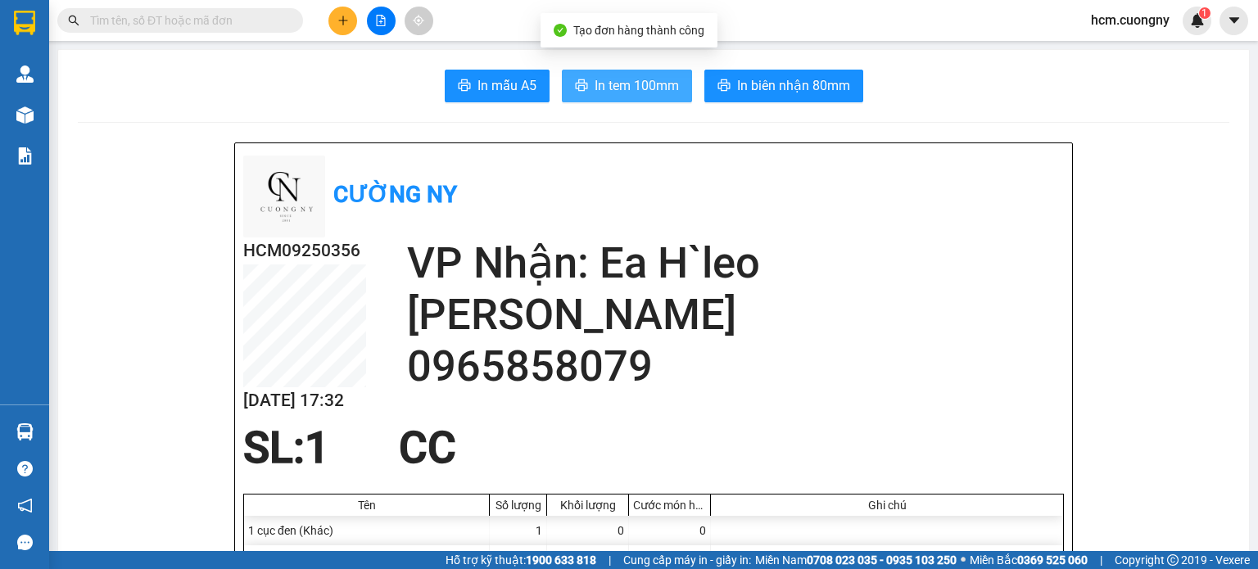
click at [608, 79] on span "In tem 100mm" at bounding box center [637, 85] width 84 height 20
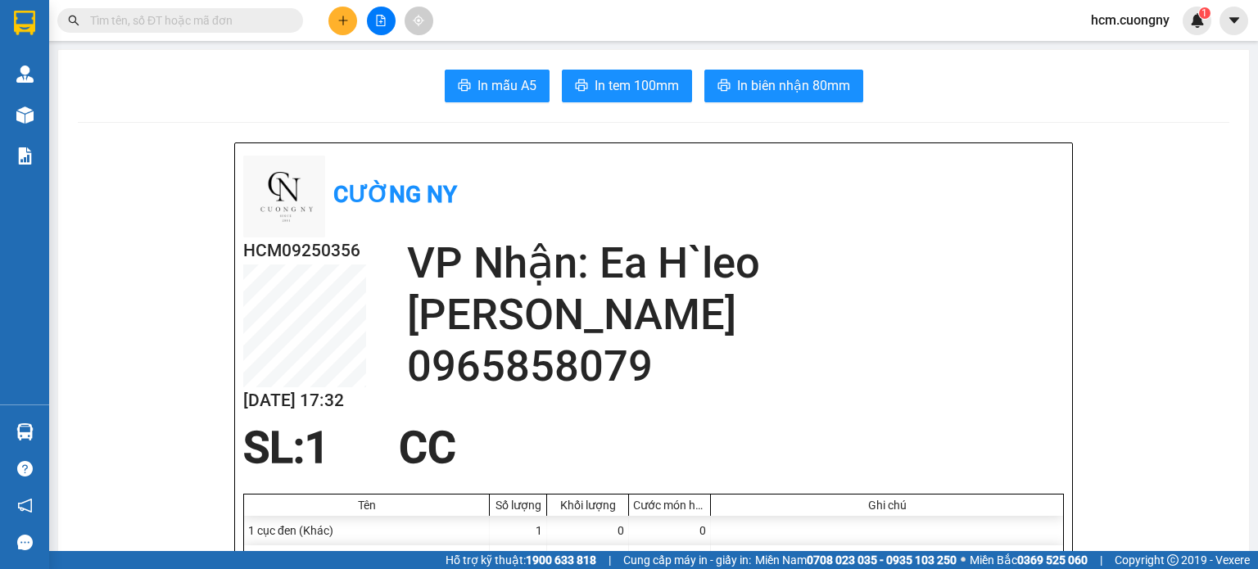
click at [335, 20] on button at bounding box center [343, 21] width 29 height 29
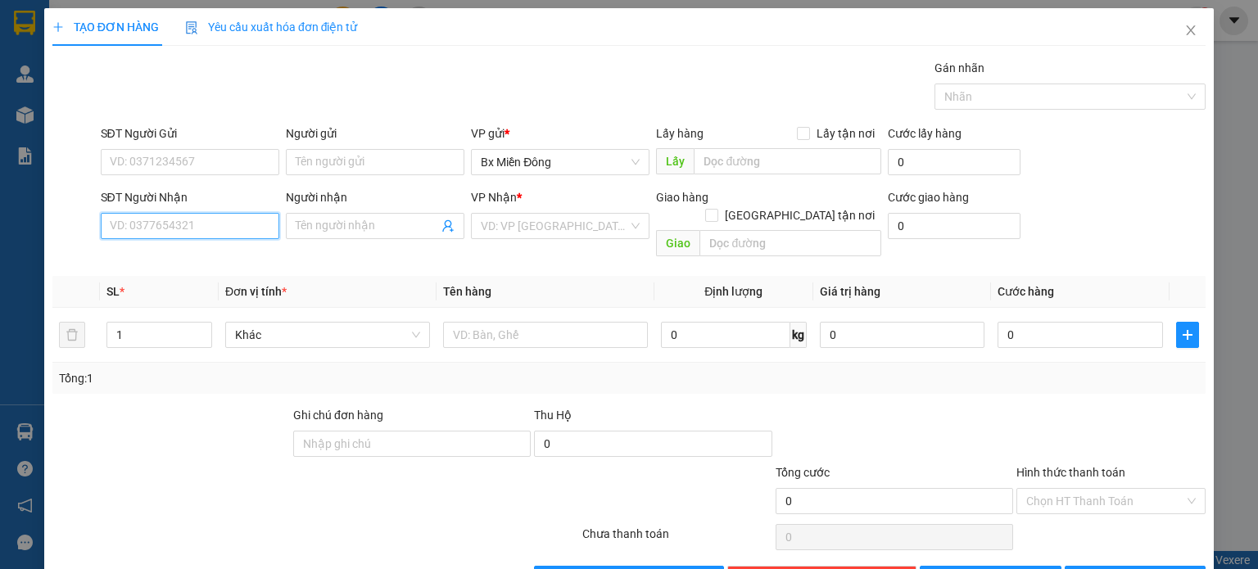
click at [143, 222] on input "SĐT Người Nhận" at bounding box center [190, 226] width 179 height 26
type input "0906103233"
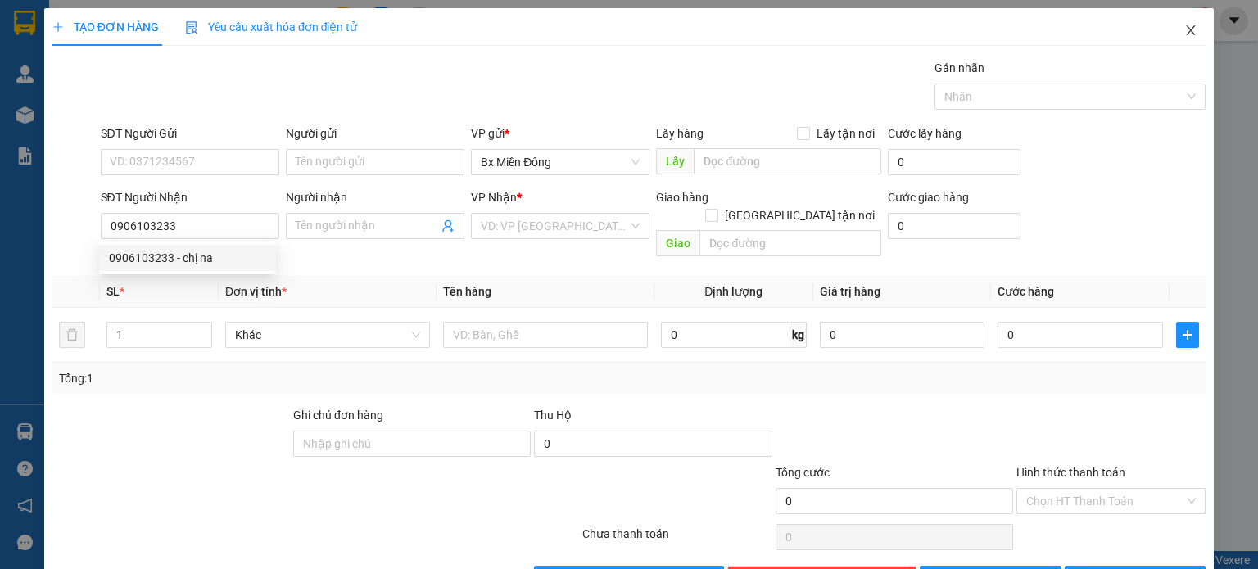
click at [1175, 39] on span "Close" at bounding box center [1191, 31] width 46 height 46
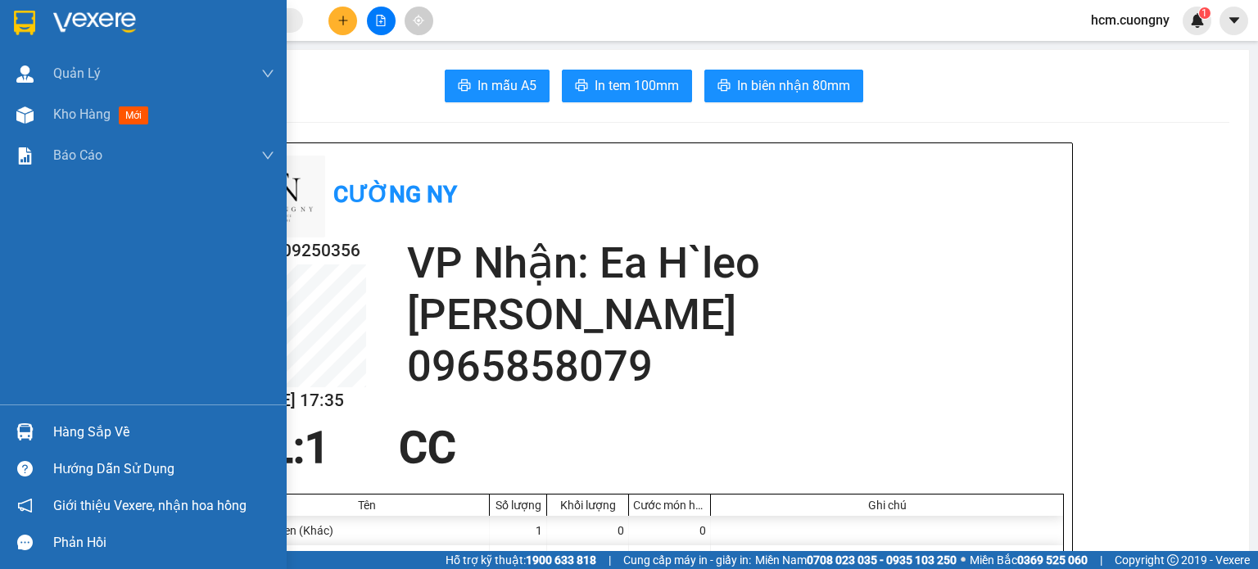
click at [16, 43] on div at bounding box center [143, 26] width 287 height 53
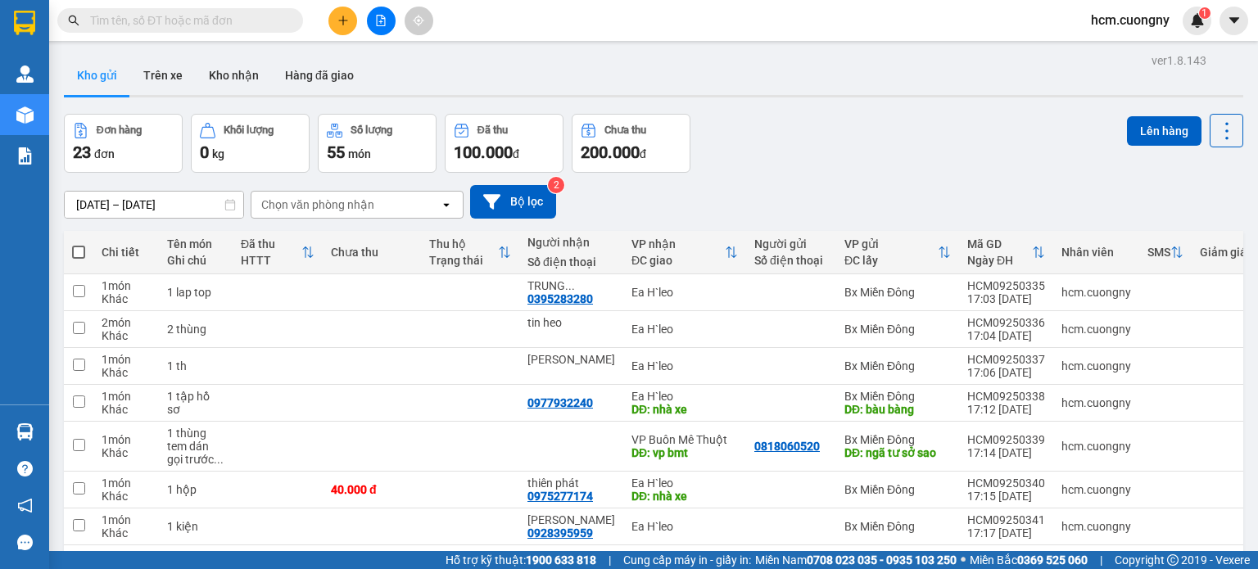
click at [336, 22] on button at bounding box center [343, 21] width 29 height 29
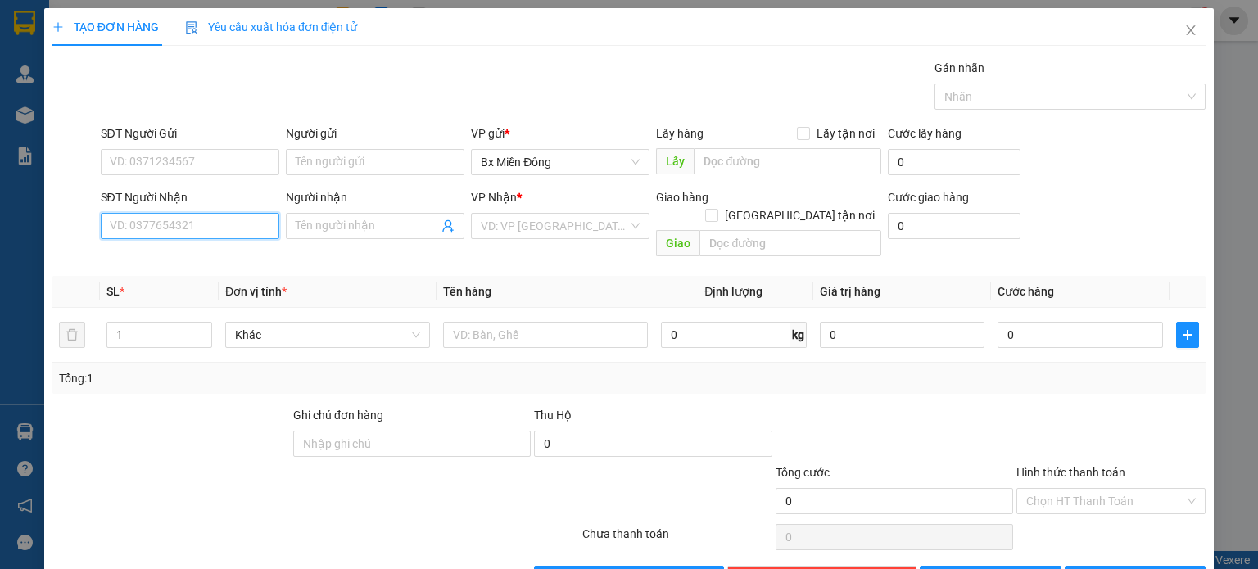
click at [177, 225] on input "SĐT Người Nhận" at bounding box center [190, 226] width 179 height 26
type input "0862474499"
click at [227, 258] on div "0862474499 - Tâm" at bounding box center [187, 258] width 157 height 18
type input "Tâm"
type input "0862474499"
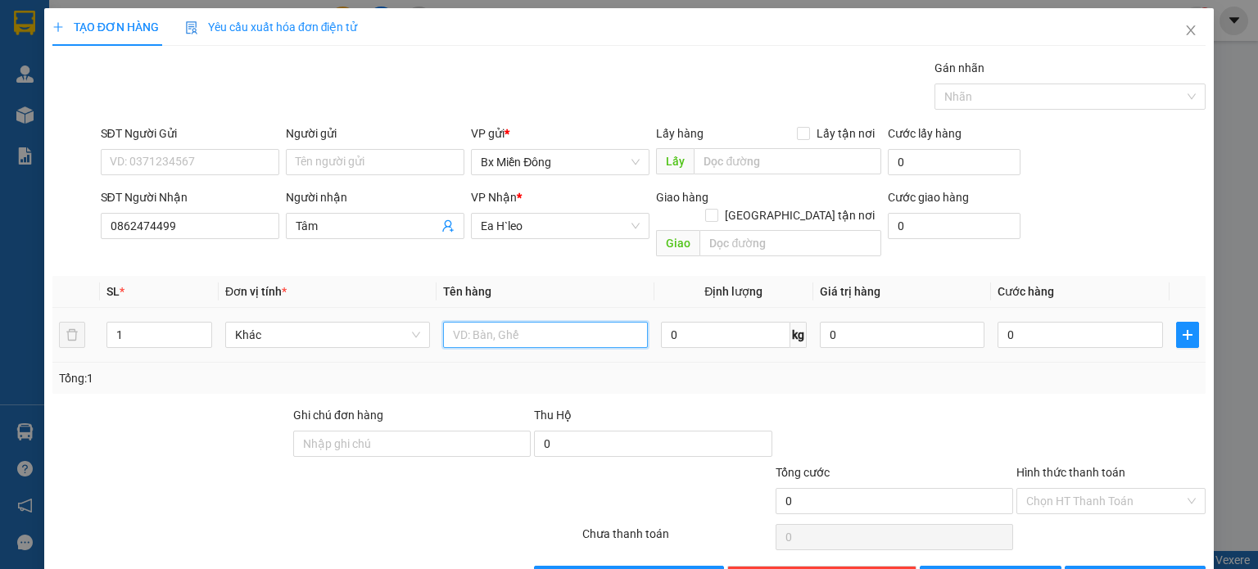
click at [565, 324] on input "text" at bounding box center [545, 335] width 205 height 26
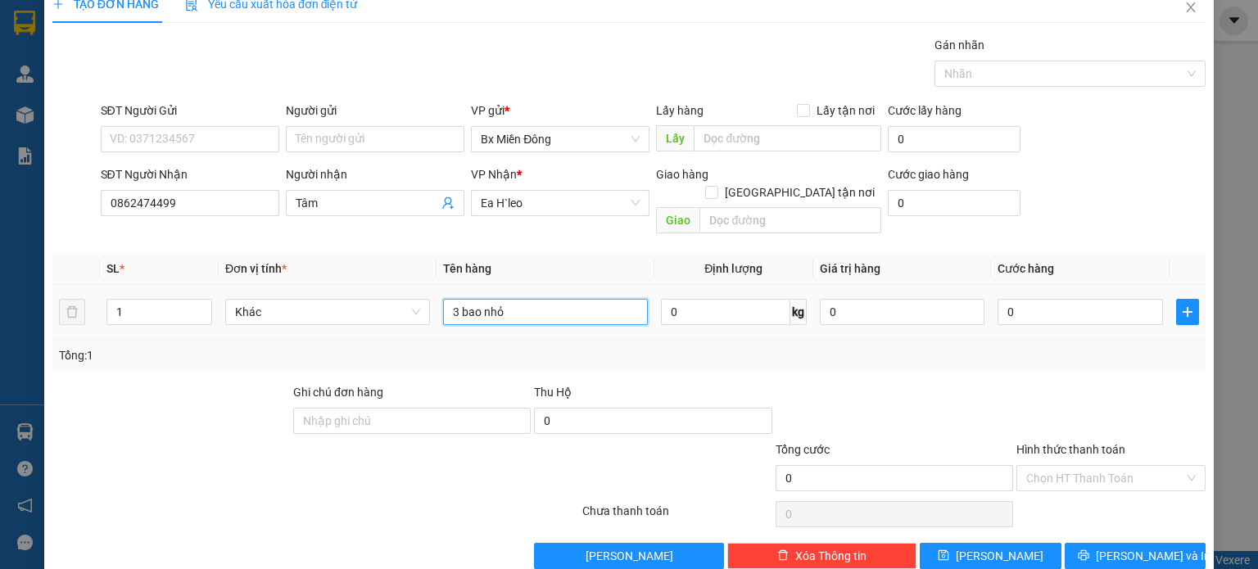
scroll to position [35, 0]
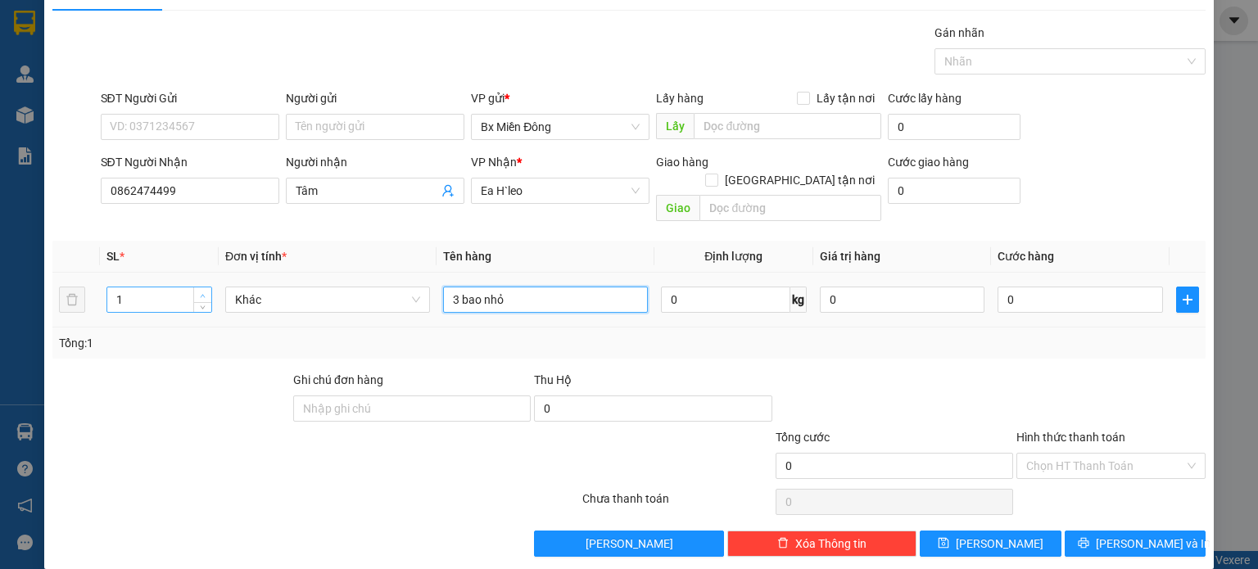
type input "3 bao nhỏ"
click at [203, 294] on icon "up" at bounding box center [203, 295] width 5 height 3
type input "3"
click at [203, 293] on icon "up" at bounding box center [203, 296] width 6 height 6
click at [1168, 531] on button "[PERSON_NAME] và In" at bounding box center [1136, 544] width 142 height 26
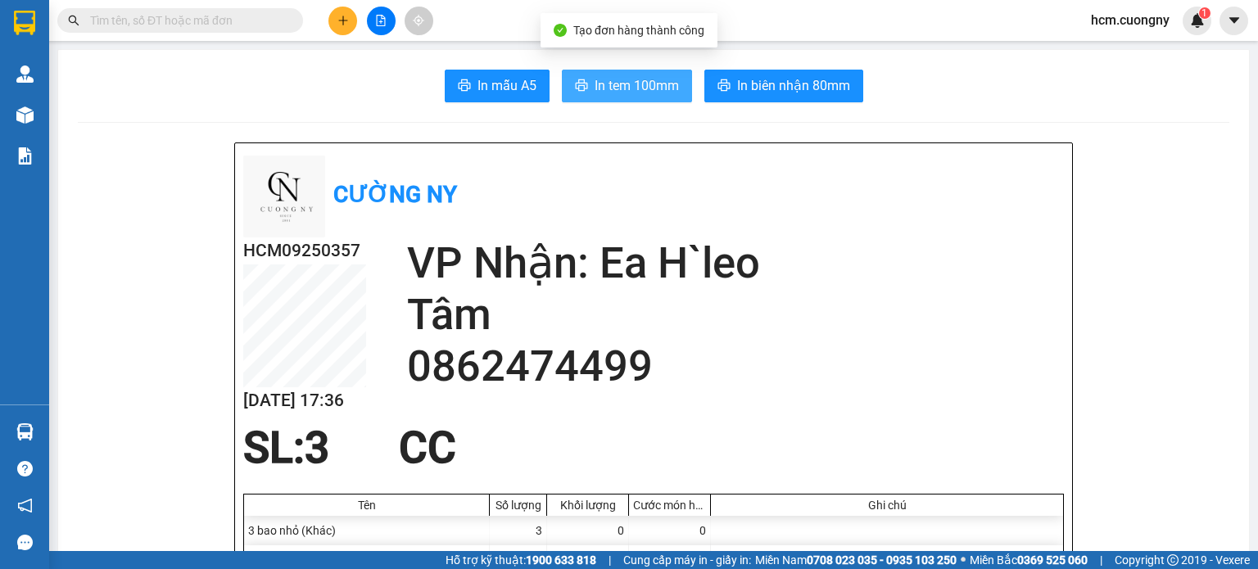
click at [614, 79] on span "In tem 100mm" at bounding box center [637, 85] width 84 height 20
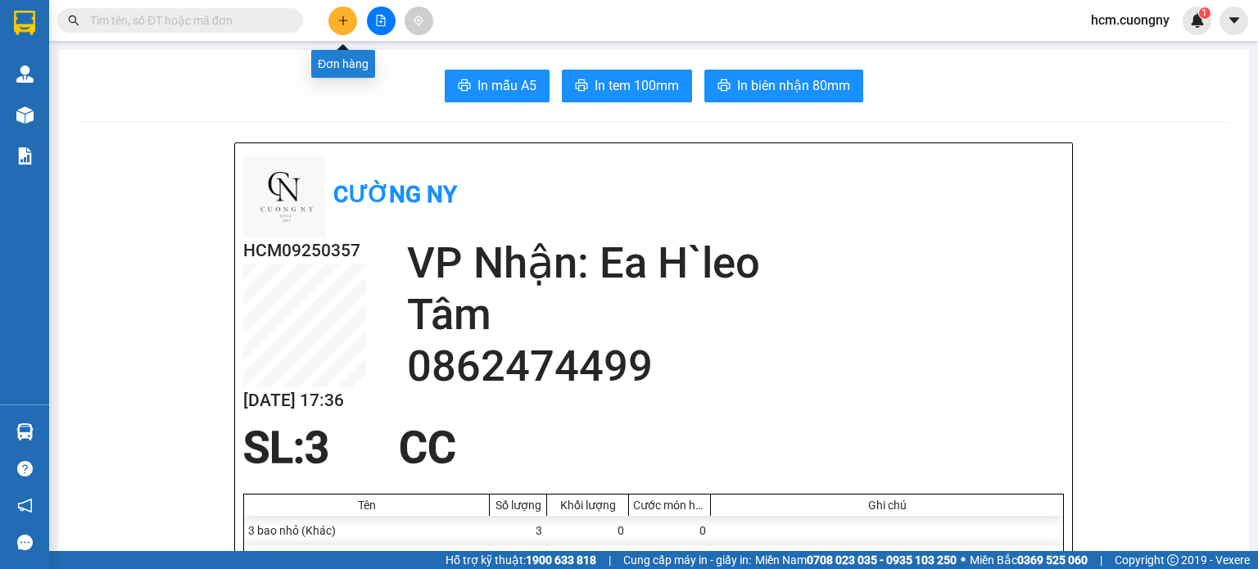
click at [338, 12] on button at bounding box center [343, 21] width 29 height 29
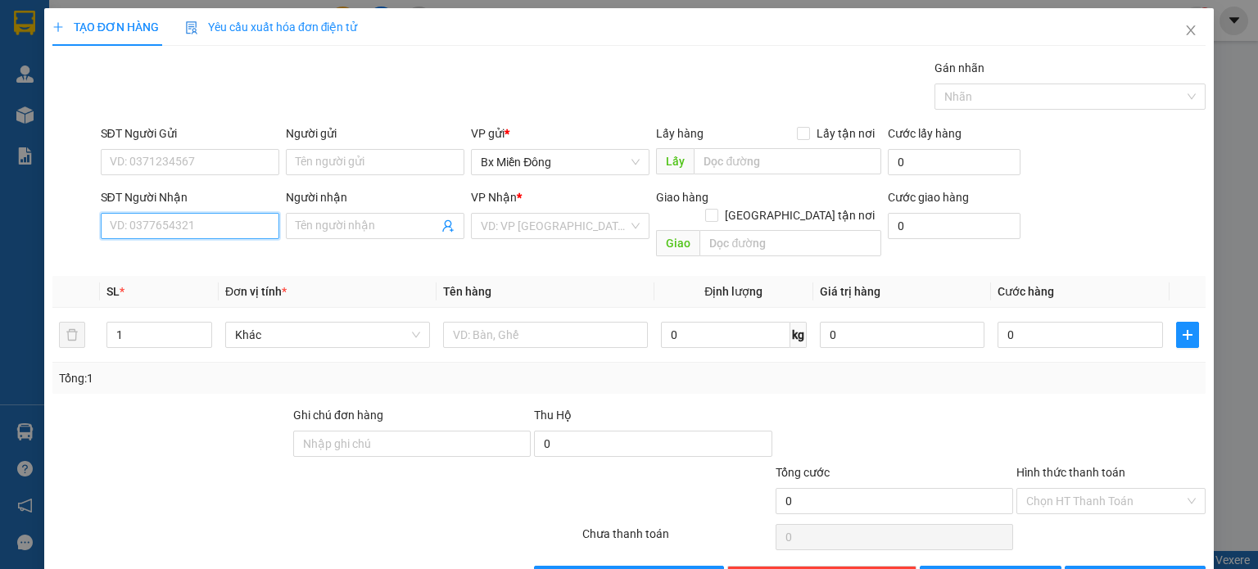
click at [167, 227] on input "SĐT Người Nhận" at bounding box center [190, 226] width 179 height 26
click at [154, 269] on div "0989003941" at bounding box center [187, 258] width 177 height 26
type input "0989003941"
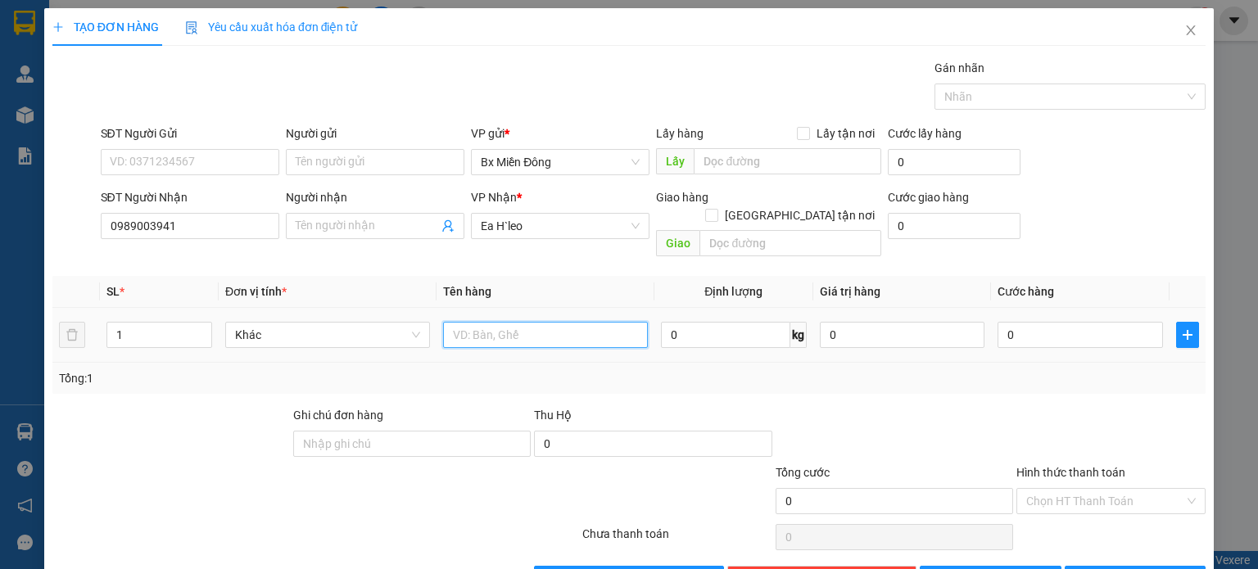
click at [496, 323] on input "text" at bounding box center [545, 335] width 205 height 26
click at [344, 229] on input "Người nhận" at bounding box center [367, 226] width 143 height 18
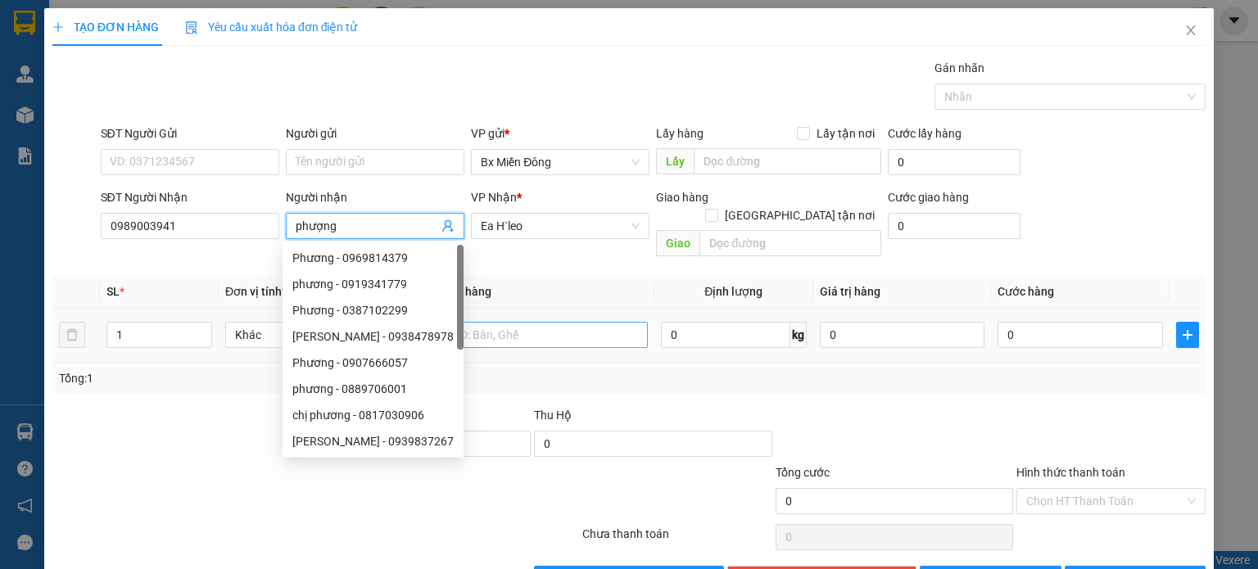
type input "phượng"
click at [540, 322] on input "text" at bounding box center [545, 335] width 205 height 26
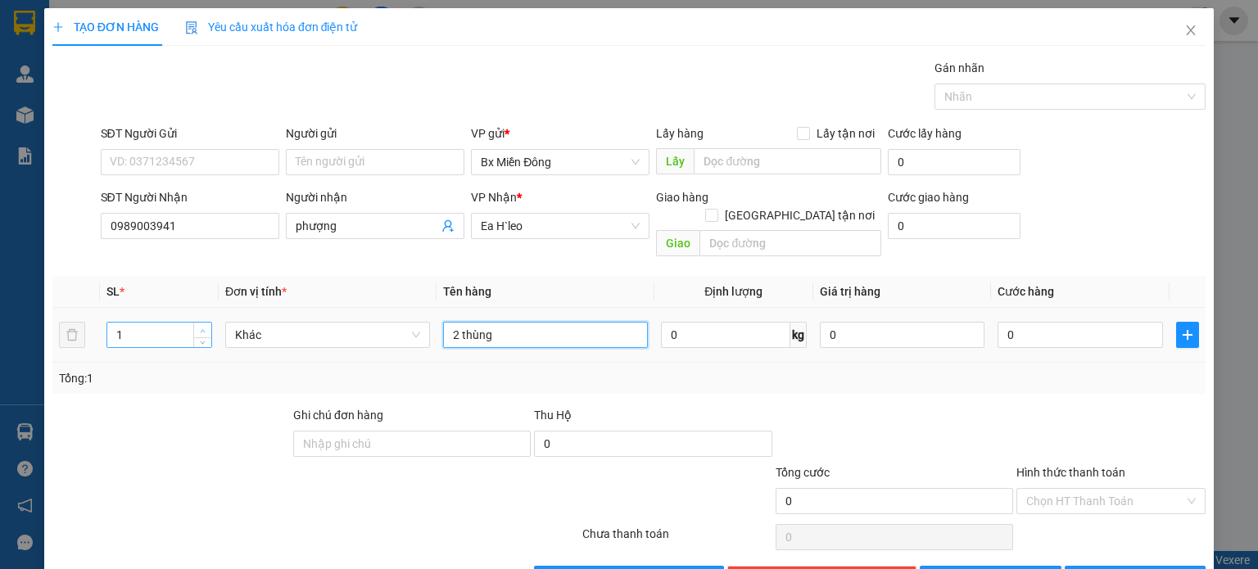
type input "2 thùng"
type input "2"
click at [195, 323] on span "Increase Value" at bounding box center [202, 330] width 18 height 15
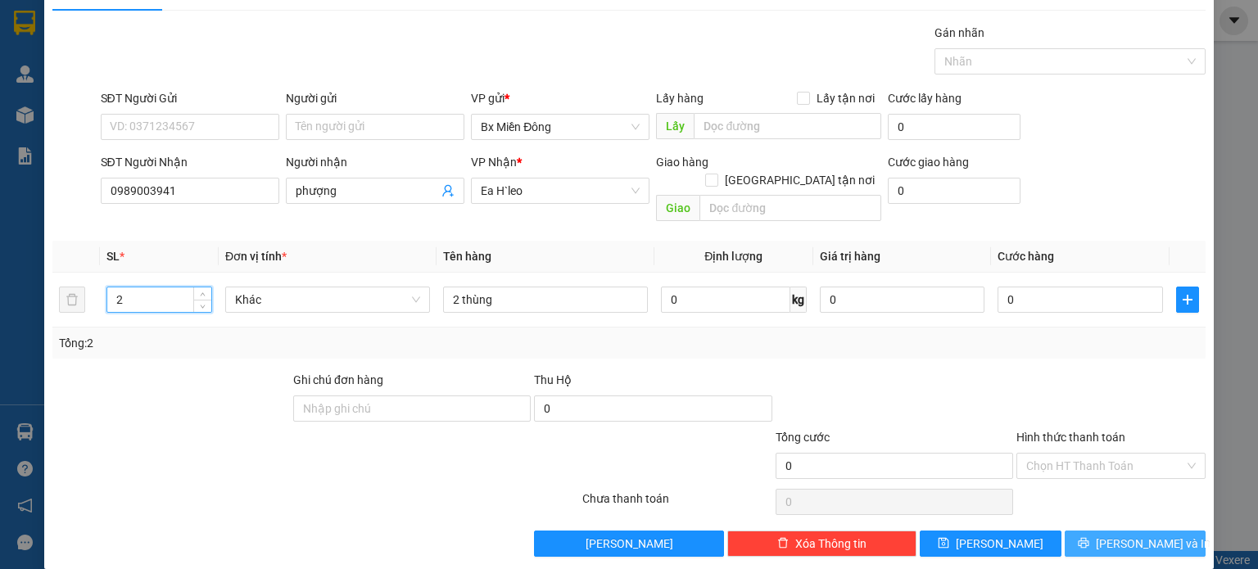
click at [1149, 535] on span "[PERSON_NAME] và In" at bounding box center [1153, 544] width 115 height 18
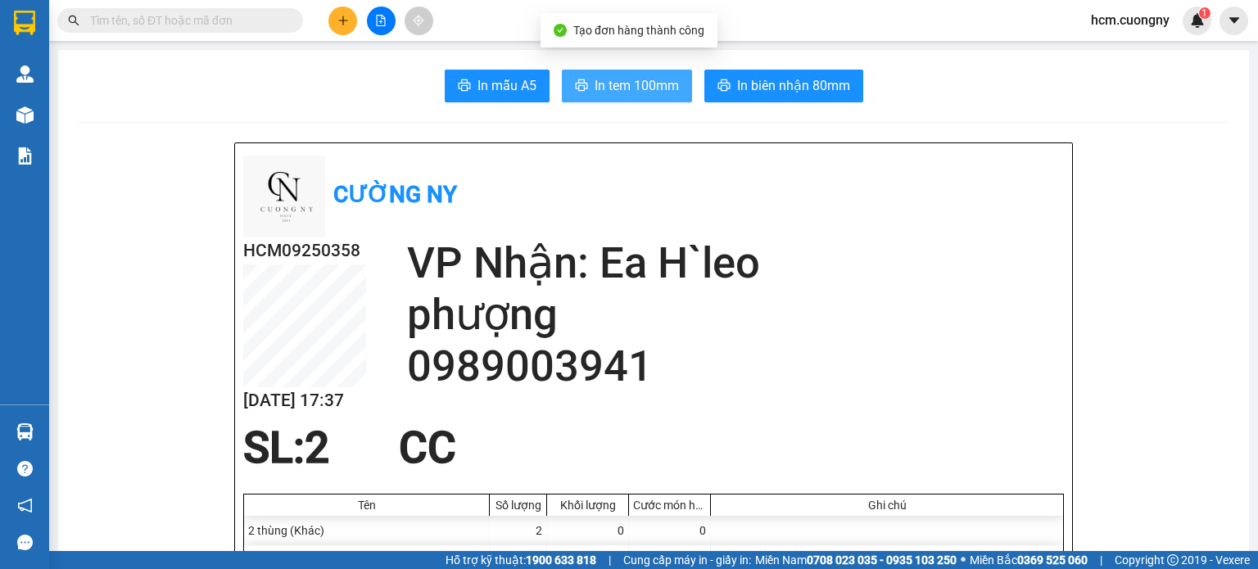
click at [616, 92] on span "In tem 100mm" at bounding box center [637, 85] width 84 height 20
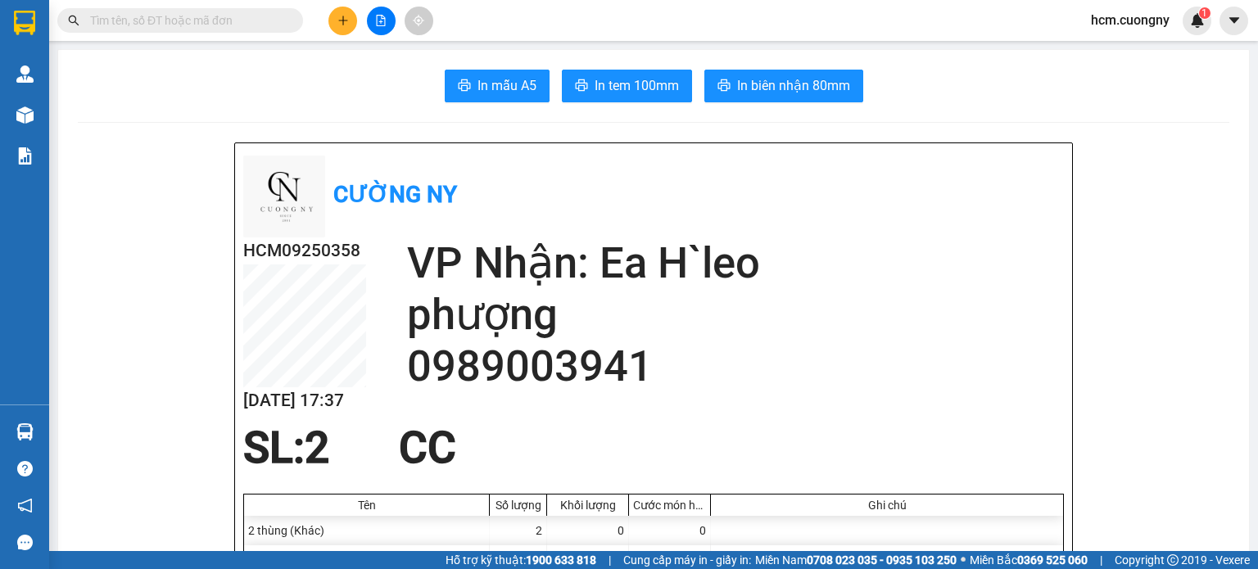
click at [336, 11] on button at bounding box center [343, 21] width 29 height 29
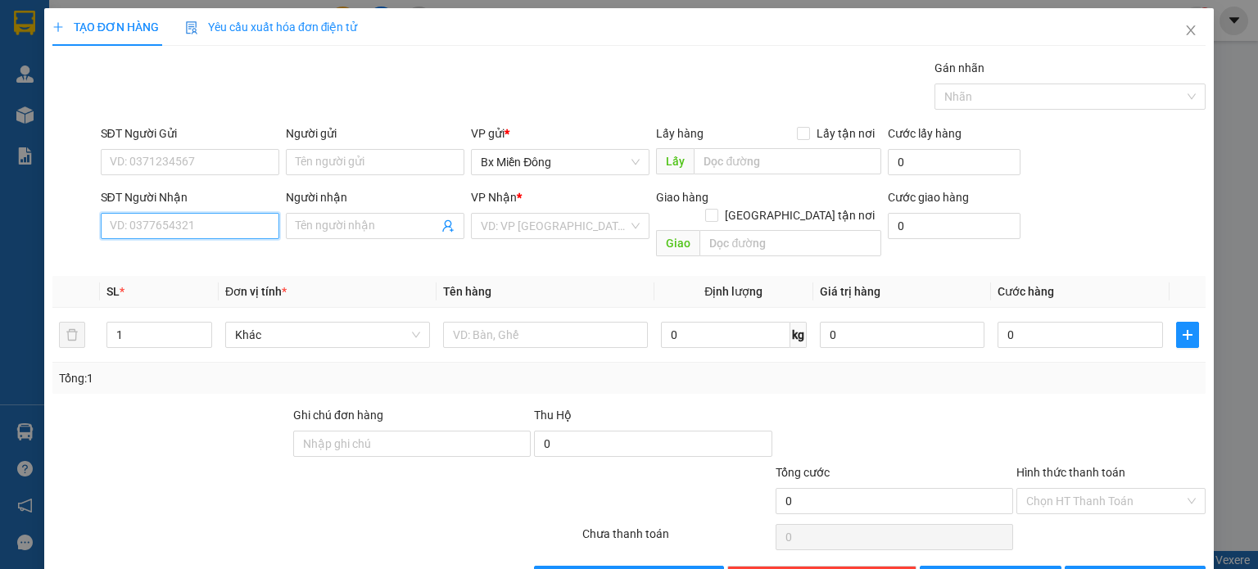
click at [151, 222] on input "SĐT Người Nhận" at bounding box center [190, 226] width 179 height 26
click at [317, 238] on span at bounding box center [375, 226] width 179 height 26
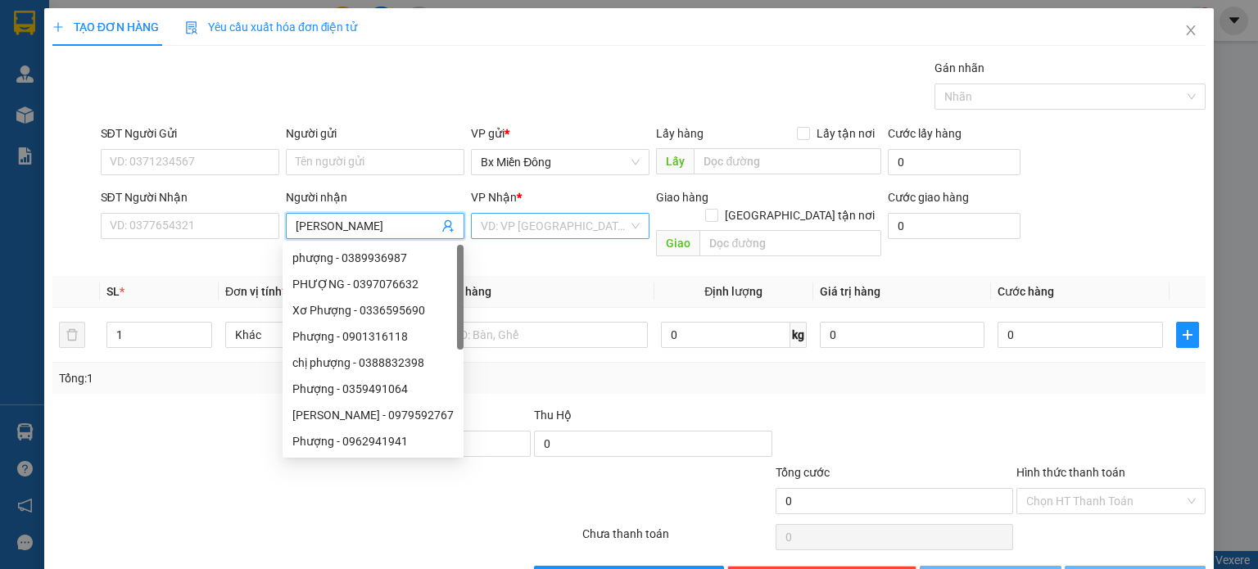
type input "[PERSON_NAME]"
click at [546, 227] on input "search" at bounding box center [554, 226] width 147 height 25
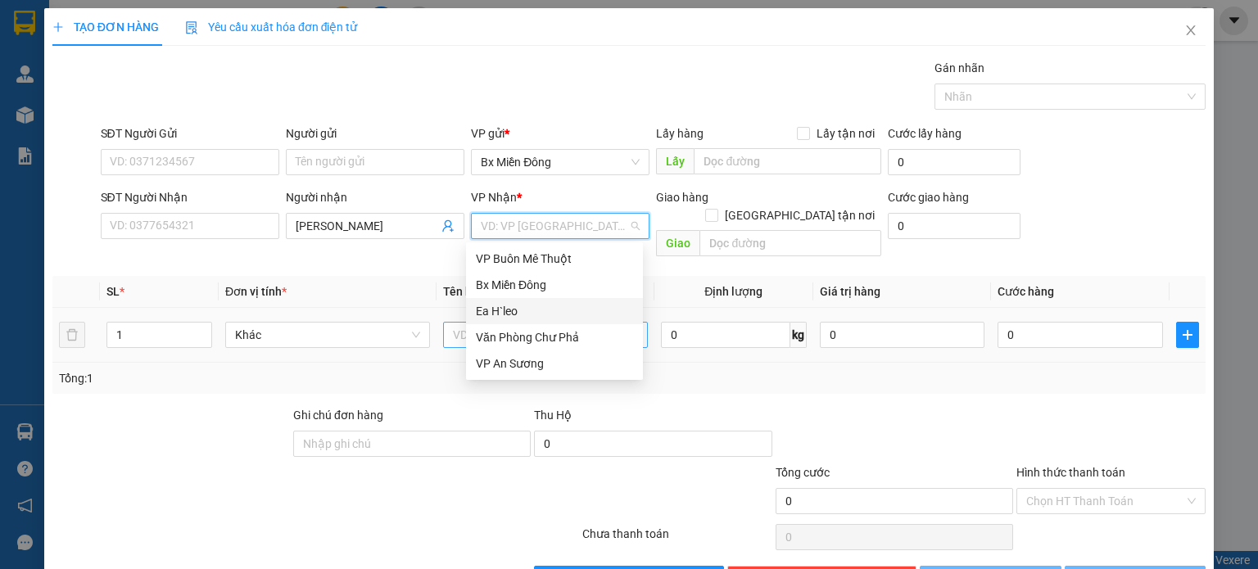
click at [527, 311] on div "Ea H`leo" at bounding box center [554, 311] width 157 height 18
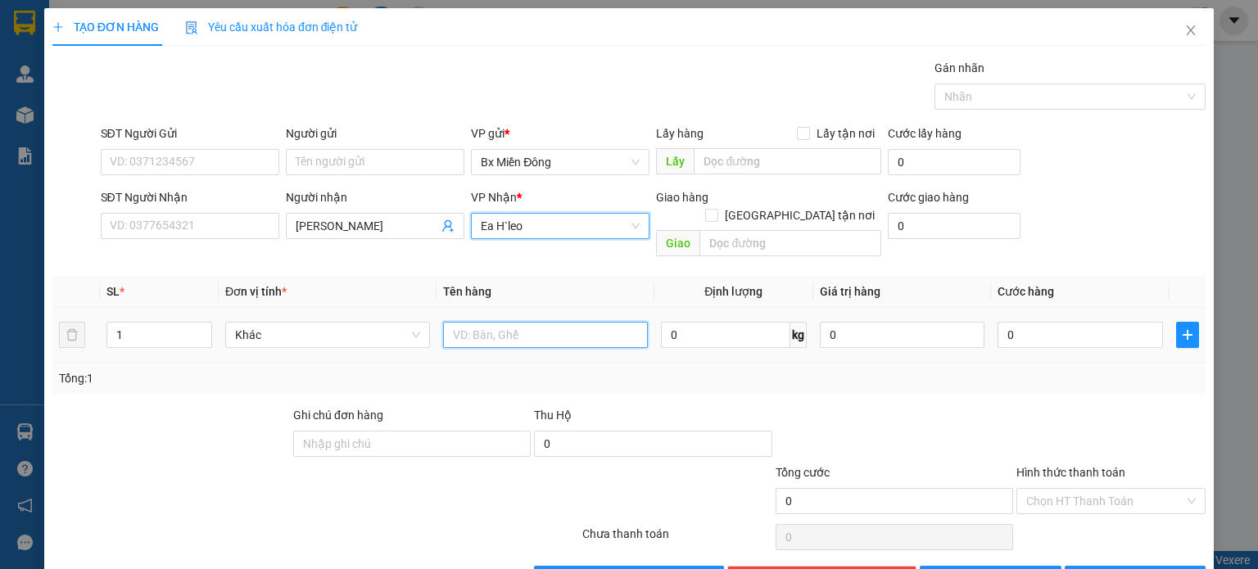
click at [520, 322] on input "text" at bounding box center [545, 335] width 205 height 26
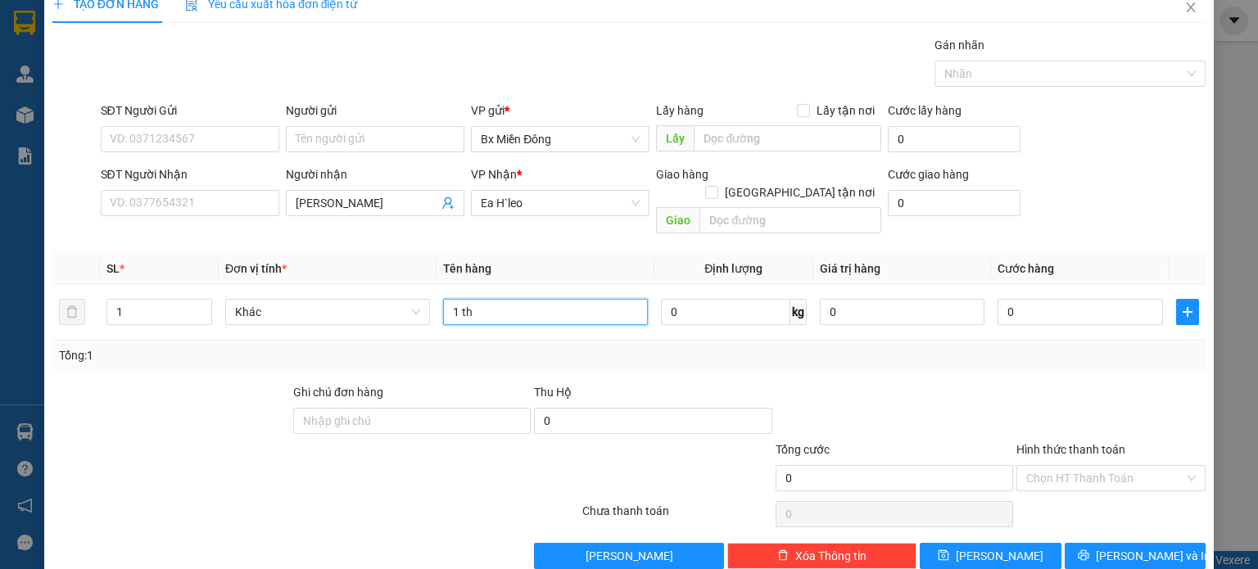
scroll to position [35, 0]
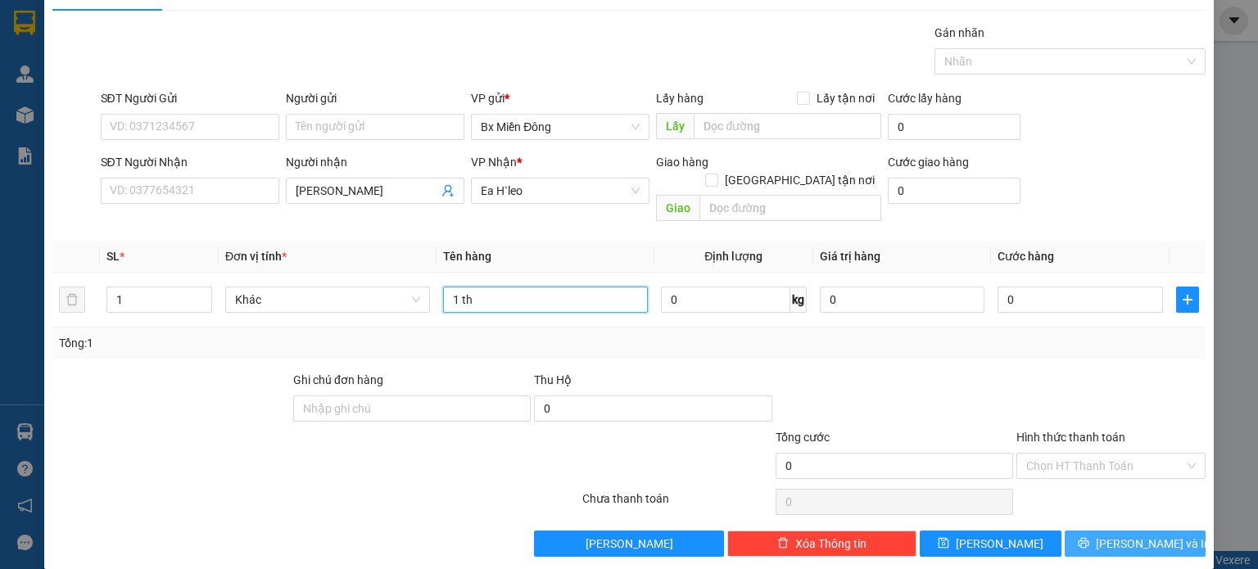
type input "1 th"
click at [1138, 535] on span "[PERSON_NAME] và In" at bounding box center [1153, 544] width 115 height 18
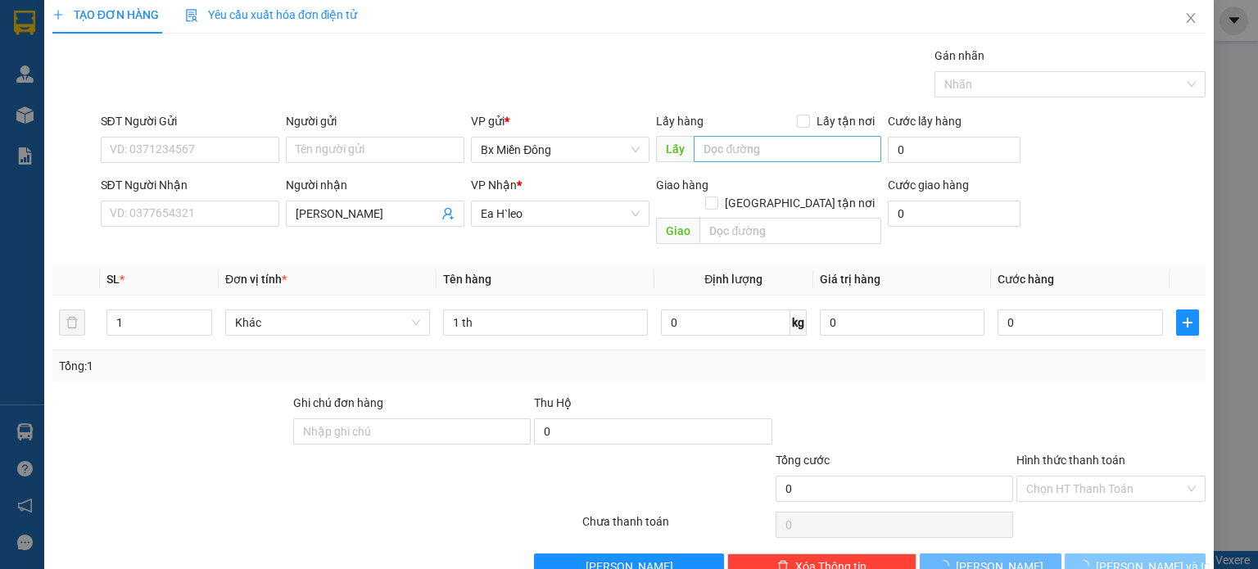
scroll to position [0, 0]
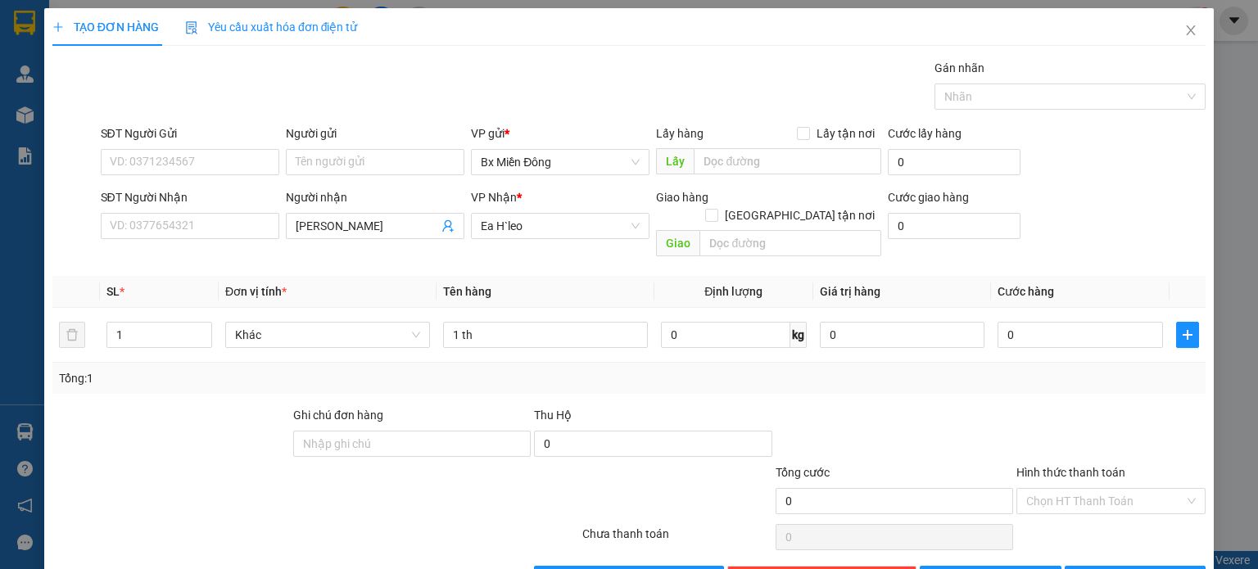
click at [1092, 183] on form "SĐT Người Gửi VD: 0371234567 Người gửi Tên người gửi VP gửi * [PERSON_NAME] Lấy…" at bounding box center [628, 194] width 1153 height 139
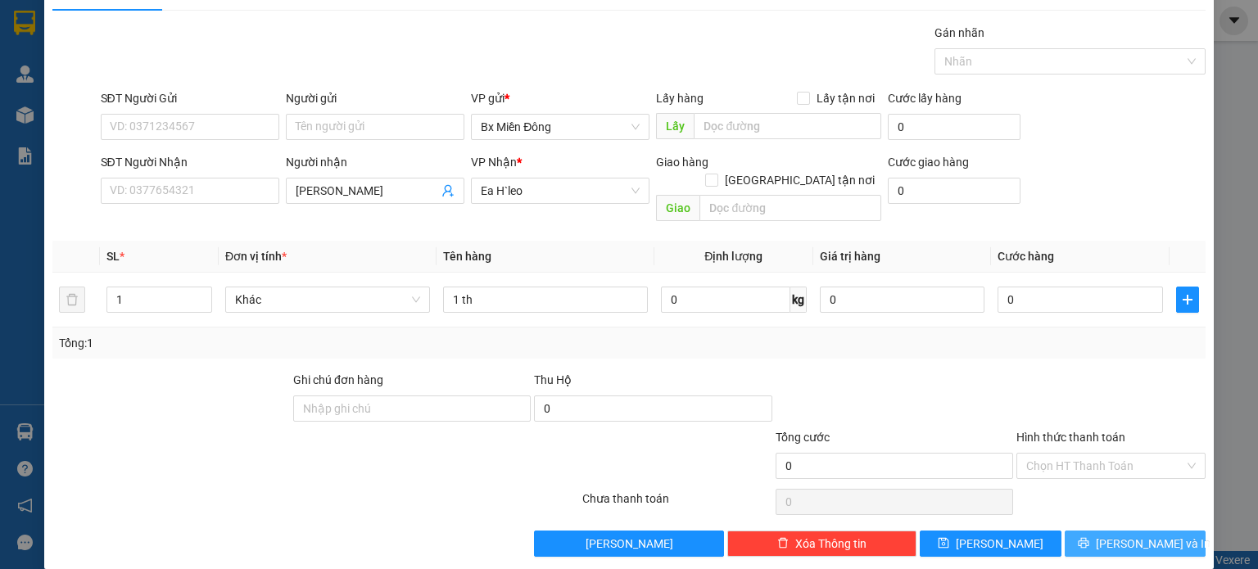
click at [1090, 537] on icon "printer" at bounding box center [1083, 542] width 11 height 11
click at [1068, 193] on div "SĐT Người Nhận VD: 0377654321 Người nhận vương thu VP Nhận * [PERSON_NAME] hàng…" at bounding box center [653, 190] width 1113 height 75
click at [1108, 531] on button "[PERSON_NAME] và In" at bounding box center [1136, 544] width 142 height 26
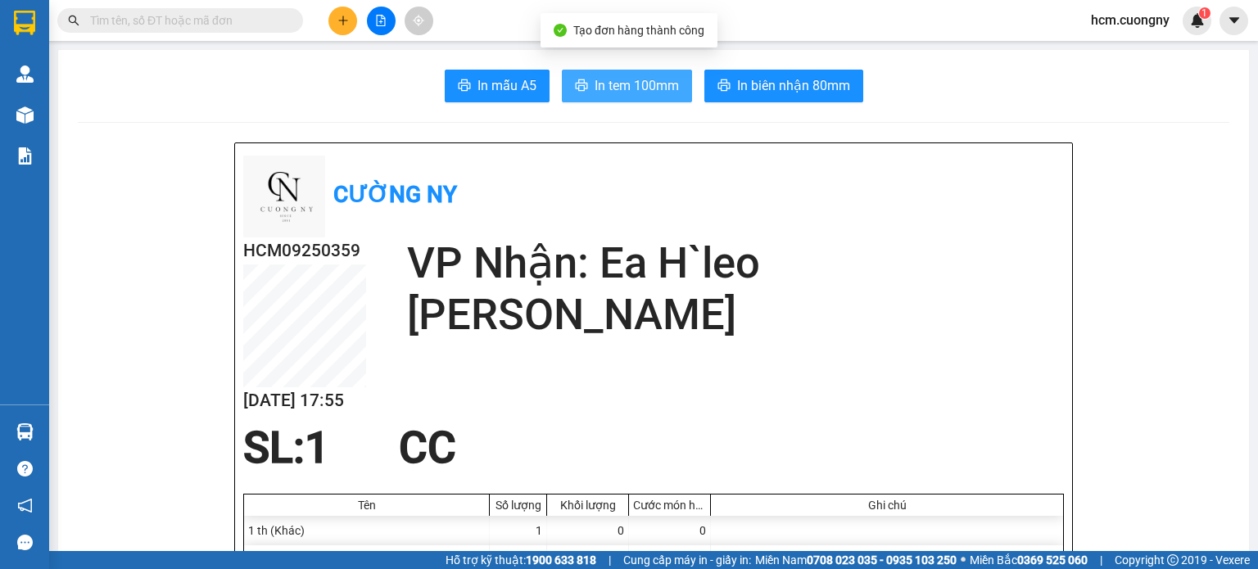
click at [636, 74] on button "In tem 100mm" at bounding box center [627, 86] width 130 height 33
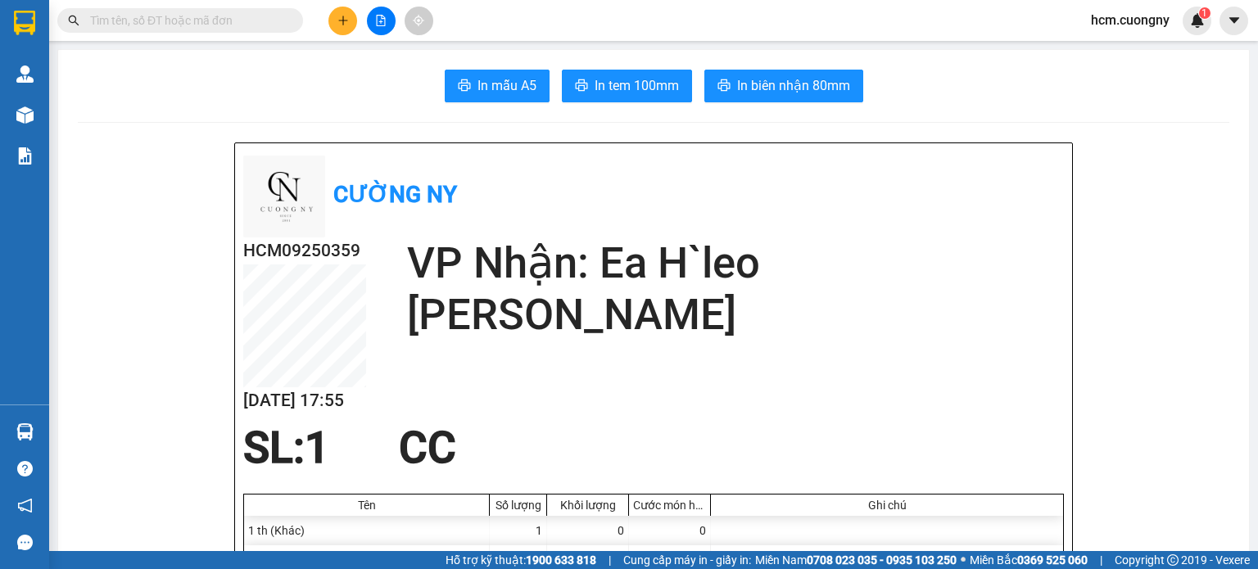
click at [341, 12] on button at bounding box center [343, 21] width 29 height 29
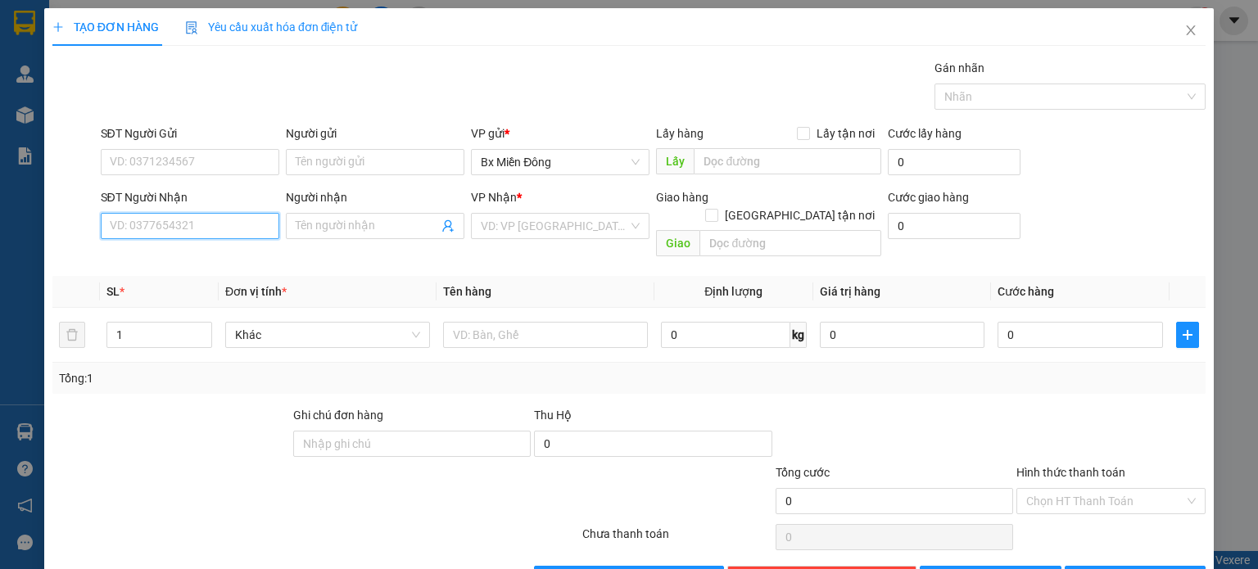
click at [189, 213] on input "SĐT Người Nhận" at bounding box center [190, 226] width 179 height 26
drag, startPoint x: 187, startPoint y: 229, endPoint x: 0, endPoint y: 229, distance: 186.8
click at [0, 229] on div "TẠO ĐƠN HÀNG Yêu cầu xuất hóa đơn điện tử Transit Pickup Surcharge Ids Transit …" at bounding box center [629, 284] width 1258 height 569
type input "0944877447"
click at [152, 257] on div "0944877447" at bounding box center [187, 258] width 157 height 18
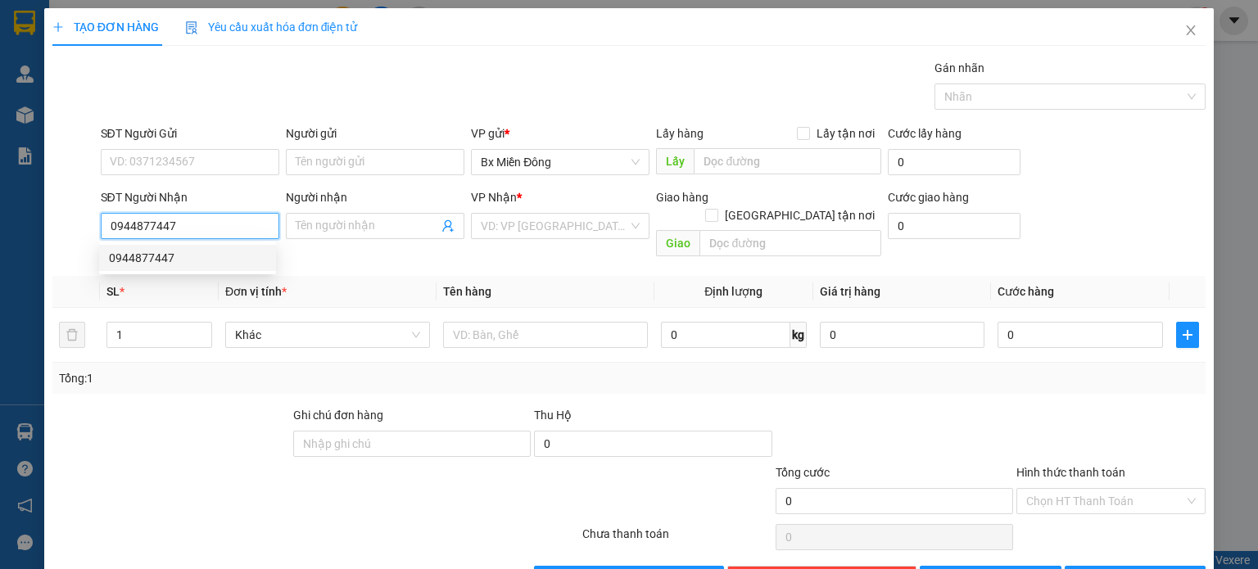
type input "Esol"
type input "0944877447"
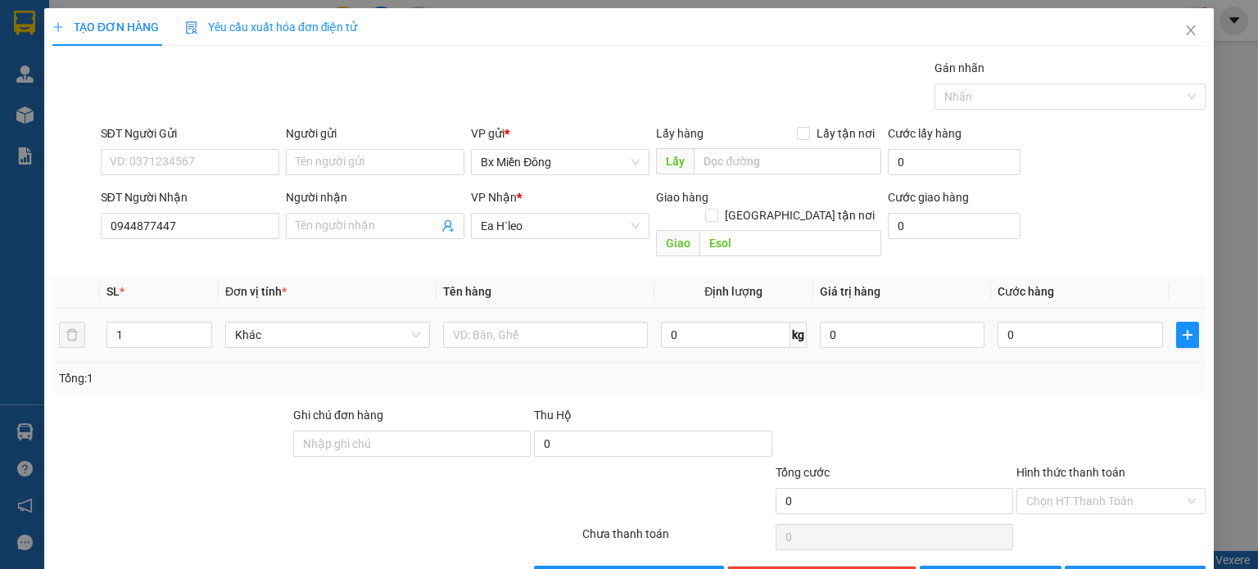
click at [557, 308] on td at bounding box center [546, 335] width 218 height 55
click at [526, 322] on input "text" at bounding box center [545, 335] width 205 height 26
type input "1 th"
click at [1024, 319] on div "0" at bounding box center [1080, 335] width 165 height 33
type input "6"
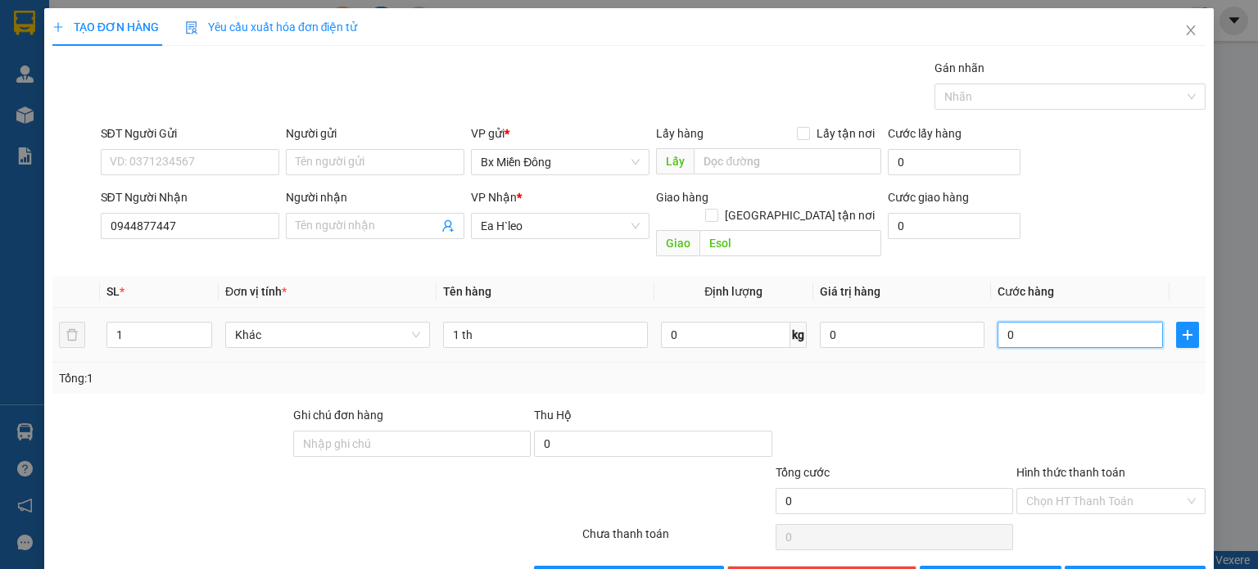
type input "6"
type input "60"
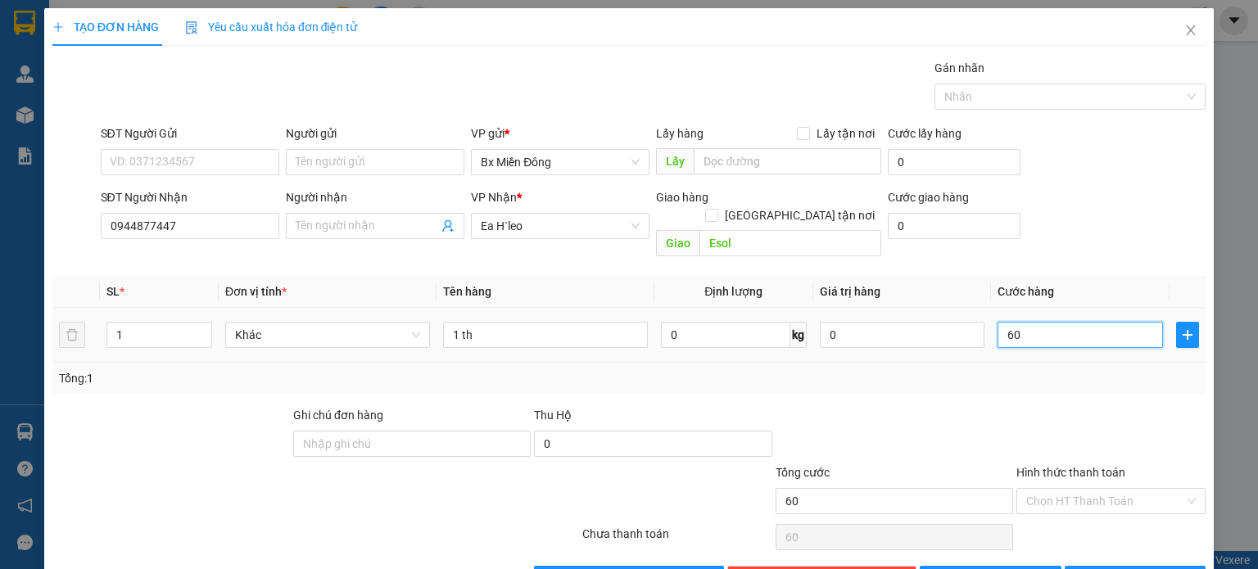
type input "600"
type input "6.000"
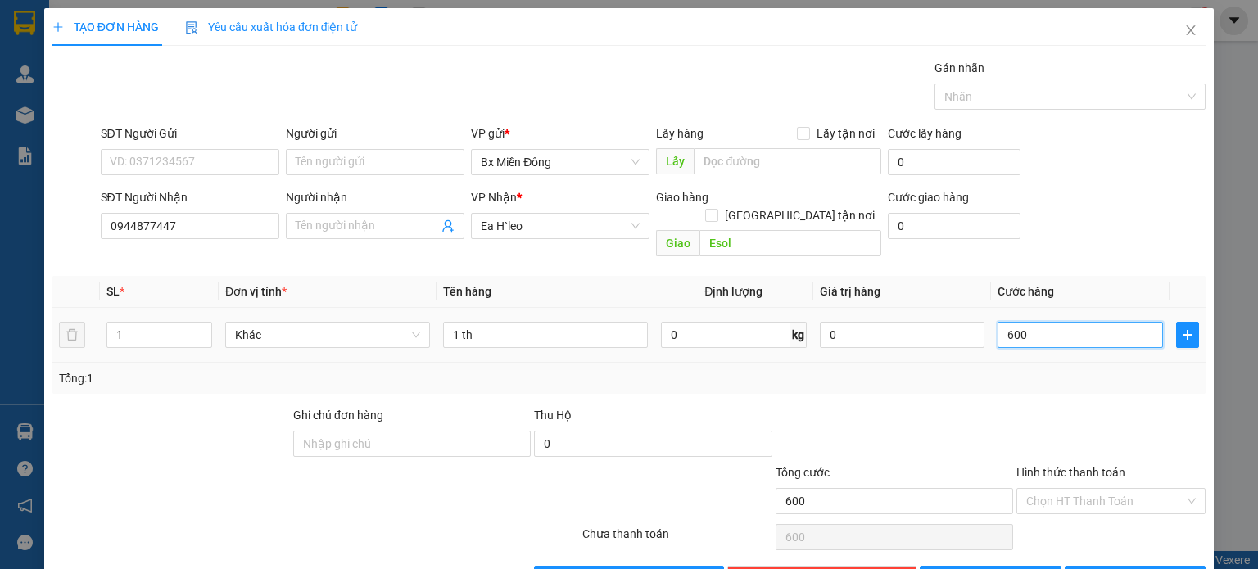
type input "6.000"
type input "60.000"
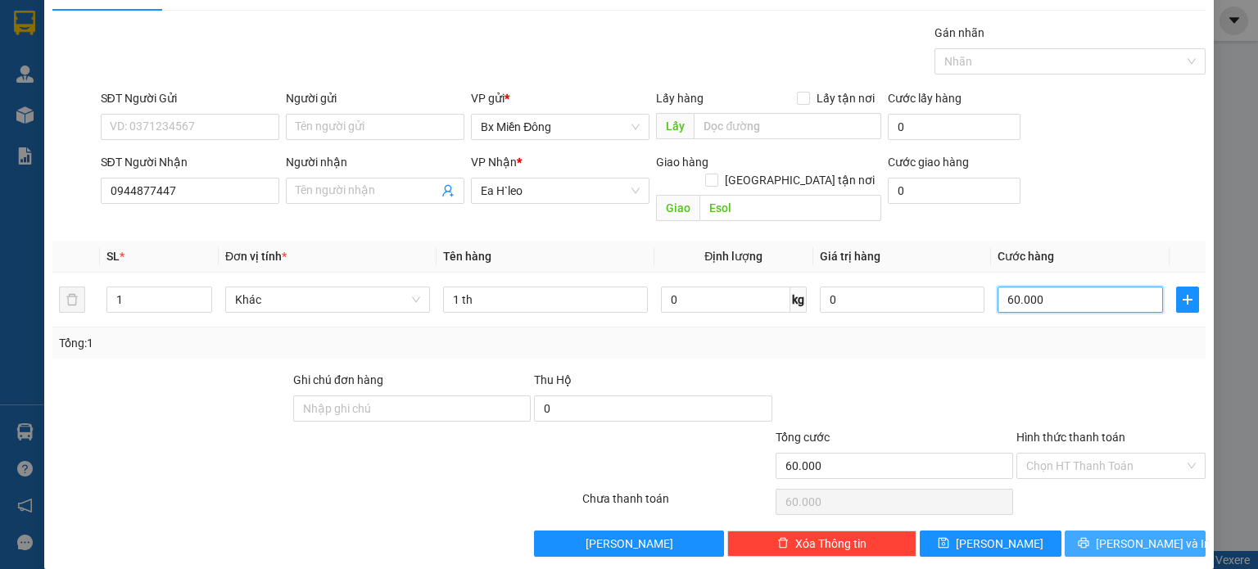
type input "60.000"
click at [1139, 535] on span "[PERSON_NAME] và In" at bounding box center [1153, 544] width 115 height 18
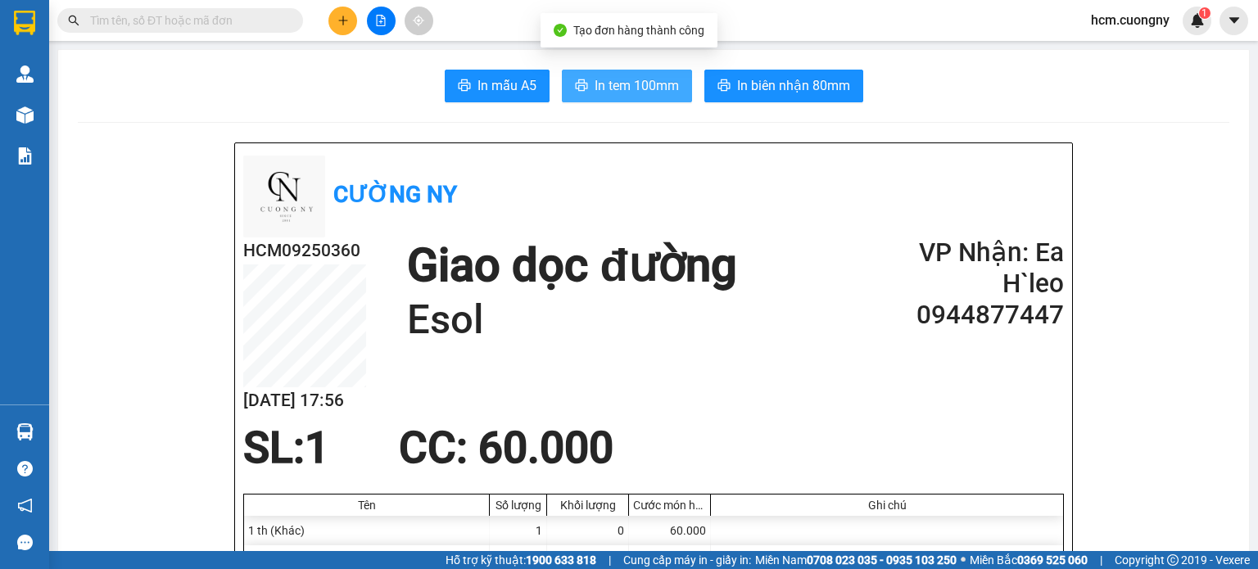
click at [626, 76] on span "In tem 100mm" at bounding box center [637, 85] width 84 height 20
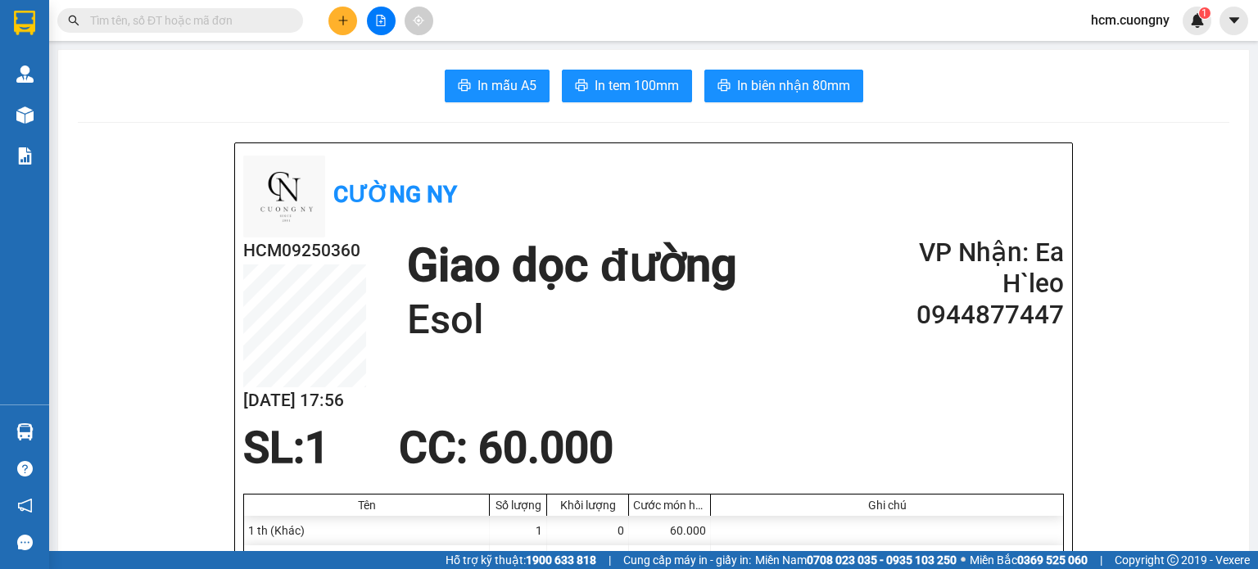
scroll to position [82, 0]
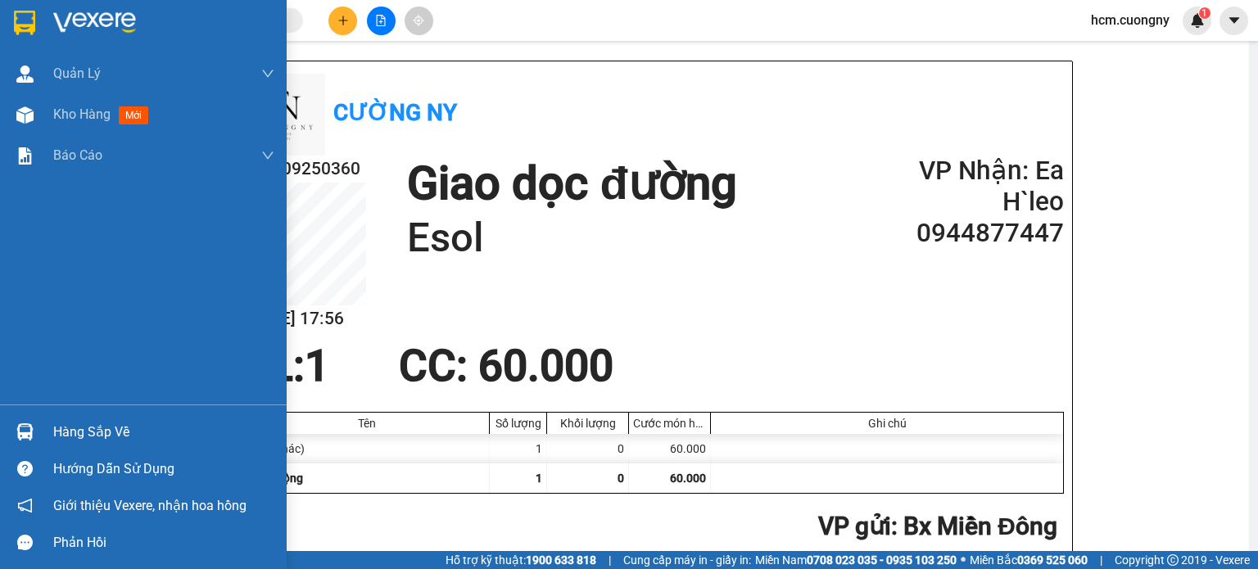
click at [20, 23] on img at bounding box center [24, 23] width 21 height 25
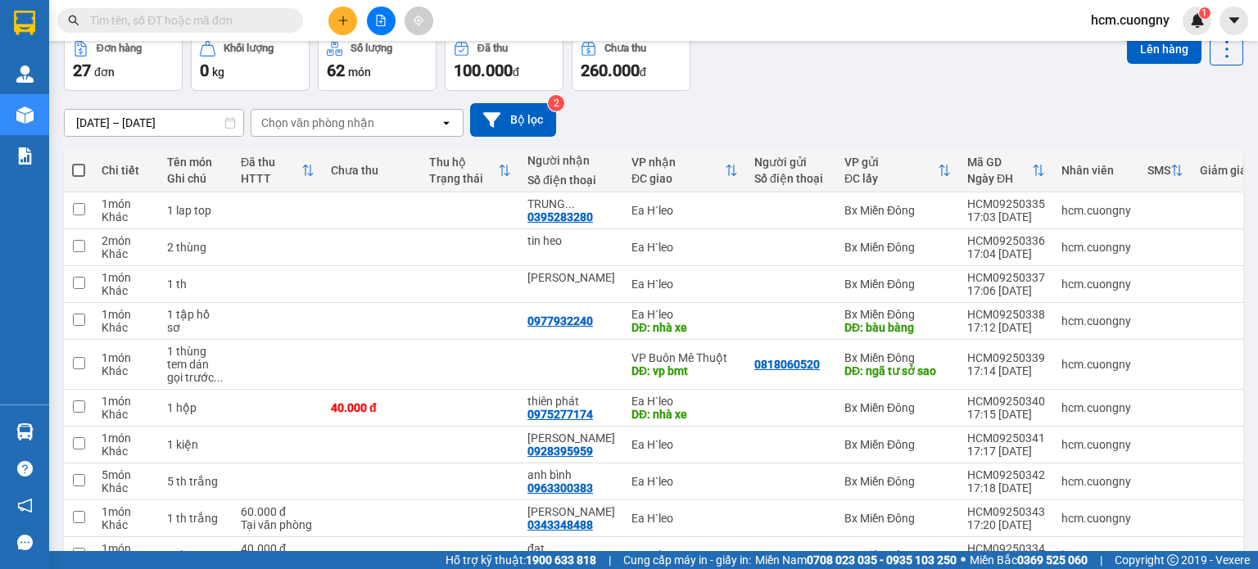
click at [1183, 111] on div "[DATE] – [DATE] Press the down arrow key to interact with the calendar and sele…" at bounding box center [654, 120] width 1180 height 34
click at [1156, 143] on div "[DATE] – [DATE] Press the down arrow key to interact with the calendar and sele…" at bounding box center [654, 120] width 1180 height 58
click at [1195, 127] on div "[DATE] – [DATE] Press the down arrow key to interact with the calendar and sele…" at bounding box center [654, 120] width 1180 height 34
click at [340, 16] on icon "plus" at bounding box center [343, 20] width 11 height 11
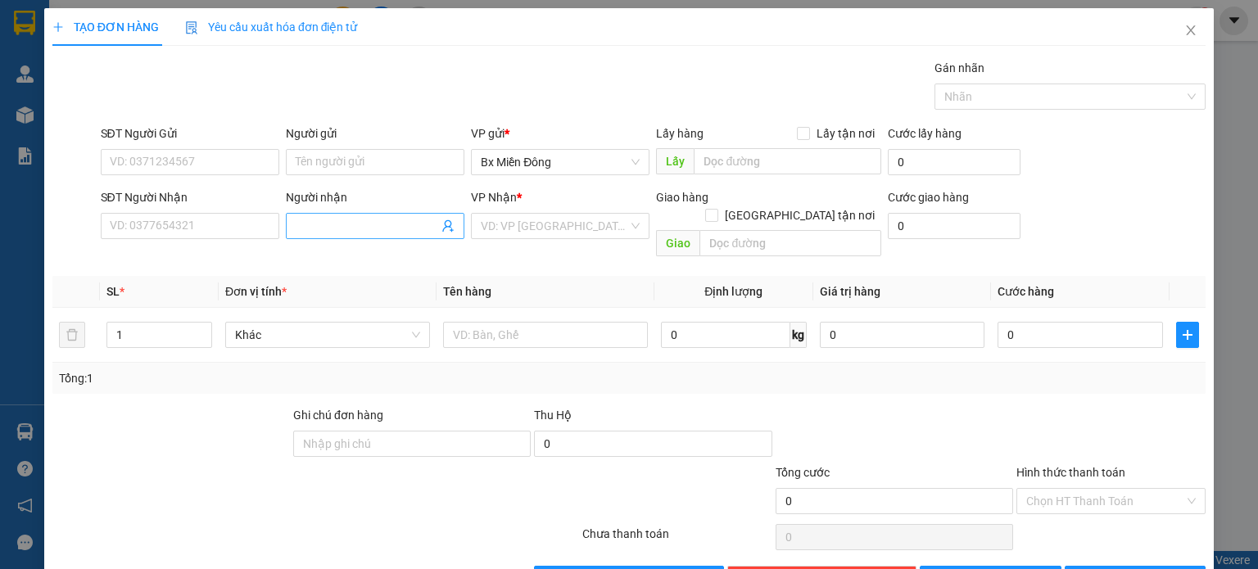
click at [328, 228] on input "Người nhận" at bounding box center [367, 226] width 143 height 18
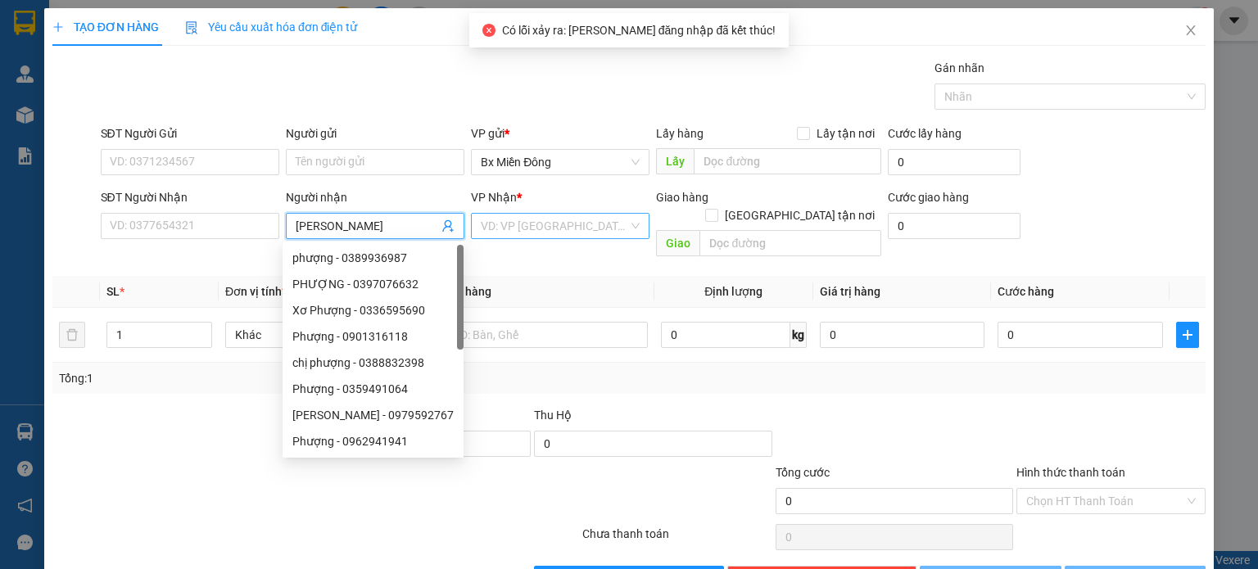
type input "[PERSON_NAME]"
click at [498, 233] on input "search" at bounding box center [554, 226] width 147 height 25
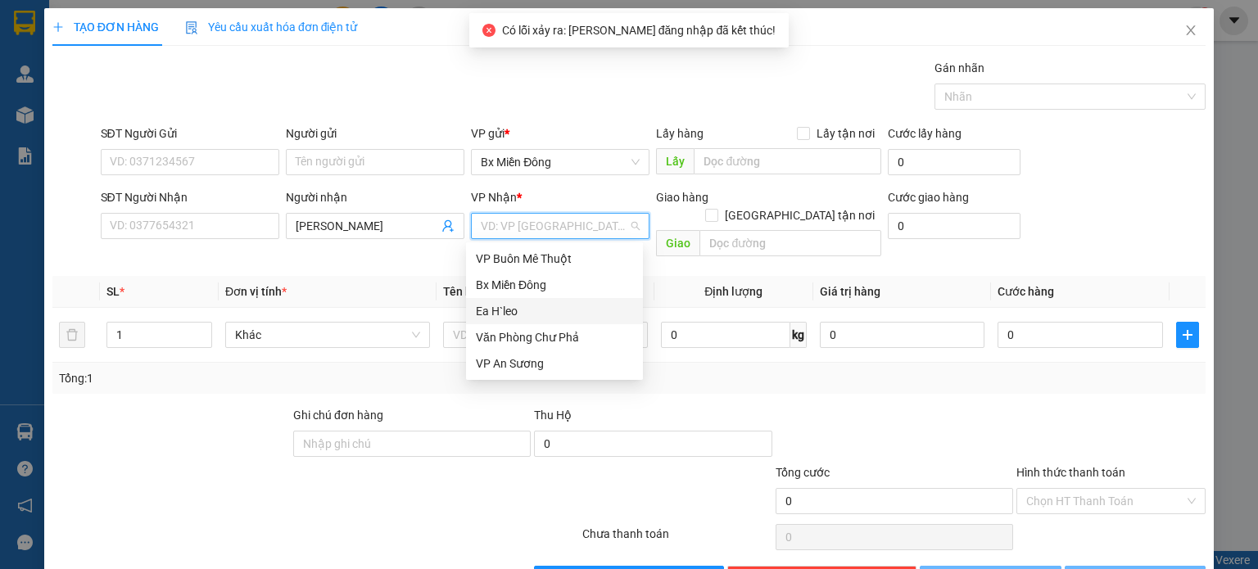
click at [488, 313] on div "Ea H`leo" at bounding box center [554, 311] width 157 height 18
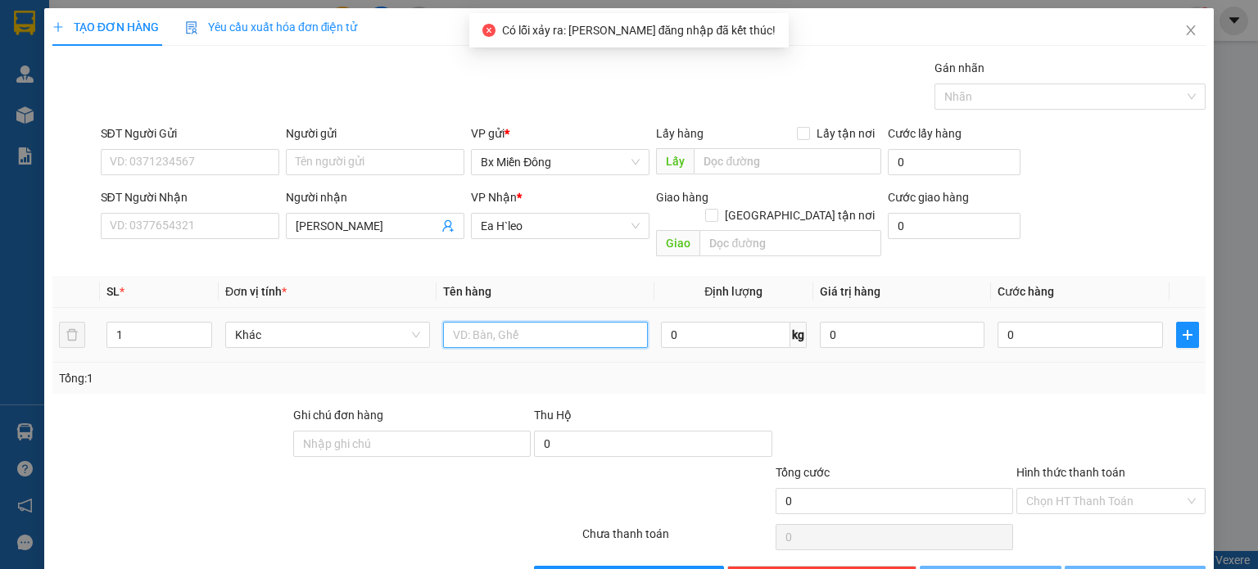
click at [482, 322] on input "text" at bounding box center [545, 335] width 205 height 26
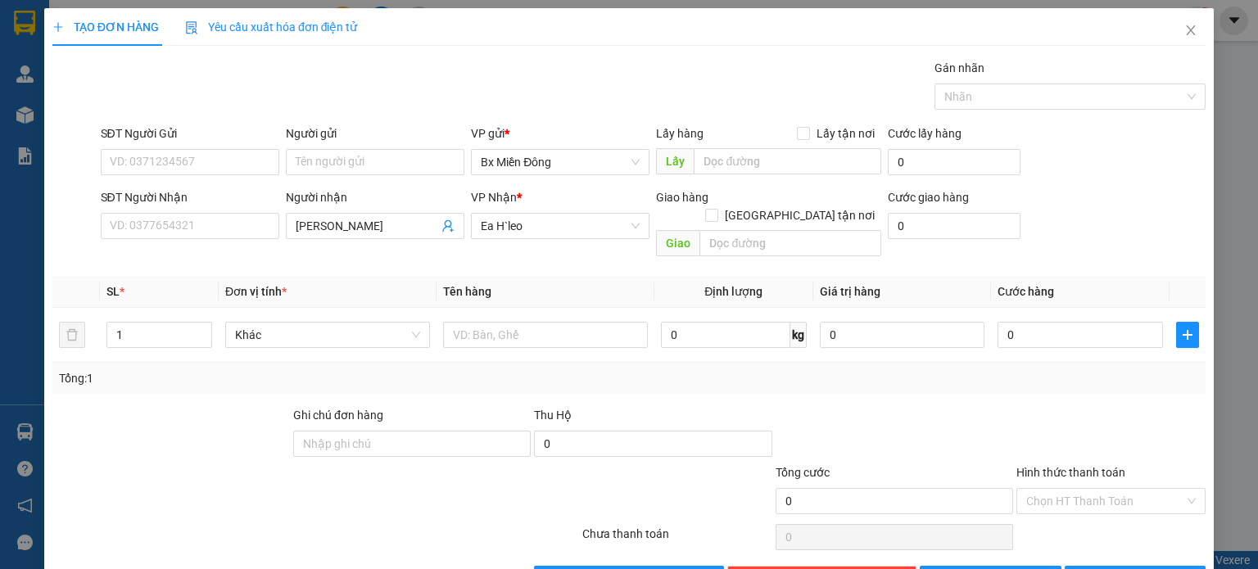
click at [1088, 194] on div "SĐT Người Nhận VD: 0377654321 Người nhận [PERSON_NAME] VP Nhận * Ea H`[PERSON_N…" at bounding box center [653, 225] width 1113 height 75
click at [512, 324] on input "text" at bounding box center [545, 335] width 205 height 26
type input "1 th"
click at [1147, 569] on span "[PERSON_NAME] và In" at bounding box center [1153, 579] width 115 height 18
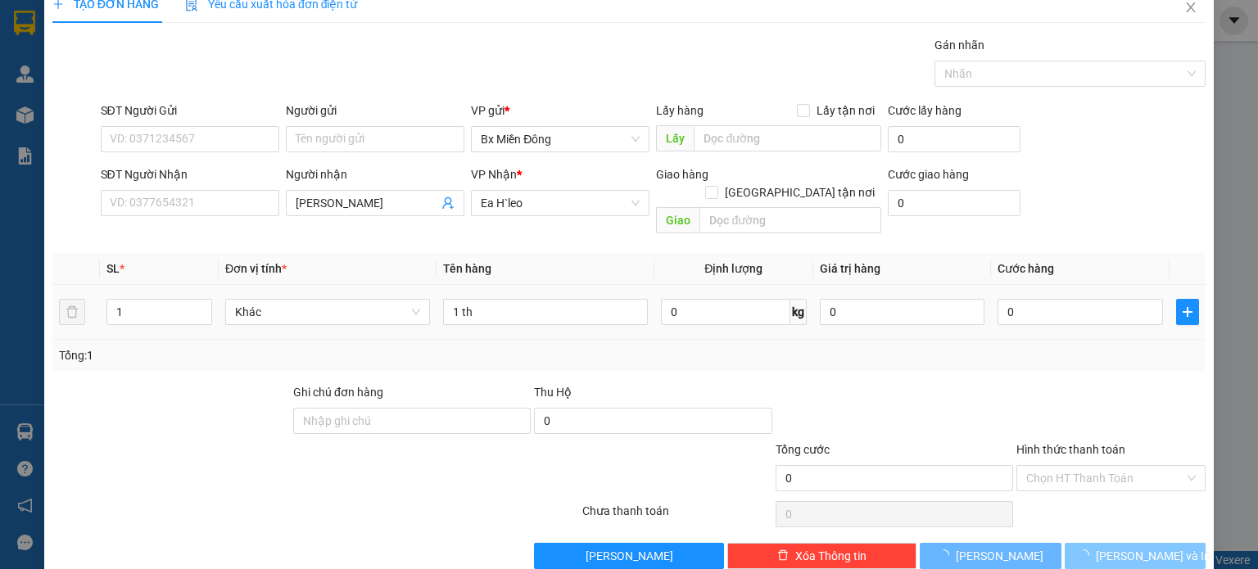
scroll to position [35, 0]
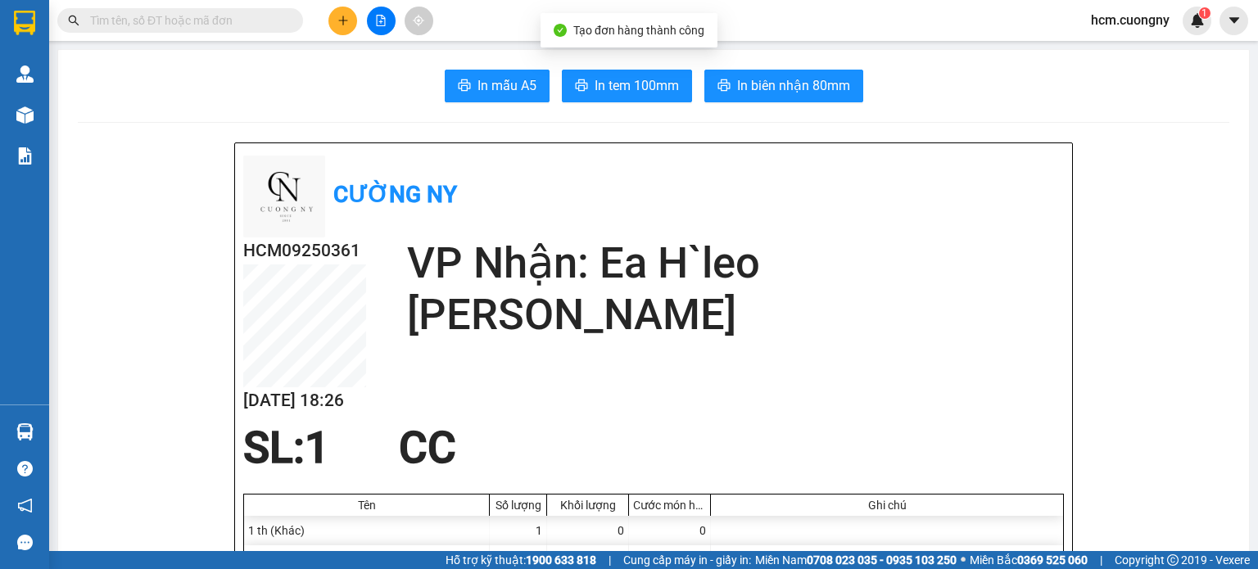
click at [629, 88] on span "In tem 100mm" at bounding box center [637, 85] width 84 height 20
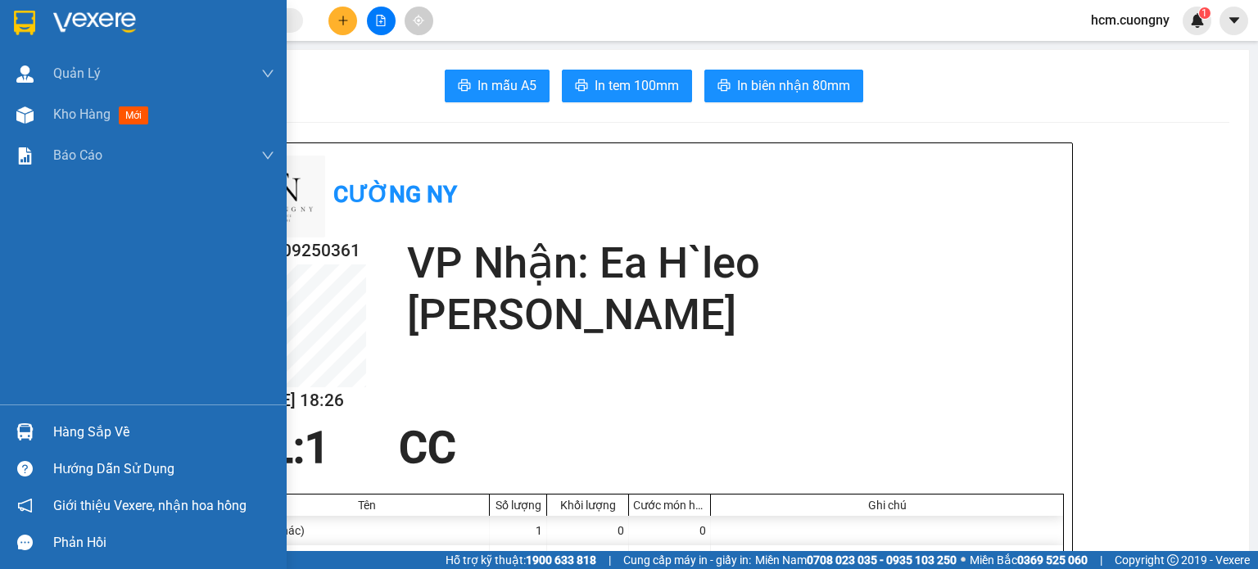
drag, startPoint x: 43, startPoint y: 22, endPoint x: 49, endPoint y: 2, distance: 20.5
click at [39, 22] on div at bounding box center [143, 26] width 287 height 53
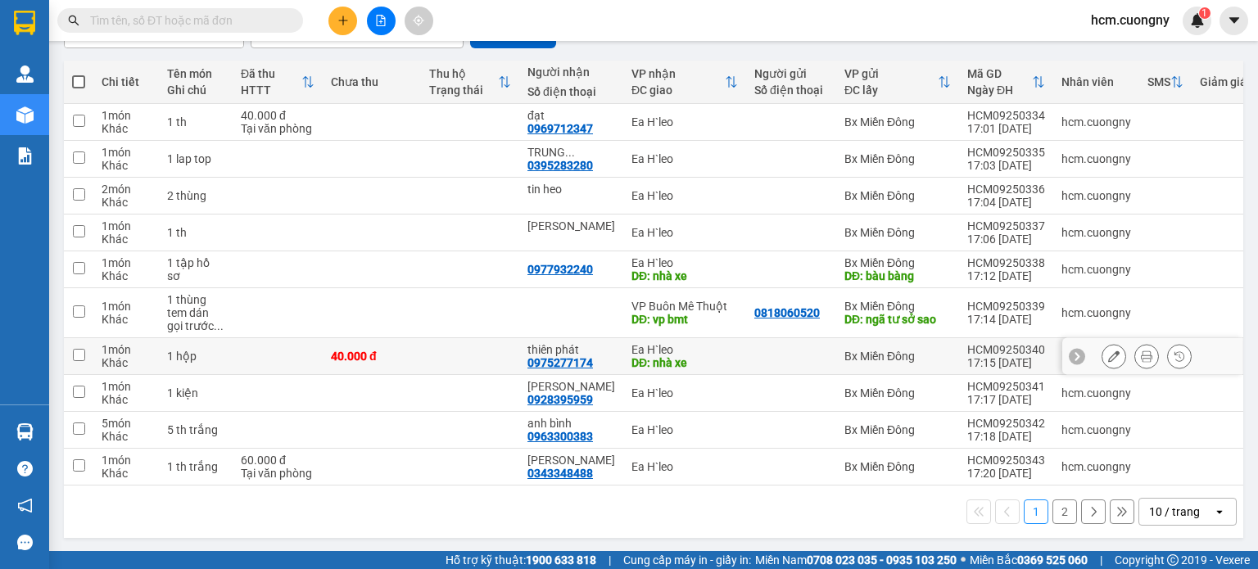
scroll to position [175, 0]
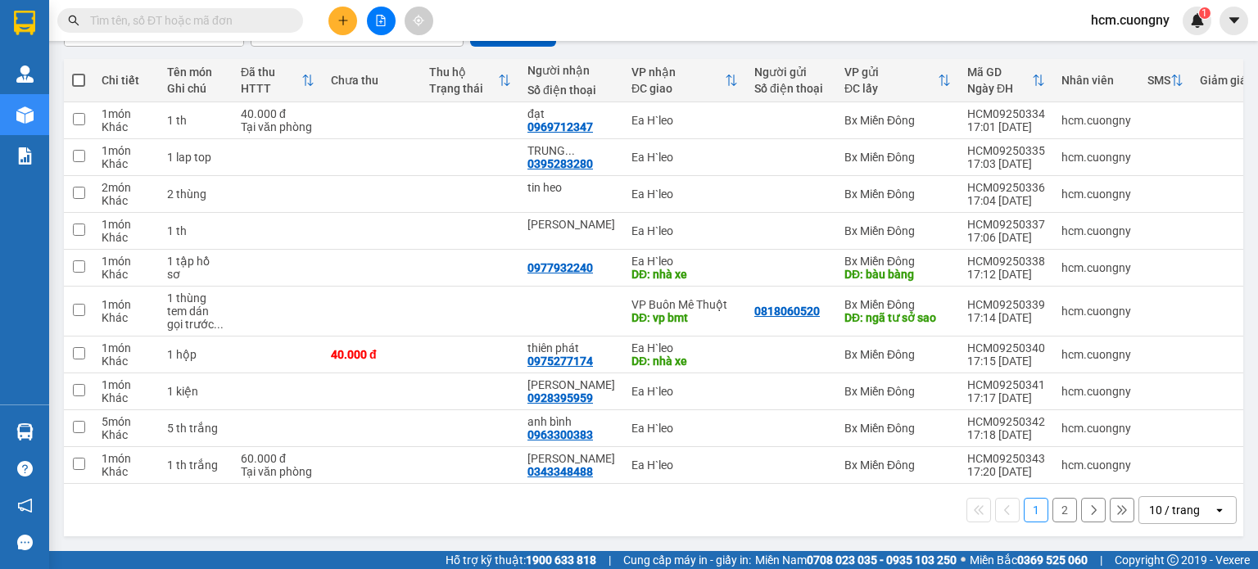
click at [1053, 510] on button "2" at bounding box center [1065, 510] width 25 height 25
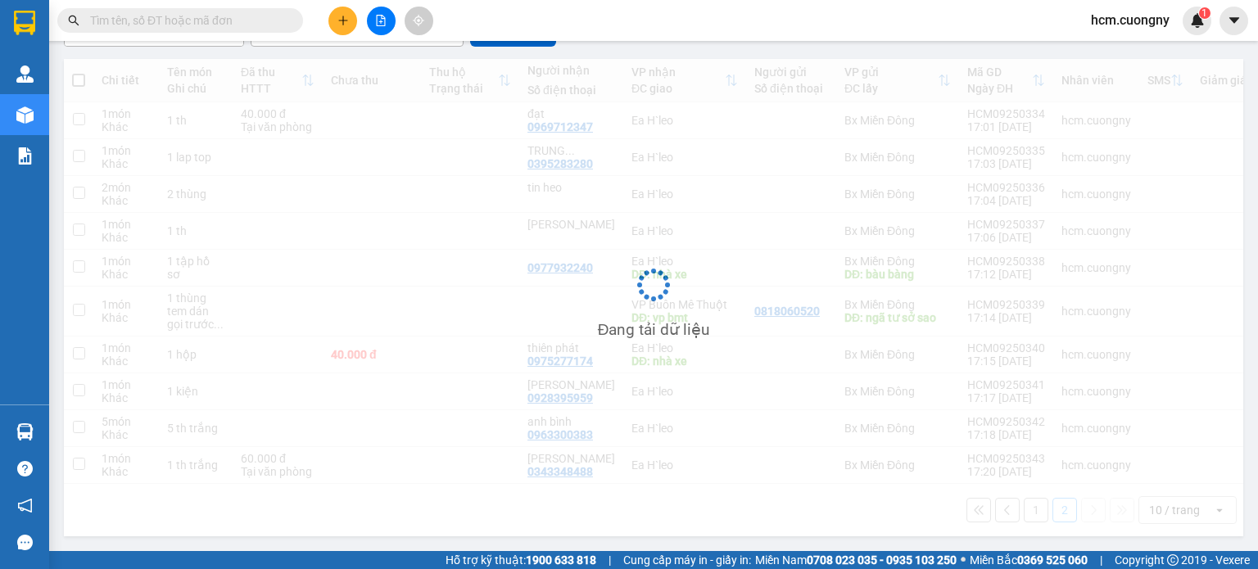
scroll to position [75, 0]
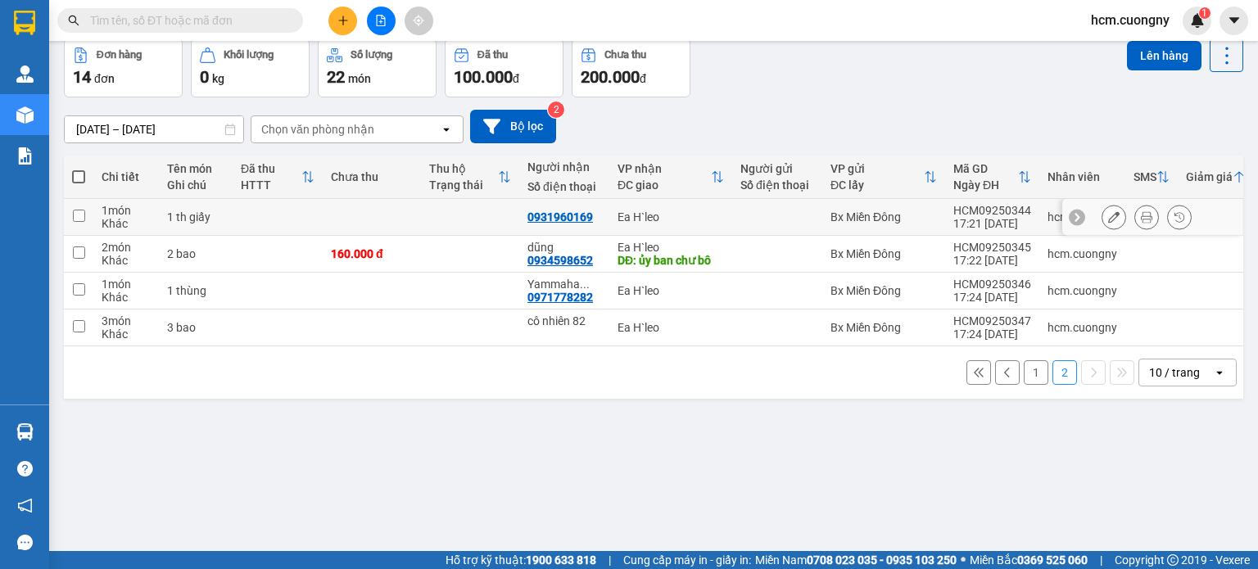
click at [1108, 216] on button at bounding box center [1114, 217] width 23 height 29
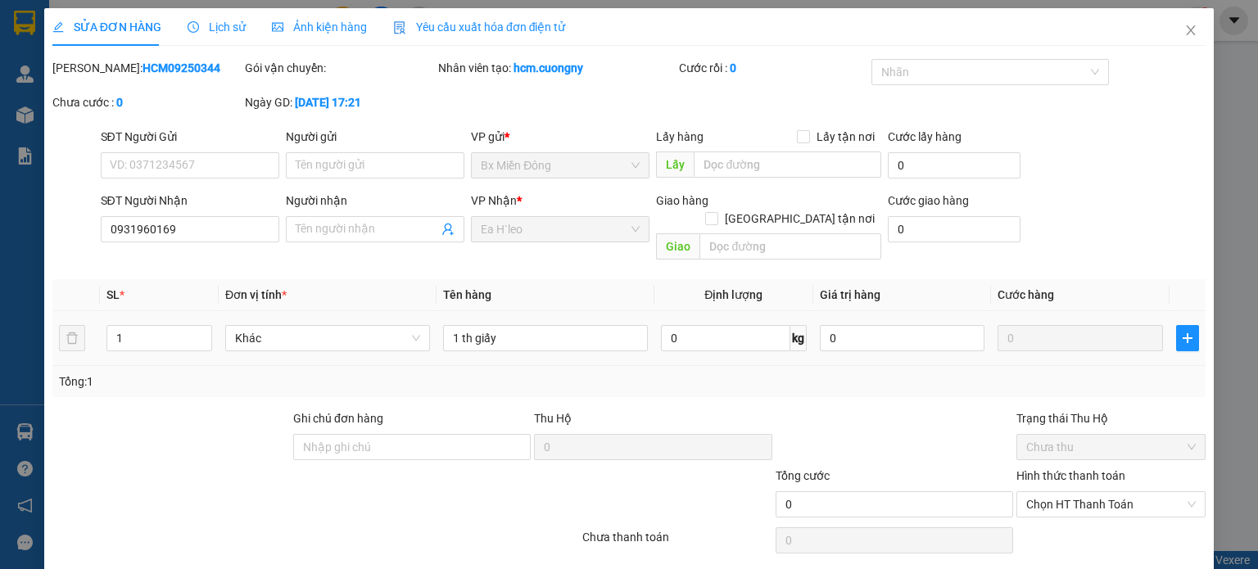
type input "0931960169"
type input "2"
click at [200, 332] on icon "up" at bounding box center [203, 335] width 6 height 6
click at [455, 325] on input "1 th giấy" at bounding box center [545, 338] width 205 height 26
type input "2 th giấy"
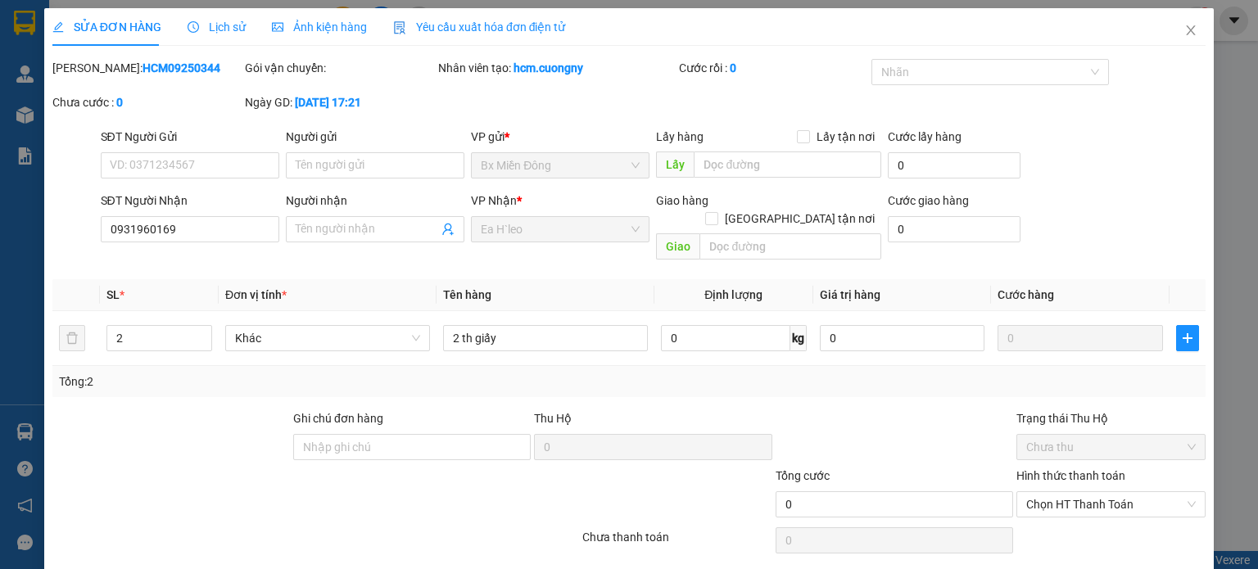
click at [934, 410] on div at bounding box center [894, 438] width 241 height 57
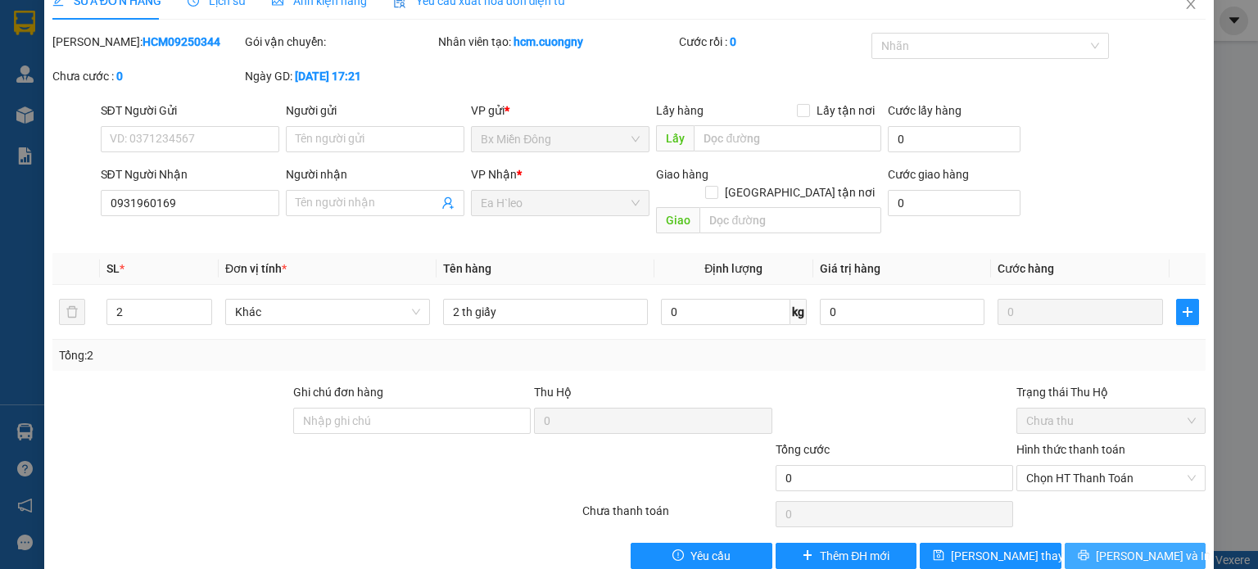
scroll to position [39, 0]
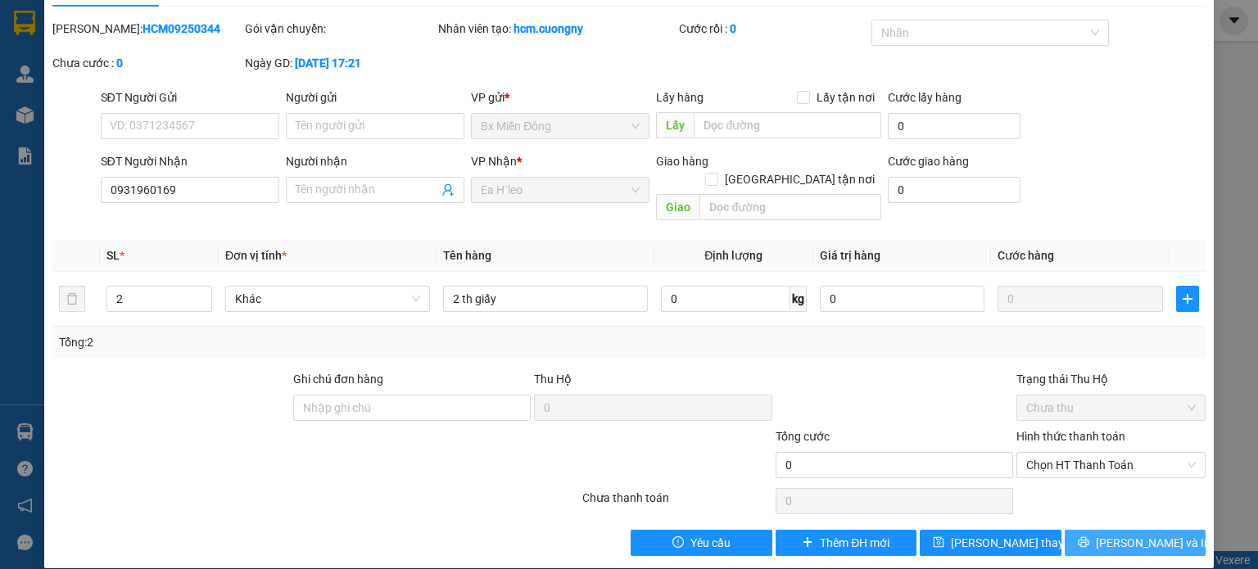
click at [1131, 534] on span "[PERSON_NAME] và In" at bounding box center [1153, 543] width 115 height 18
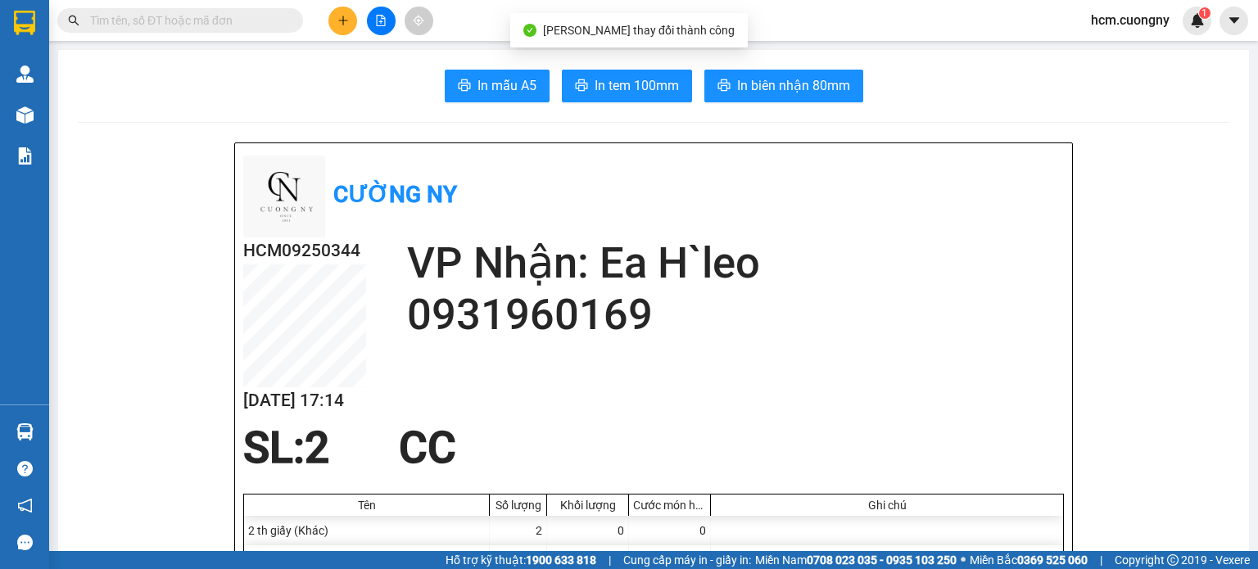
click at [613, 83] on span "In tem 100mm" at bounding box center [637, 85] width 84 height 20
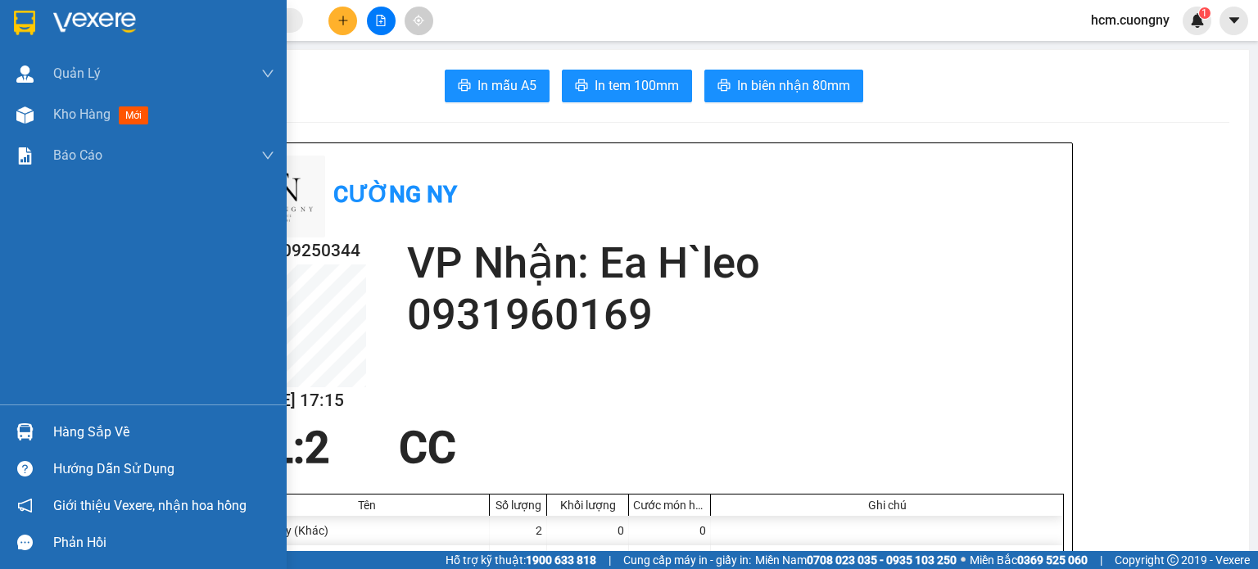
click at [18, 30] on img at bounding box center [24, 23] width 21 height 25
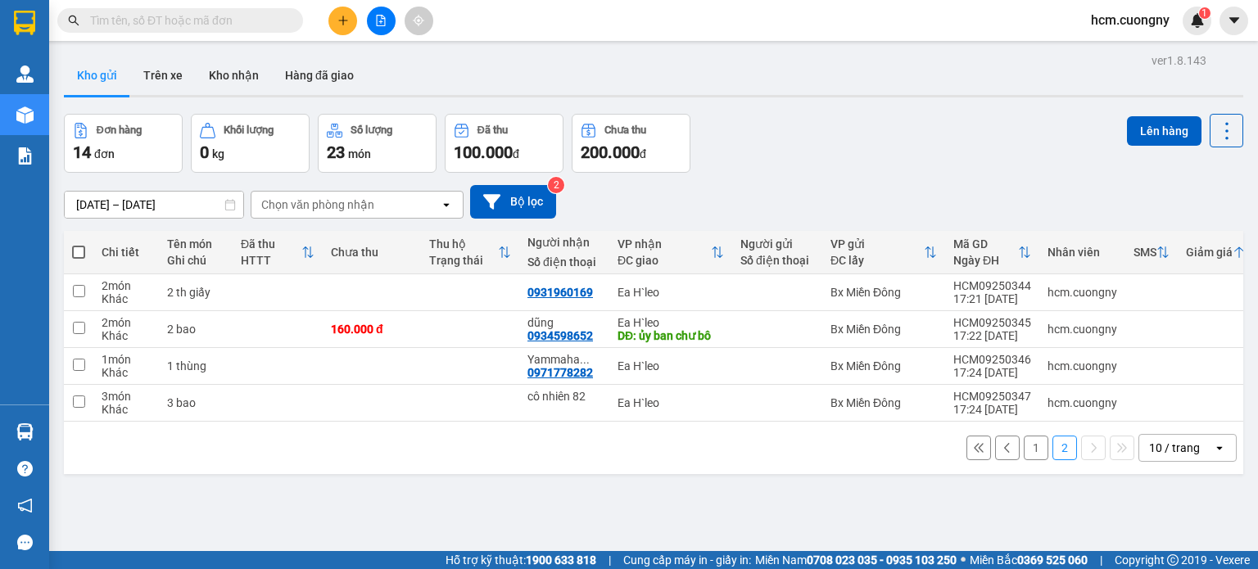
click at [338, 15] on icon "plus" at bounding box center [343, 20] width 11 height 11
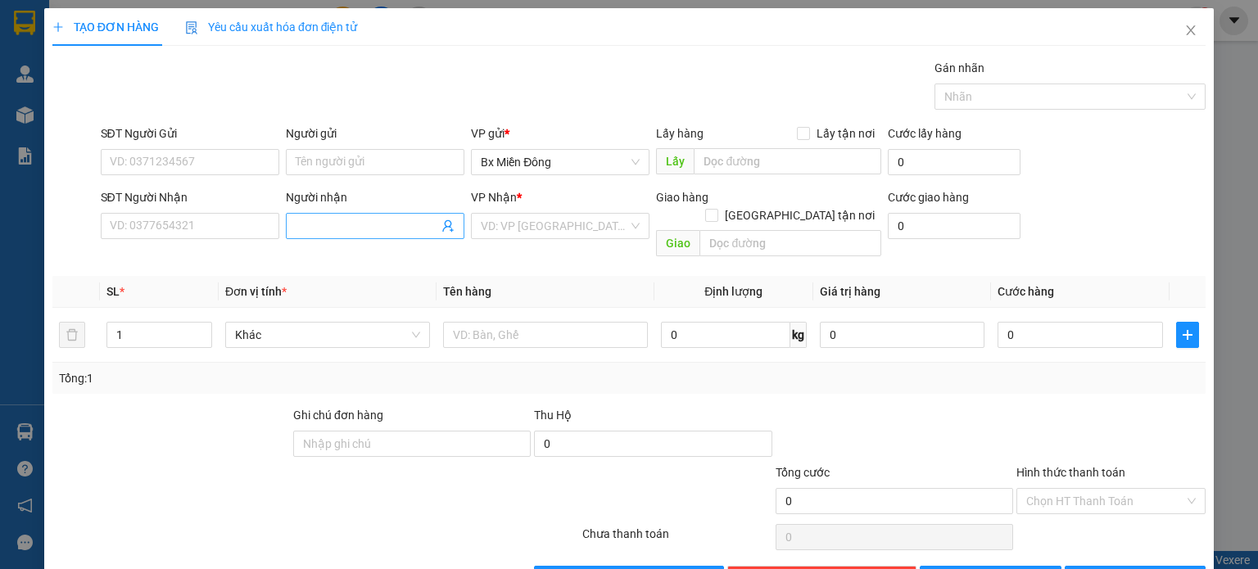
click at [320, 224] on input "Người nhận" at bounding box center [367, 226] width 143 height 18
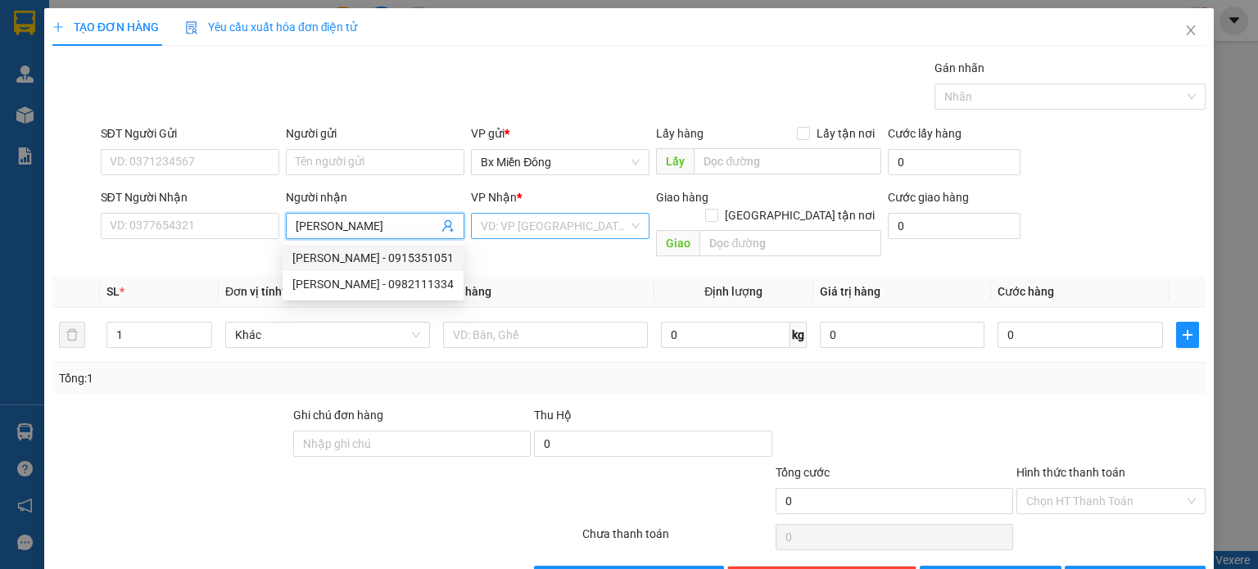
type input "ngọc hưng"
click at [487, 222] on input "search" at bounding box center [554, 226] width 147 height 25
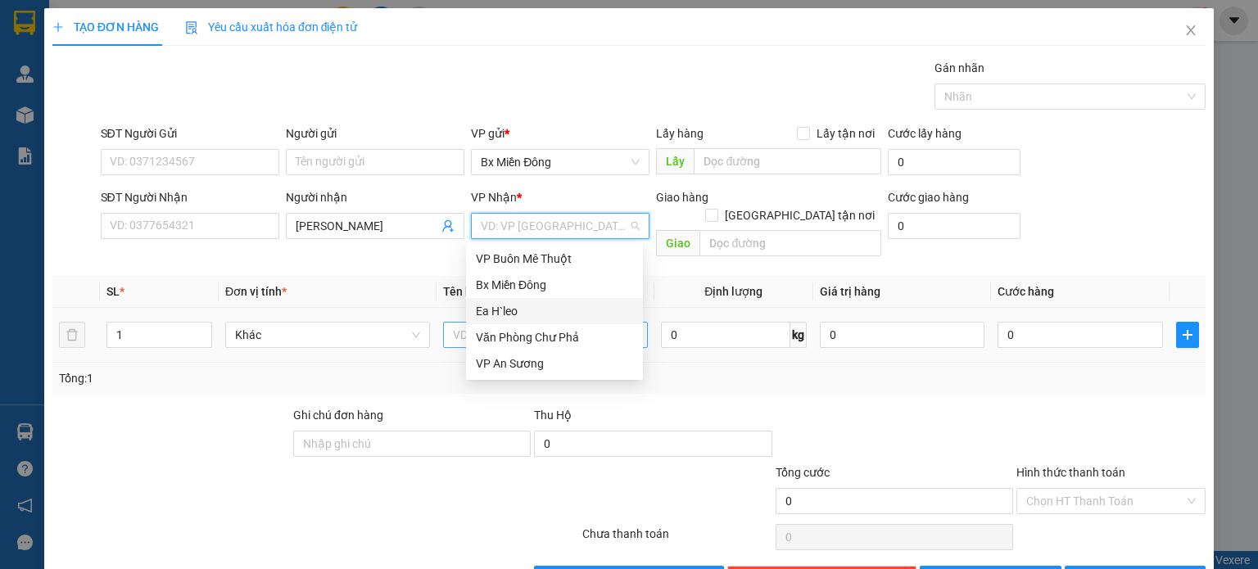
click at [498, 306] on div "Ea H`leo" at bounding box center [554, 311] width 157 height 18
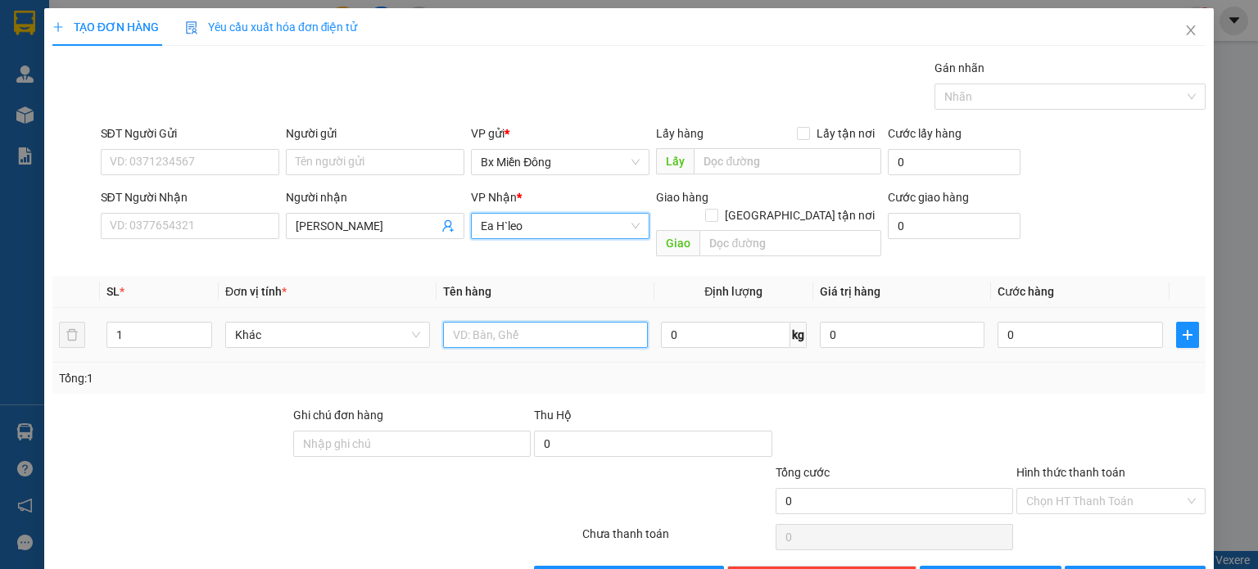
click at [497, 322] on input "text" at bounding box center [545, 335] width 205 height 26
type input "7 kiện"
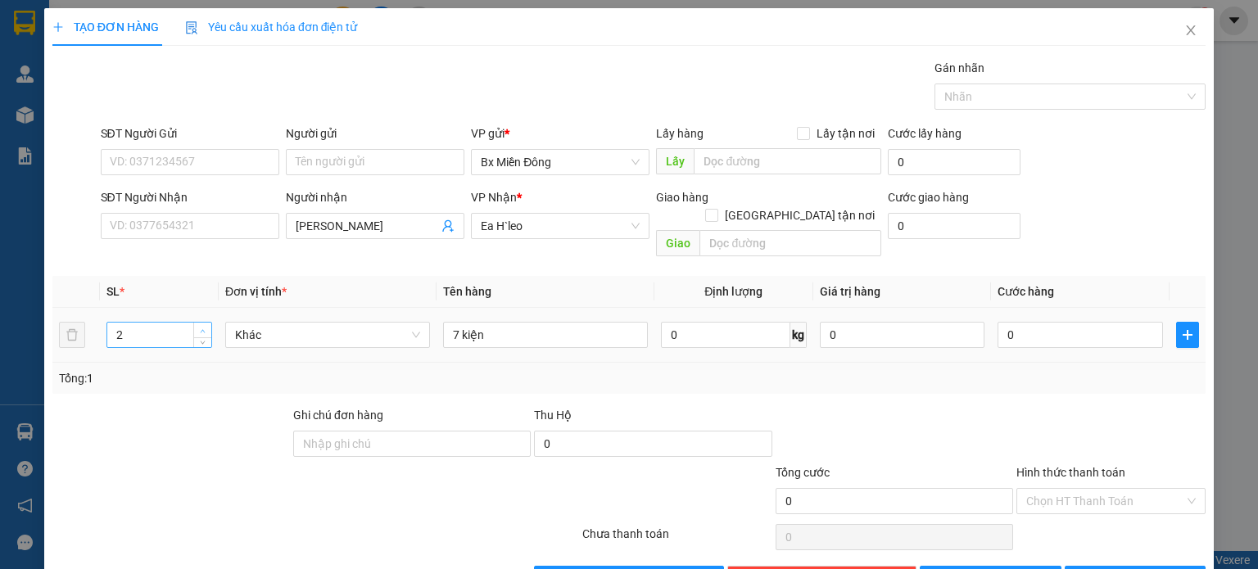
click at [203, 329] on icon "up" at bounding box center [203, 332] width 6 height 6
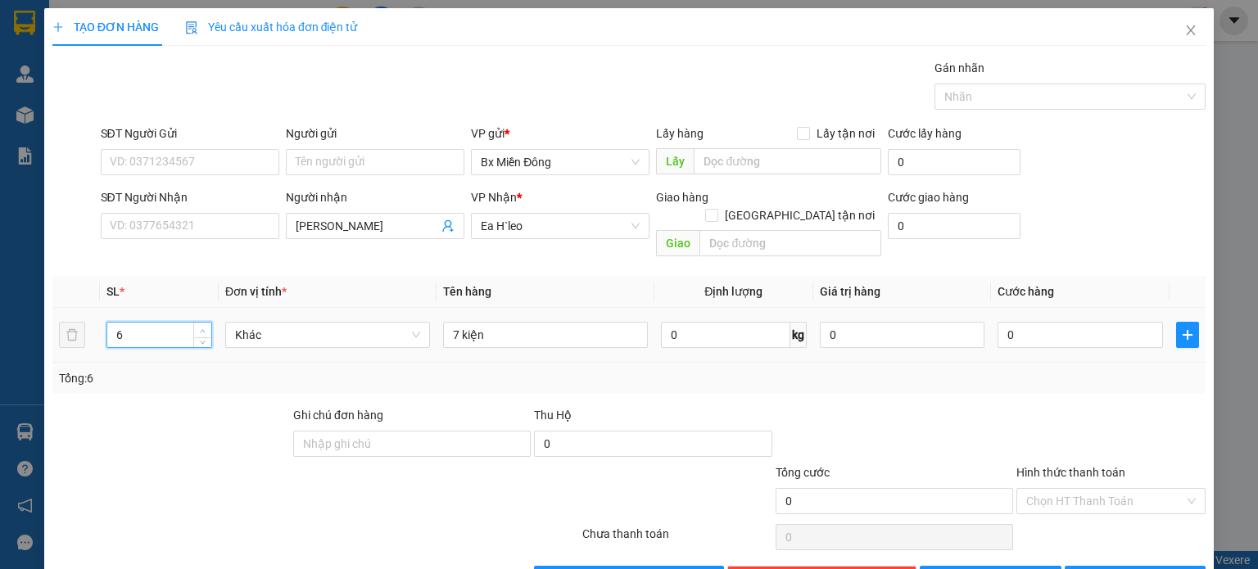
type input "7"
click at [203, 329] on icon "up" at bounding box center [203, 332] width 6 height 6
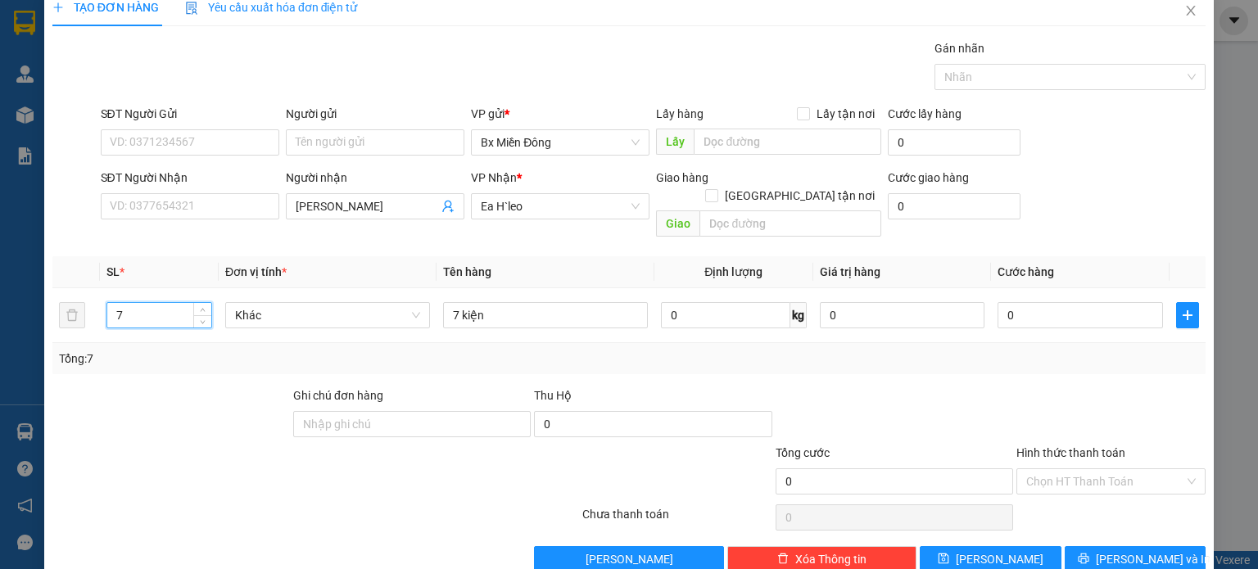
scroll to position [35, 0]
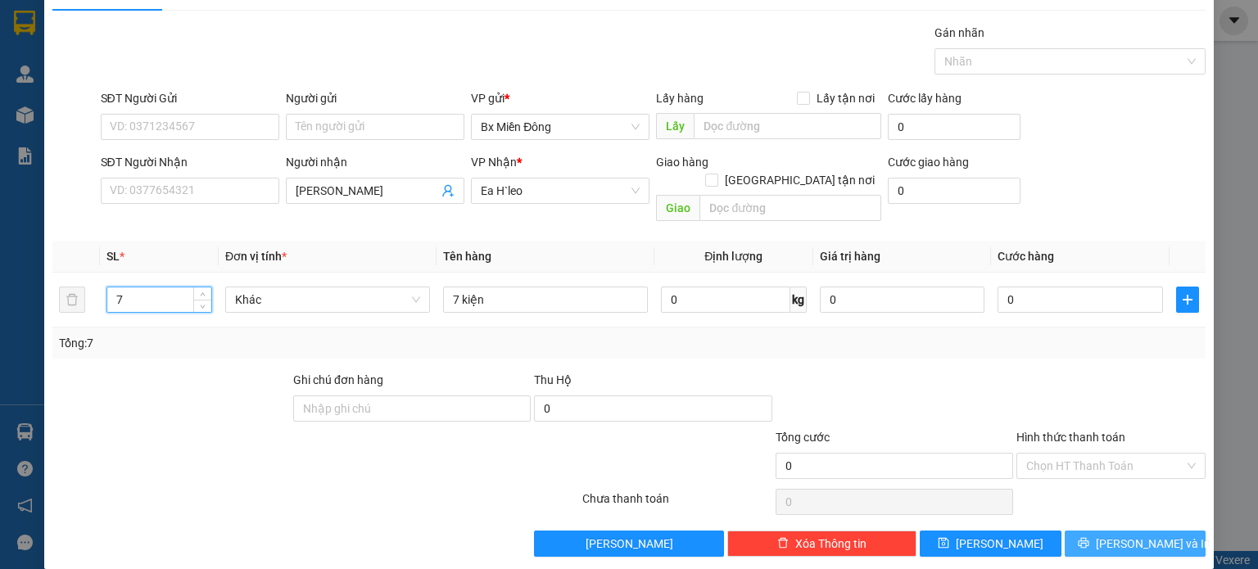
click at [1154, 535] on span "[PERSON_NAME] và In" at bounding box center [1153, 544] width 115 height 18
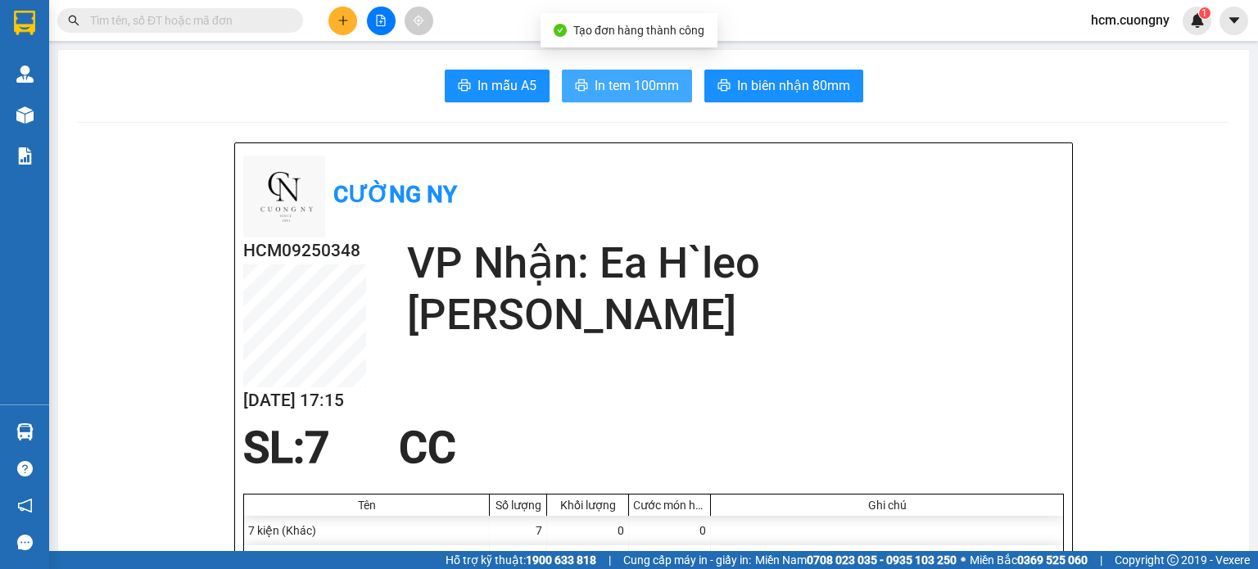
click at [600, 92] on span "In tem 100mm" at bounding box center [637, 85] width 84 height 20
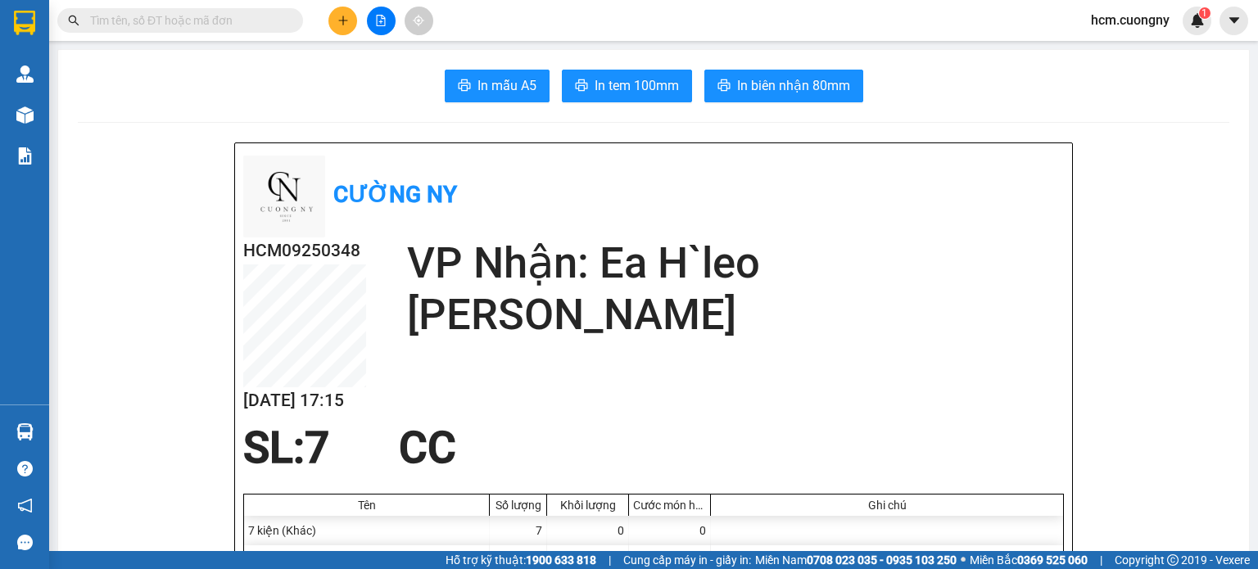
click at [342, 21] on icon "plus" at bounding box center [343, 20] width 11 height 11
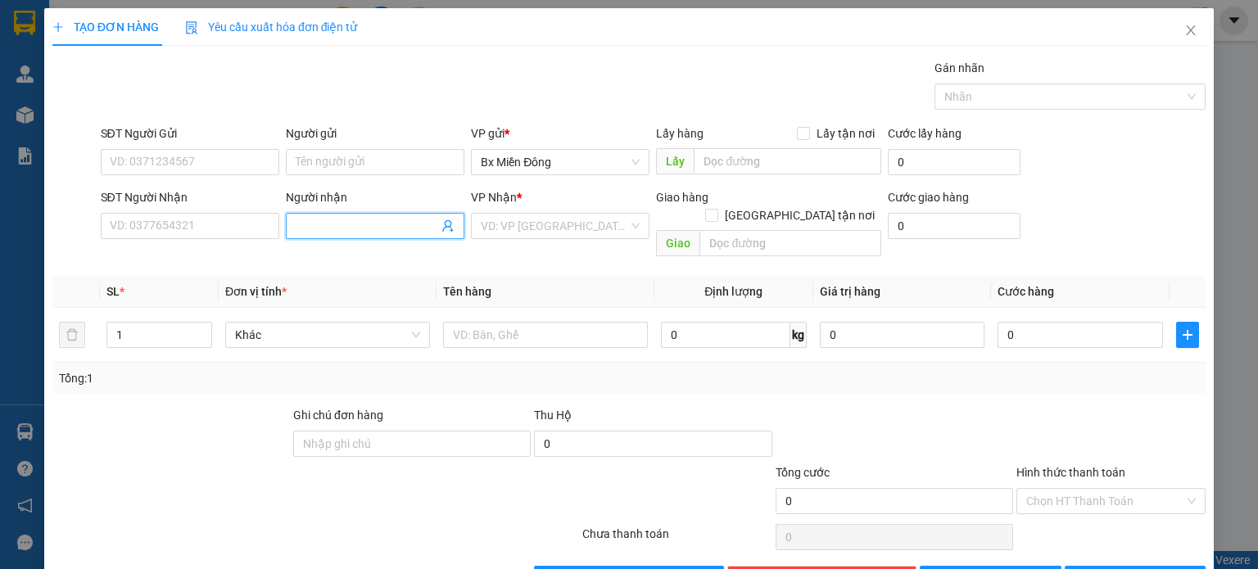
click at [338, 225] on input "Người nhận" at bounding box center [367, 226] width 143 height 18
type input "hạnh chợ"
click at [324, 286] on div "hạnh chợ - 0931825653" at bounding box center [370, 284] width 157 height 18
type input "0931825653"
type input "hạnh chợ"
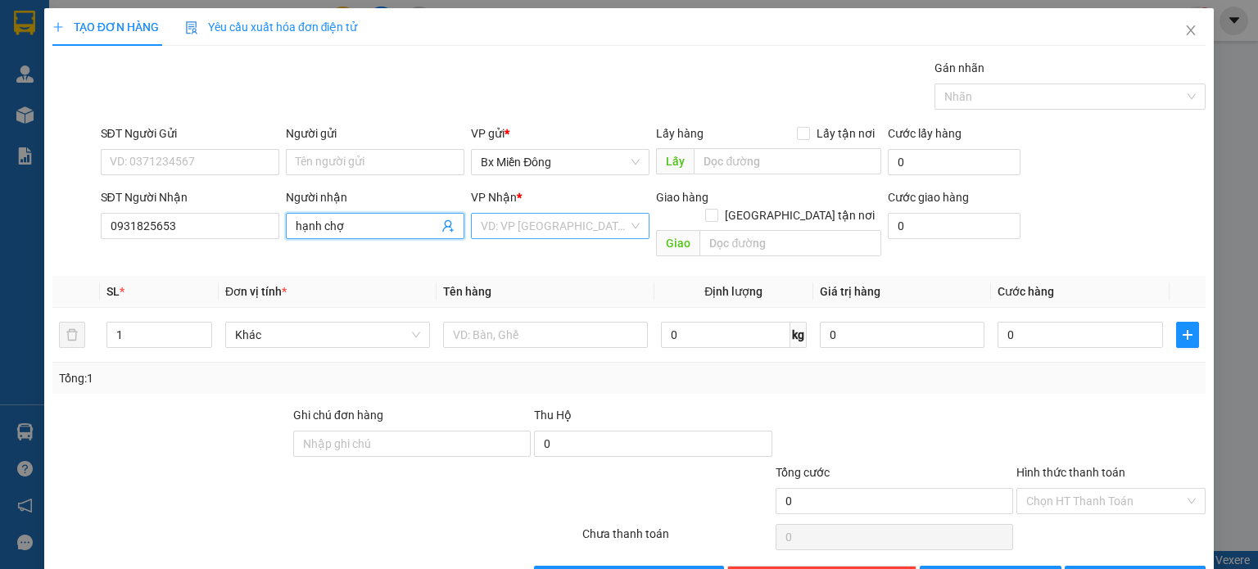
click at [495, 233] on input "search" at bounding box center [554, 226] width 147 height 25
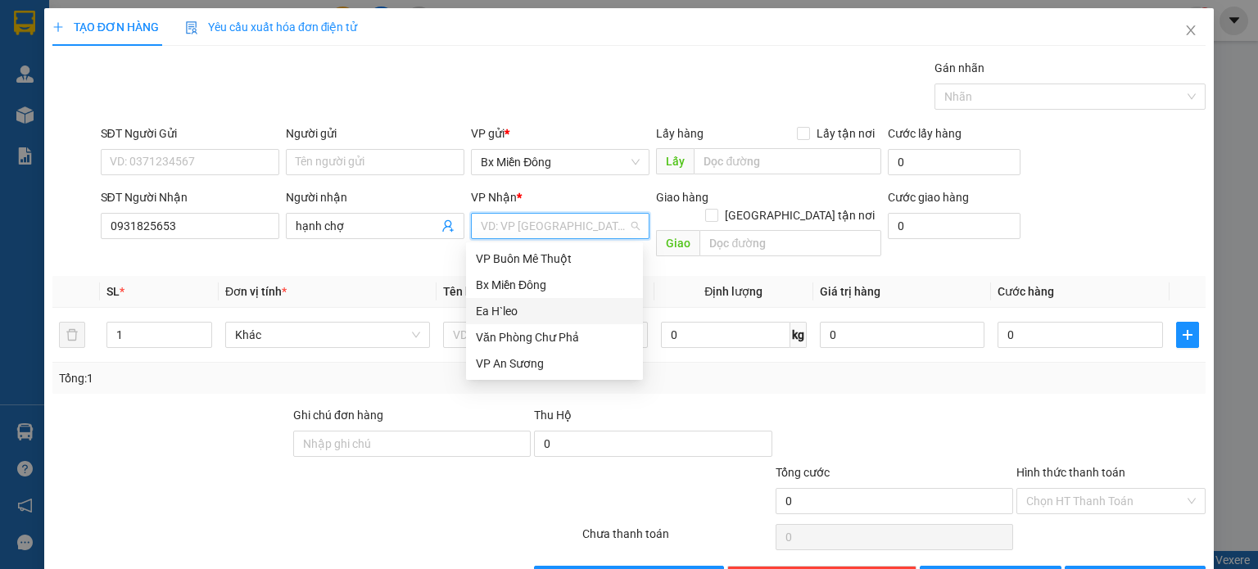
click at [503, 308] on div "Ea H`leo" at bounding box center [554, 311] width 157 height 18
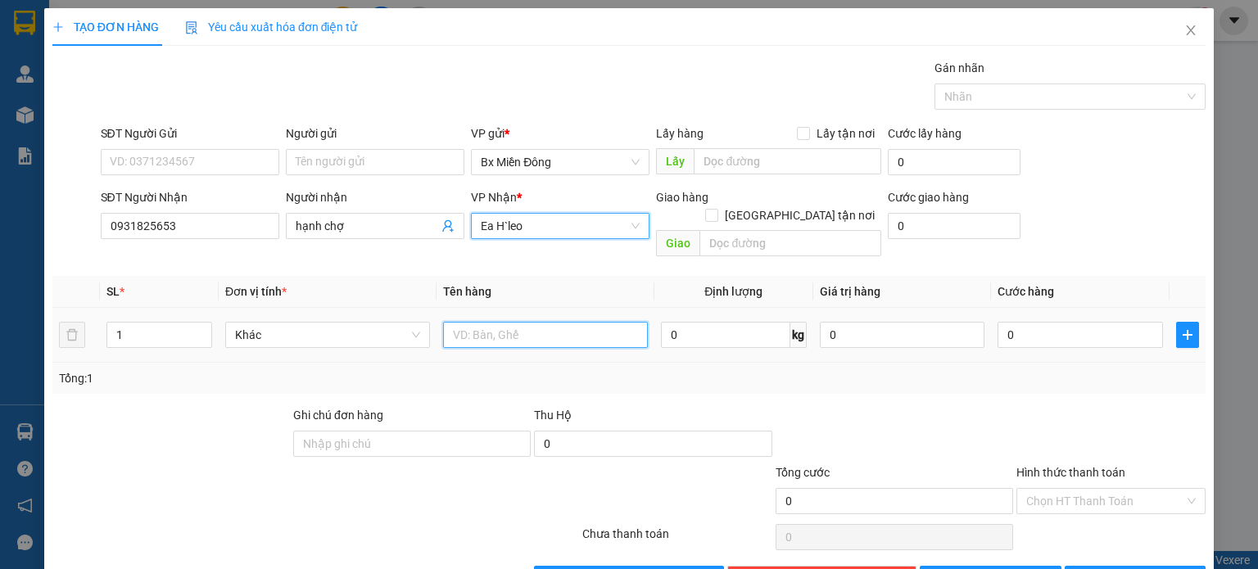
click at [498, 322] on input "text" at bounding box center [545, 335] width 205 height 26
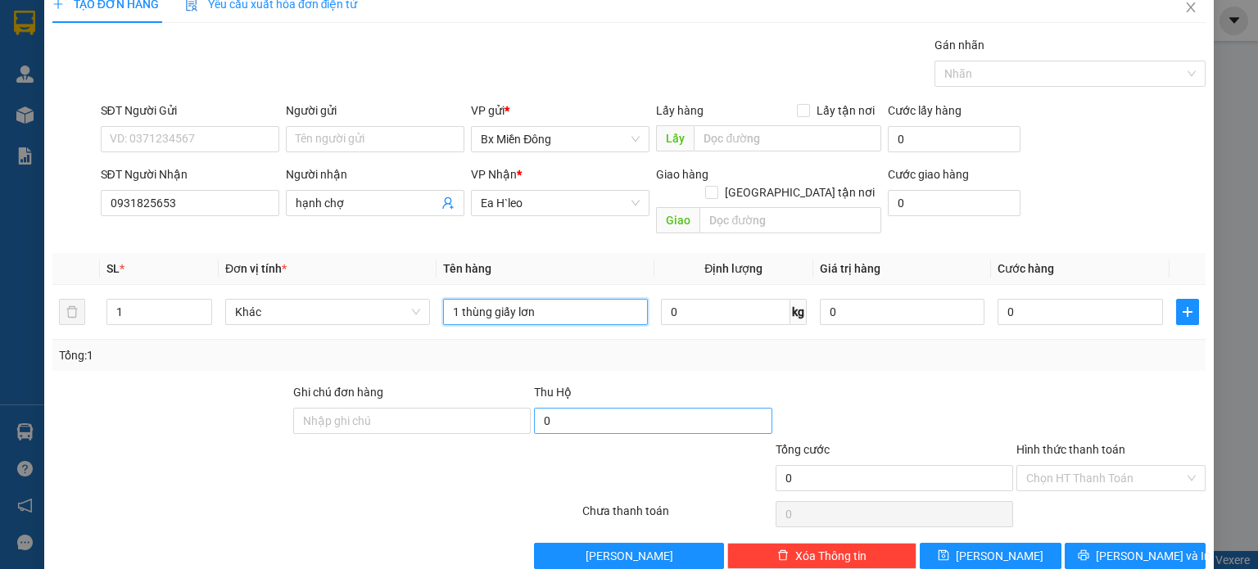
scroll to position [35, 0]
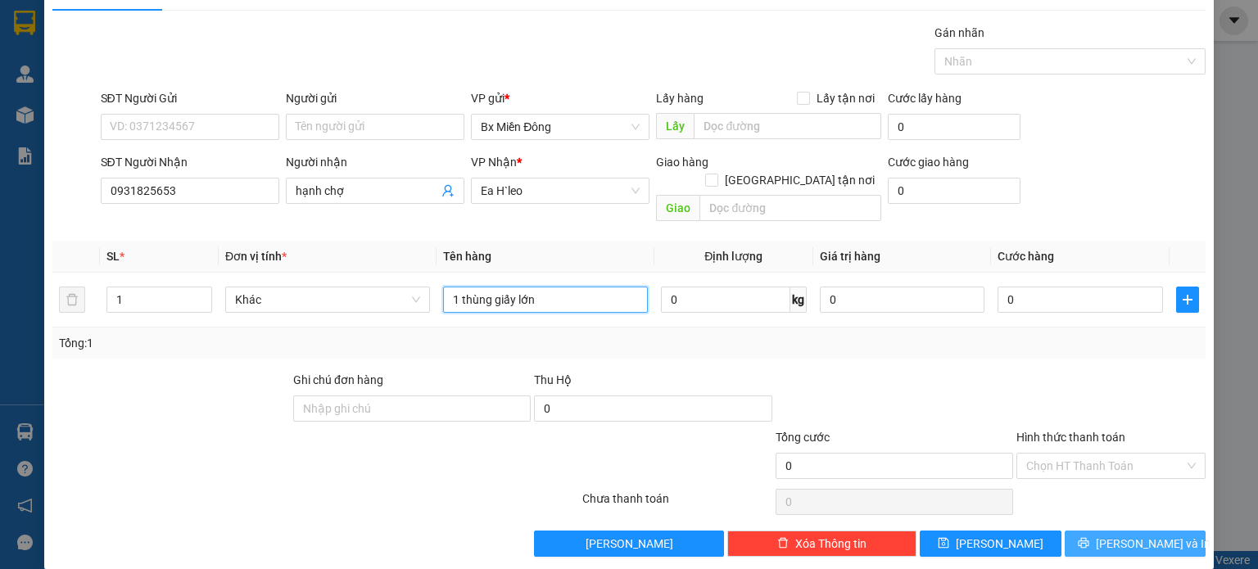
type input "1 thùng giấy lớn"
click at [1147, 535] on span "[PERSON_NAME] và In" at bounding box center [1153, 544] width 115 height 18
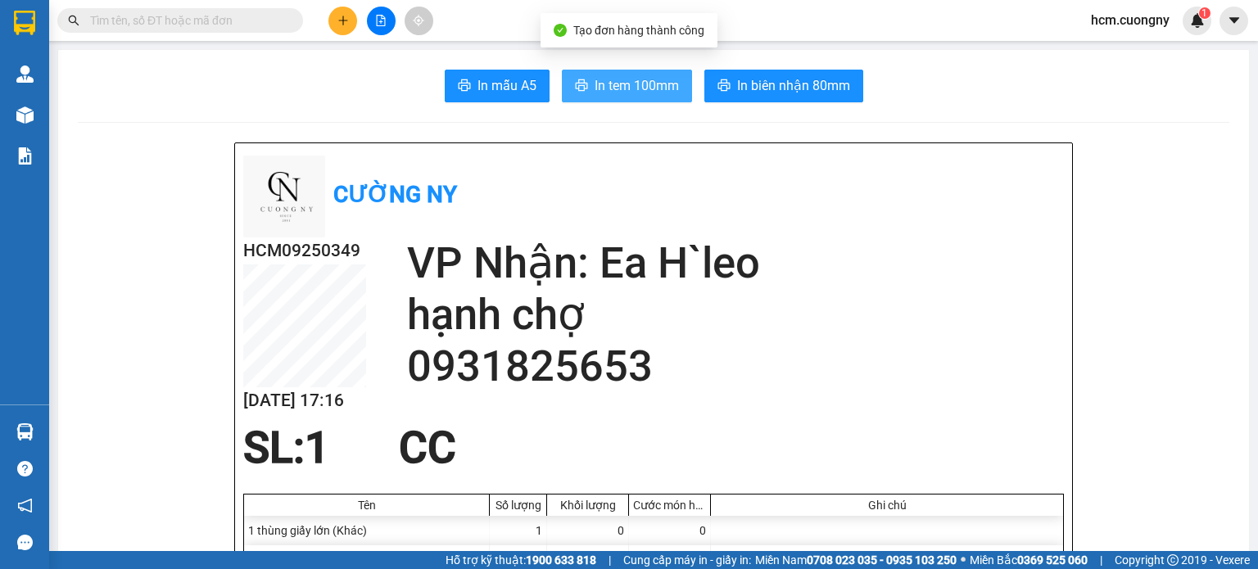
click at [621, 93] on span "In tem 100mm" at bounding box center [637, 85] width 84 height 20
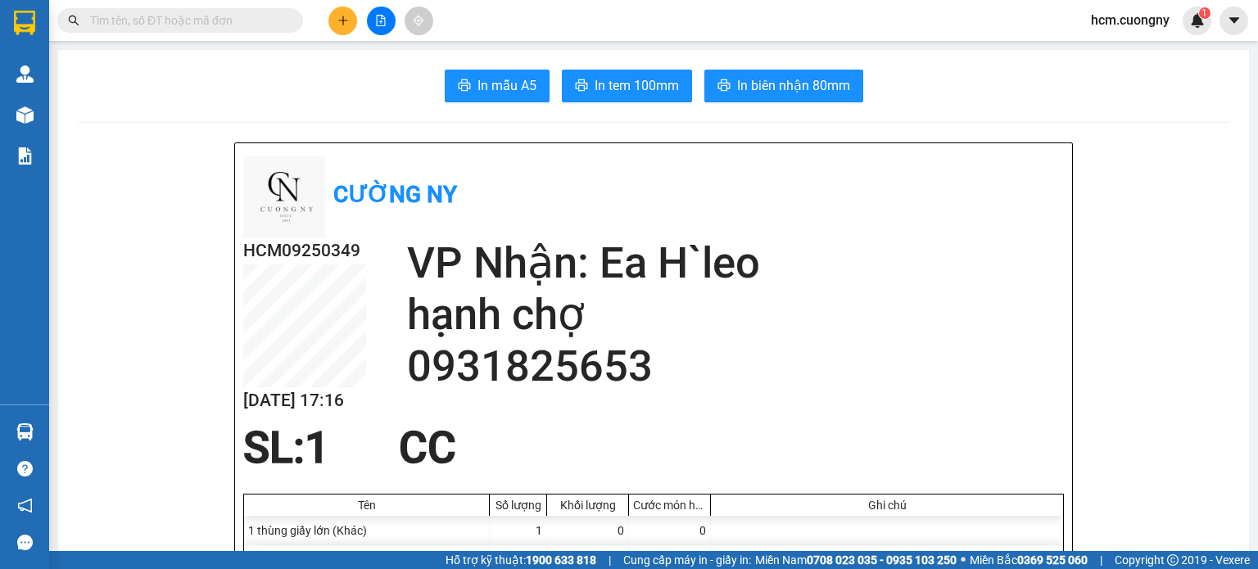
click at [338, 7] on button at bounding box center [343, 21] width 29 height 29
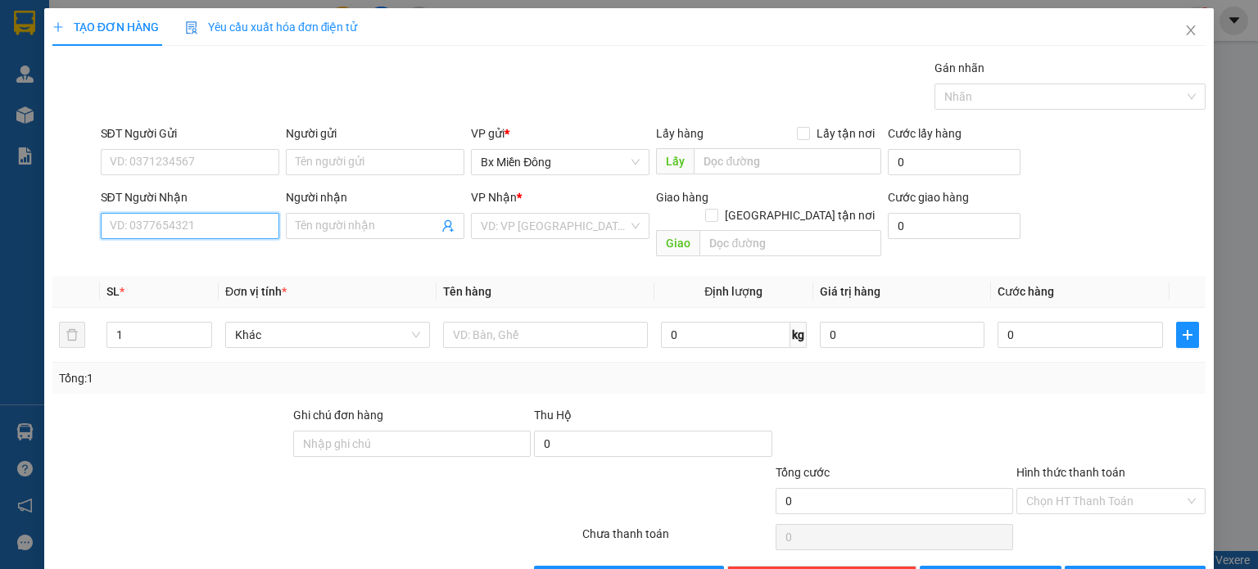
click at [147, 233] on input "SĐT Người Nhận" at bounding box center [190, 226] width 179 height 26
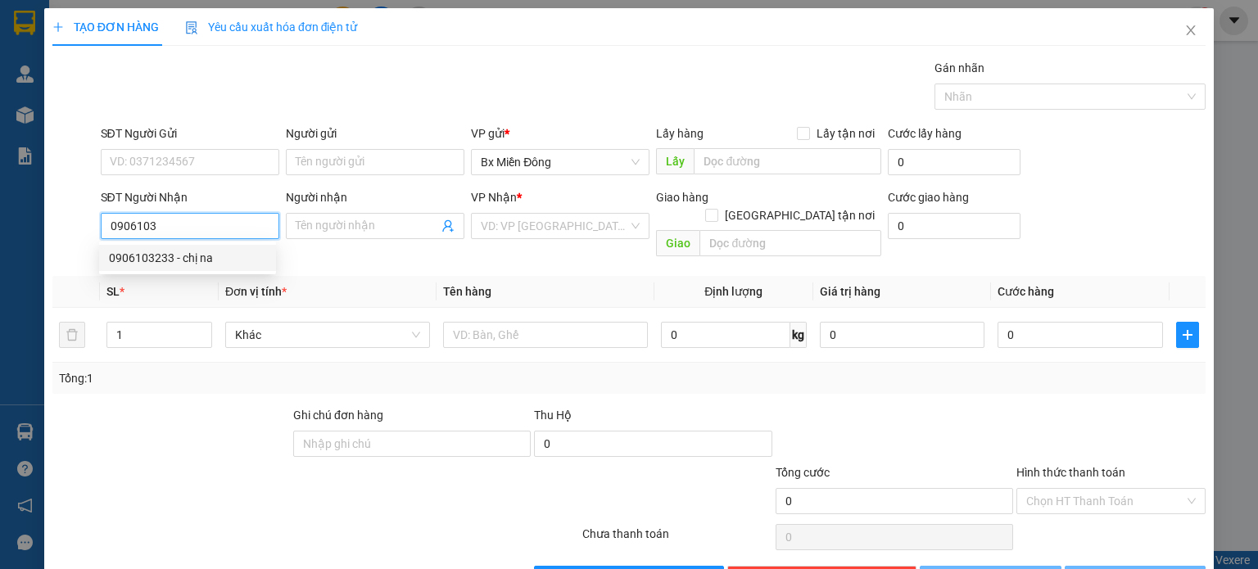
click at [164, 257] on div "0906103233 - chị na" at bounding box center [187, 258] width 157 height 18
type input "0906103233"
type input "chị na"
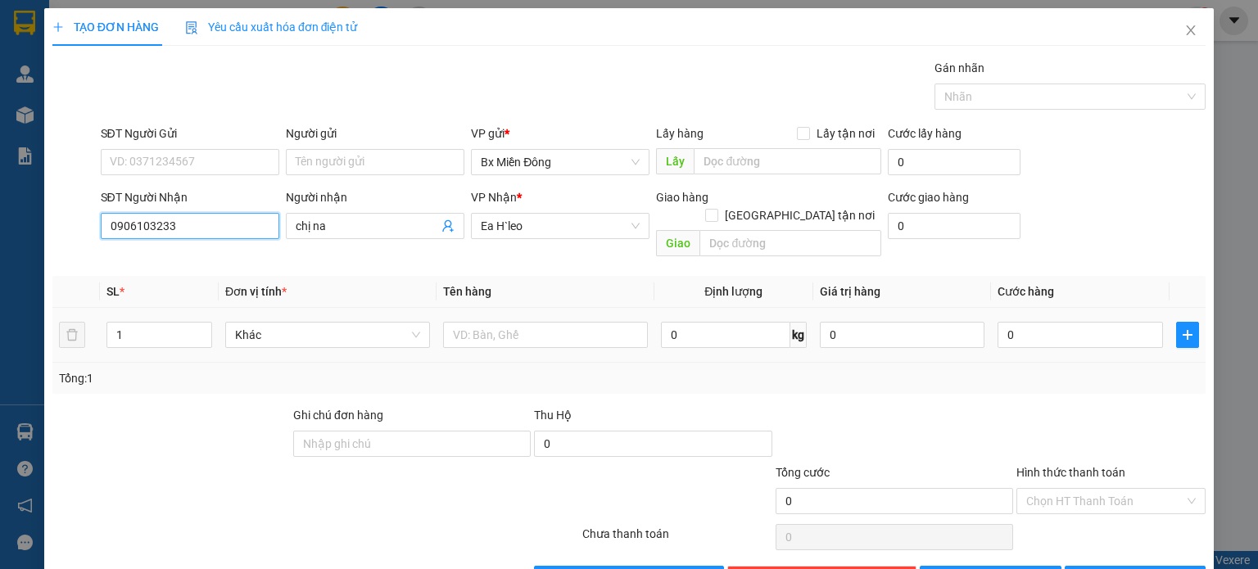
type input "0906103233"
click at [476, 308] on td at bounding box center [546, 335] width 218 height 55
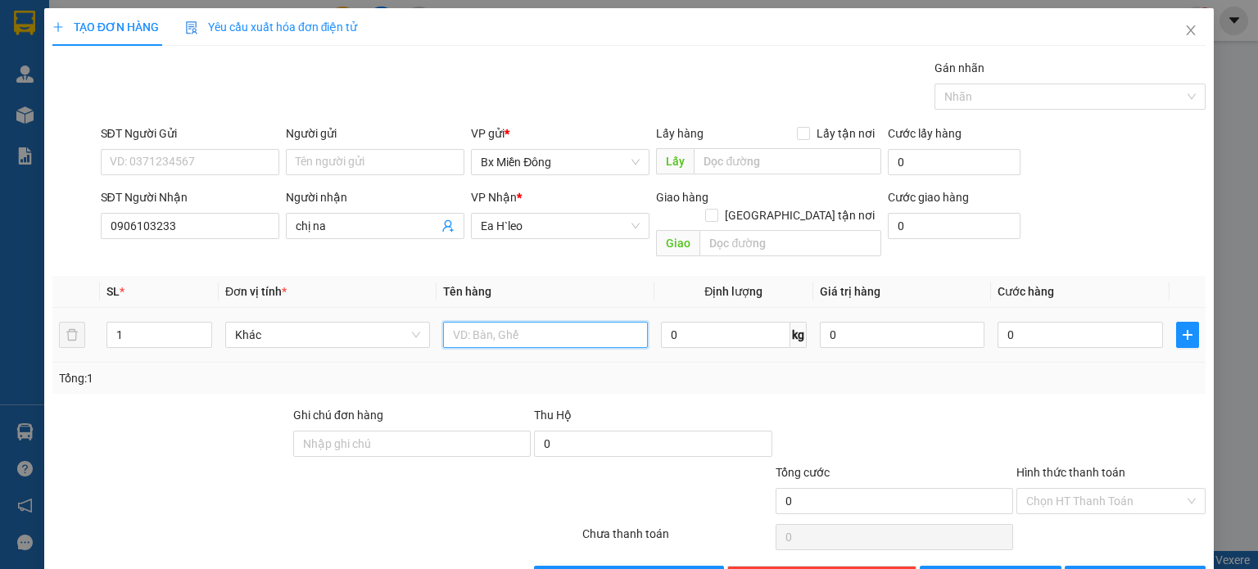
click at [476, 322] on input "text" at bounding box center [545, 335] width 205 height 26
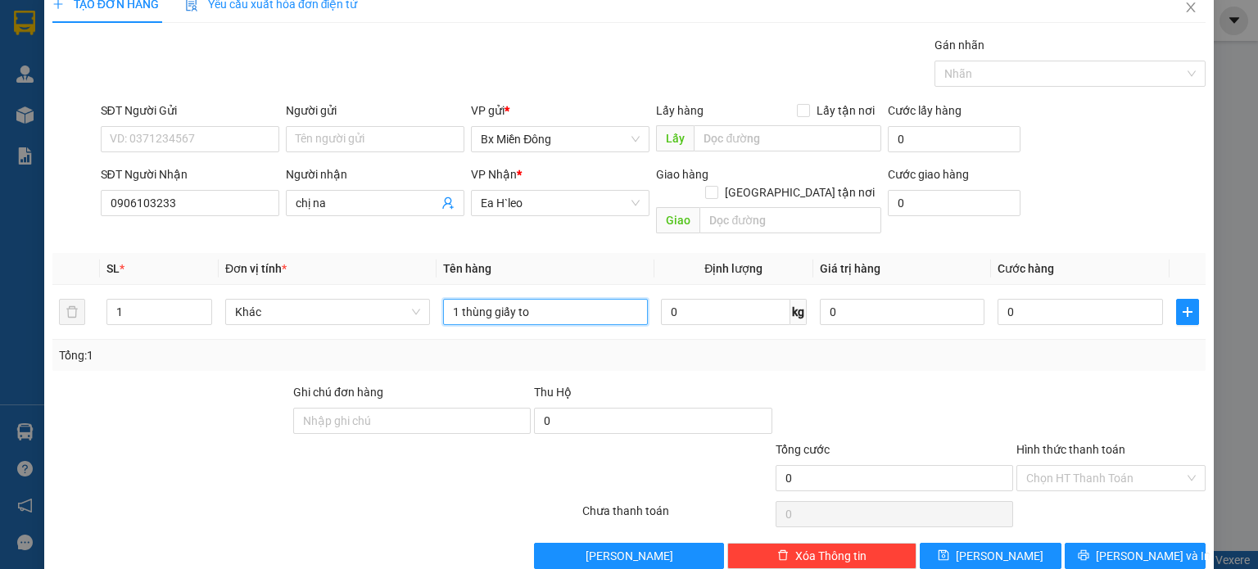
scroll to position [35, 0]
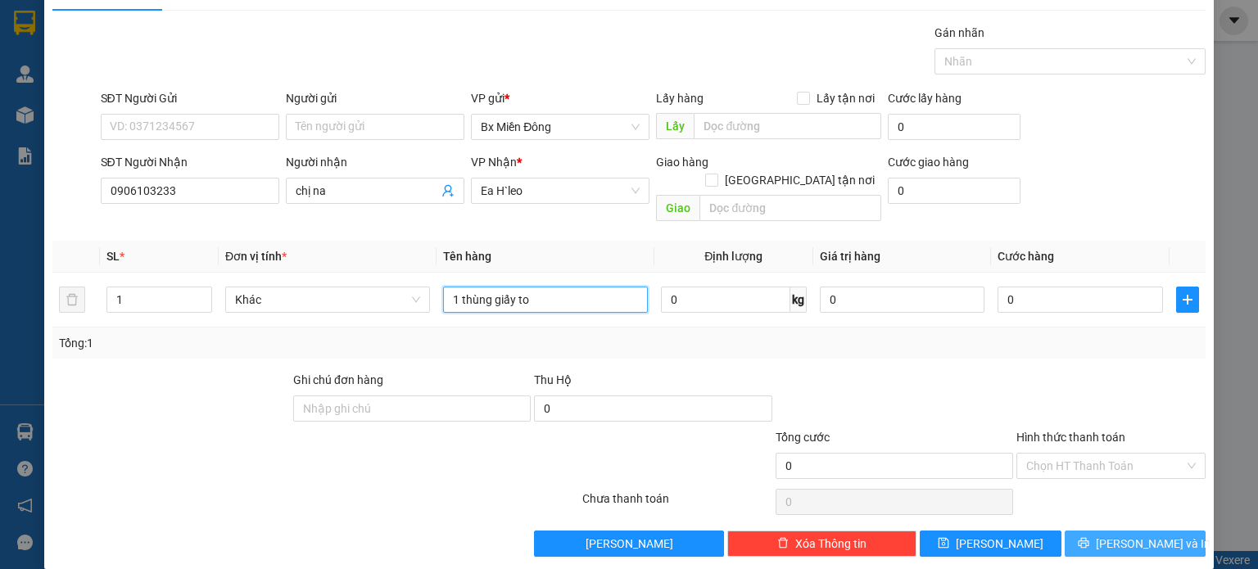
type input "1 thùng giấy to"
click at [1144, 531] on button "[PERSON_NAME] và In" at bounding box center [1136, 544] width 142 height 26
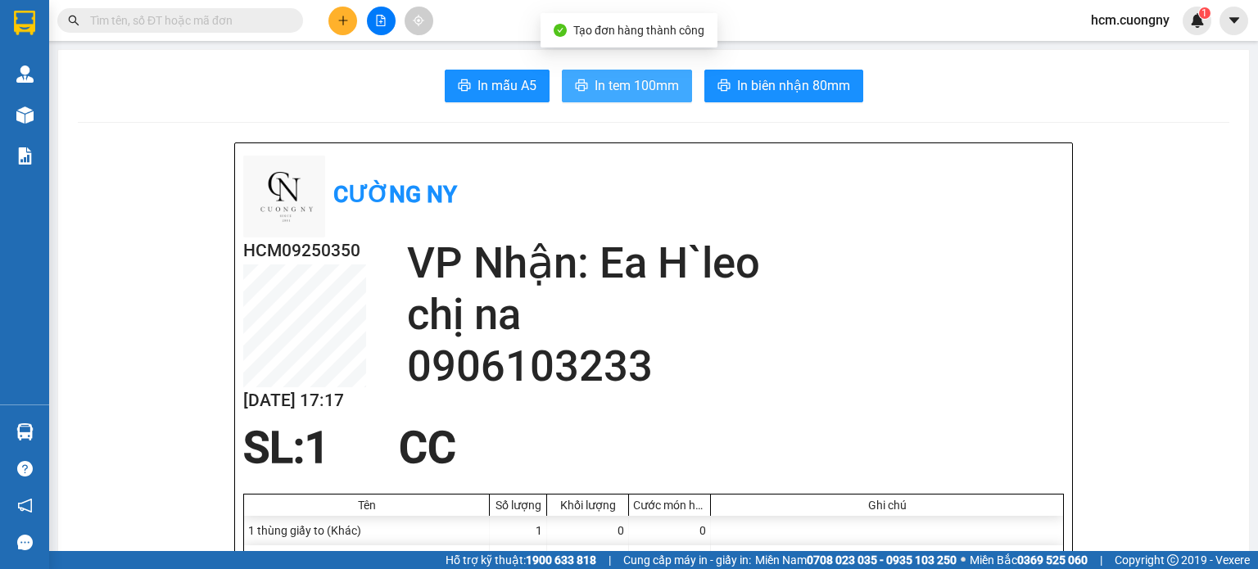
click at [610, 87] on span "In tem 100mm" at bounding box center [637, 85] width 84 height 20
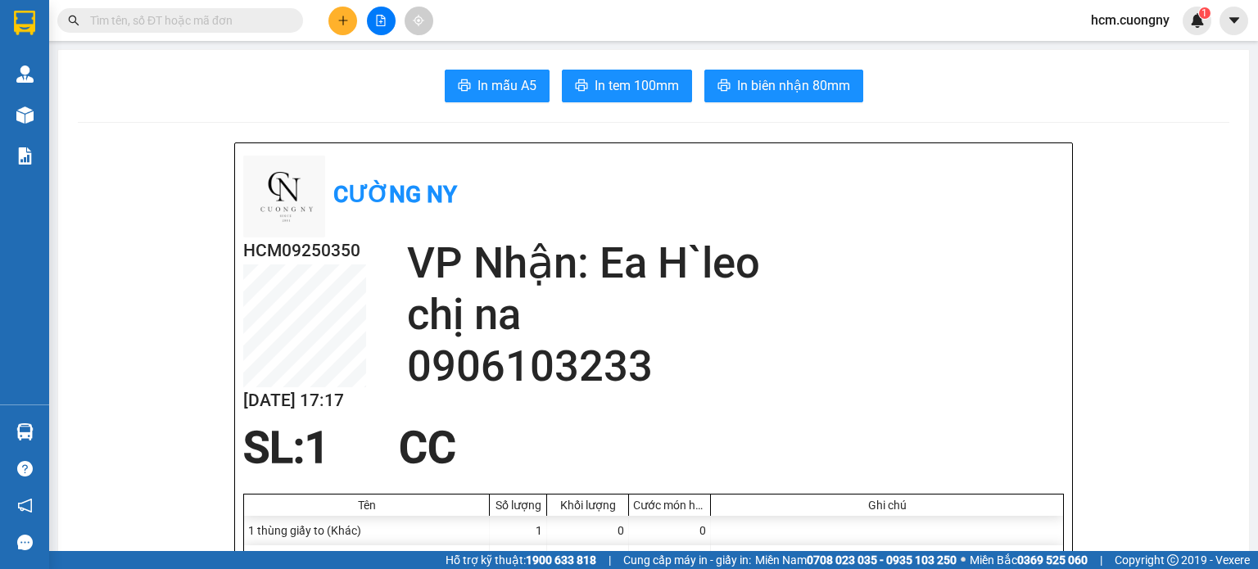
click at [333, 16] on button at bounding box center [343, 21] width 29 height 29
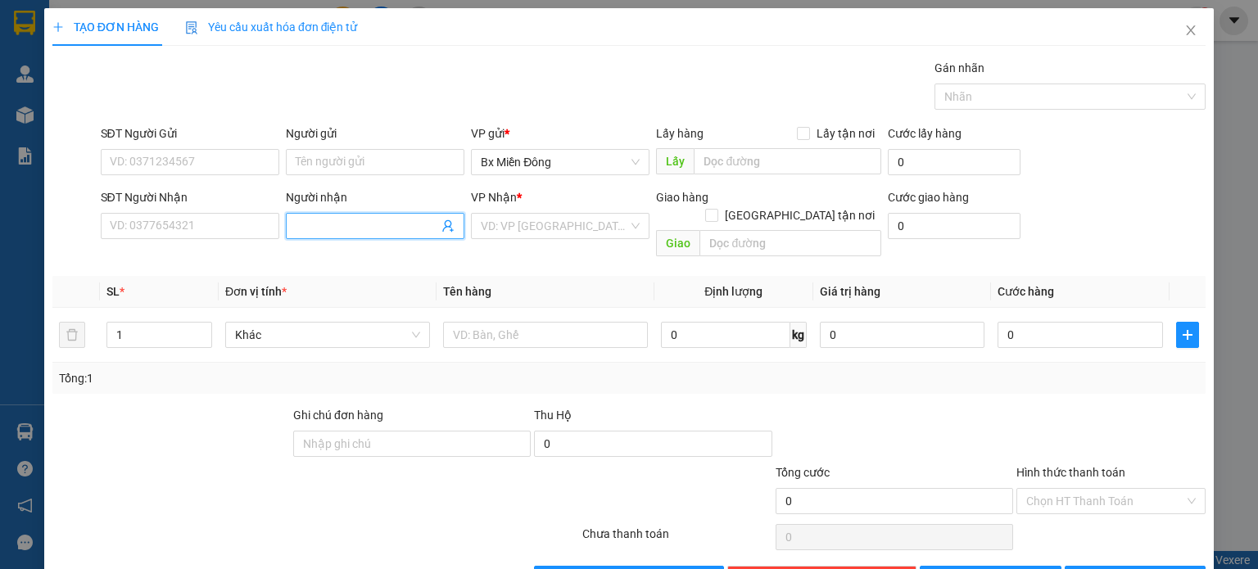
click at [320, 219] on input "Người nhận" at bounding box center [367, 226] width 143 height 18
type input "việt tiến"
click at [537, 229] on input "search" at bounding box center [554, 226] width 147 height 25
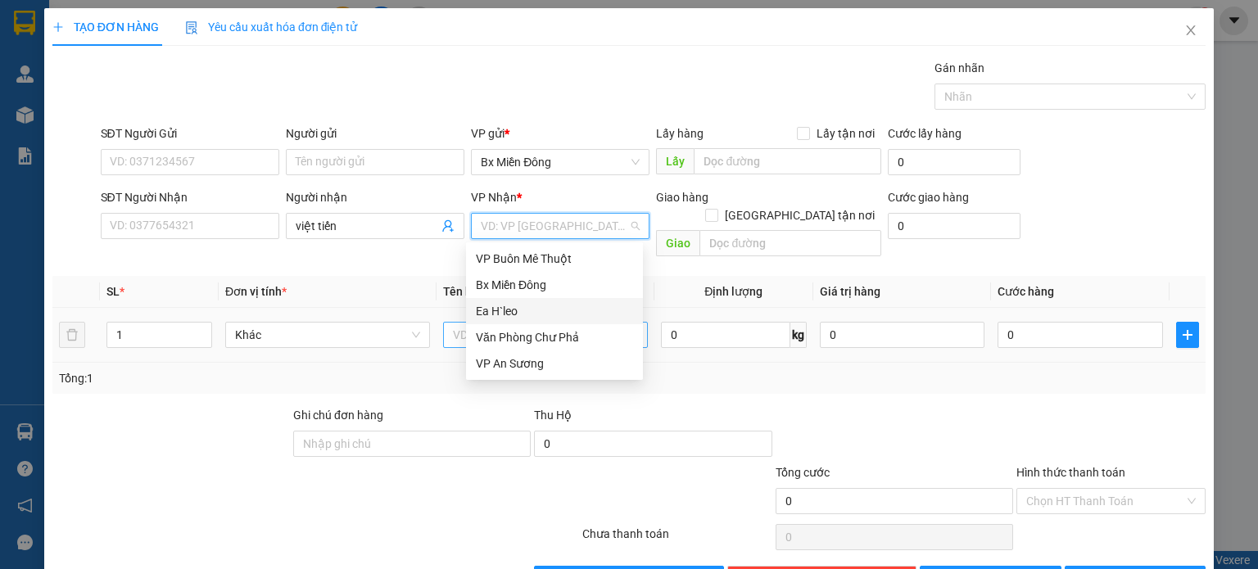
click at [524, 308] on div "Ea H`leo" at bounding box center [554, 311] width 157 height 18
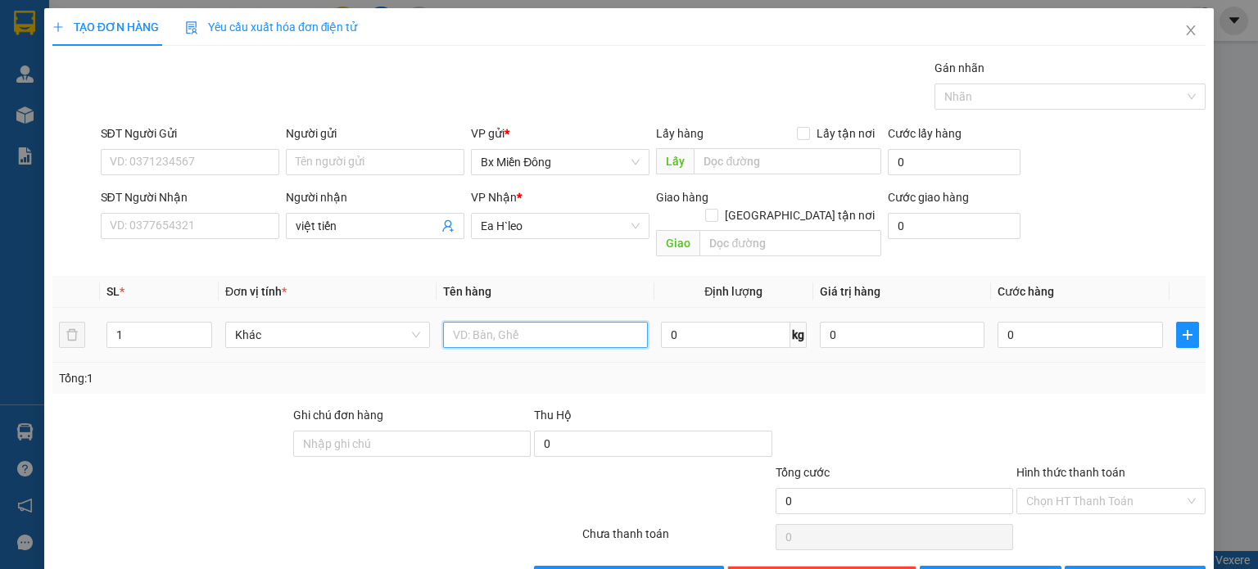
click at [501, 322] on input "text" at bounding box center [545, 335] width 205 height 26
type input "18 thùng"
click at [144, 323] on input "1" at bounding box center [159, 335] width 104 height 25
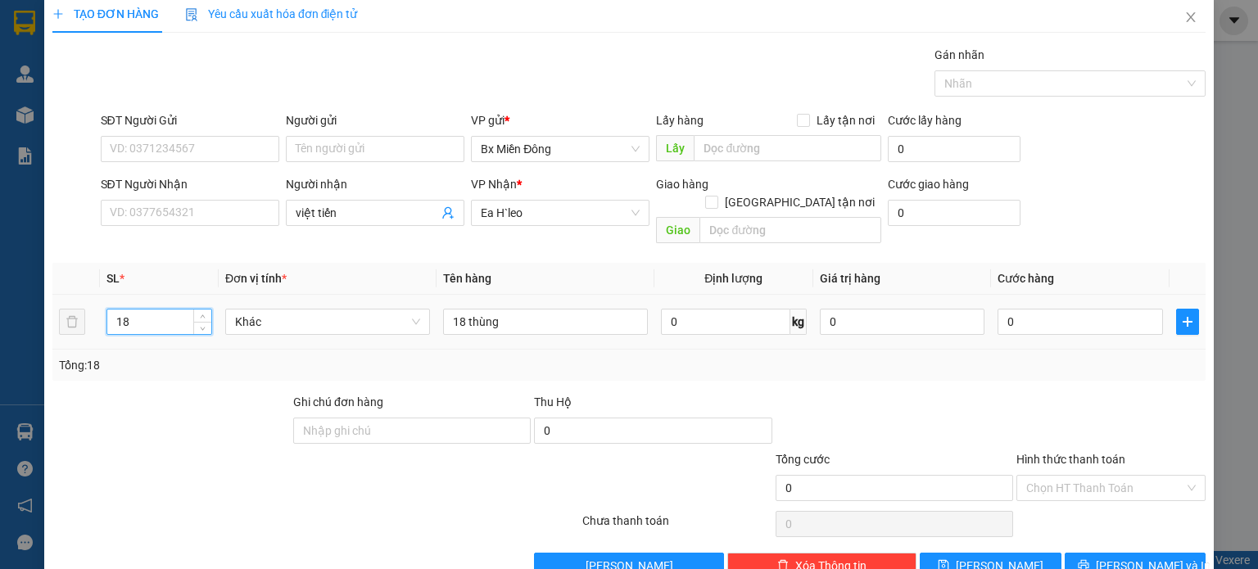
scroll to position [35, 0]
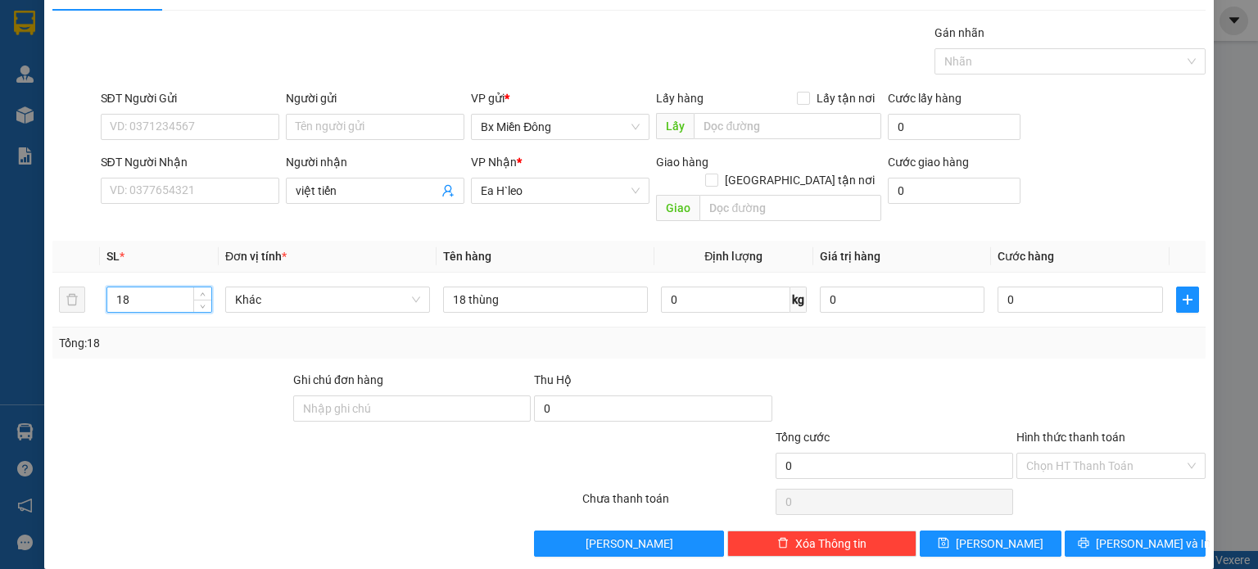
type input "18"
click at [1163, 541] on div "TẠO ĐƠN HÀNG Yêu cầu xuất hóa đơn điện tử Transit Pickup Surcharge Ids Transit …" at bounding box center [629, 271] width 1170 height 596
click at [1160, 531] on button "[PERSON_NAME] và In" at bounding box center [1136, 544] width 142 height 26
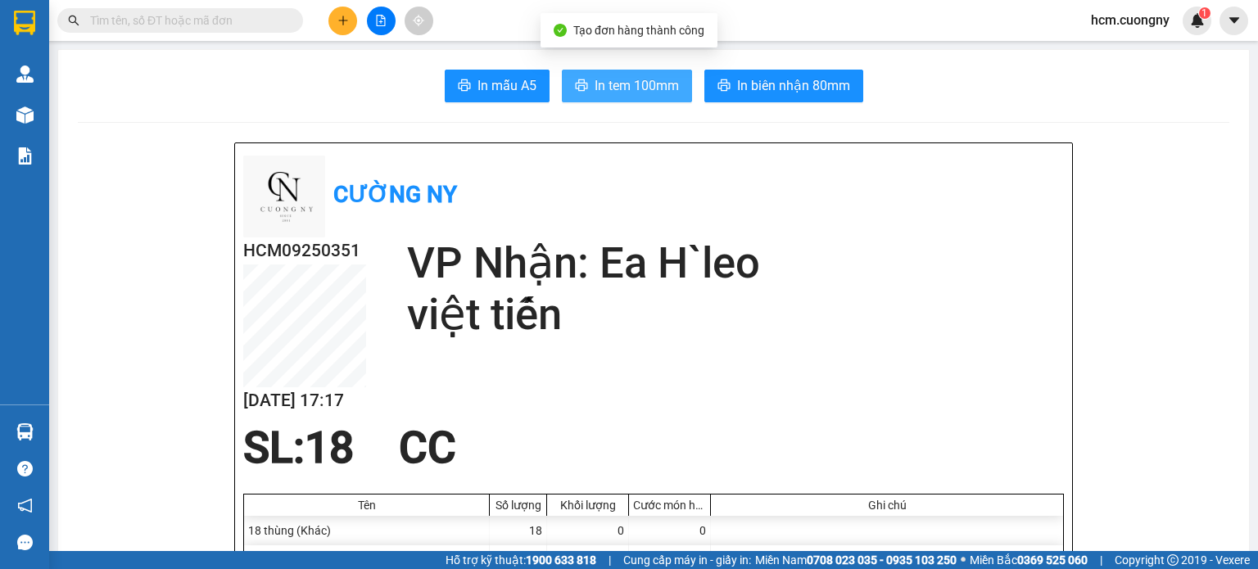
click at [610, 71] on button "In tem 100mm" at bounding box center [627, 86] width 130 height 33
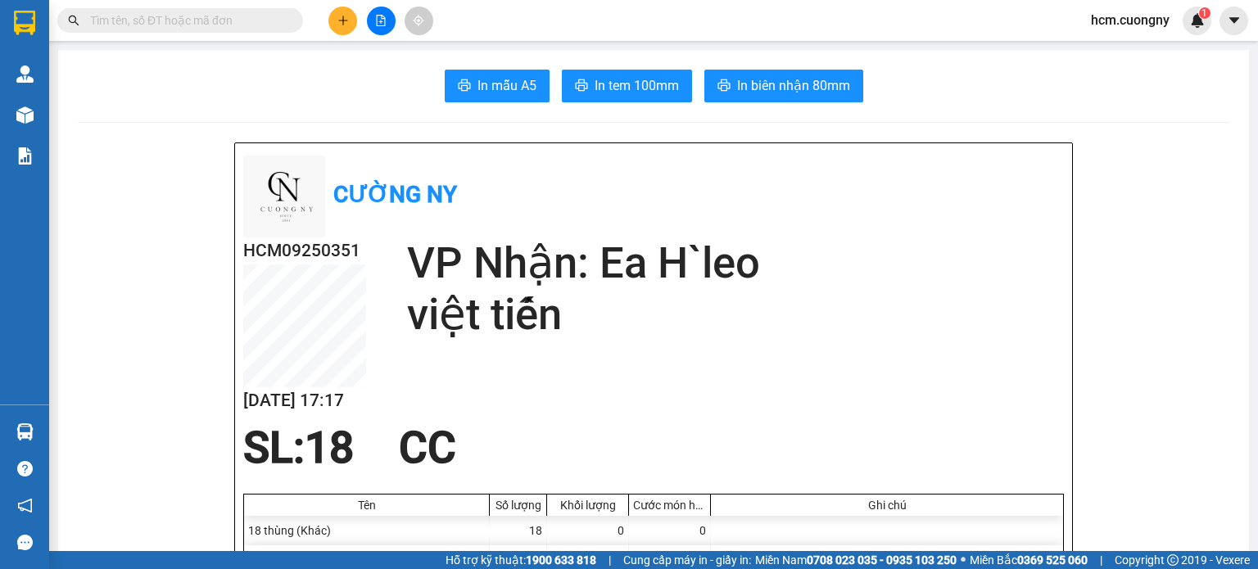
click at [345, 20] on icon "plus" at bounding box center [342, 20] width 9 height 1
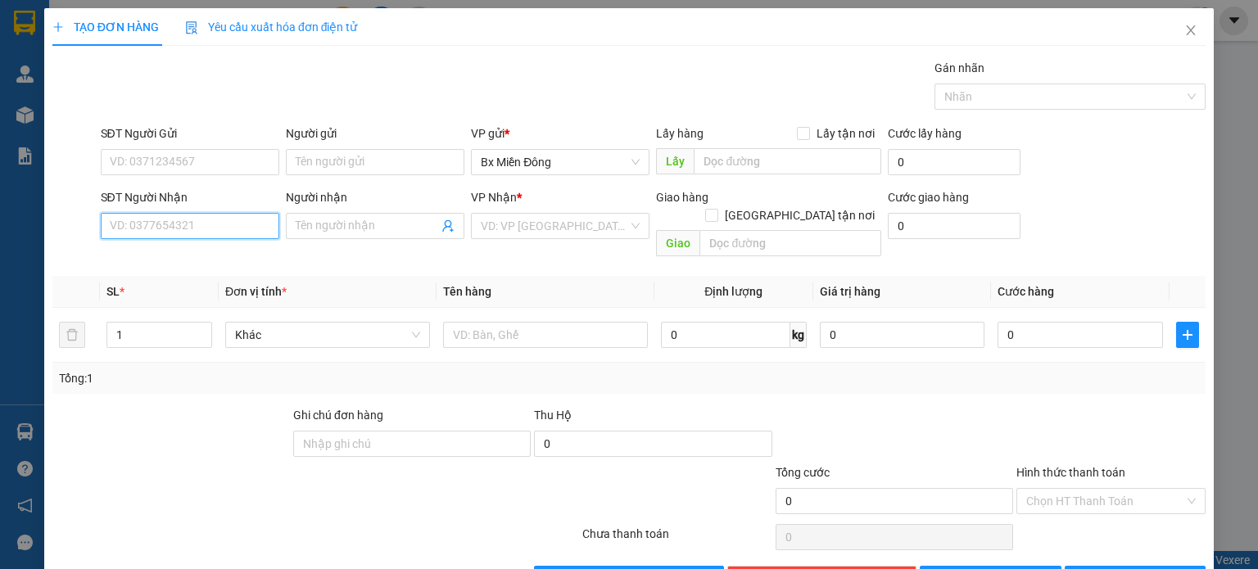
click at [190, 223] on input "SĐT Người Nhận" at bounding box center [190, 226] width 179 height 26
click at [311, 230] on input "Người nhận" at bounding box center [367, 226] width 143 height 18
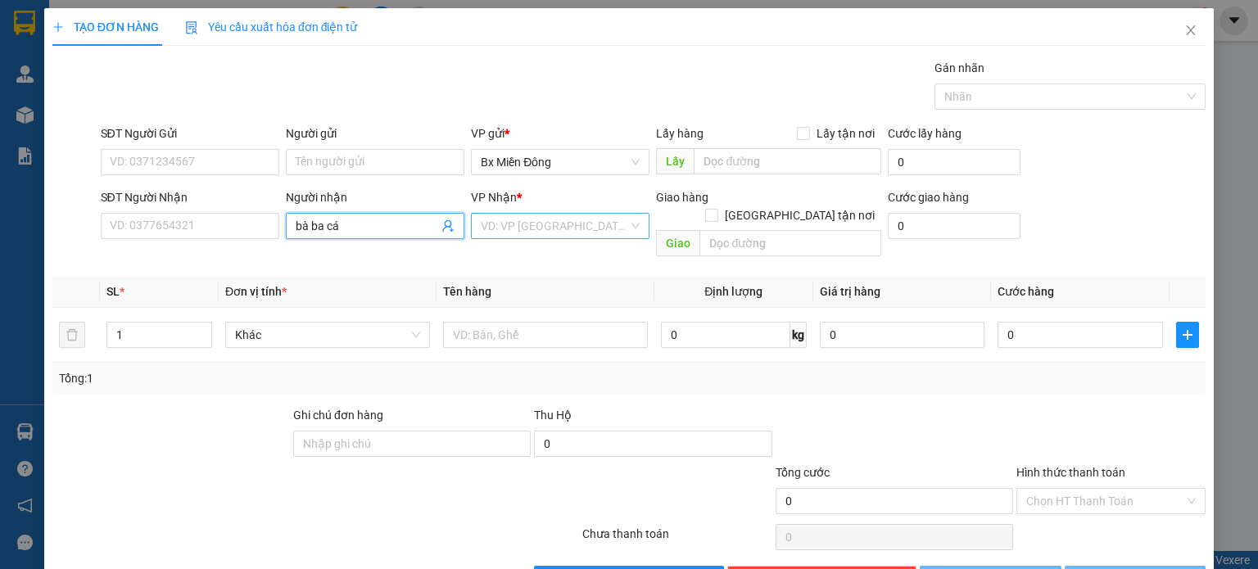
type input "bà ba cá"
click at [532, 235] on input "search" at bounding box center [554, 226] width 147 height 25
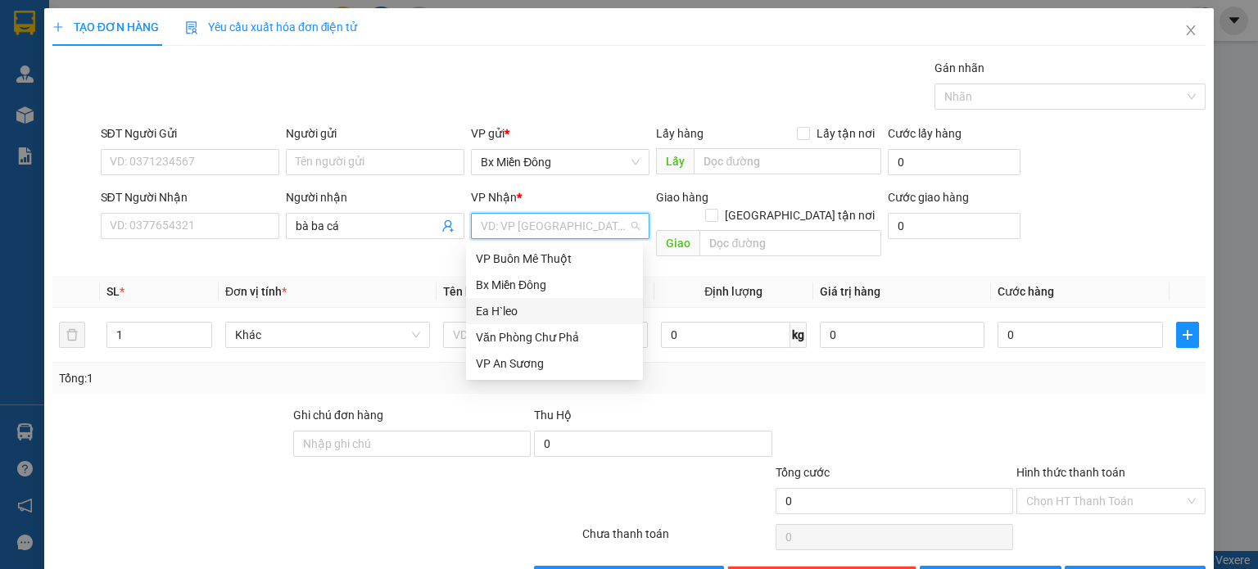
click at [498, 314] on div "Ea H`leo" at bounding box center [554, 311] width 157 height 18
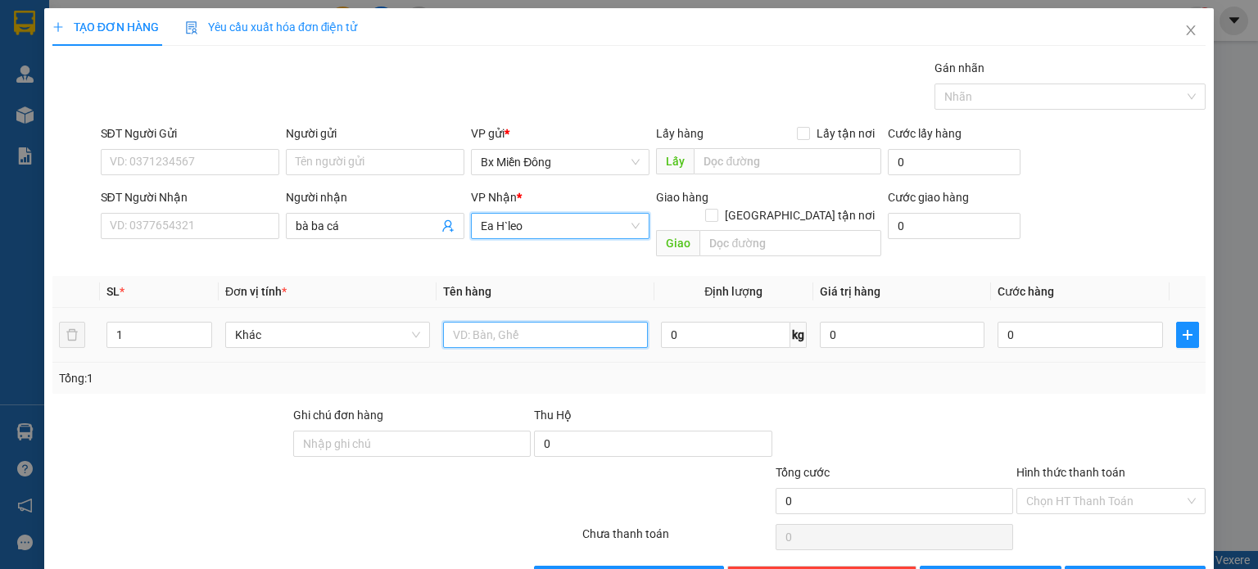
click at [498, 322] on input "text" at bounding box center [545, 335] width 205 height 26
type input "1 thùng"
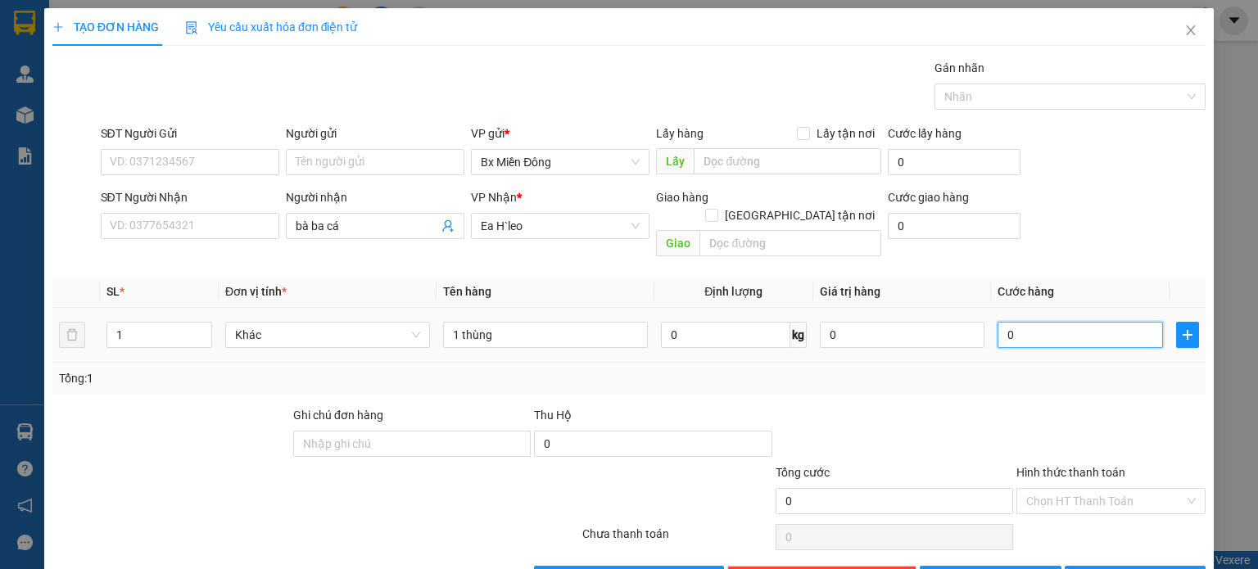
click at [1009, 322] on input "0" at bounding box center [1080, 335] width 165 height 26
type input "1"
type input "10"
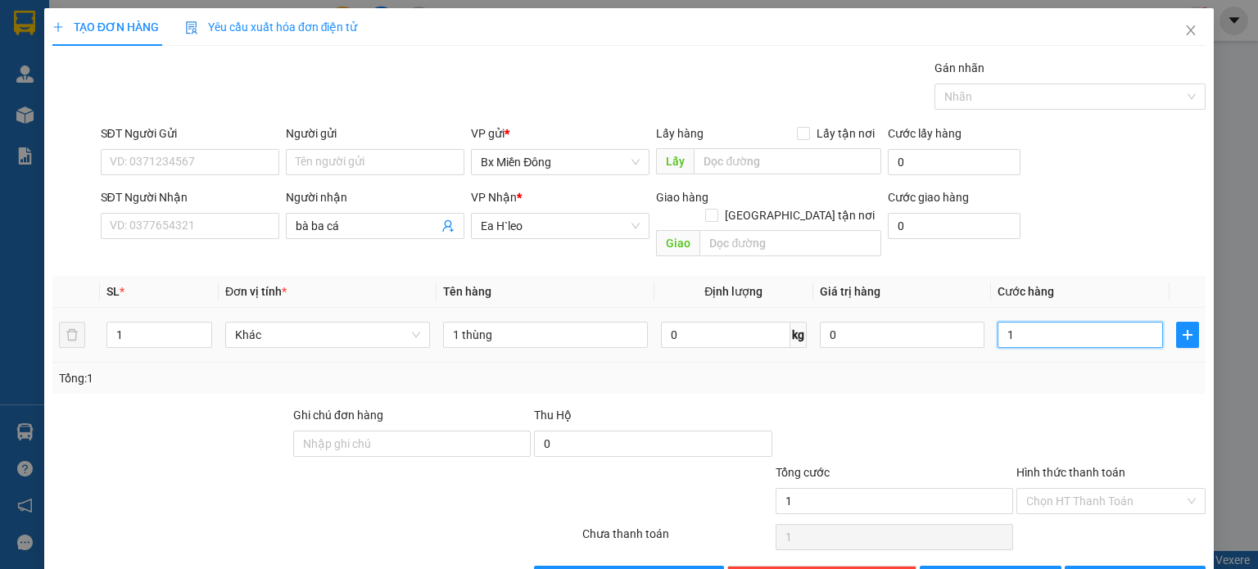
type input "10"
type input "100"
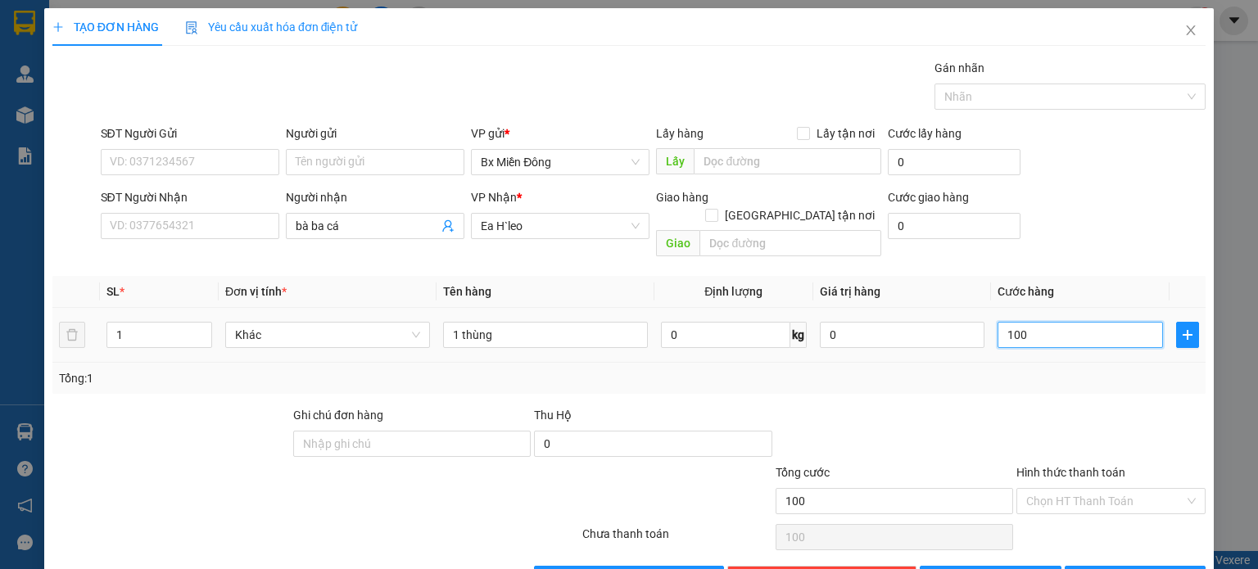
drag, startPoint x: 1047, startPoint y: 324, endPoint x: 835, endPoint y: 359, distance: 215.1
click at [835, 359] on div "SL * Đơn vị tính * Tên hàng Định lượng Giá trị hàng Cước hàng 1 Khác 1 thùng 0 …" at bounding box center [628, 335] width 1153 height 118
type input "0"
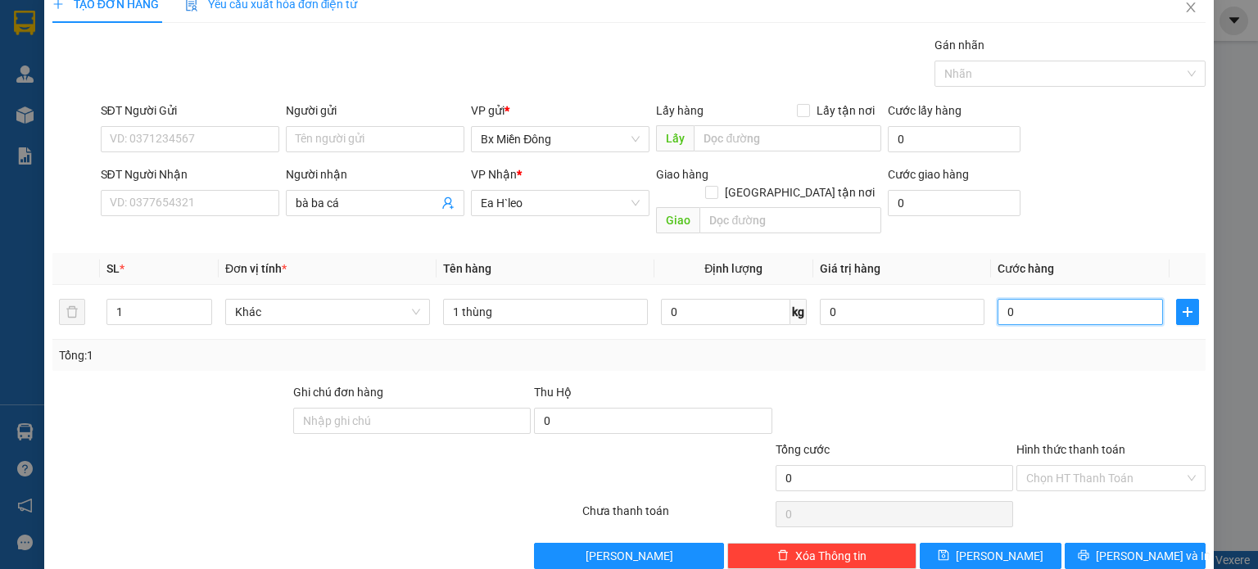
scroll to position [35, 0]
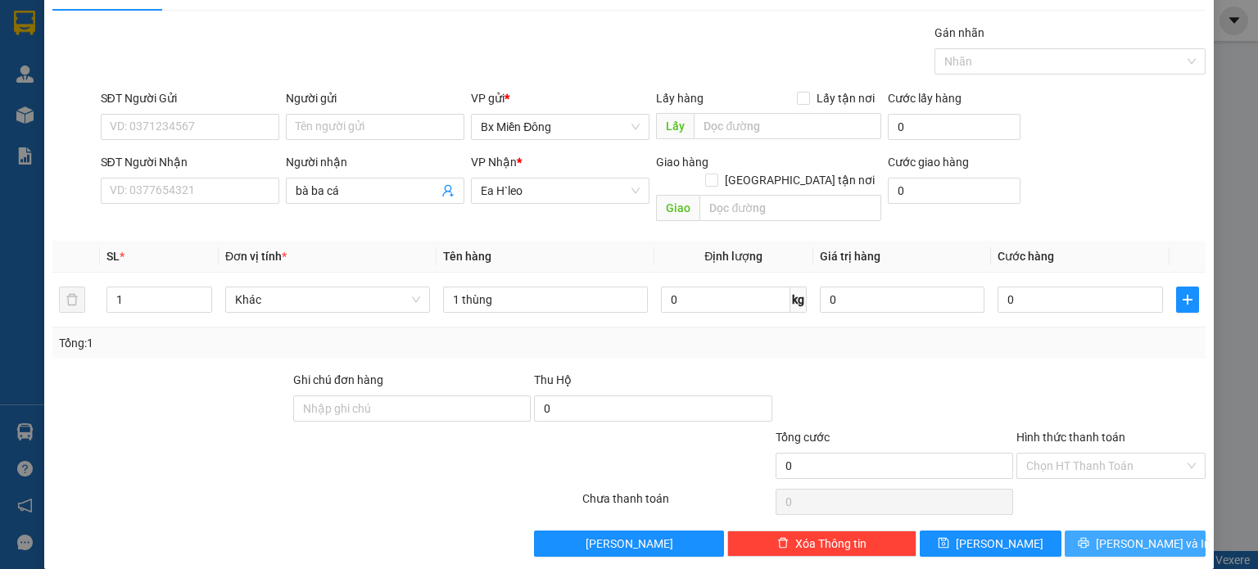
click at [1153, 535] on span "[PERSON_NAME] và In" at bounding box center [1153, 544] width 115 height 18
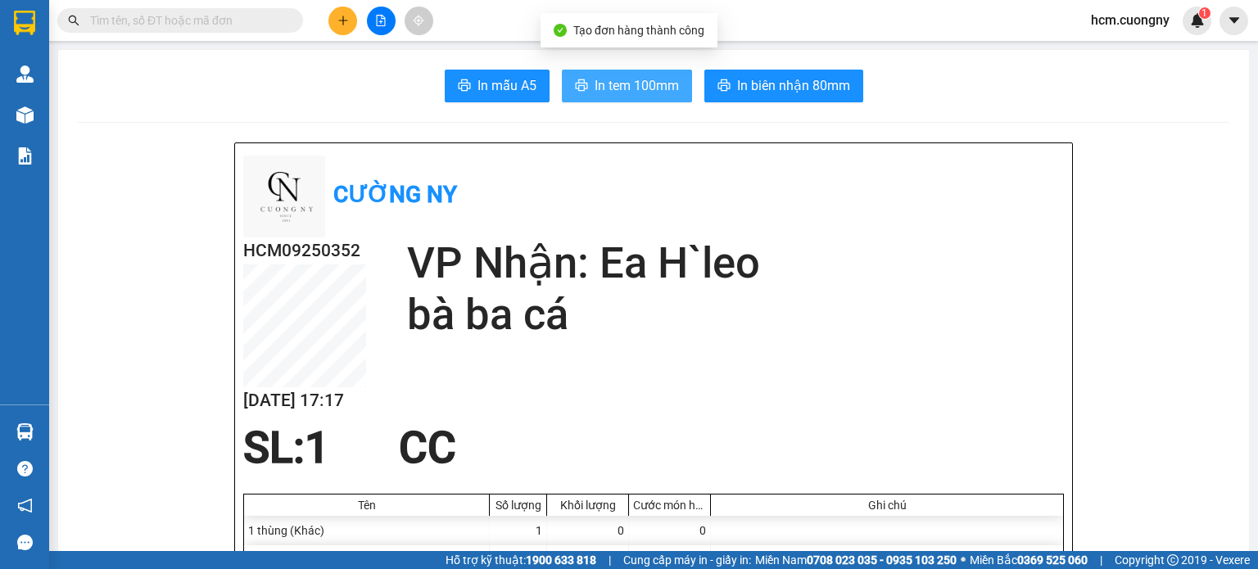
click at [601, 88] on span "In tem 100mm" at bounding box center [637, 85] width 84 height 20
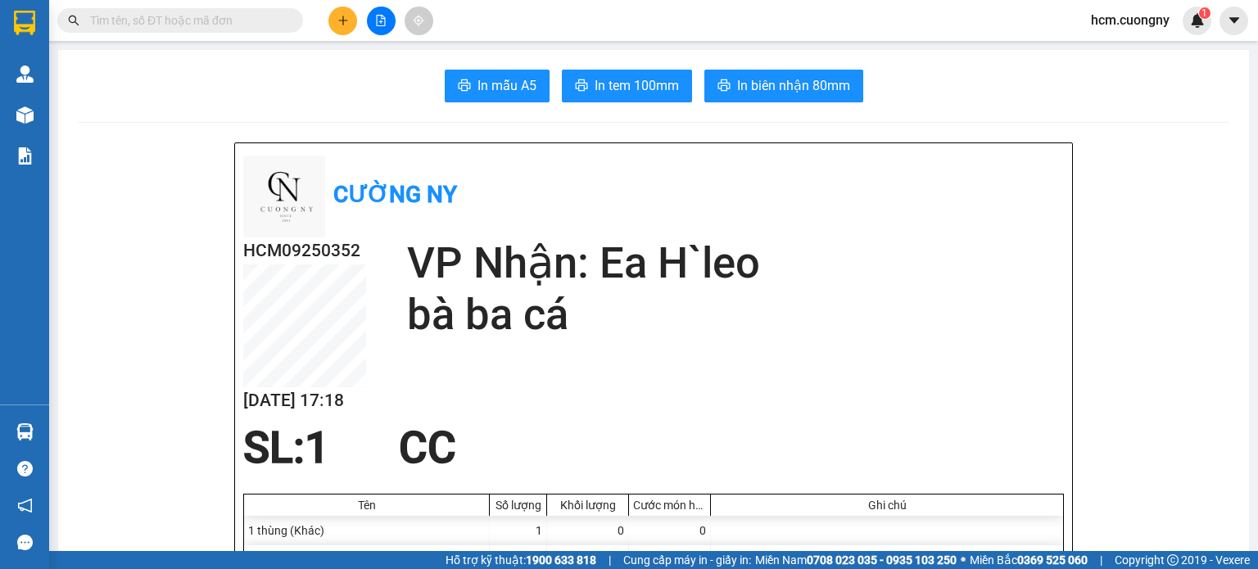
click at [334, 20] on button at bounding box center [343, 21] width 29 height 29
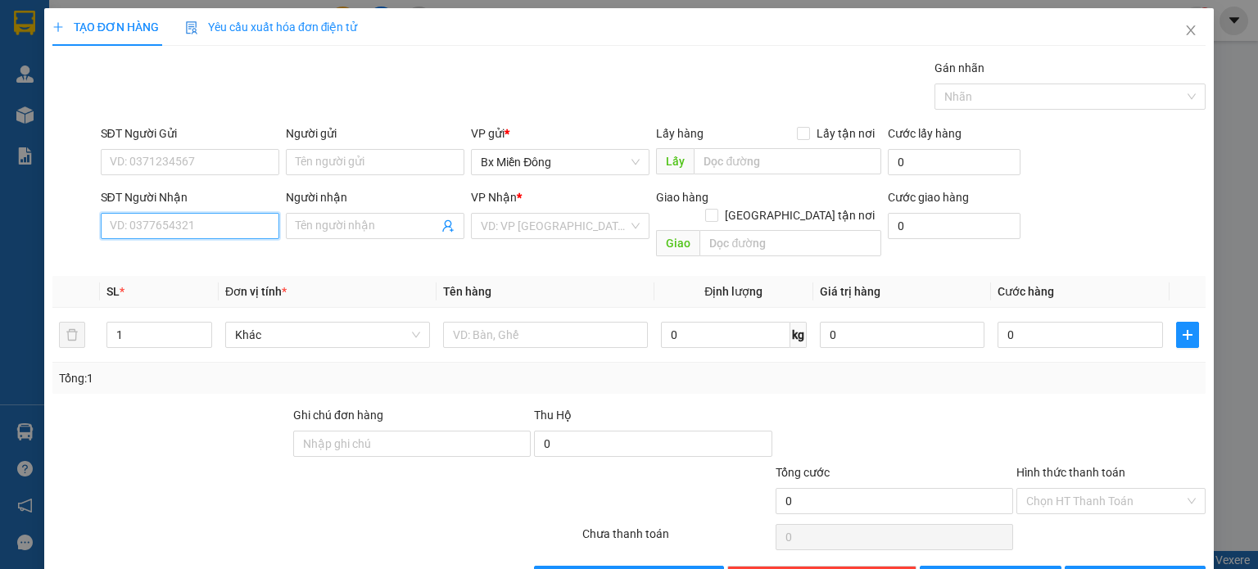
click at [220, 215] on input "SĐT Người Nhận" at bounding box center [190, 226] width 179 height 26
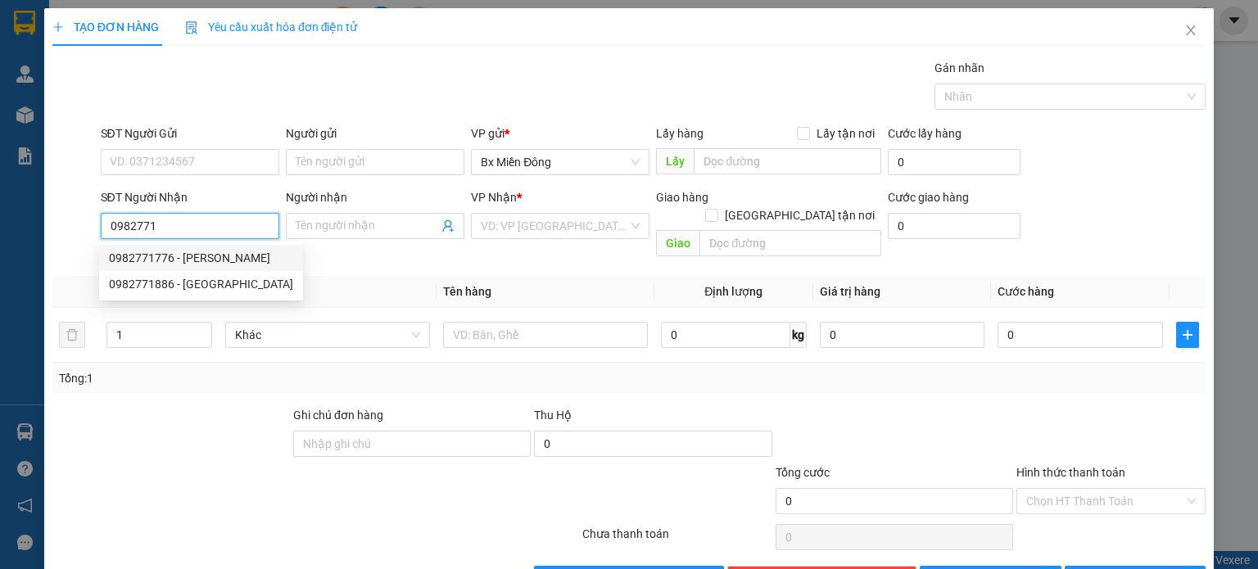
click at [213, 258] on div "0982771776 - hoàng dương" at bounding box center [201, 258] width 184 height 18
type input "0982771776"
type input "hoàng dương"
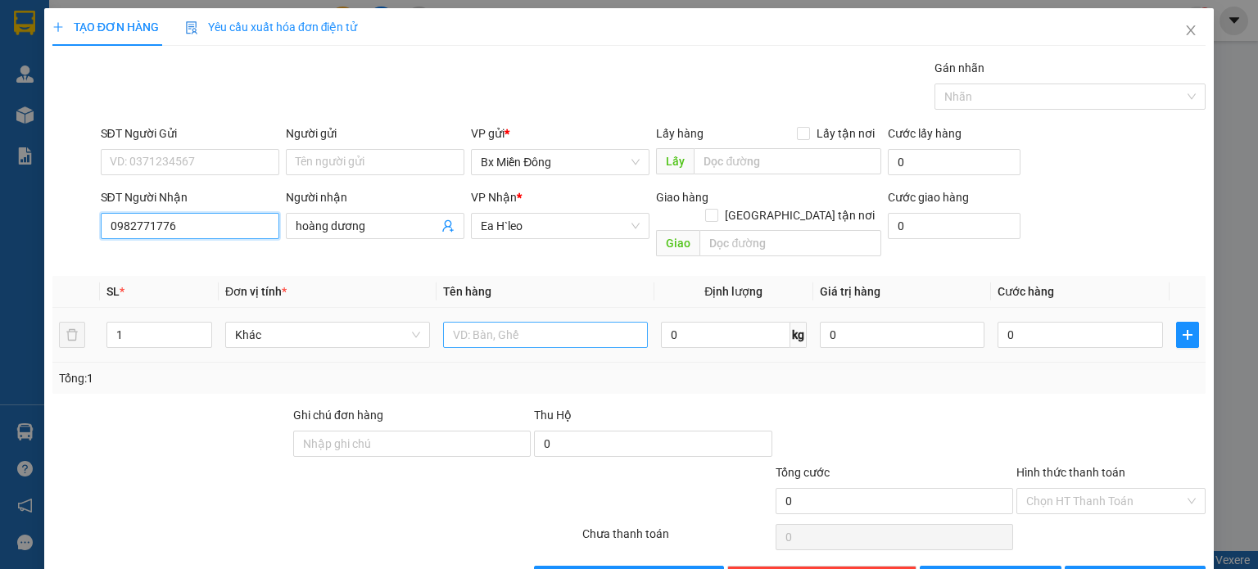
type input "0982771776"
click at [484, 324] on input "text" at bounding box center [545, 335] width 205 height 26
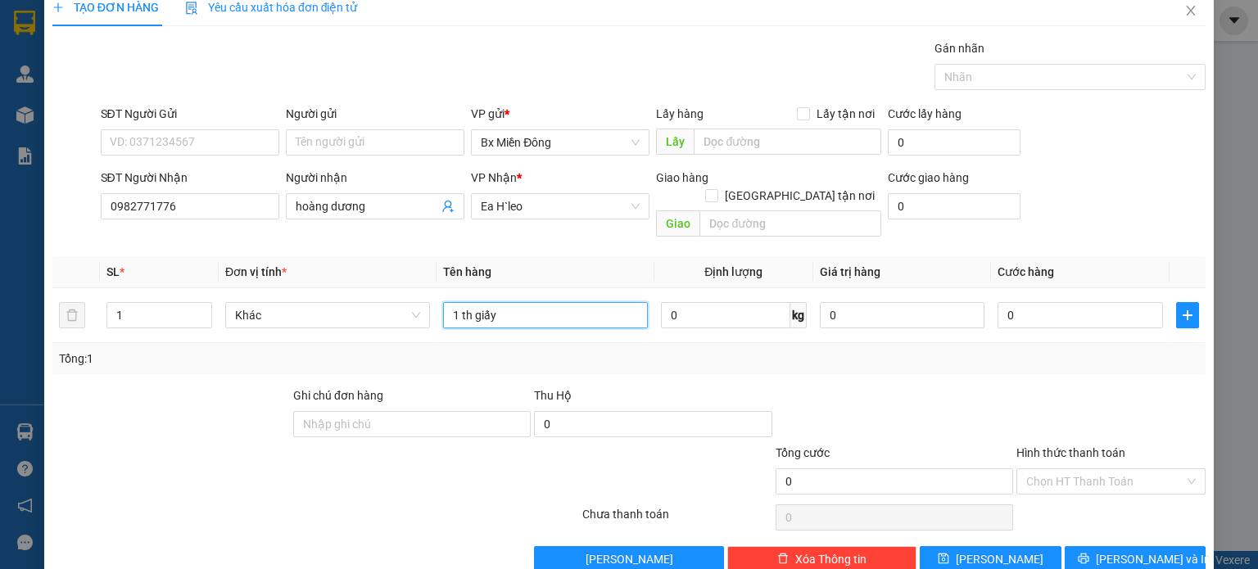
scroll to position [35, 0]
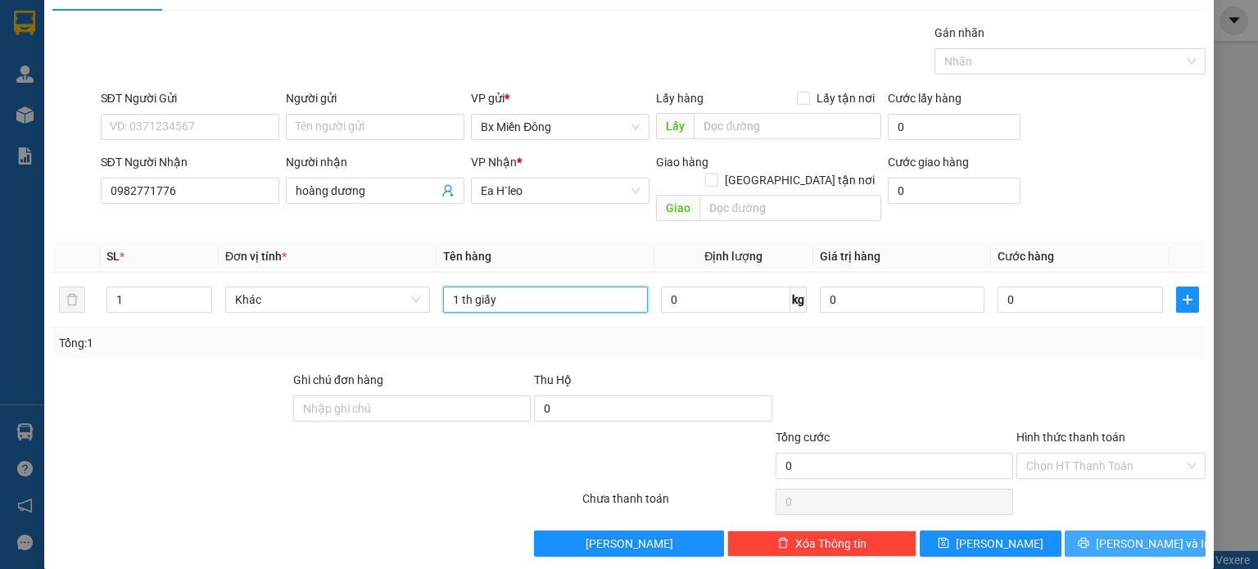
type input "1 th giấy"
click at [1139, 535] on span "[PERSON_NAME] và In" at bounding box center [1153, 544] width 115 height 18
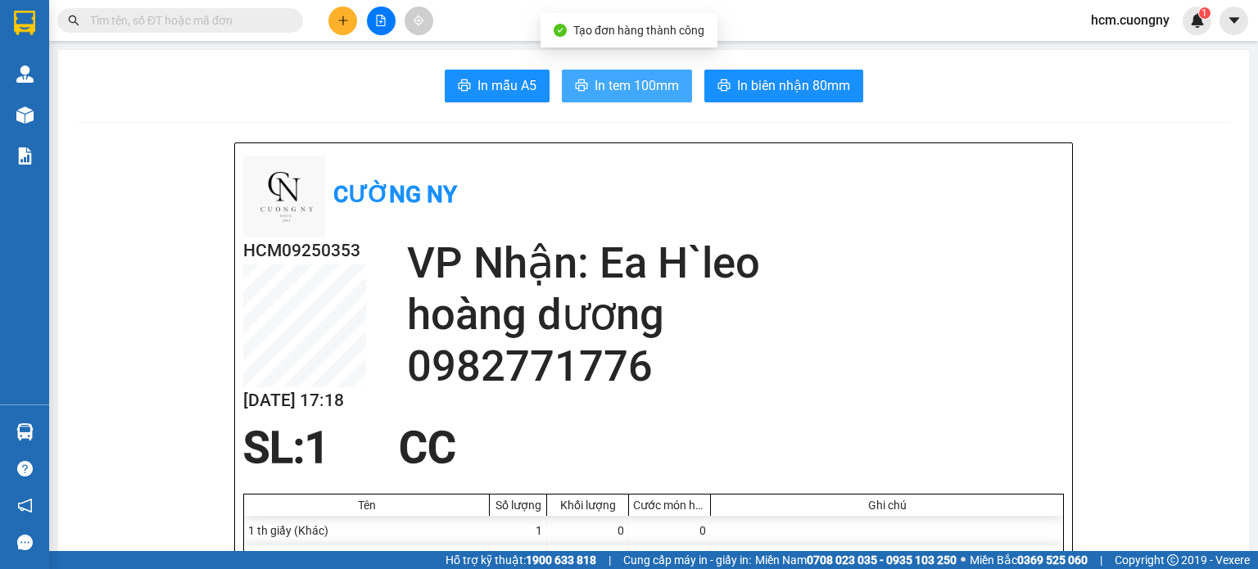
click at [652, 98] on button "In tem 100mm" at bounding box center [627, 86] width 130 height 33
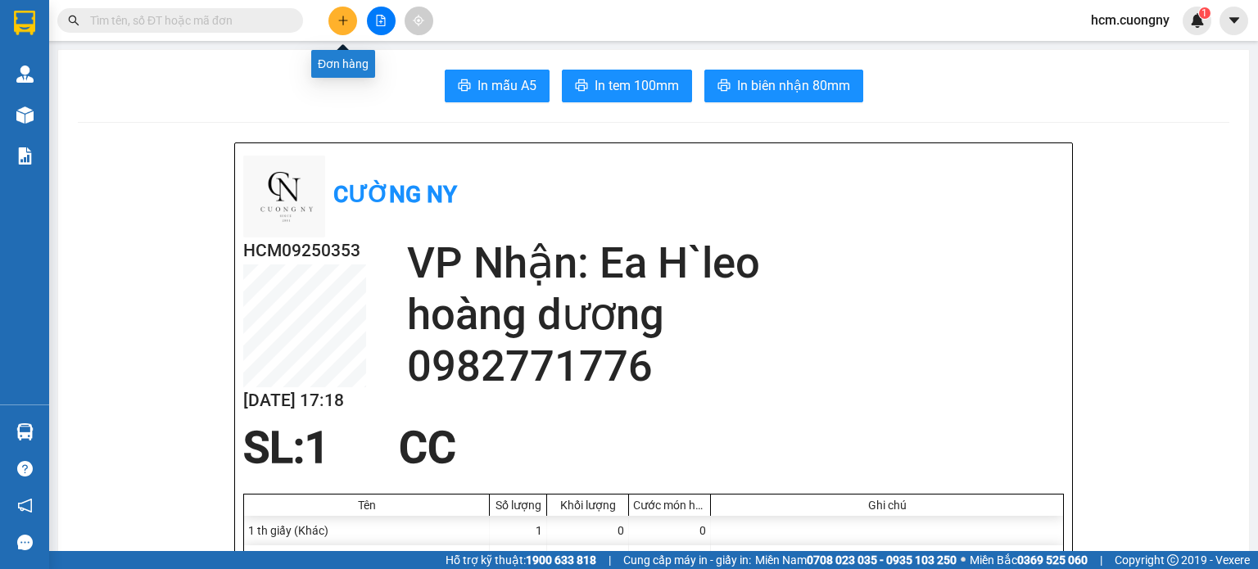
click at [351, 14] on button at bounding box center [343, 21] width 29 height 29
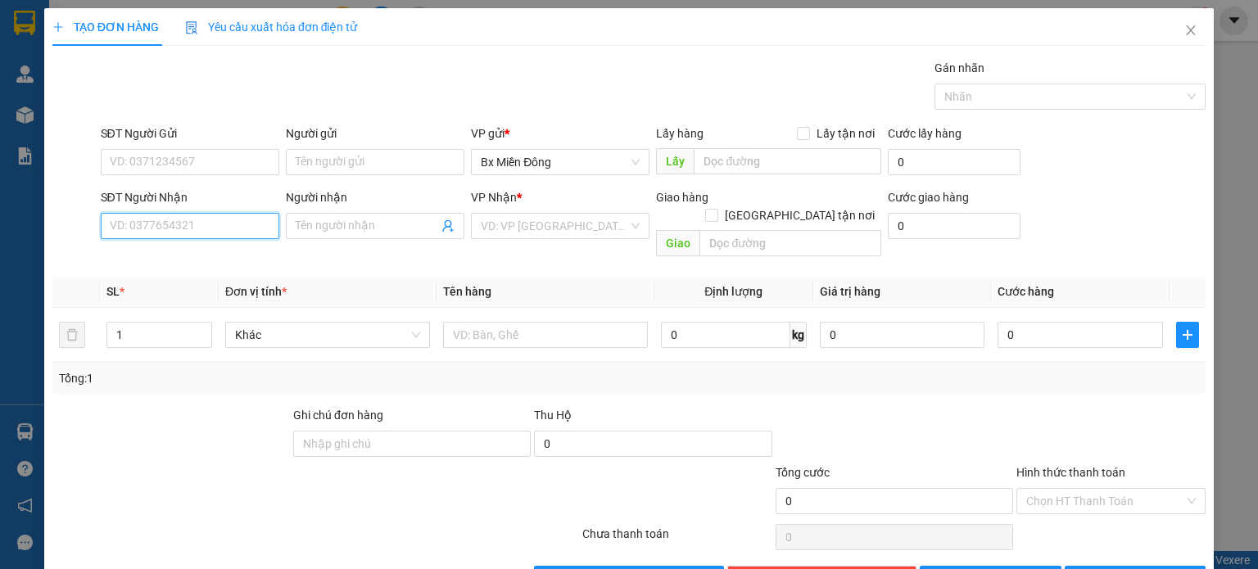
click at [207, 220] on input "SĐT Người Nhận" at bounding box center [190, 226] width 179 height 26
type input "0839190047"
click at [221, 258] on div "0839190047 - tiệm nhà bông" at bounding box center [187, 258] width 157 height 18
type input "tiệm nhà bông"
type input "0839190047"
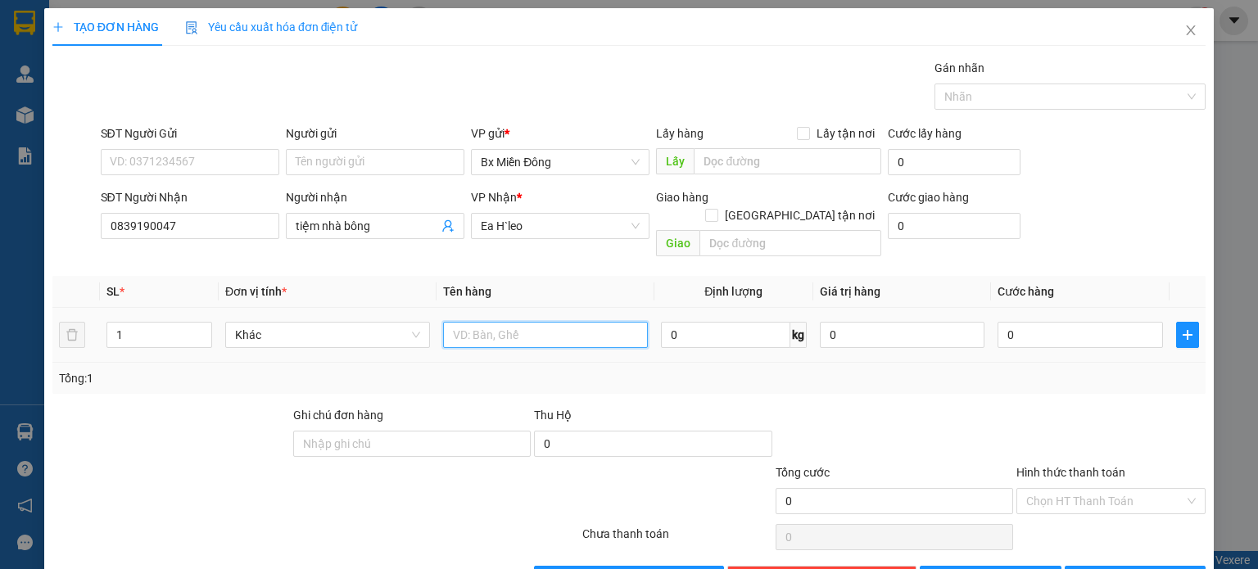
click at [523, 322] on input "text" at bounding box center [545, 335] width 205 height 26
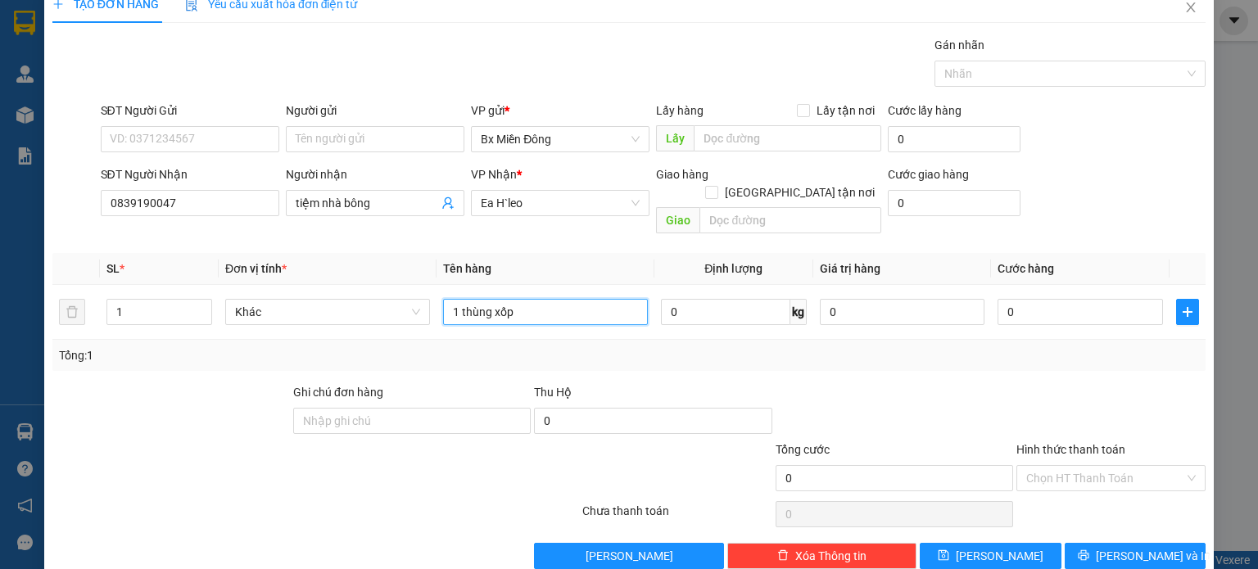
scroll to position [35, 0]
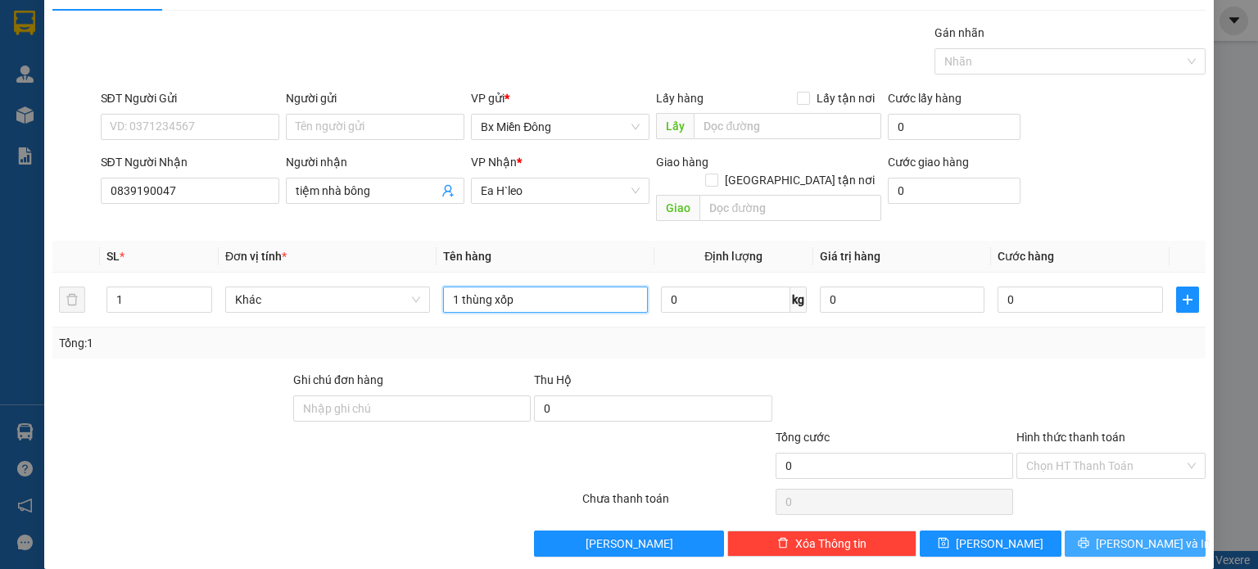
type input "1 thùng xốp"
click at [1118, 536] on button "[PERSON_NAME] và In" at bounding box center [1136, 544] width 142 height 26
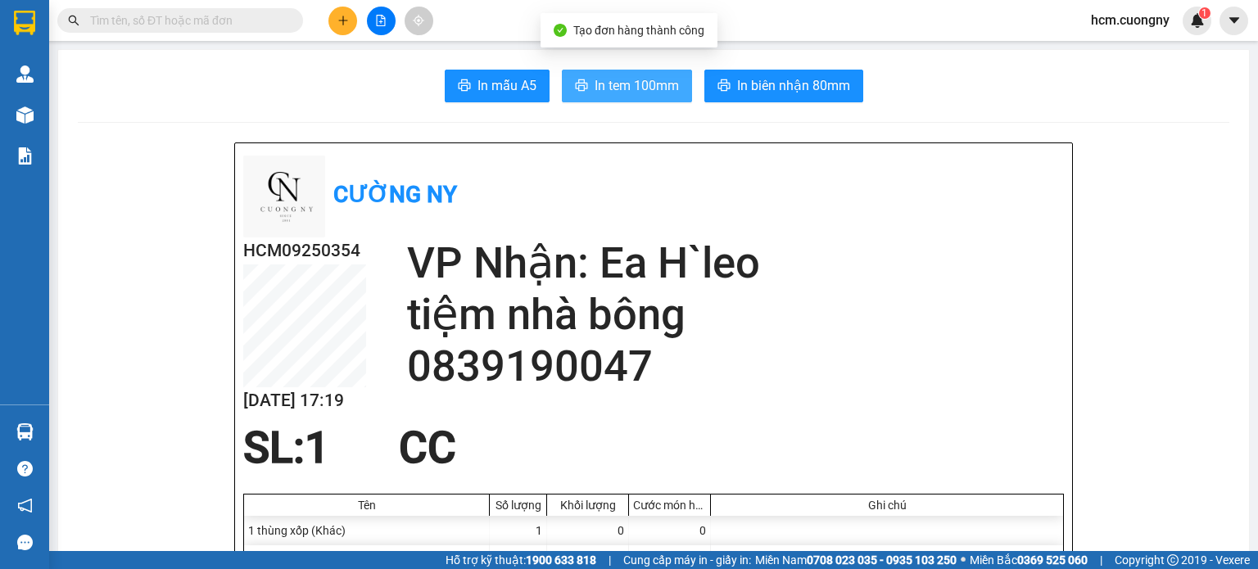
click at [618, 71] on button "In tem 100mm" at bounding box center [627, 86] width 130 height 33
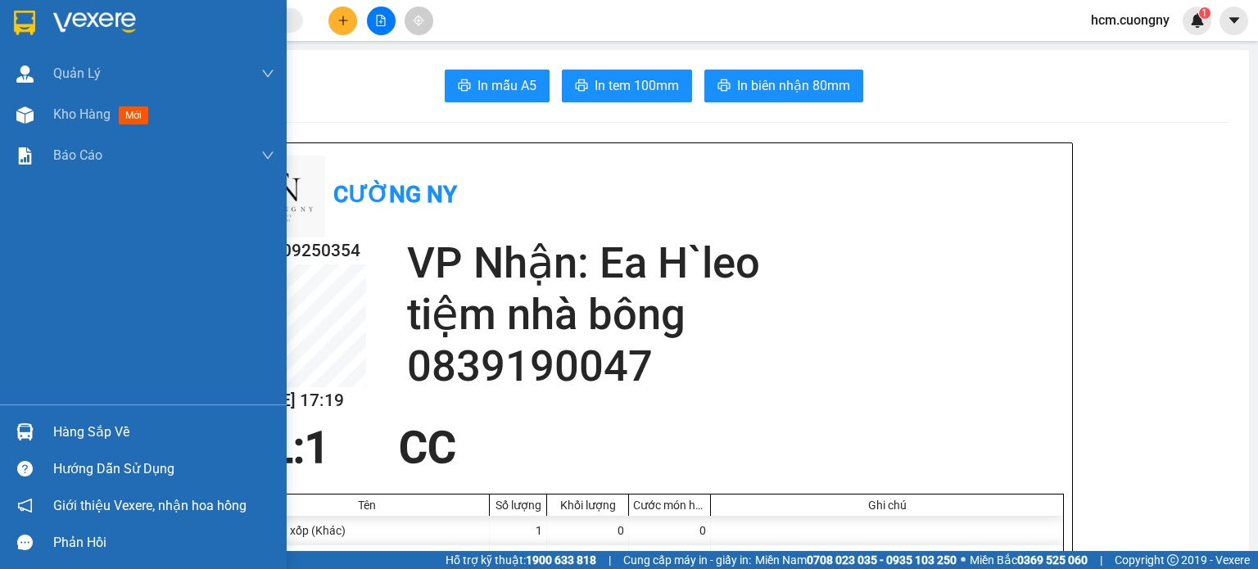
drag, startPoint x: 23, startPoint y: 12, endPoint x: 47, endPoint y: 2, distance: 26.0
click at [23, 12] on img at bounding box center [24, 23] width 21 height 25
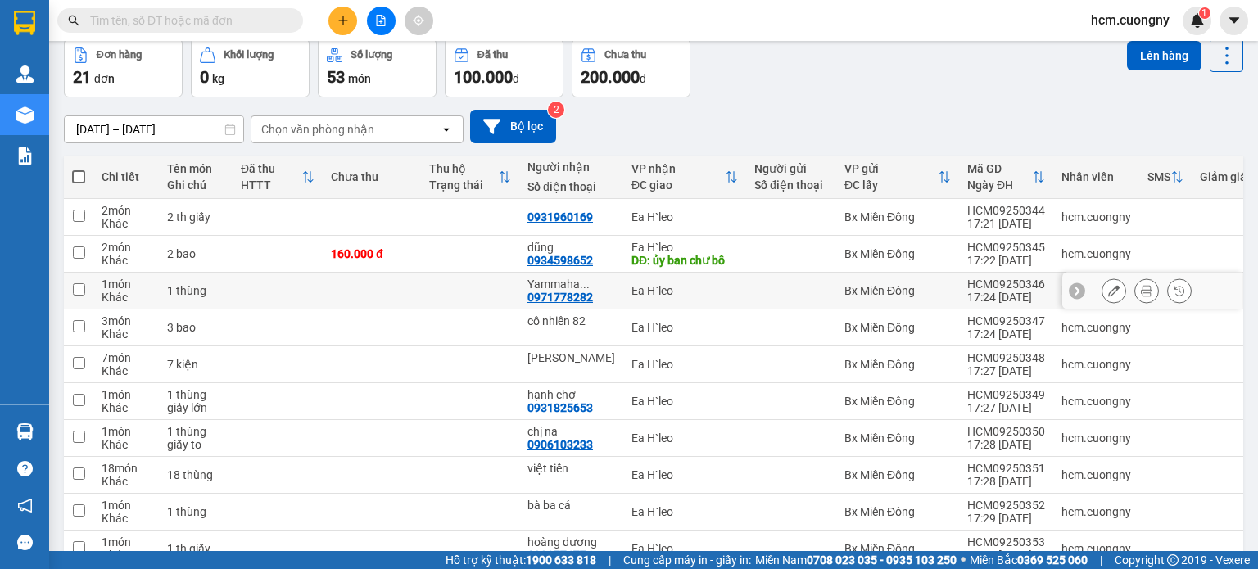
scroll to position [162, 0]
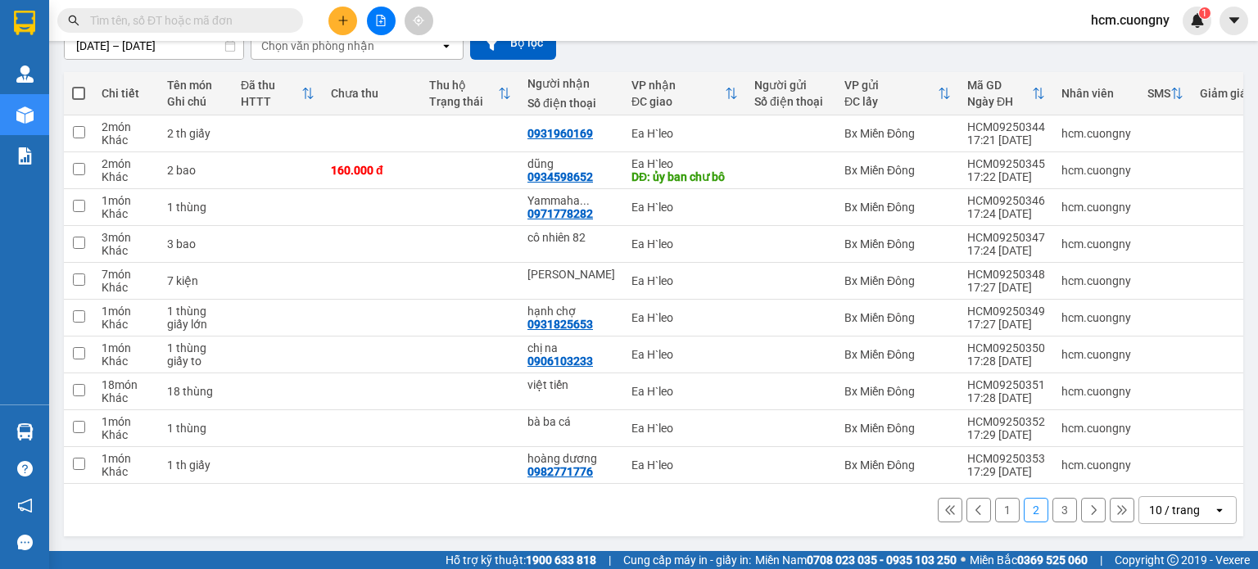
click at [1171, 508] on div "10 / trang" at bounding box center [1174, 510] width 51 height 16
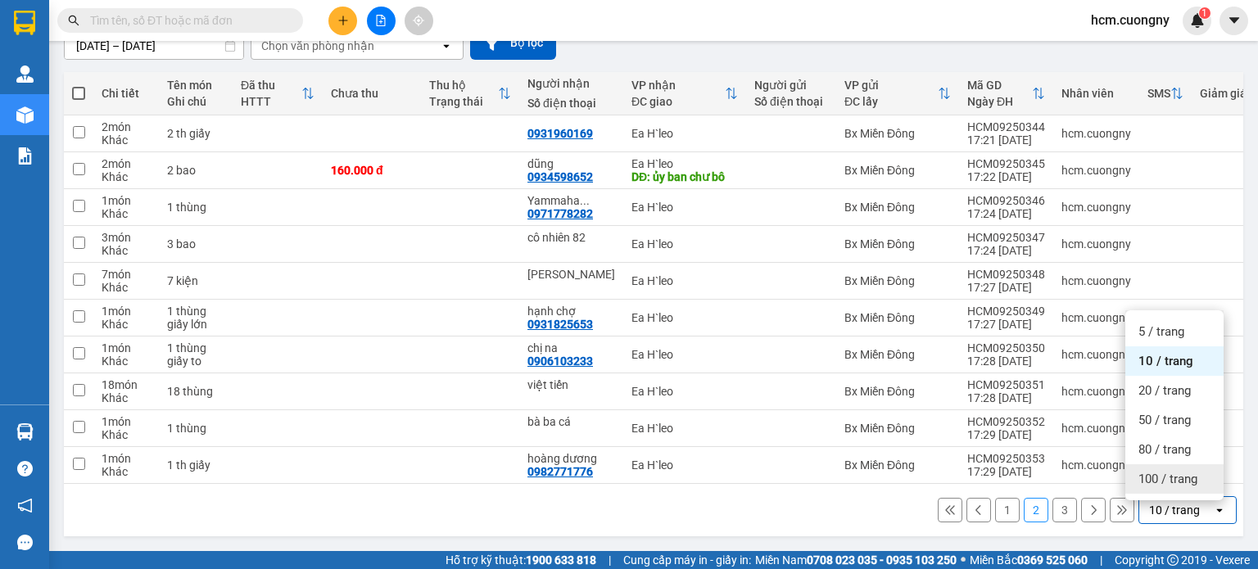
click at [1167, 483] on span "100 / trang" at bounding box center [1168, 479] width 59 height 16
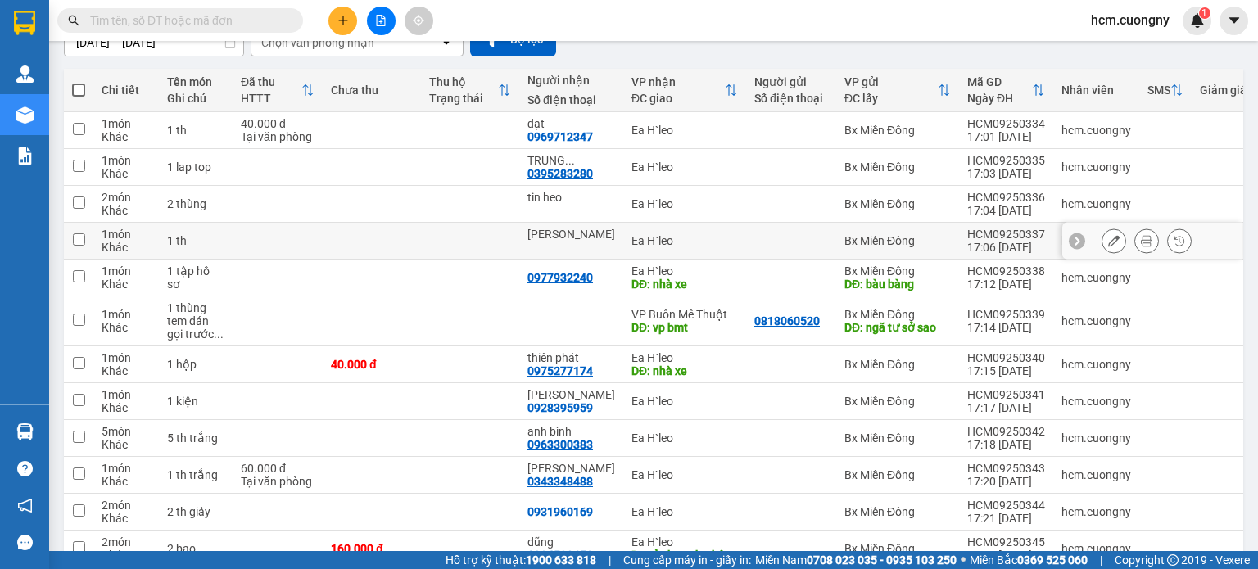
scroll to position [80, 0]
